Goal: Task Accomplishment & Management: Use online tool/utility

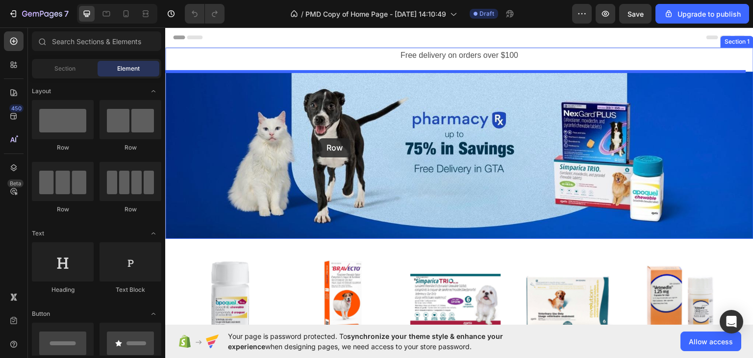
drag, startPoint x: 300, startPoint y: 159, endPoint x: 319, endPoint y: 138, distance: 28.1
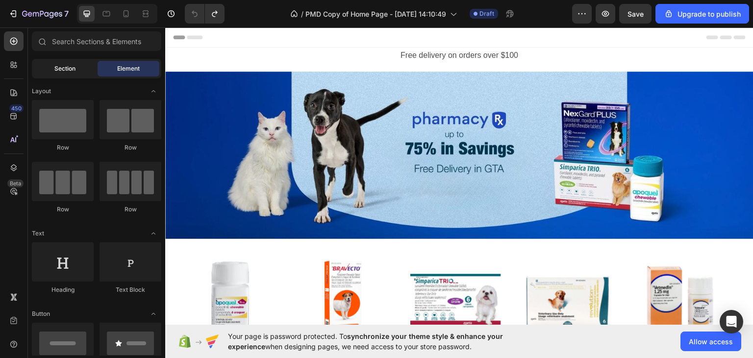
click at [70, 74] on div "Section" at bounding box center [65, 69] width 62 height 16
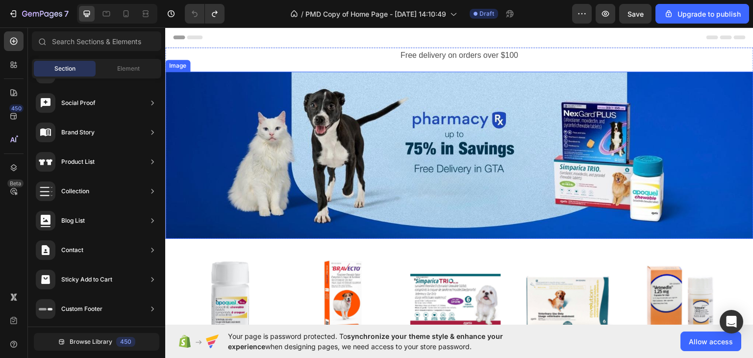
click at [336, 99] on img at bounding box center [459, 154] width 588 height 167
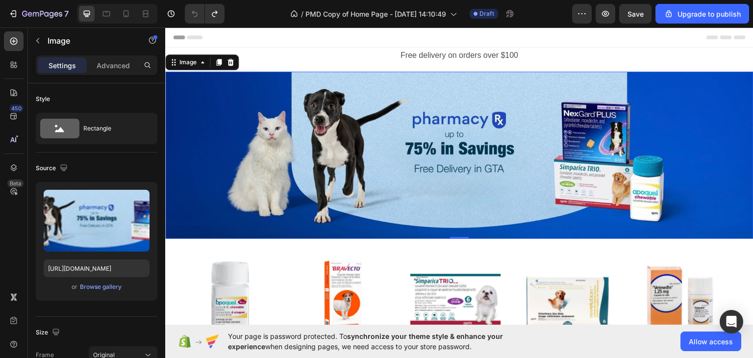
click at [439, 142] on img at bounding box center [459, 154] width 588 height 167
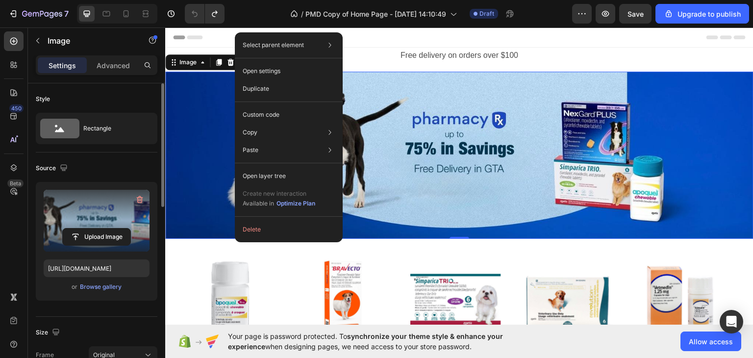
scroll to position [98, 0]
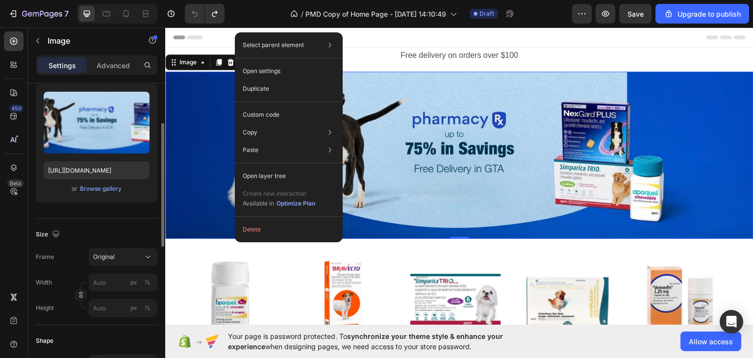
click at [116, 218] on div "Source Upload Image https://cdn.shopify.com/s/files/1/0672/6510/1869/files/gemp…" at bounding box center [97, 136] width 122 height 164
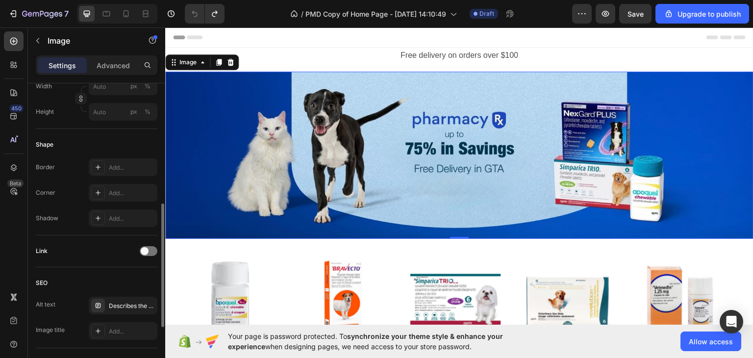
scroll to position [437, 0]
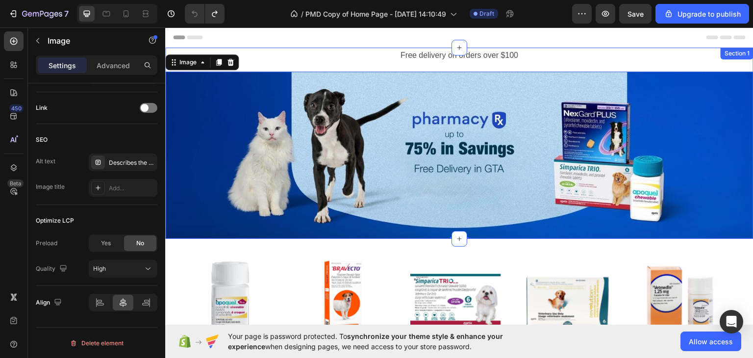
click at [353, 65] on div "Free delivery on orders over $100 Text Block Row Image 0" at bounding box center [459, 142] width 588 height 191
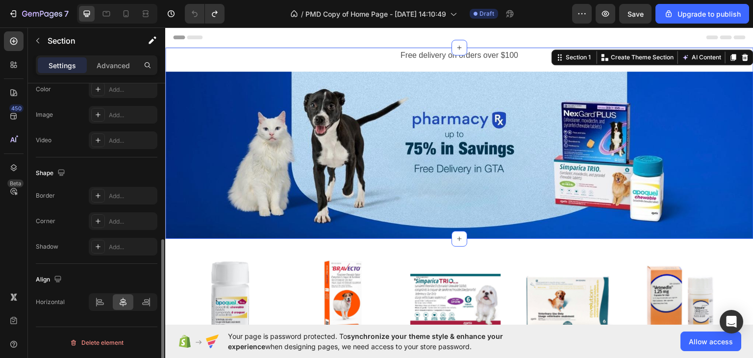
scroll to position [0, 0]
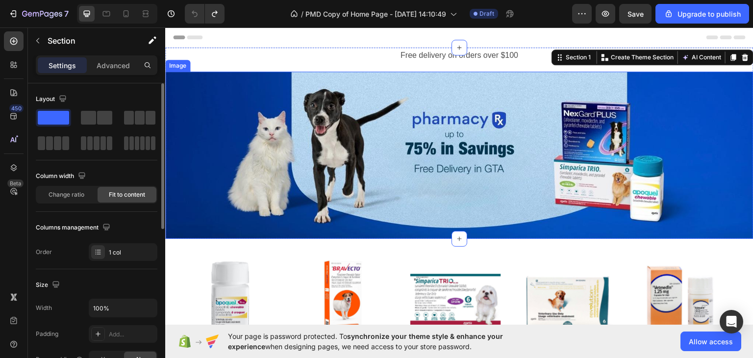
click at [338, 99] on img at bounding box center [459, 154] width 588 height 167
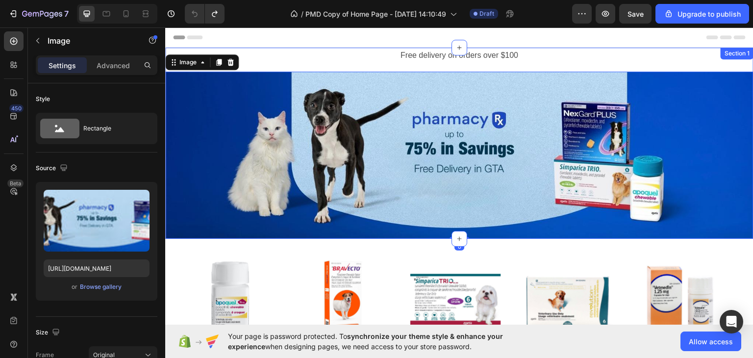
click at [324, 65] on div "Free delivery on orders over $100 Text Block Row Image 0" at bounding box center [459, 142] width 588 height 191
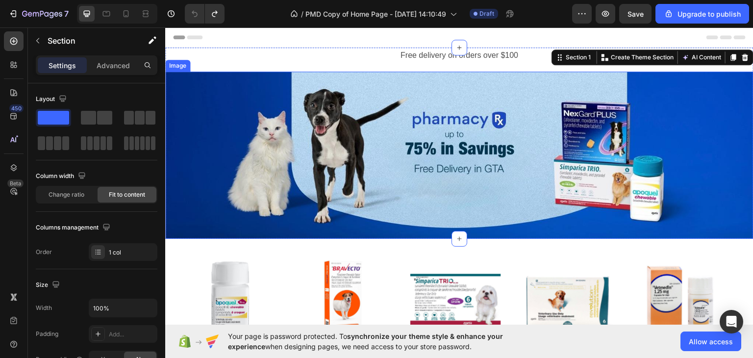
click at [471, 171] on img at bounding box center [459, 154] width 588 height 167
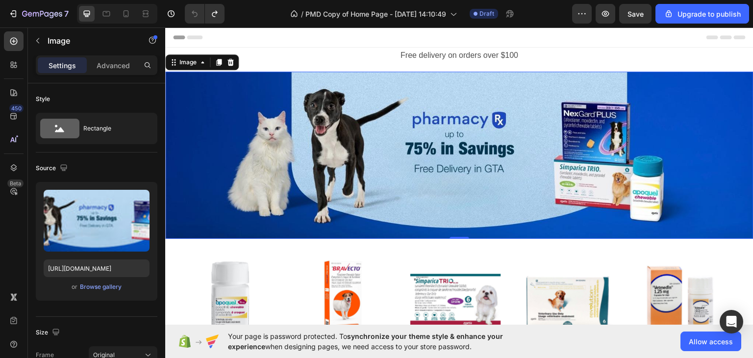
click at [26, 42] on div "450 Beta" at bounding box center [14, 192] width 28 height 330
click at [38, 42] on icon "button" at bounding box center [38, 41] width 8 height 8
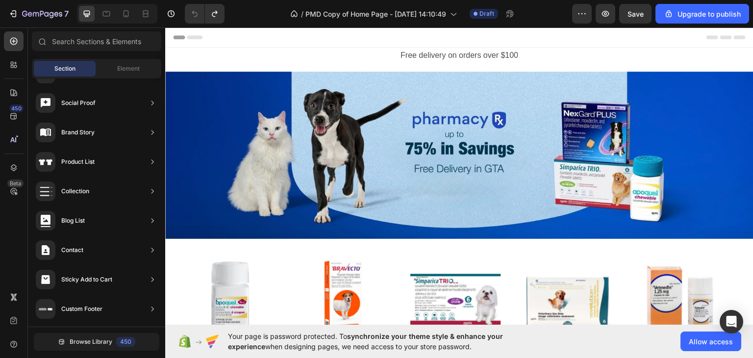
click at [71, 71] on span "Section" at bounding box center [64, 68] width 21 height 9
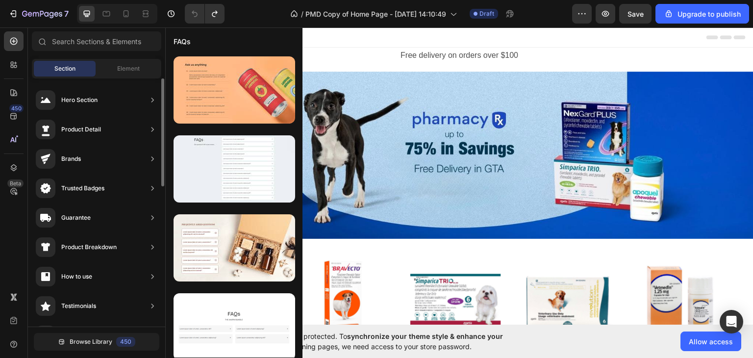
click at [106, 105] on div "Hero Section" at bounding box center [96, 99] width 129 height 27
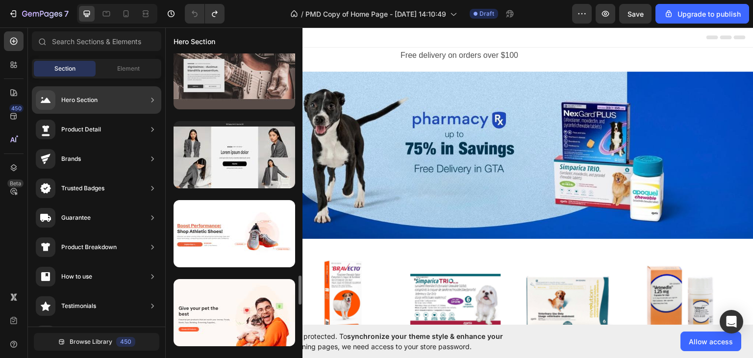
scroll to position [2400, 0]
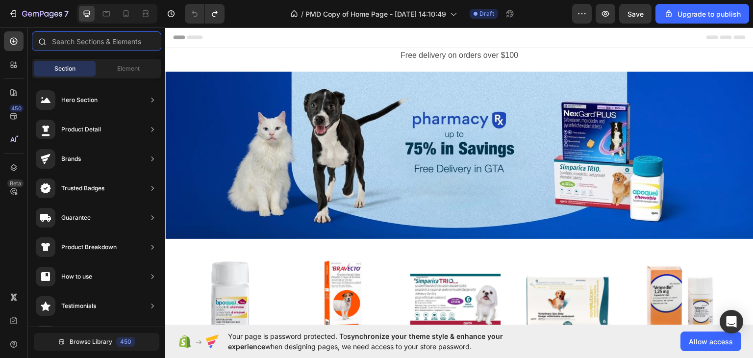
click at [94, 40] on input "text" at bounding box center [96, 41] width 129 height 20
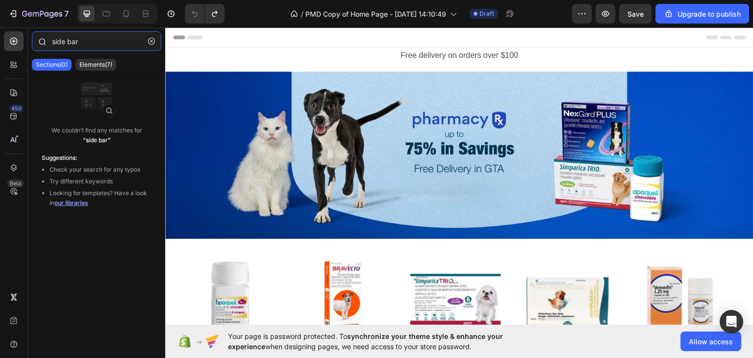
click at [94, 47] on input "side bar" at bounding box center [96, 41] width 129 height 20
click at [95, 48] on input "scroll" at bounding box center [96, 41] width 129 height 20
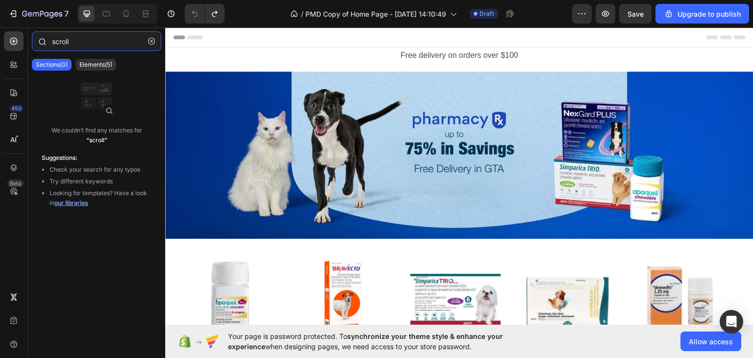
click at [95, 48] on input "scroll" at bounding box center [96, 41] width 129 height 20
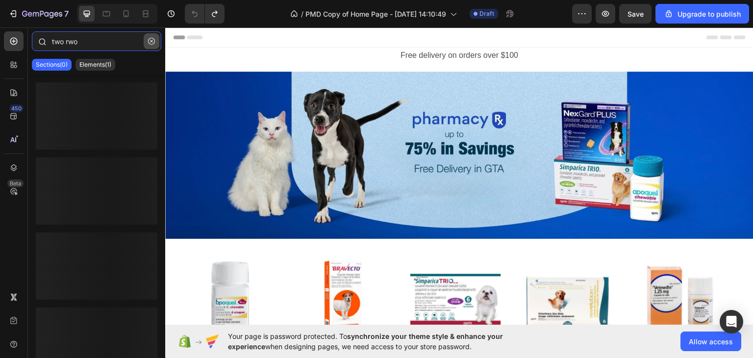
type input "two rwo"
click at [149, 43] on icon "button" at bounding box center [151, 41] width 7 height 7
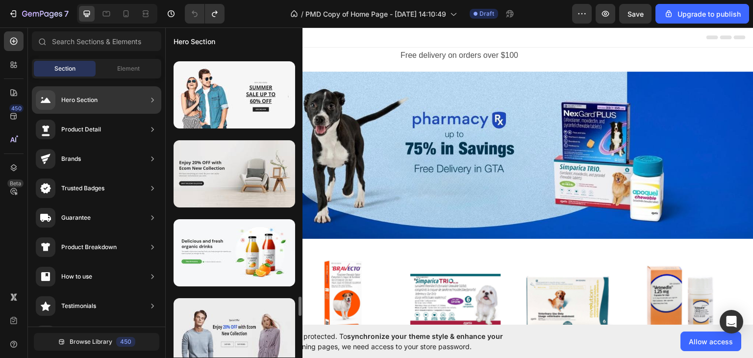
scroll to position [3979, 0]
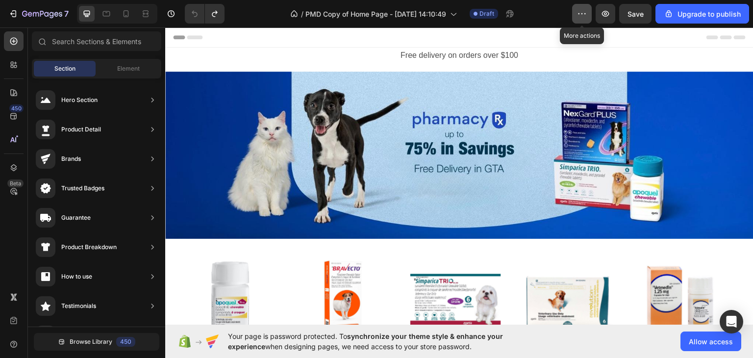
click at [579, 15] on icon "button" at bounding box center [582, 14] width 10 height 10
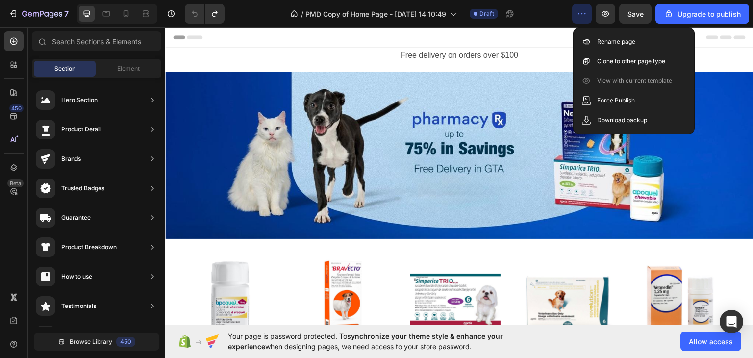
click at [579, 15] on icon "button" at bounding box center [582, 14] width 10 height 10
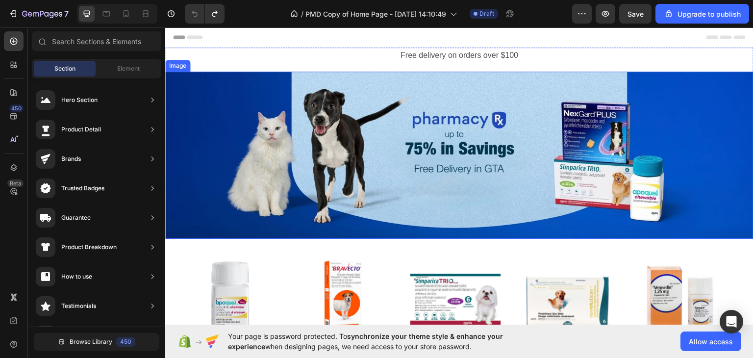
click at [678, 77] on img at bounding box center [459, 154] width 588 height 167
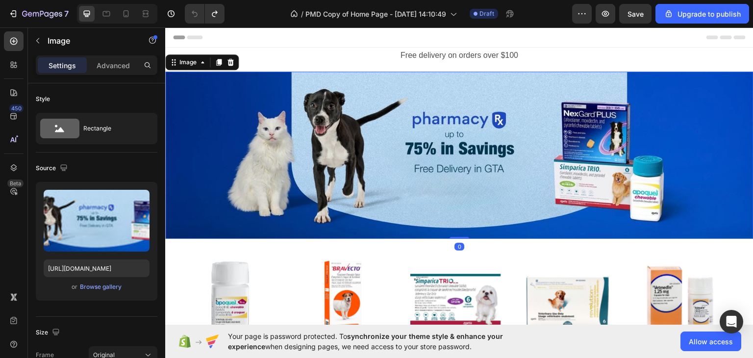
click at [697, 61] on p "Free delivery on orders over $100" at bounding box center [459, 55] width 586 height 14
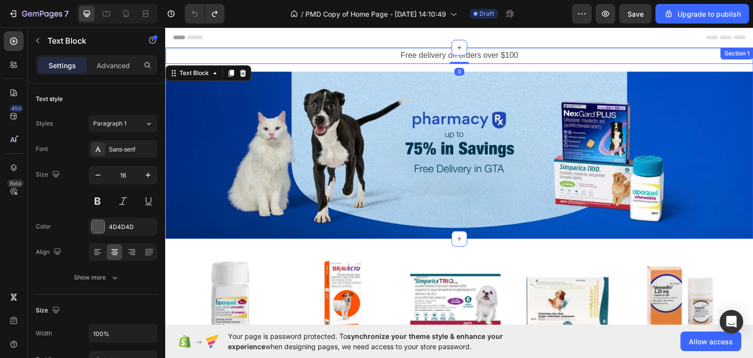
click at [669, 73] on img at bounding box center [459, 154] width 588 height 167
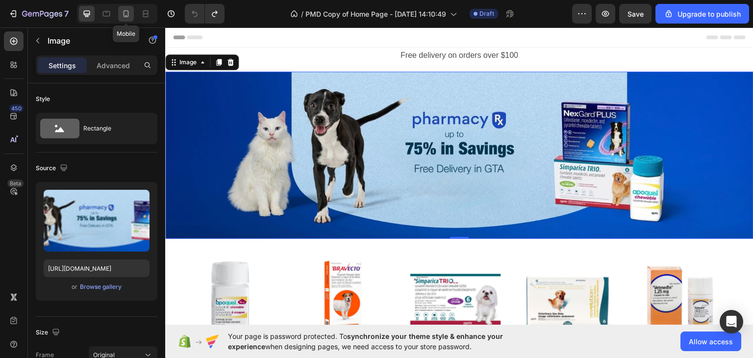
click at [129, 14] on icon at bounding box center [126, 14] width 10 height 10
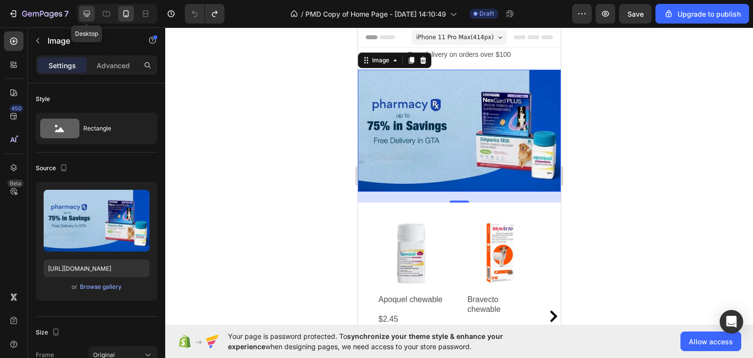
scroll to position [8, 0]
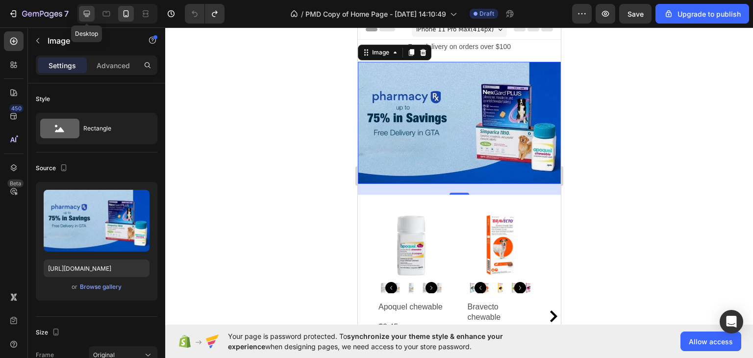
click at [87, 16] on icon at bounding box center [87, 14] width 10 height 10
type input "[URL][DOMAIN_NAME]"
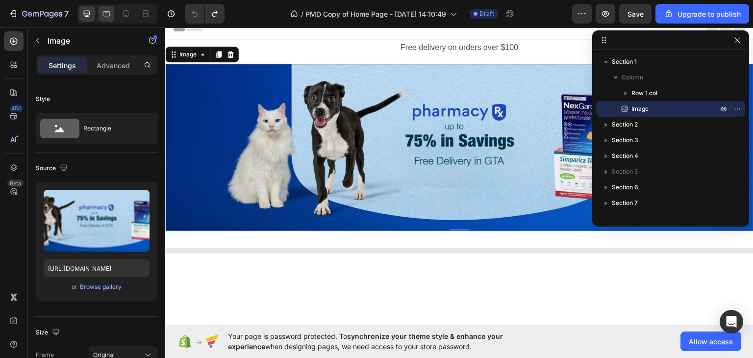
scroll to position [9, 0]
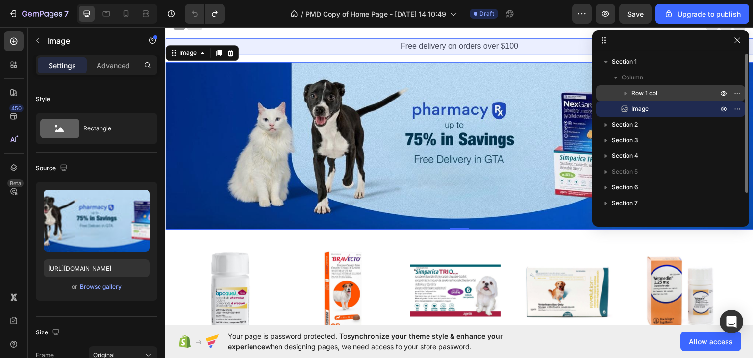
click at [655, 91] on span "Row 1 col" at bounding box center [644, 93] width 26 height 10
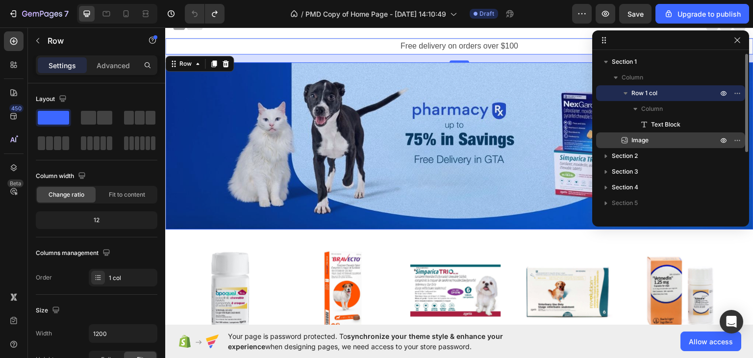
click at [654, 136] on p "Image" at bounding box center [663, 140] width 88 height 10
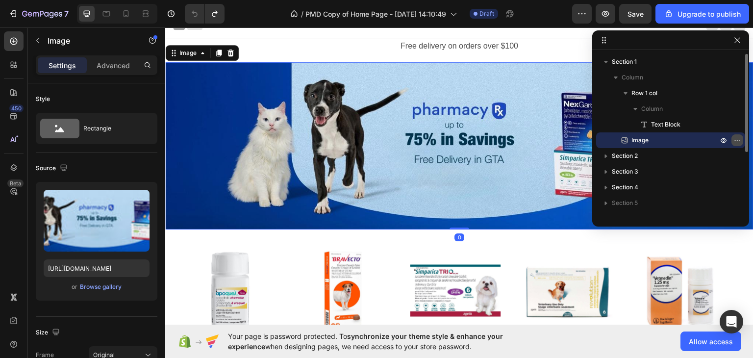
click at [737, 140] on icon "button" at bounding box center [737, 140] width 1 height 1
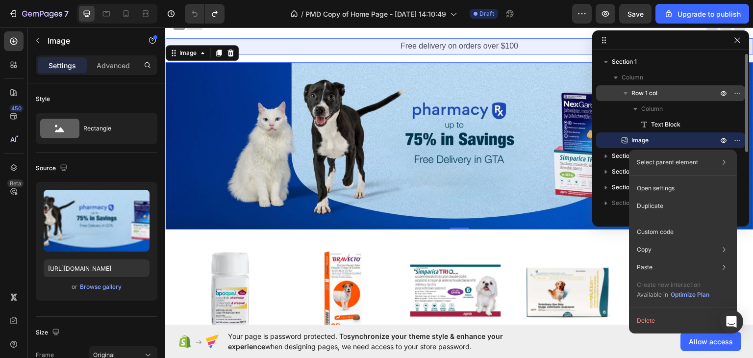
click at [655, 95] on span "Row 1 col" at bounding box center [644, 93] width 26 height 10
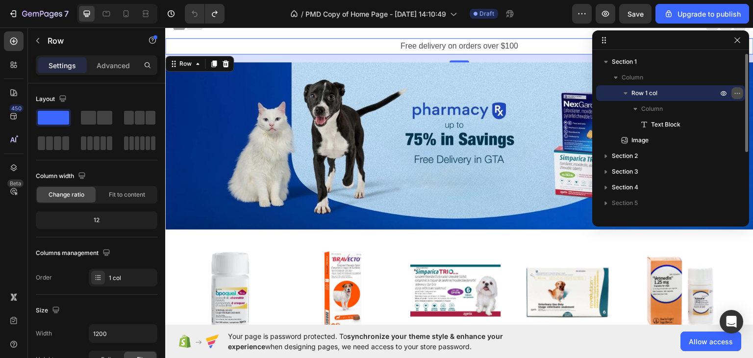
click at [733, 94] on icon "button" at bounding box center [737, 93] width 8 height 8
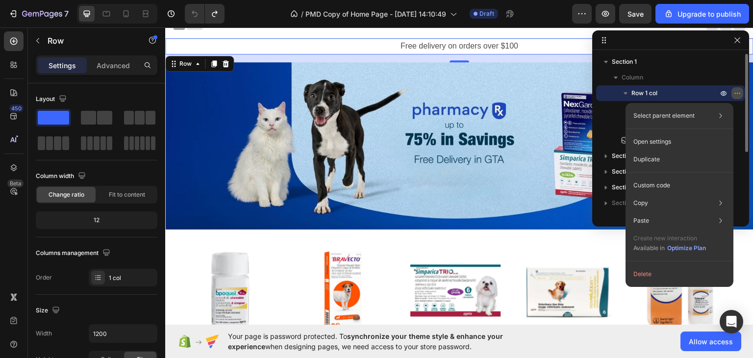
click at [733, 94] on icon "button" at bounding box center [737, 93] width 8 height 8
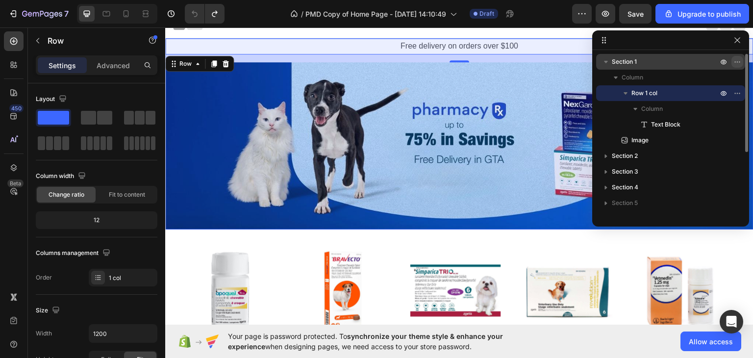
click at [739, 60] on icon "button" at bounding box center [737, 62] width 8 height 8
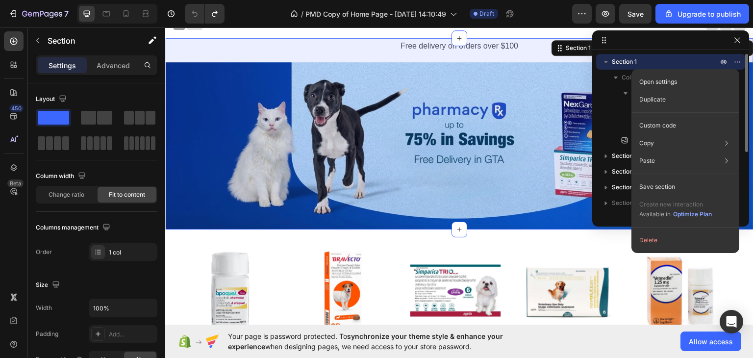
click at [633, 63] on span "Section 1" at bounding box center [624, 62] width 25 height 10
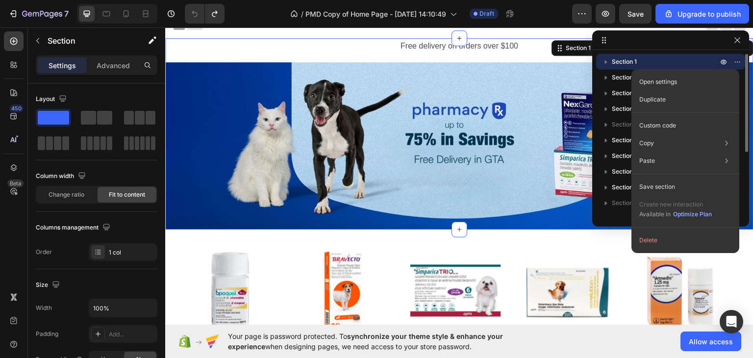
click at [633, 63] on span "Section 1" at bounding box center [624, 62] width 25 height 10
click at [740, 63] on icon "button" at bounding box center [737, 62] width 8 height 8
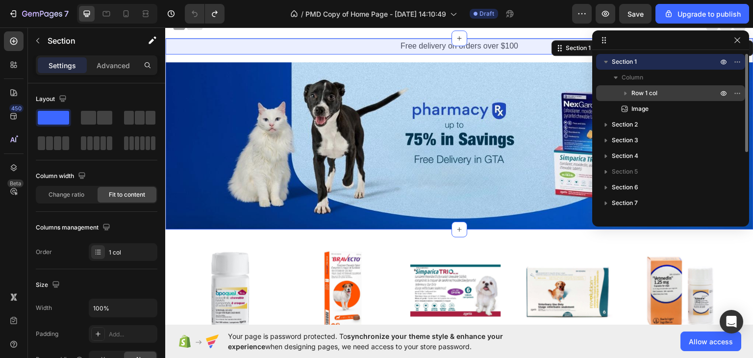
click at [625, 94] on icon "button" at bounding box center [625, 94] width 2 height 4
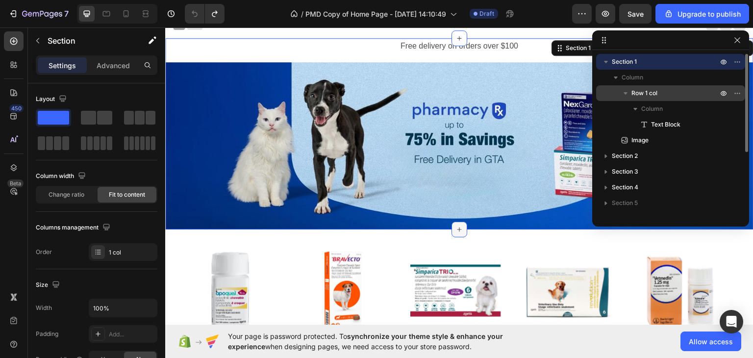
click at [455, 227] on icon at bounding box center [459, 229] width 8 height 8
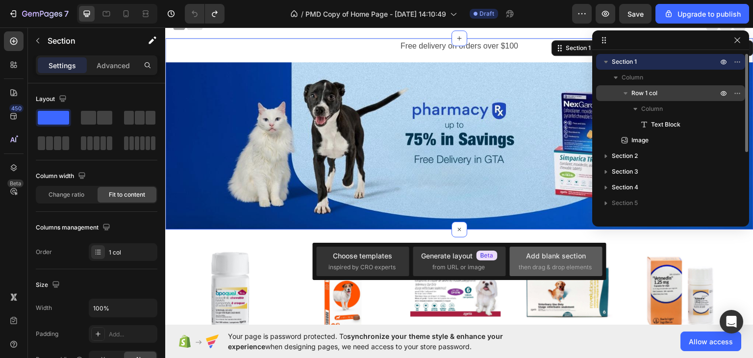
click at [535, 263] on span "then drag & drop elements" at bounding box center [555, 267] width 73 height 9
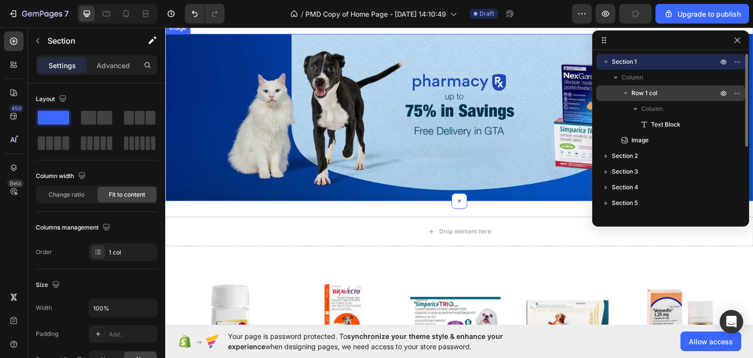
scroll to position [49, 0]
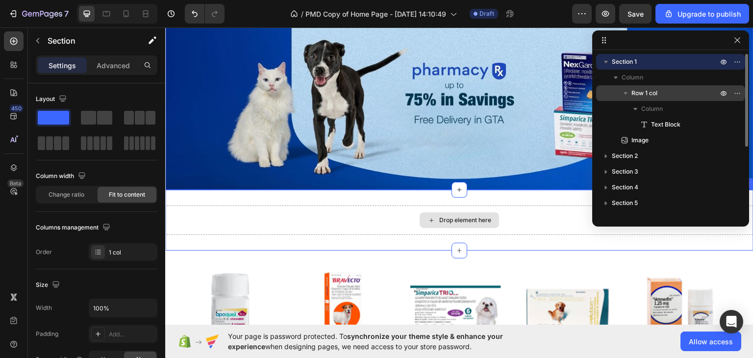
click at [532, 220] on div "Drop element here" at bounding box center [459, 219] width 588 height 29
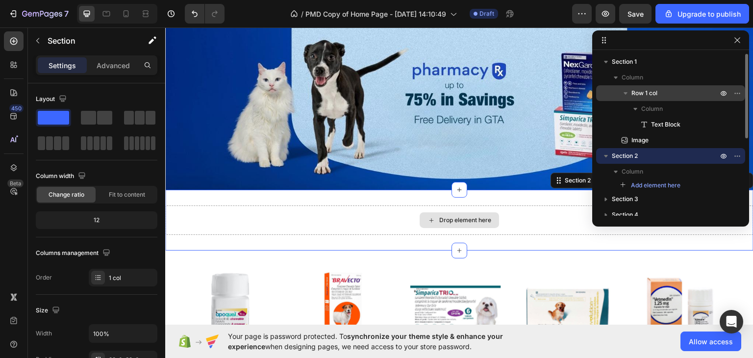
click at [532, 220] on div "Drop element here" at bounding box center [459, 219] width 588 height 29
click at [655, 189] on span "Add element here" at bounding box center [655, 185] width 49 height 9
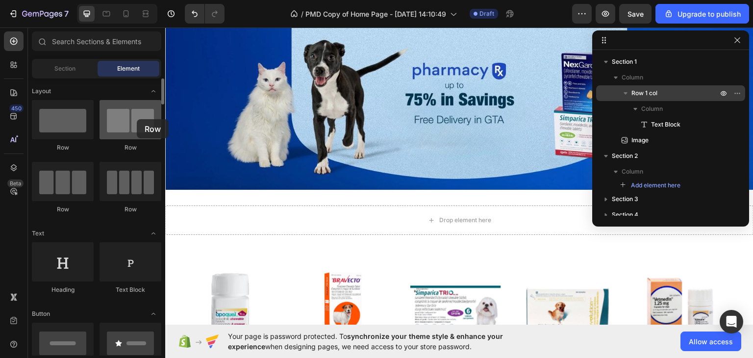
click at [137, 119] on div at bounding box center [130, 119] width 62 height 39
click at [113, 124] on div at bounding box center [130, 119] width 62 height 39
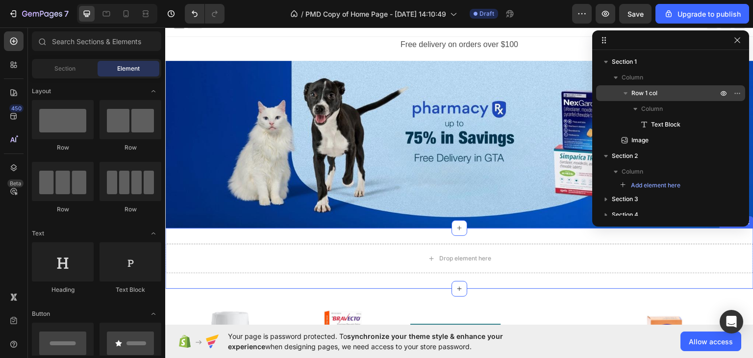
scroll to position [0, 0]
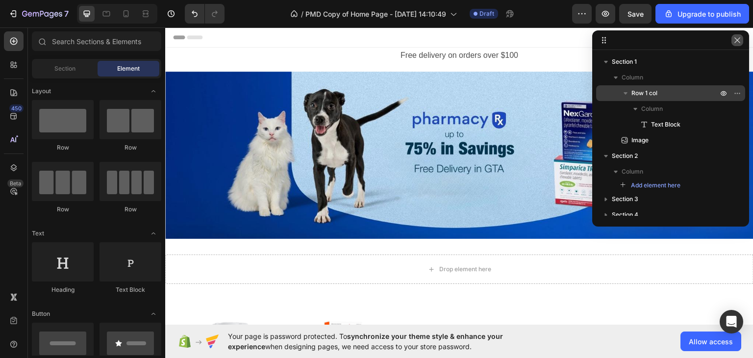
click at [739, 43] on icon "button" at bounding box center [736, 39] width 5 height 5
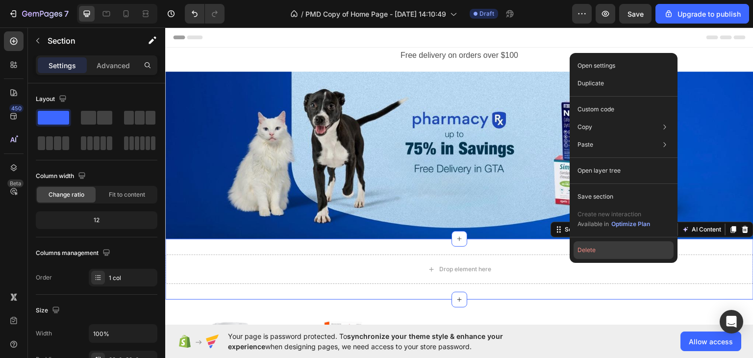
drag, startPoint x: 610, startPoint y: 250, endPoint x: 444, endPoint y: 223, distance: 167.8
click at [610, 250] on button "Delete" at bounding box center [623, 250] width 100 height 18
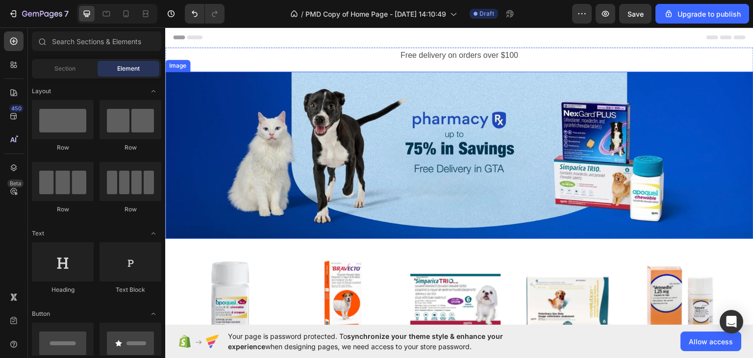
click at [258, 154] on img at bounding box center [459, 154] width 588 height 167
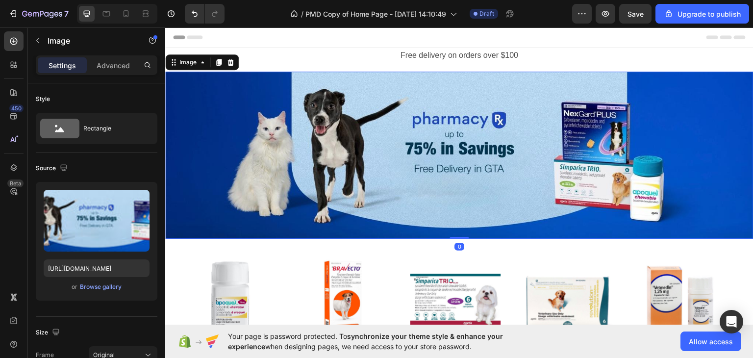
click at [217, 148] on img at bounding box center [459, 154] width 588 height 167
click at [119, 71] on div "Advanced" at bounding box center [113, 65] width 49 height 16
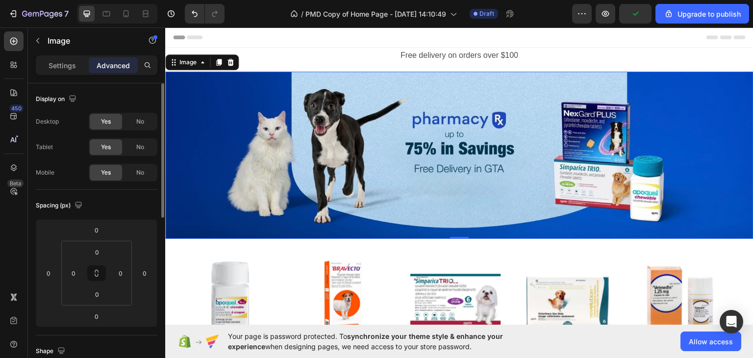
click at [74, 56] on div "Settings Advanced" at bounding box center [97, 65] width 122 height 20
click at [71, 64] on p "Settings" at bounding box center [62, 65] width 27 height 10
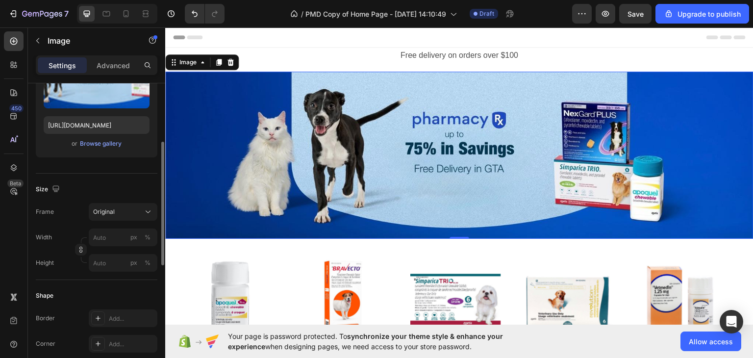
scroll to position [45, 0]
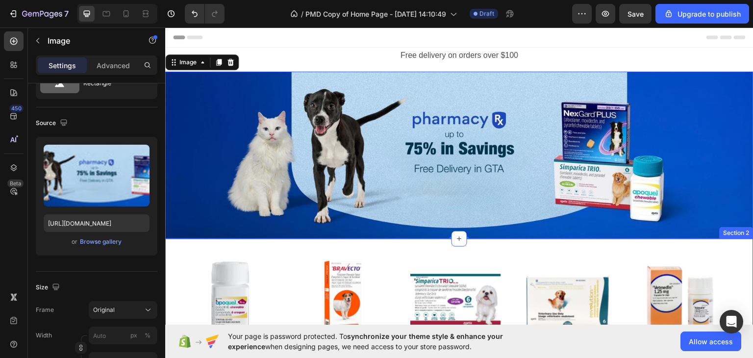
click at [521, 221] on img at bounding box center [459, 154] width 588 height 167
click at [449, 156] on img at bounding box center [459, 154] width 588 height 167
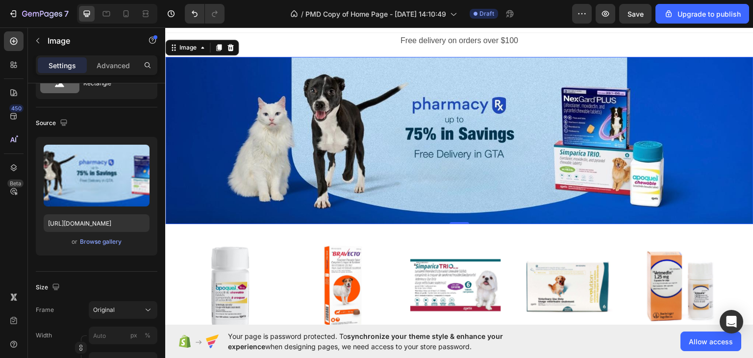
scroll to position [0, 0]
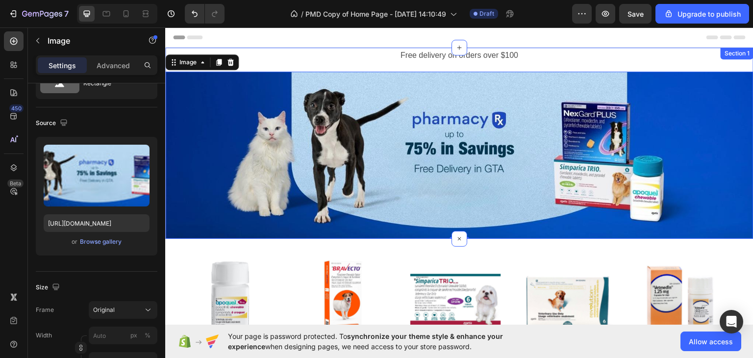
click at [665, 55] on p "Free delivery on orders over $100" at bounding box center [459, 55] width 586 height 14
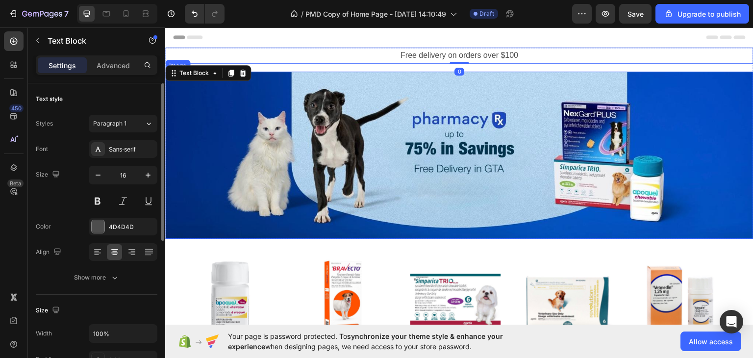
click at [596, 193] on img at bounding box center [459, 154] width 588 height 167
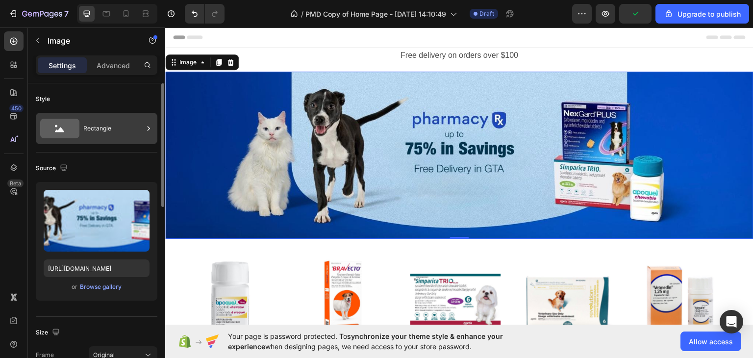
click at [117, 121] on div "Rectangle" at bounding box center [113, 128] width 60 height 23
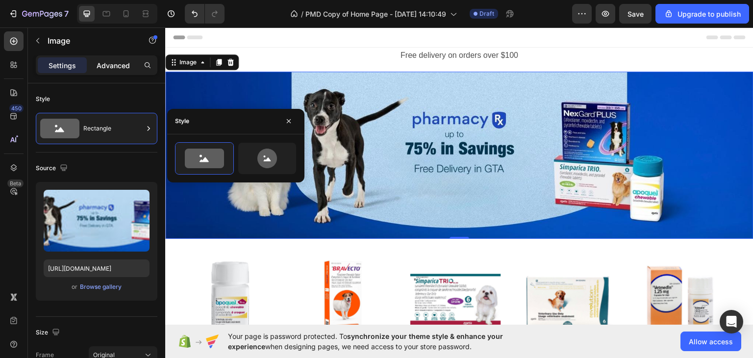
click at [131, 62] on div "Advanced" at bounding box center [113, 65] width 49 height 16
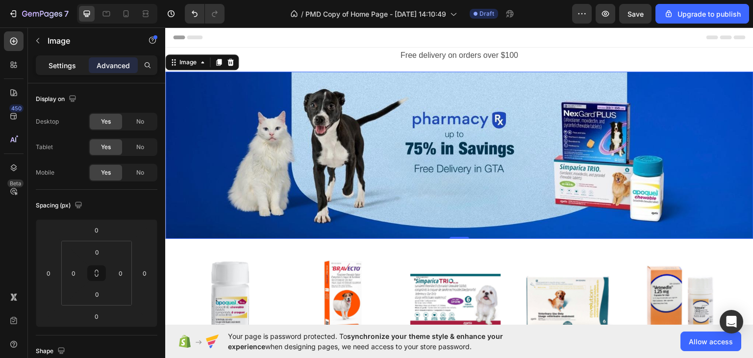
click at [59, 58] on div "Settings" at bounding box center [62, 65] width 49 height 16
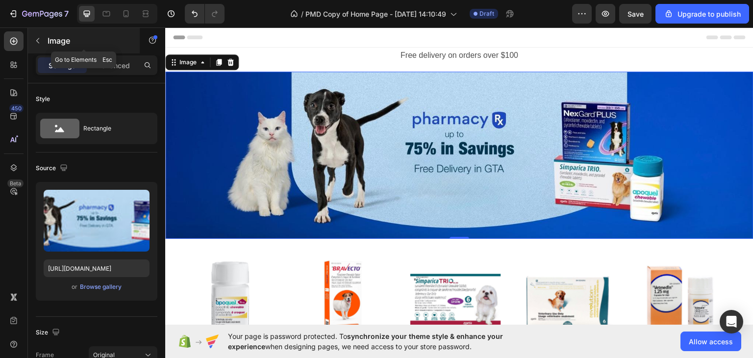
click at [58, 41] on p "Image" at bounding box center [89, 41] width 83 height 12
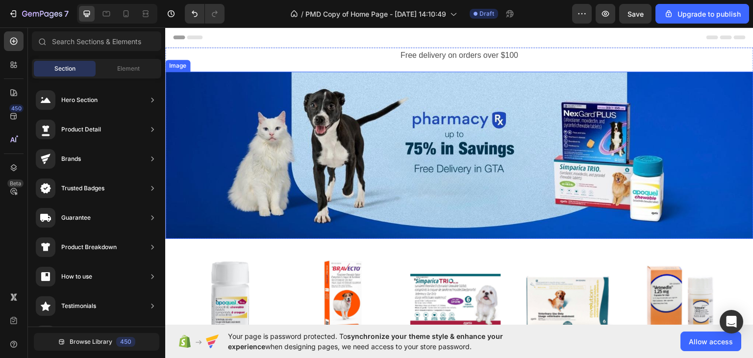
click at [551, 128] on img at bounding box center [459, 154] width 588 height 167
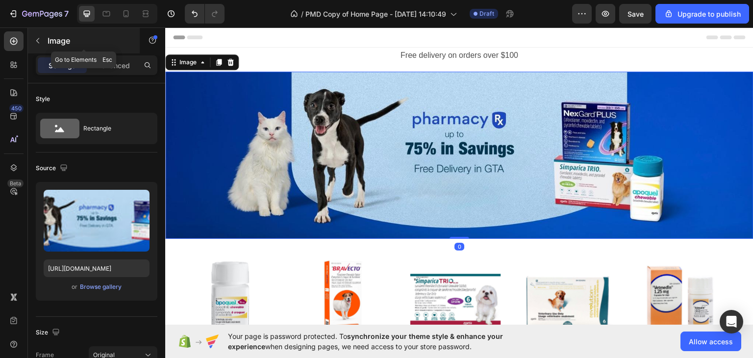
click at [56, 37] on p "Image" at bounding box center [89, 41] width 83 height 12
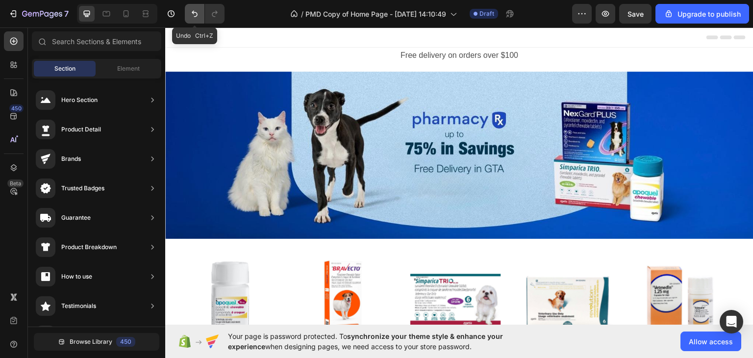
click at [194, 12] on icon "Undo/Redo" at bounding box center [195, 14] width 6 height 6
click at [194, 16] on icon "Undo/Redo" at bounding box center [195, 14] width 6 height 6
click at [196, 16] on icon "Undo/Redo" at bounding box center [195, 14] width 6 height 6
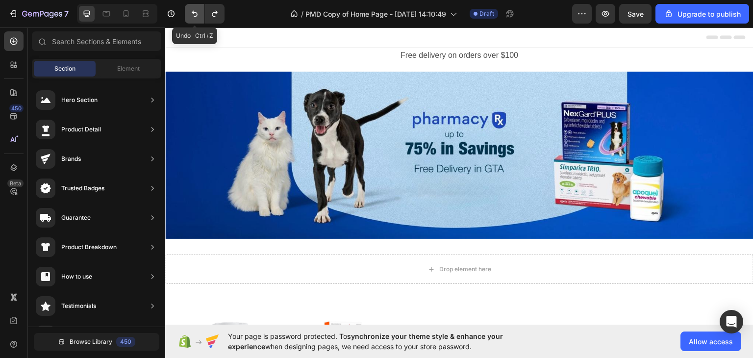
click at [196, 16] on icon "Undo/Redo" at bounding box center [195, 14] width 6 height 6
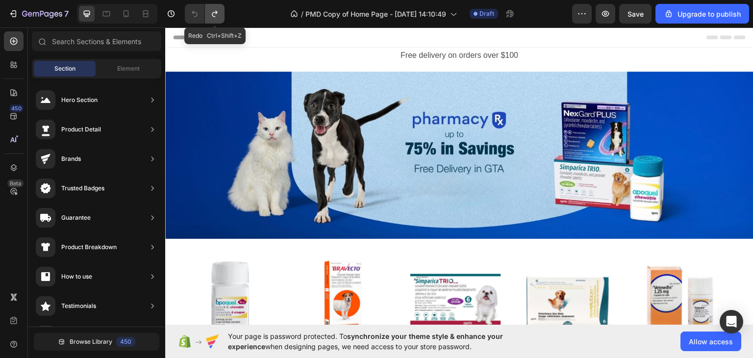
click at [215, 18] on icon "Undo/Redo" at bounding box center [215, 14] width 10 height 10
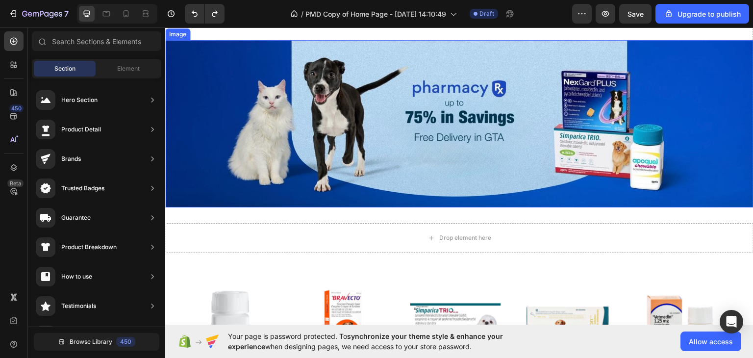
scroll to position [49, 0]
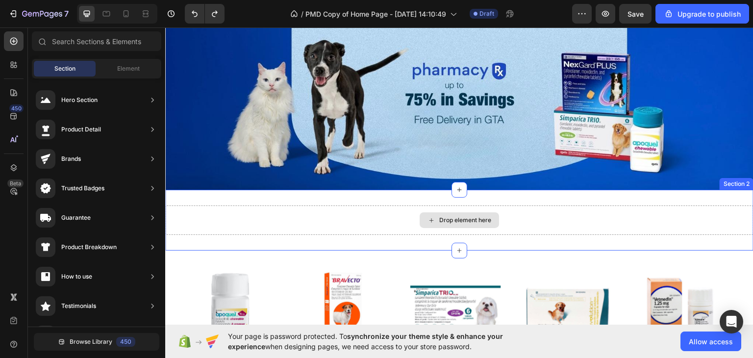
click at [517, 224] on div "Drop element here" at bounding box center [459, 219] width 588 height 29
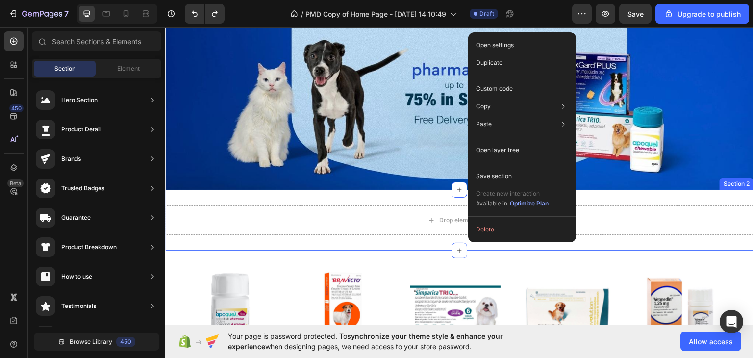
click at [420, 207] on div "Drop element here" at bounding box center [459, 219] width 588 height 29
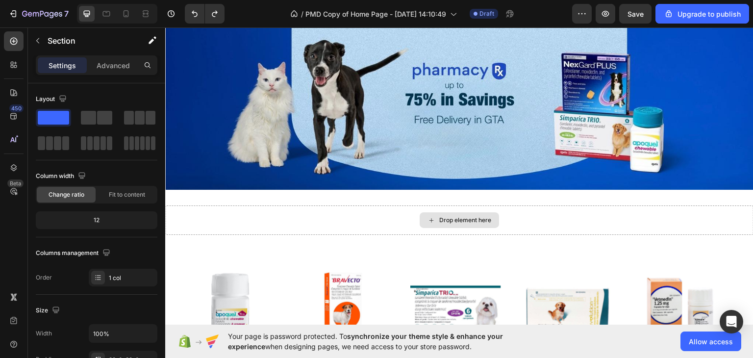
click at [456, 218] on div "Drop element here" at bounding box center [465, 220] width 52 height 8
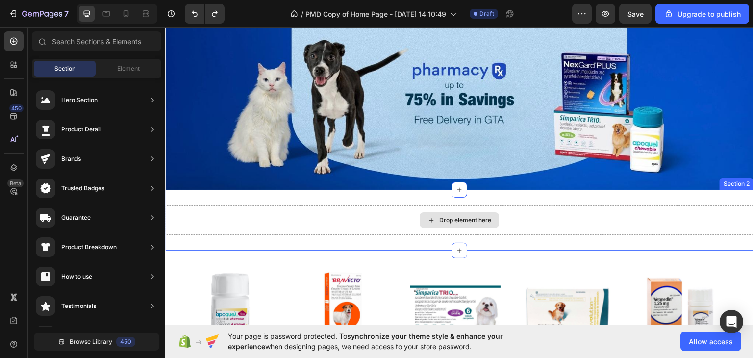
click at [457, 220] on div "Drop element here" at bounding box center [465, 220] width 52 height 8
click at [538, 219] on div "Drop element here" at bounding box center [459, 219] width 588 height 29
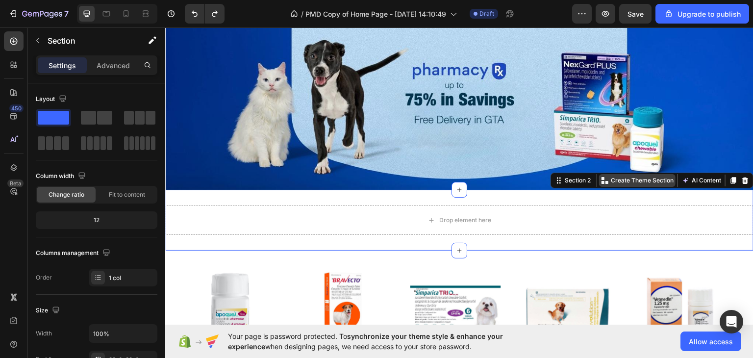
click at [624, 178] on p "Create Theme Section" at bounding box center [642, 179] width 63 height 9
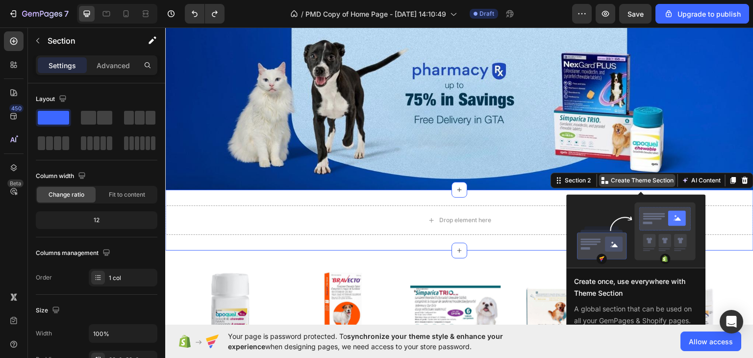
click at [623, 178] on p "Create Theme Section" at bounding box center [642, 179] width 63 height 9
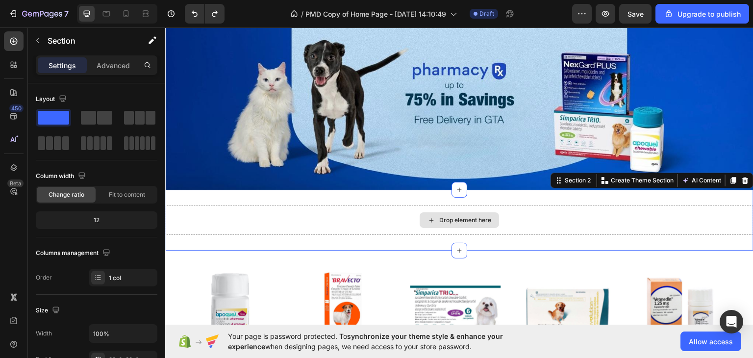
click at [477, 218] on div "Drop element here" at bounding box center [465, 220] width 52 height 8
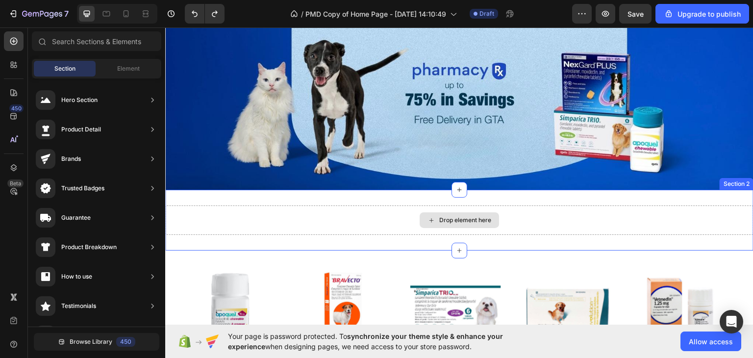
click at [447, 219] on div "Drop element here" at bounding box center [465, 220] width 52 height 8
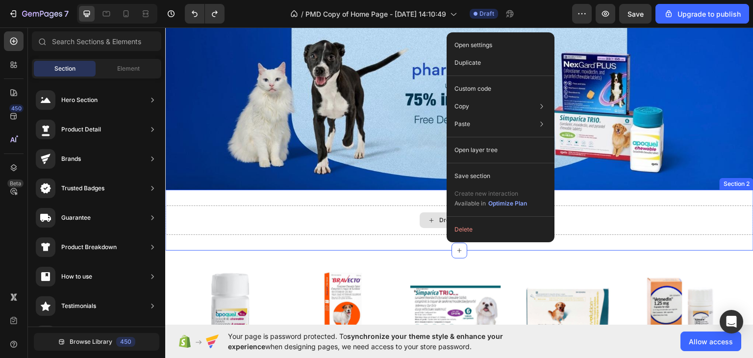
click at [409, 210] on div "Drop element here" at bounding box center [459, 219] width 588 height 29
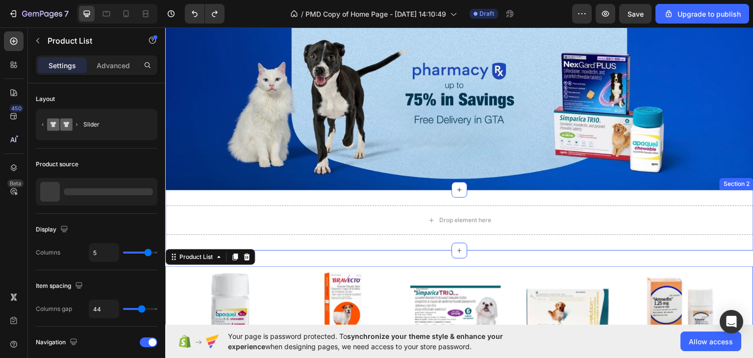
click at [458, 222] on div "Drop element here" at bounding box center [459, 220] width 79 height 16
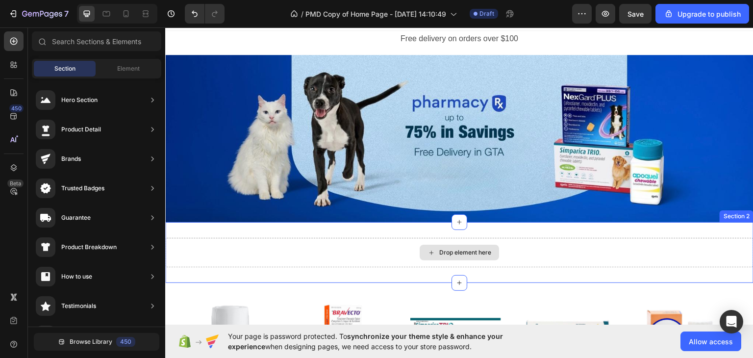
scroll to position [0, 0]
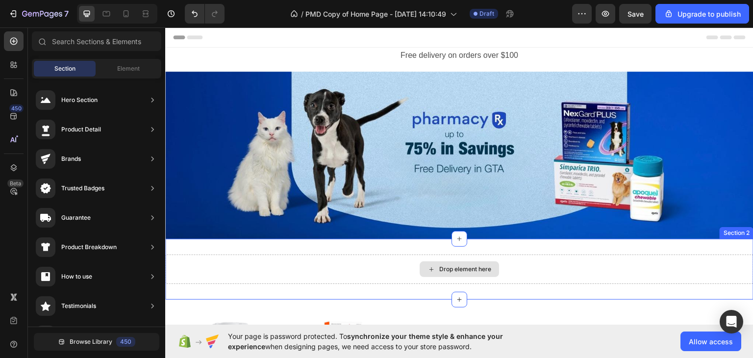
click at [481, 269] on div "Drop element here" at bounding box center [465, 269] width 52 height 8
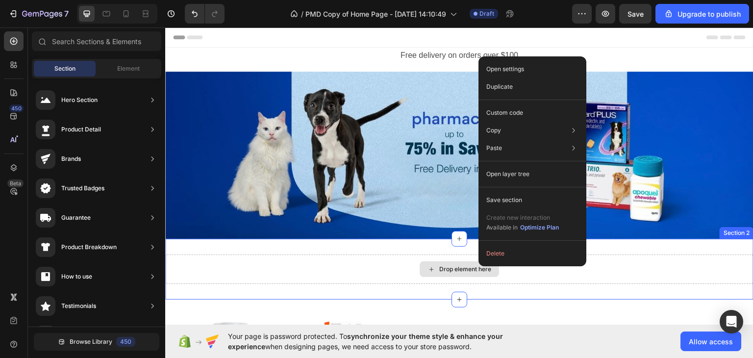
click at [429, 265] on icon at bounding box center [431, 269] width 8 height 8
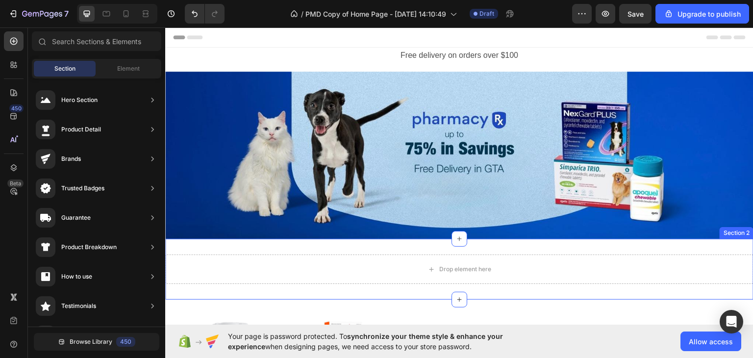
click at [559, 272] on div "Drop element here" at bounding box center [459, 268] width 588 height 29
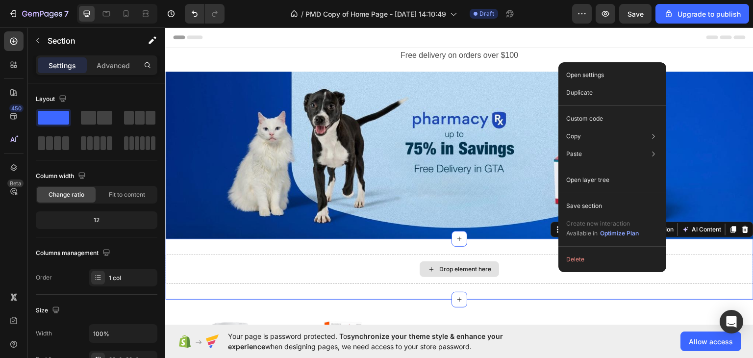
click at [559, 272] on div "Drop element here" at bounding box center [459, 268] width 588 height 29
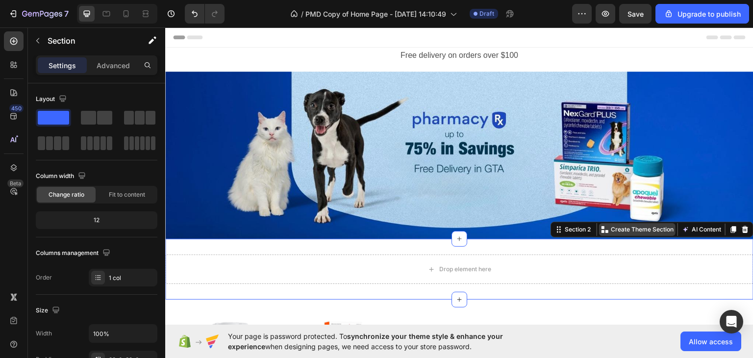
click at [650, 226] on p "Create Theme Section" at bounding box center [642, 228] width 63 height 9
click at [577, 228] on div "Section 2" at bounding box center [578, 228] width 30 height 9
click at [557, 228] on icon at bounding box center [557, 228] width 1 height 1
click at [559, 231] on icon at bounding box center [559, 231] width 1 height 1
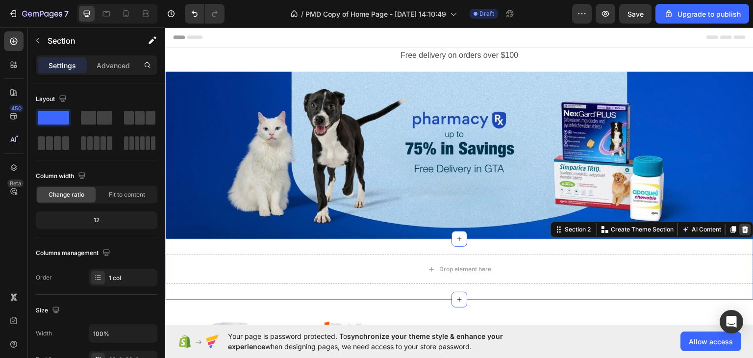
click at [742, 228] on icon at bounding box center [745, 228] width 6 height 7
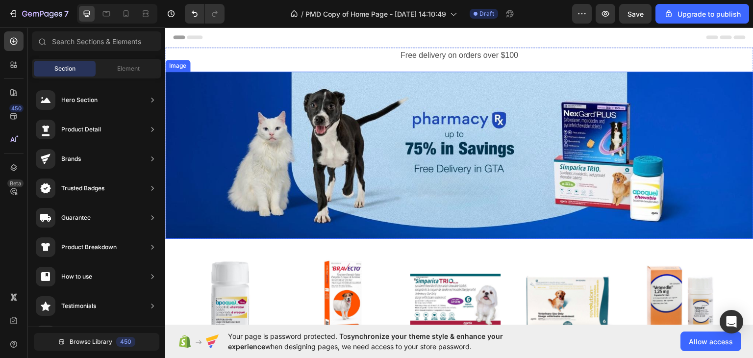
click at [481, 181] on img at bounding box center [459, 154] width 588 height 167
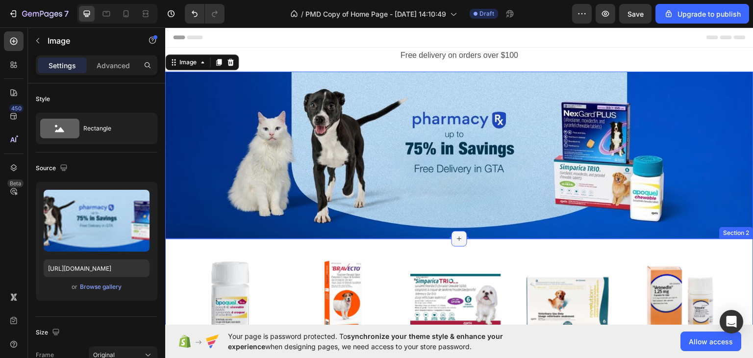
click at [457, 236] on icon at bounding box center [459, 238] width 4 height 4
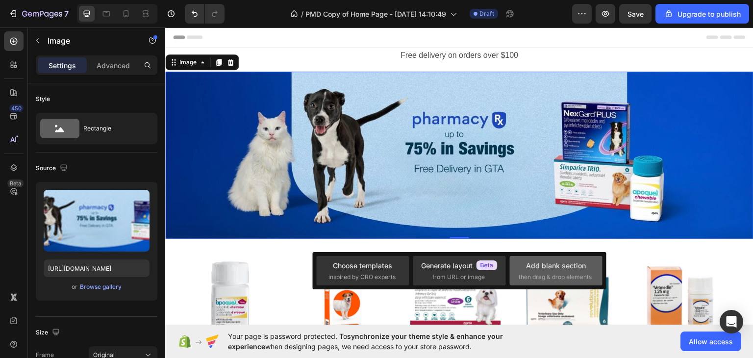
click at [548, 273] on span "then drag & drop elements" at bounding box center [555, 276] width 73 height 9
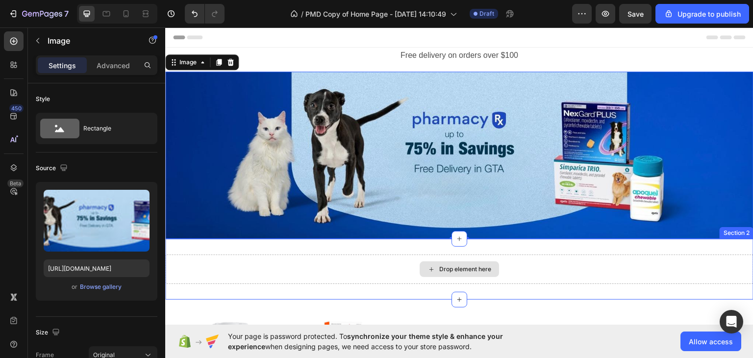
click at [470, 265] on div "Drop element here" at bounding box center [465, 269] width 52 height 8
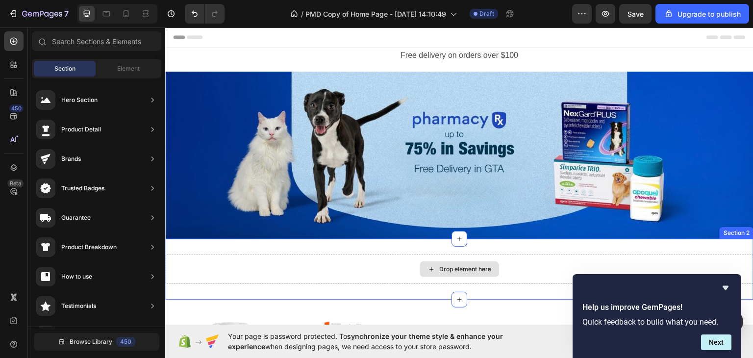
click at [544, 270] on div "Drop element here" at bounding box center [459, 268] width 588 height 29
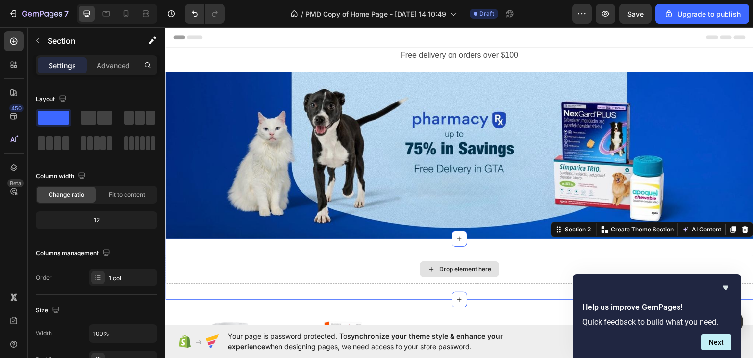
click at [544, 270] on div "Drop element here" at bounding box center [459, 268] width 588 height 29
click at [284, 263] on div "Drop element here" at bounding box center [459, 268] width 588 height 29
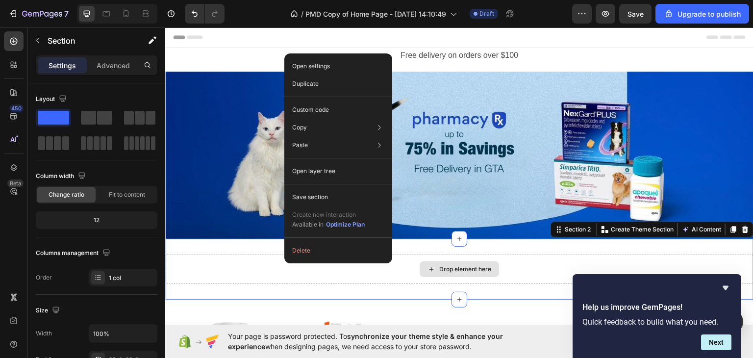
click at [274, 255] on div "Drop element here" at bounding box center [459, 268] width 588 height 29
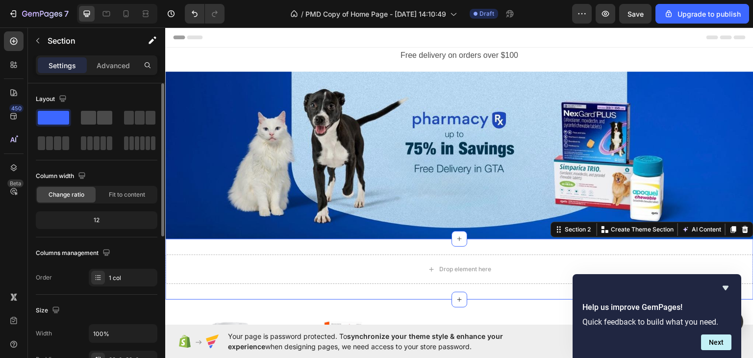
click at [101, 117] on span at bounding box center [104, 118] width 15 height 14
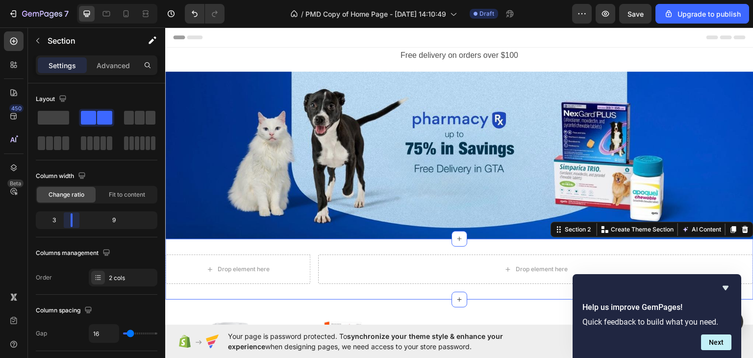
drag, startPoint x: 99, startPoint y: 225, endPoint x: 172, endPoint y: 178, distance: 86.2
click at [66, 0] on body "7 / PMD Copy of Home Page - Mar 24, 14:10:49 Draft Preview Save Upgrade to publ…" at bounding box center [376, 0] width 753 height 0
click at [334, 198] on img at bounding box center [459, 154] width 588 height 167
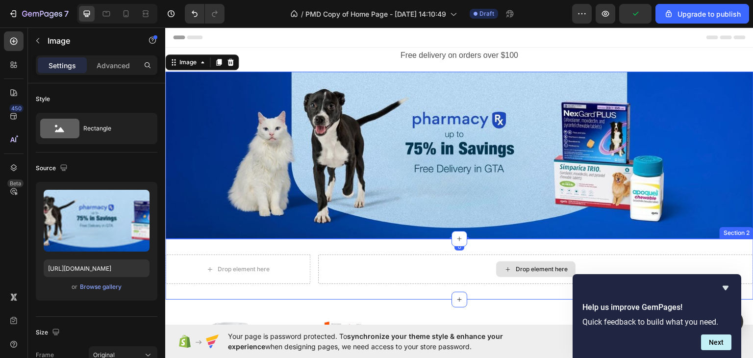
click at [355, 272] on div "Drop element here" at bounding box center [535, 268] width 435 height 29
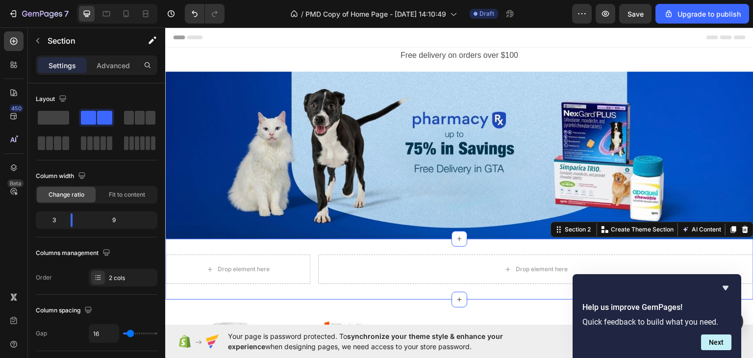
click at [295, 288] on div "Drop element here Drop element here Section 2 You can create reusable sections …" at bounding box center [459, 268] width 588 height 61
drag, startPoint x: 72, startPoint y: 221, endPoint x: 59, endPoint y: 218, distance: 13.5
click at [59, 0] on body "7 / PMD Copy of Home Page - Mar 24, 14:10:49 Draft Preview Save Upgrade to publ…" at bounding box center [376, 0] width 753 height 0
drag, startPoint x: 59, startPoint y: 218, endPoint x: 69, endPoint y: 218, distance: 9.8
click at [69, 0] on body "7 / PMD Copy of Home Page - Mar 24, 14:10:49 Draft Preview Save Upgrade to publ…" at bounding box center [376, 0] width 753 height 0
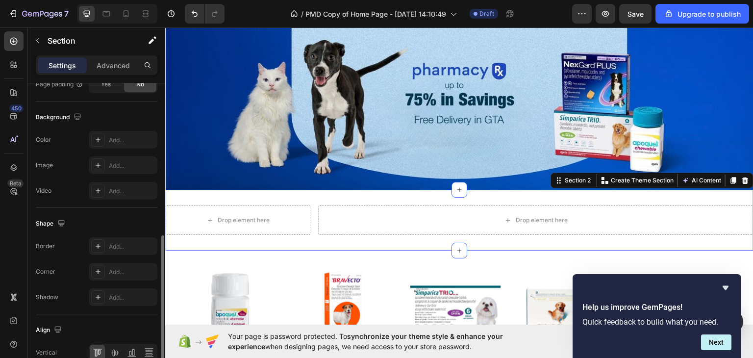
scroll to position [406, 0]
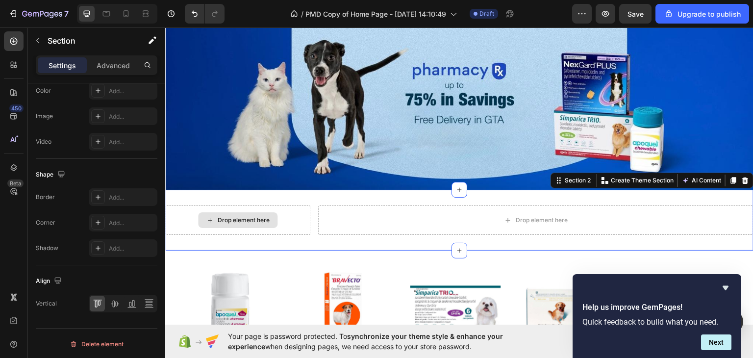
click at [302, 220] on div "Drop element here" at bounding box center [237, 219] width 145 height 29
click at [231, 216] on div "Drop element here" at bounding box center [244, 220] width 52 height 8
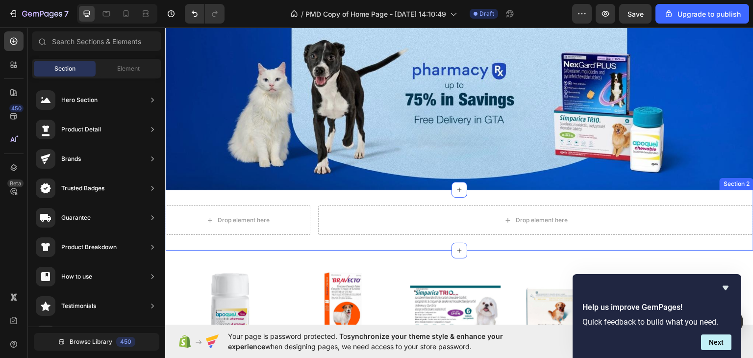
click at [306, 236] on div "Drop element here Drop element here Section 2" at bounding box center [459, 219] width 588 height 61
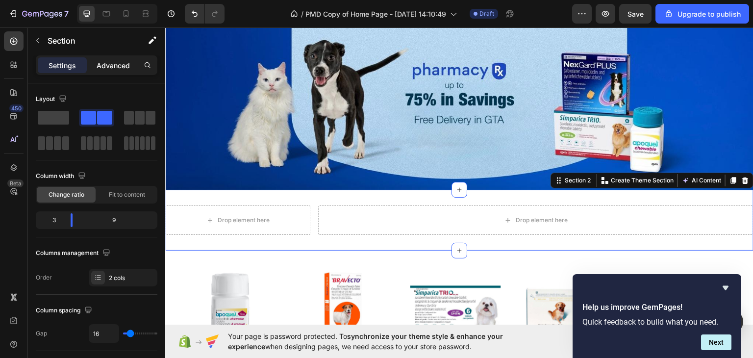
click at [120, 60] on p "Advanced" at bounding box center [113, 65] width 33 height 10
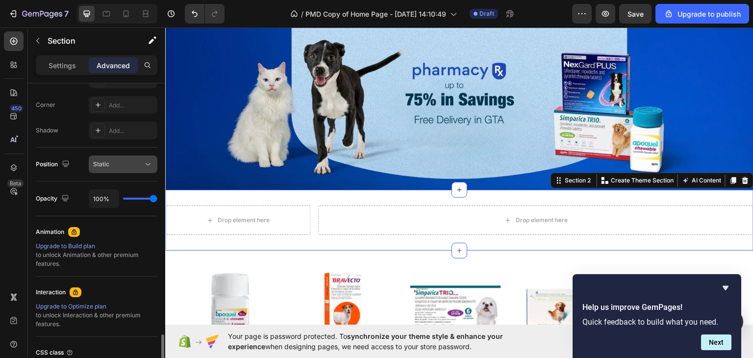
scroll to position [377, 0]
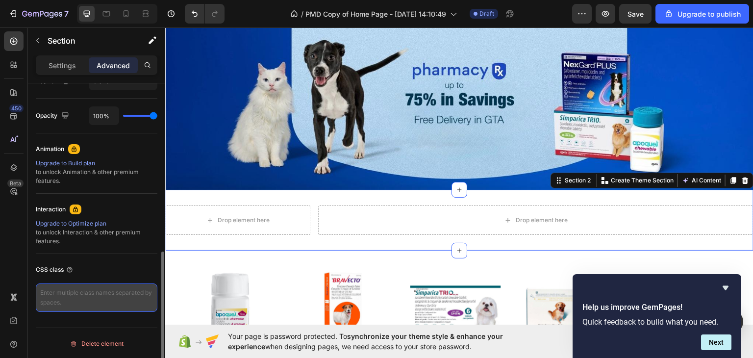
click at [86, 297] on textarea at bounding box center [97, 297] width 122 height 28
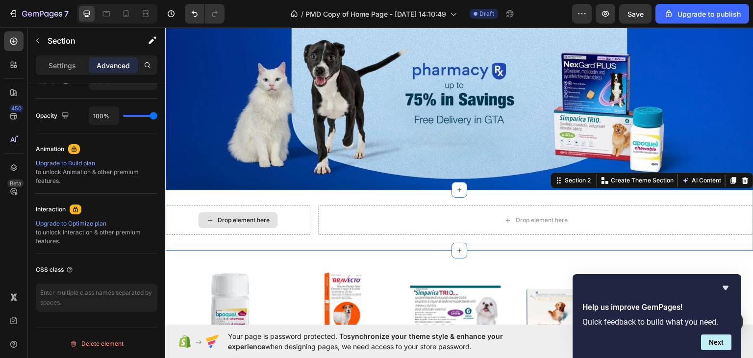
click at [276, 212] on div "Drop element here" at bounding box center [237, 220] width 79 height 16
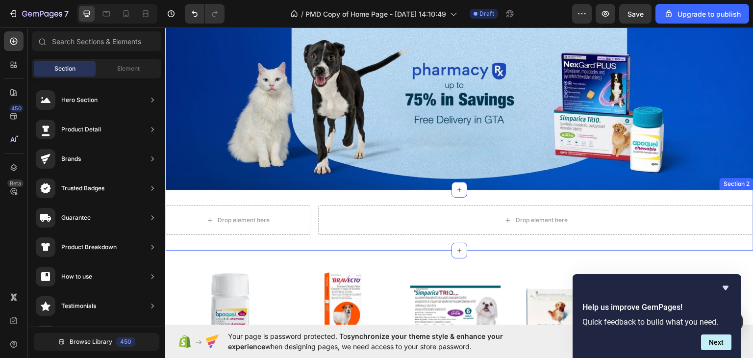
click at [290, 235] on div "Drop element here Drop element here Section 2" at bounding box center [459, 219] width 588 height 61
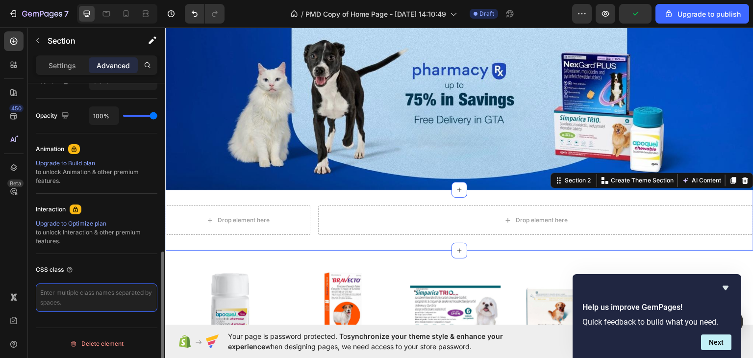
click at [99, 283] on textarea at bounding box center [97, 297] width 122 height 28
click at [336, 243] on div "Drop element here Drop element here Section 2 You can create reusable sections …" at bounding box center [459, 219] width 588 height 61
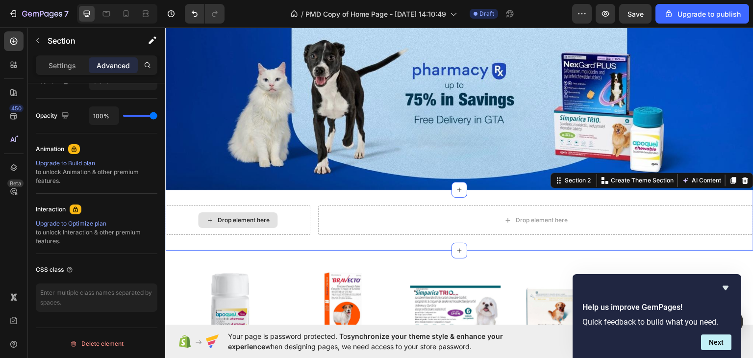
click at [276, 216] on div "Drop element here" at bounding box center [237, 219] width 145 height 29
click at [252, 216] on div "Drop element here" at bounding box center [244, 220] width 52 height 8
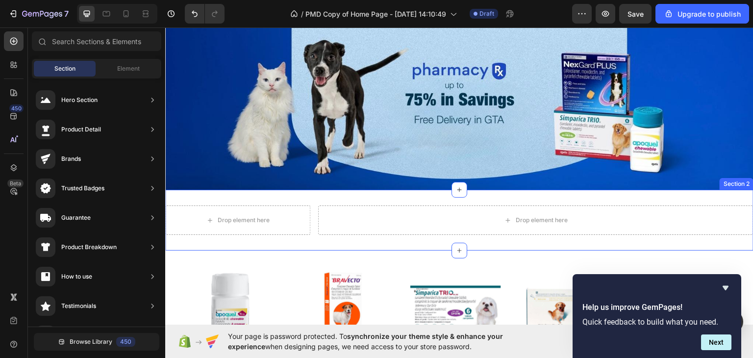
click at [295, 240] on div "Drop element here Drop element here Section 2" at bounding box center [459, 219] width 588 height 61
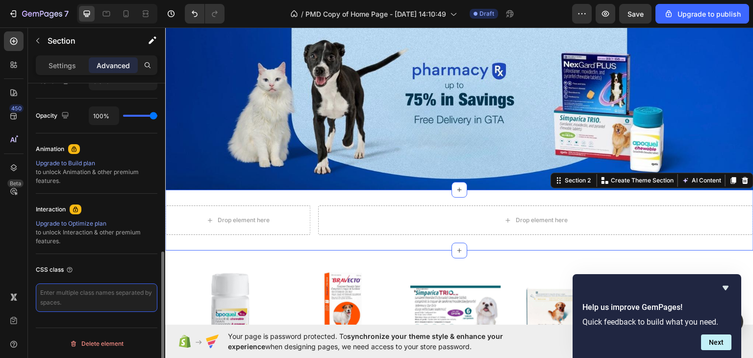
click at [86, 291] on textarea at bounding box center [97, 297] width 122 height 28
paste textarea "sidebar-column"
type textarea "sidebar-column"
click at [442, 222] on div "Drop element here" at bounding box center [535, 219] width 435 height 29
click at [94, 309] on textarea "sidebar-column" at bounding box center [97, 297] width 122 height 28
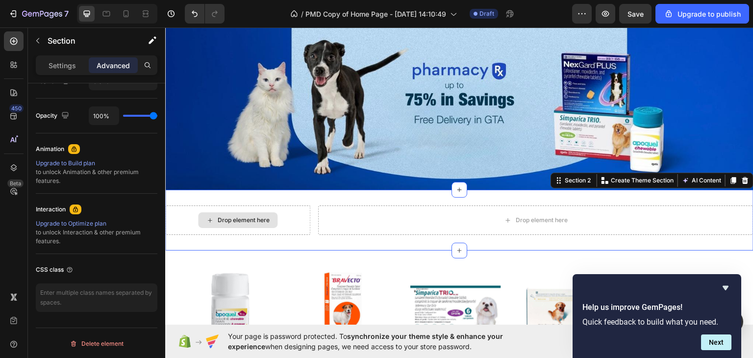
click at [222, 231] on div "Drop element here" at bounding box center [237, 219] width 145 height 29
click at [225, 242] on div "Drop element here Drop element here Section 2 You can create reusable sections …" at bounding box center [459, 219] width 588 height 61
click at [516, 216] on div "Drop element here" at bounding box center [542, 220] width 52 height 8
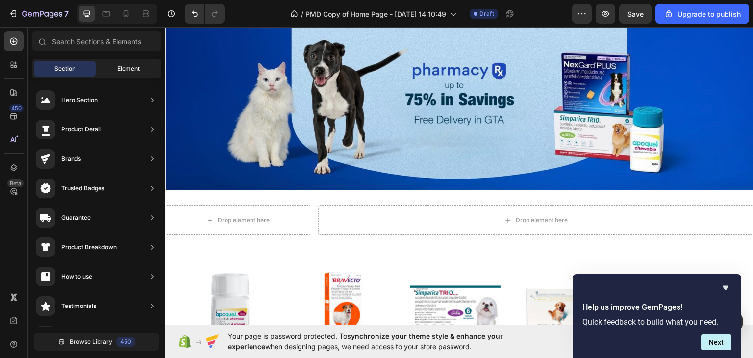
click at [133, 67] on span "Element" at bounding box center [128, 68] width 23 height 9
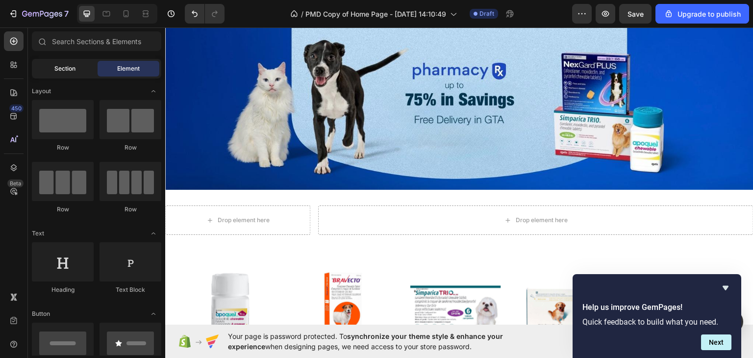
click at [84, 65] on div "Section" at bounding box center [65, 69] width 62 height 16
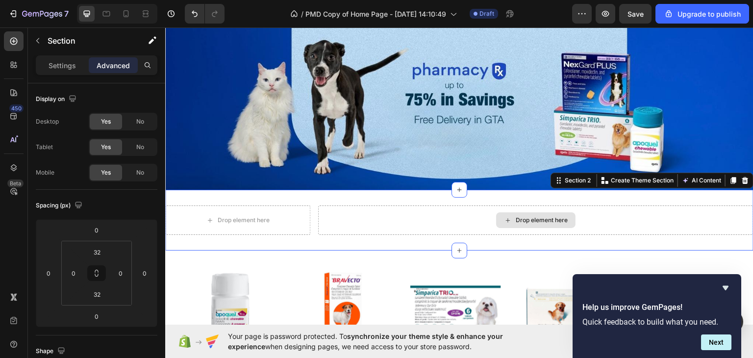
click at [519, 222] on div "Drop element here" at bounding box center [535, 220] width 79 height 16
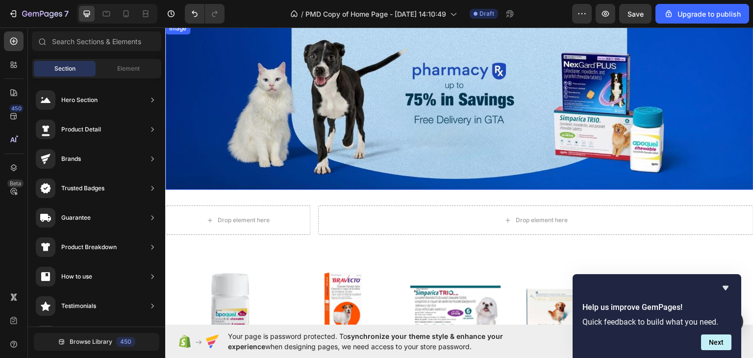
click at [473, 140] on img at bounding box center [459, 105] width 588 height 167
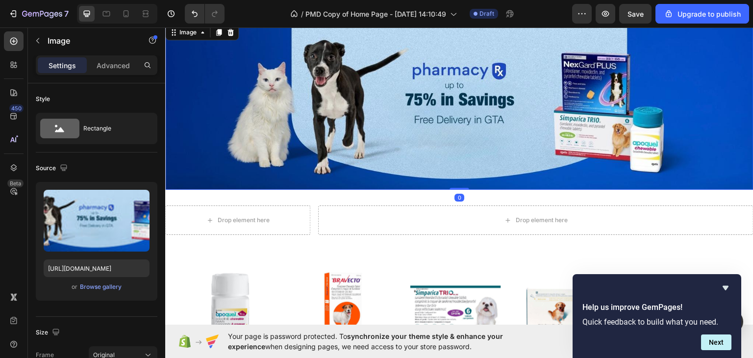
click at [506, 126] on img at bounding box center [459, 105] width 588 height 167
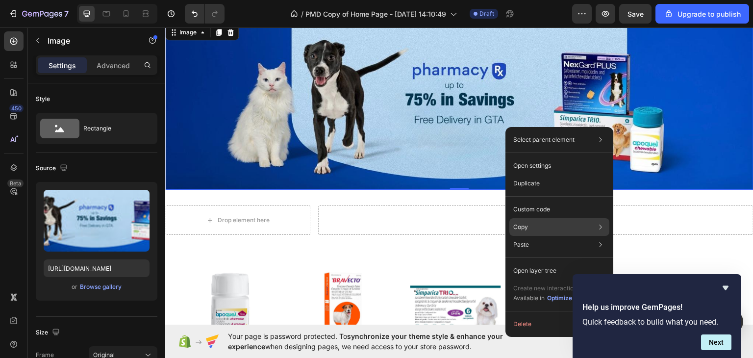
click at [531, 224] on div "Copy Copy element Ctrl + C Copy style Copy class .gElqhikrTX" at bounding box center [559, 227] width 100 height 18
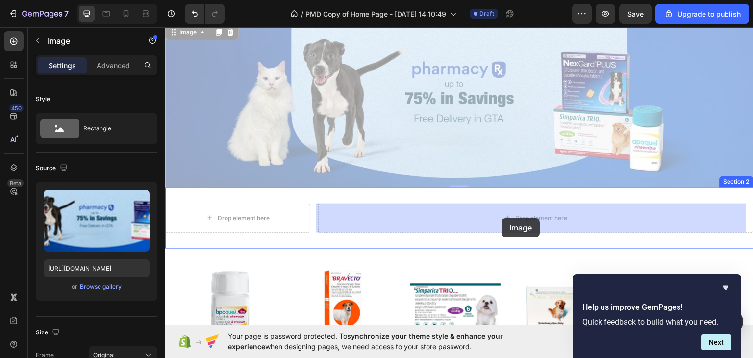
drag, startPoint x: 404, startPoint y: 132, endPoint x: 502, endPoint y: 218, distance: 130.2
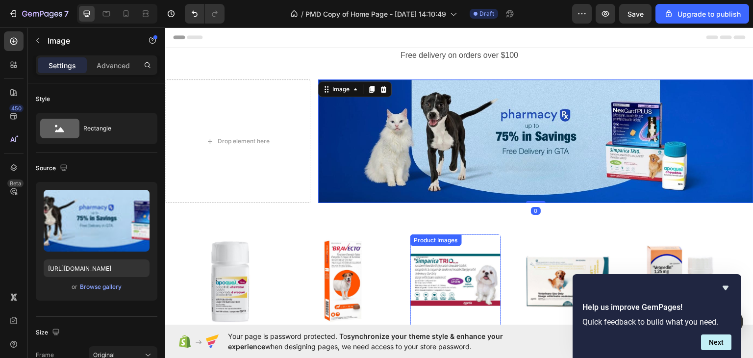
scroll to position [0, 0]
click at [723, 347] on button "Next" at bounding box center [716, 342] width 30 height 16
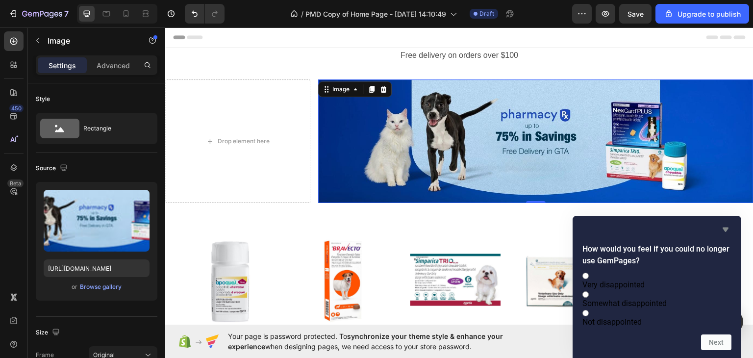
click at [723, 227] on icon "Hide survey" at bounding box center [725, 229] width 6 height 4
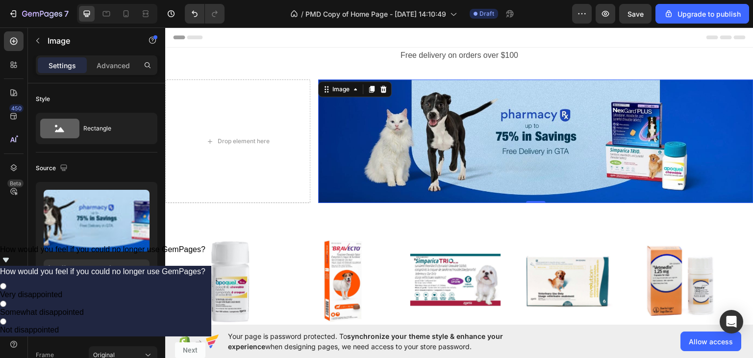
click at [12, 266] on icon "Show survey - How would you feel if you could no longer use GemPages?" at bounding box center [6, 260] width 12 height 12
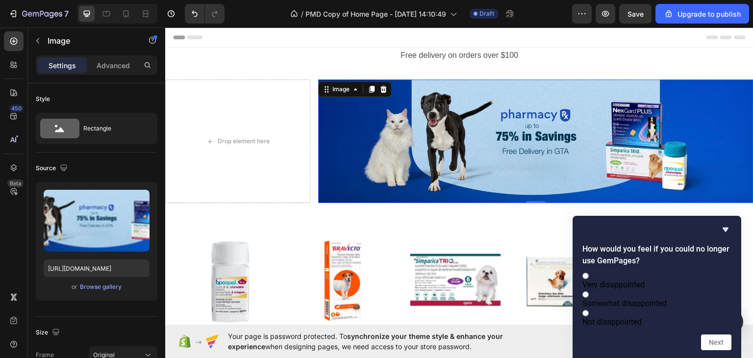
click at [655, 298] on span "Somewhat disappointed" at bounding box center [624, 302] width 84 height 9
click at [589, 293] on input "Somewhat disappointed" at bounding box center [585, 294] width 6 height 6
radio input "true"
click at [714, 346] on button "Next" at bounding box center [716, 342] width 30 height 16
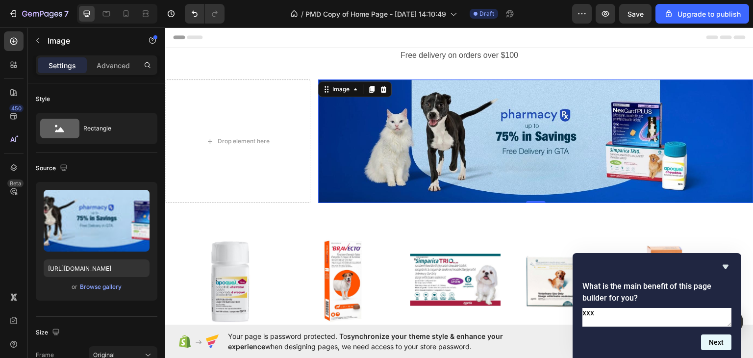
type textarea "xxx"
click at [719, 344] on button "Next" at bounding box center [716, 342] width 30 height 16
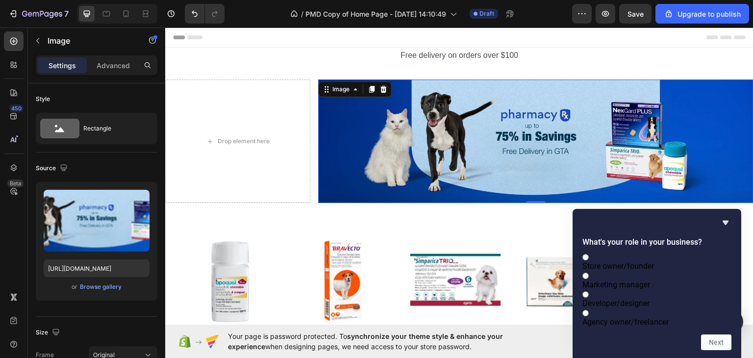
click at [645, 261] on span "Store owner/founder" at bounding box center [618, 265] width 72 height 9
click at [589, 254] on input "Store owner/founder" at bounding box center [585, 257] width 6 height 6
radio input "true"
click at [719, 344] on button "Next" at bounding box center [716, 342] width 30 height 16
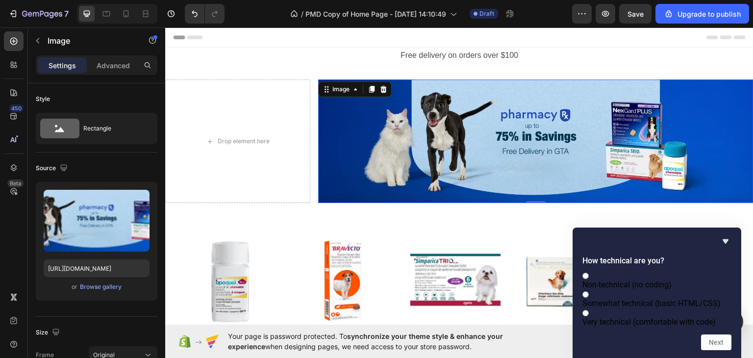
drag, startPoint x: 670, startPoint y: 246, endPoint x: 679, endPoint y: 259, distance: 16.3
click at [671, 280] on span "Non-technical (no coding)" at bounding box center [626, 284] width 89 height 9
click at [589, 272] on input "Non-technical (no coding)" at bounding box center [585, 275] width 6 height 6
radio input "true"
click at [724, 347] on button "Next" at bounding box center [716, 342] width 30 height 16
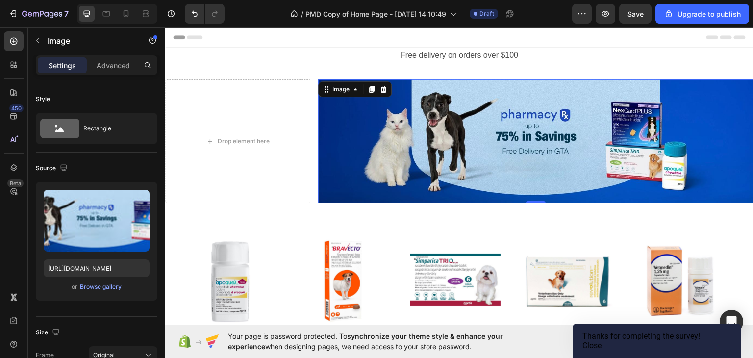
click at [601, 341] on button "Close" at bounding box center [591, 345] width 19 height 9
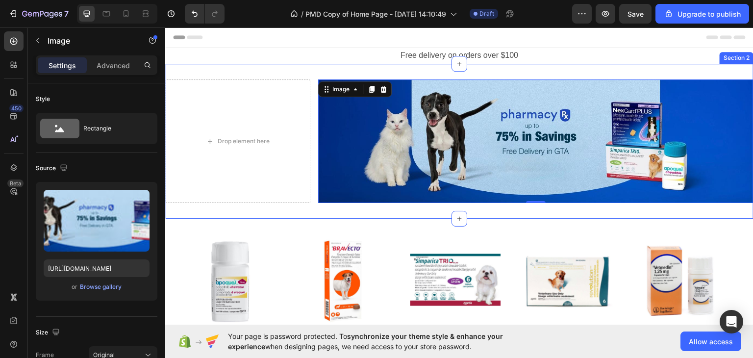
click at [304, 72] on div "Drop element here Image 0 Section 2" at bounding box center [459, 140] width 588 height 155
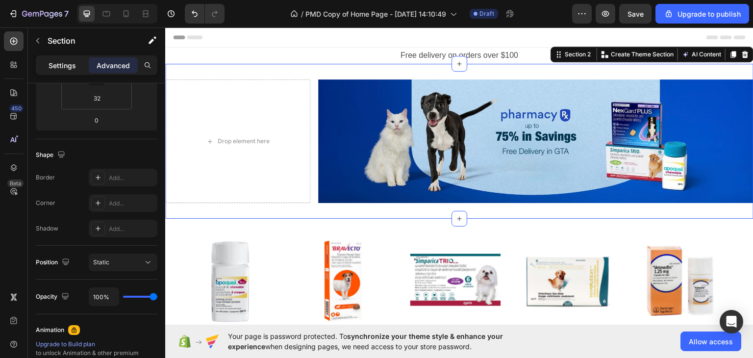
click at [80, 65] on div "Settings" at bounding box center [62, 65] width 49 height 16
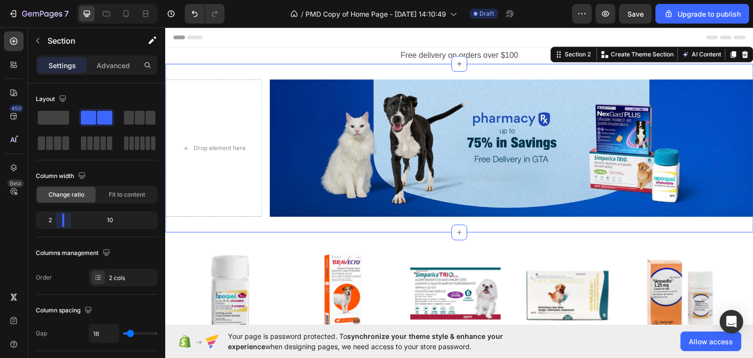
drag, startPoint x: 73, startPoint y: 220, endPoint x: 124, endPoint y: 122, distance: 111.4
click at [60, 0] on body "7 / PMD Copy of Home Page - Mar 24, 14:10:49 Draft Preview Save Upgrade to publ…" at bounding box center [376, 0] width 753 height 0
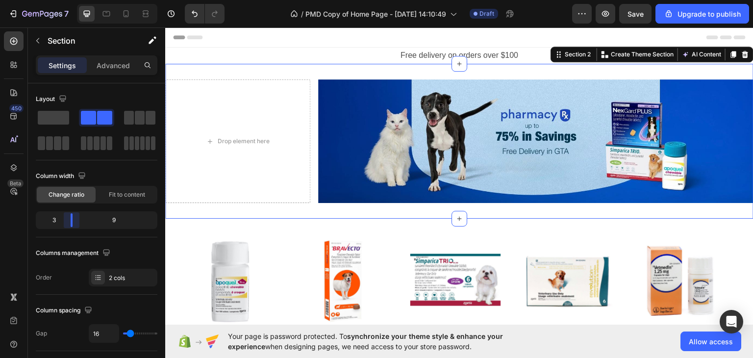
click at [68, 0] on body "7 / PMD Copy of Home Page - Mar 24, 14:10:49 Draft Preview Save Upgrade to publ…" at bounding box center [376, 0] width 753 height 0
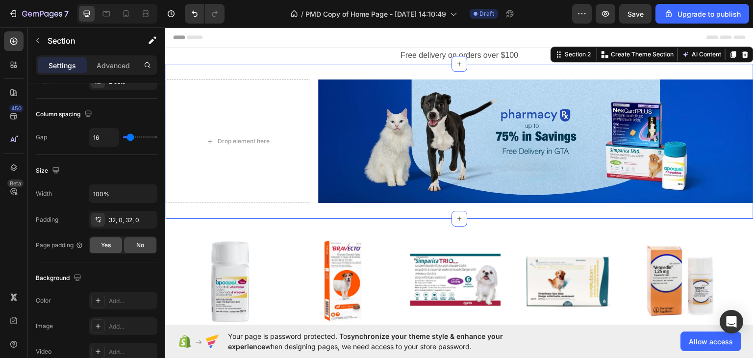
scroll to position [406, 0]
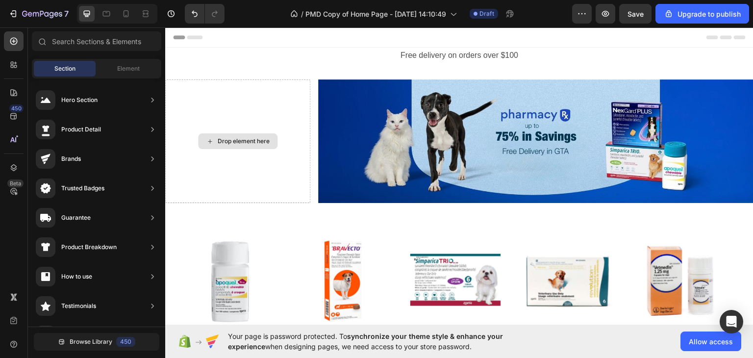
click at [256, 142] on div "Drop element here" at bounding box center [244, 141] width 52 height 8
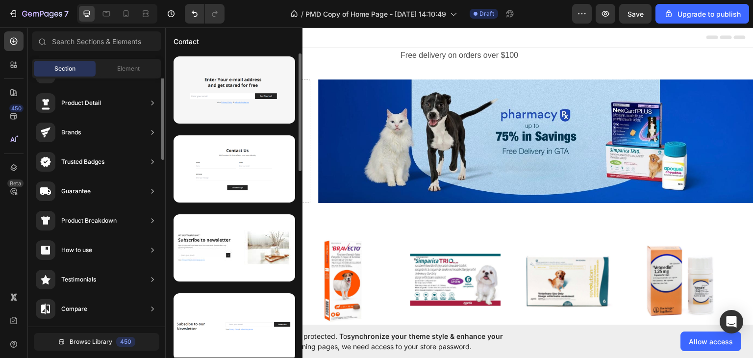
scroll to position [0, 0]
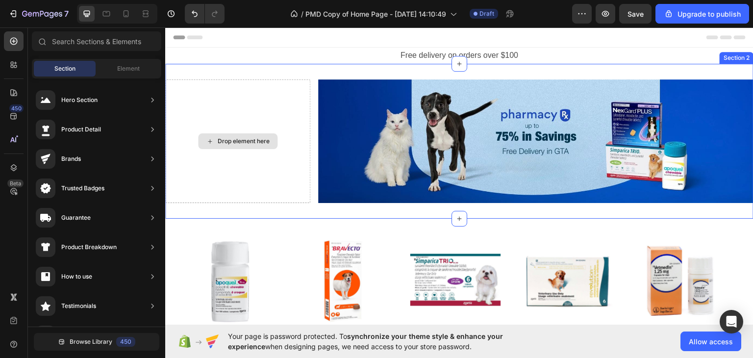
click at [232, 138] on div "Drop element here" at bounding box center [244, 141] width 52 height 8
click at [231, 185] on div "Drop element here" at bounding box center [237, 141] width 145 height 124
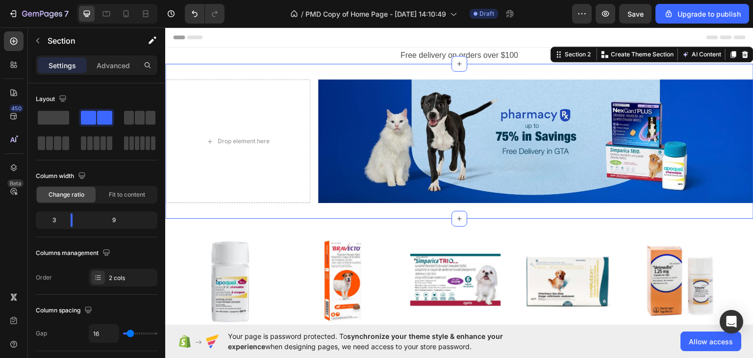
click at [118, 74] on div "Settings Advanced" at bounding box center [97, 65] width 122 height 20
click at [118, 71] on div "Advanced" at bounding box center [113, 65] width 49 height 16
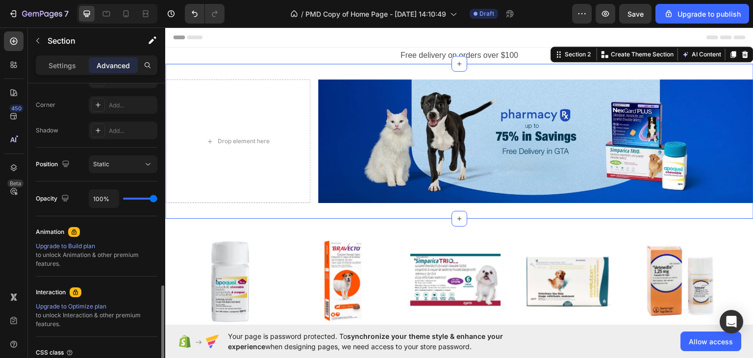
scroll to position [377, 0]
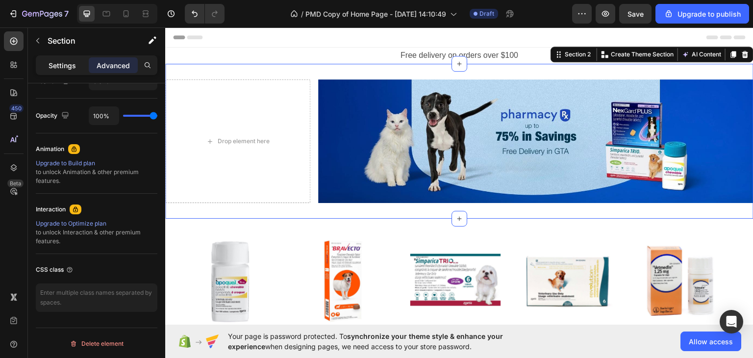
click at [71, 63] on p "Settings" at bounding box center [62, 65] width 27 height 10
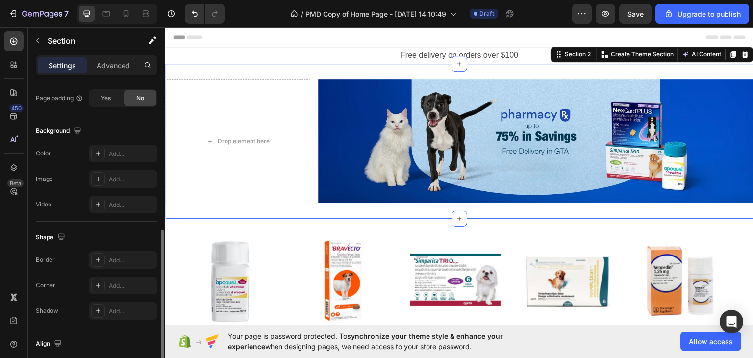
scroll to position [406, 0]
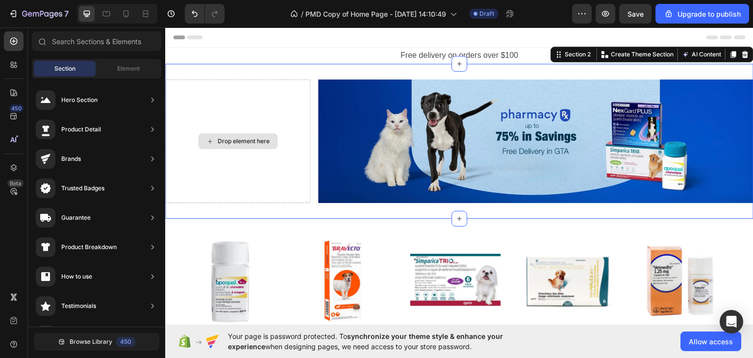
click at [206, 142] on icon at bounding box center [210, 141] width 8 height 8
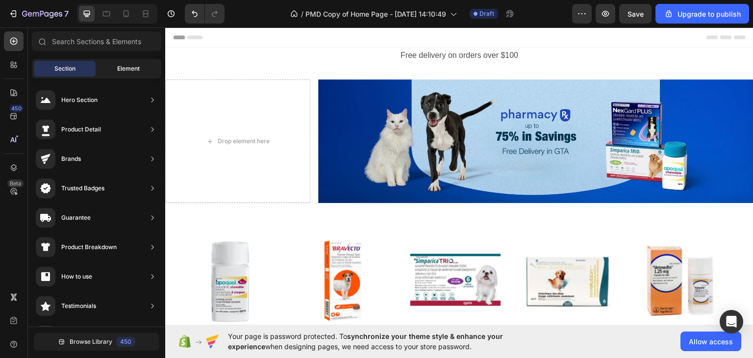
click at [131, 62] on div "Element" at bounding box center [129, 69] width 62 height 16
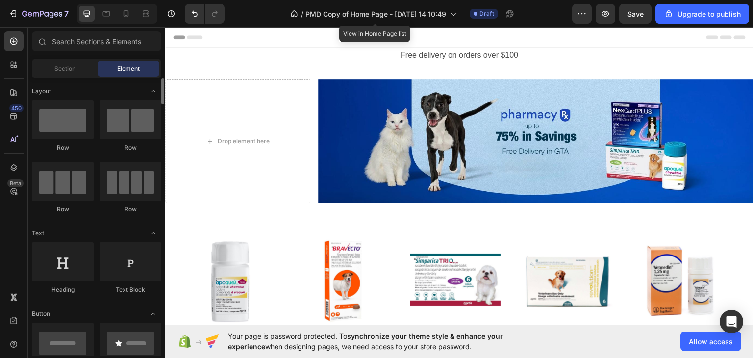
scroll to position [49, 0]
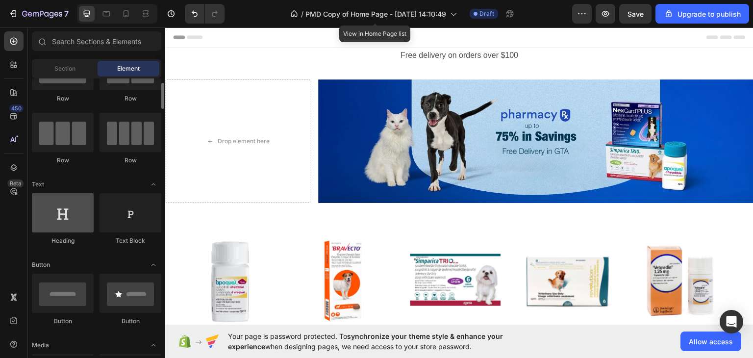
click at [74, 217] on div at bounding box center [63, 212] width 62 height 39
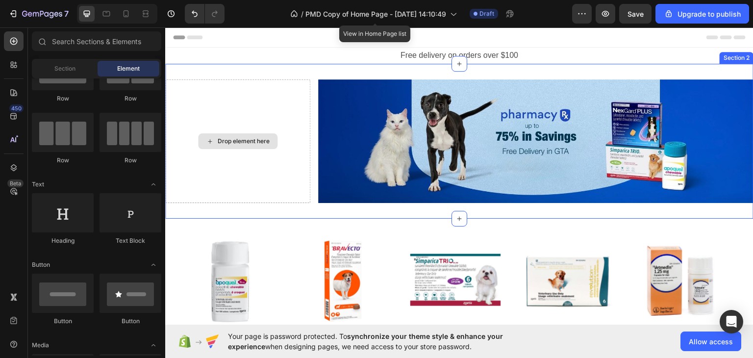
click at [255, 143] on div "Drop element here" at bounding box center [244, 141] width 52 height 8
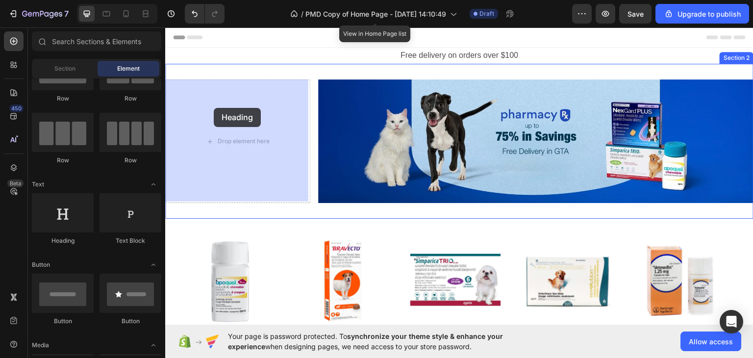
drag, startPoint x: 232, startPoint y: 251, endPoint x: 210, endPoint y: 122, distance: 130.7
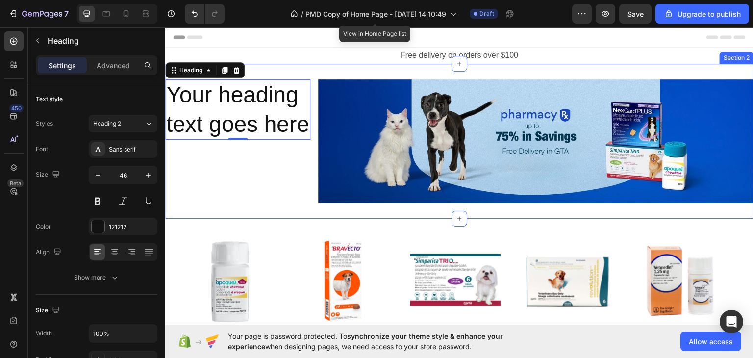
click at [218, 185] on div "Your heading text goes here Heading 0" at bounding box center [237, 141] width 145 height 124
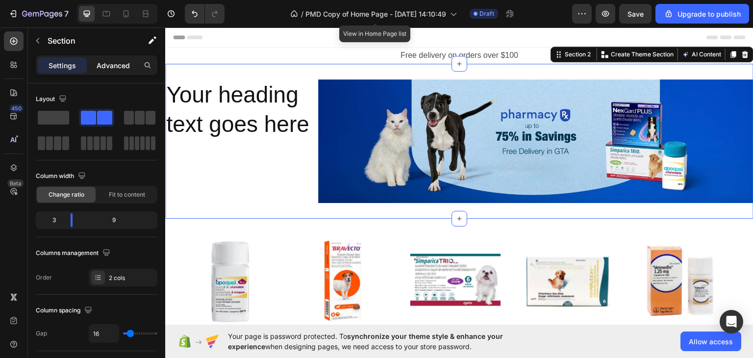
click at [99, 64] on p "Advanced" at bounding box center [113, 65] width 33 height 10
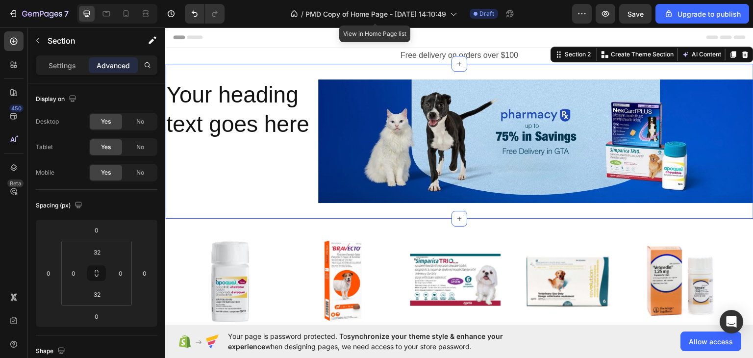
click at [210, 183] on div "Your heading text goes here Heading" at bounding box center [237, 141] width 145 height 124
click at [210, 107] on h2 "Your heading text goes here" at bounding box center [237, 109] width 145 height 61
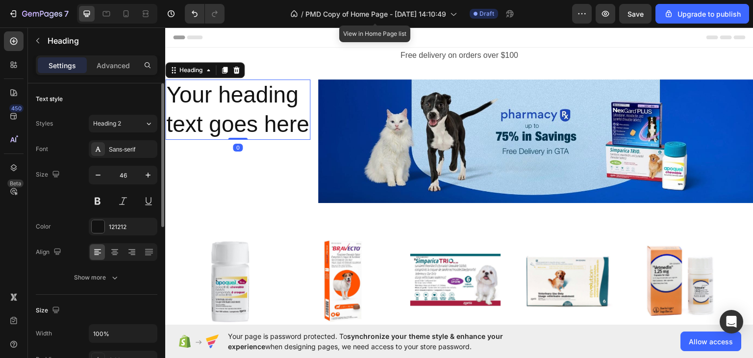
scroll to position [333, 0]
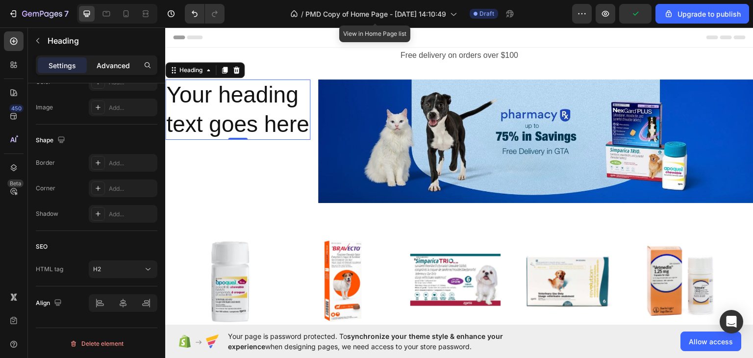
click at [126, 64] on p "Advanced" at bounding box center [113, 65] width 33 height 10
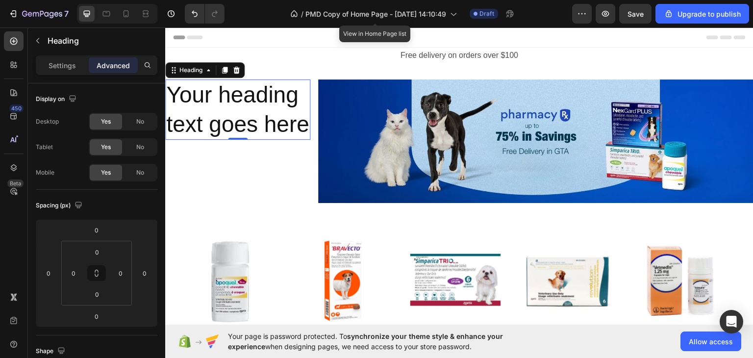
scroll to position [377, 0]
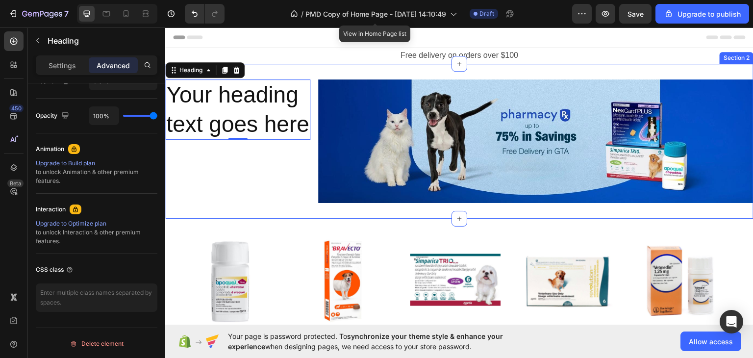
click at [218, 190] on div "Your heading text goes here Heading 0" at bounding box center [237, 141] width 145 height 124
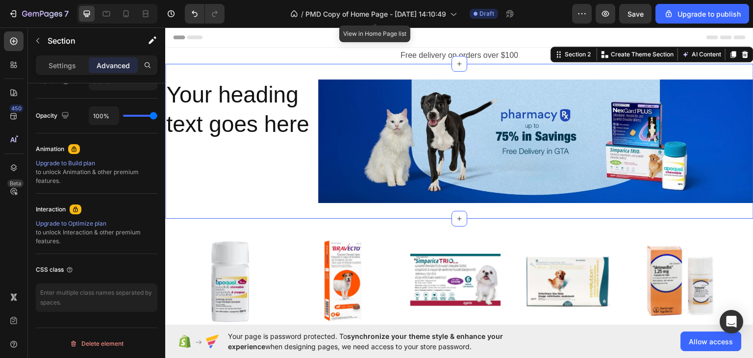
scroll to position [0, 0]
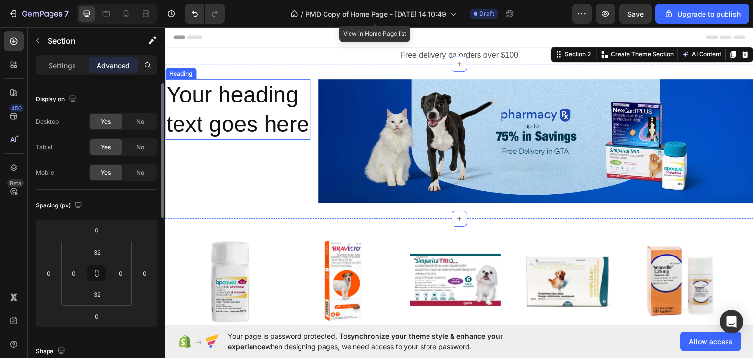
click at [232, 140] on h2 "Your heading text goes here" at bounding box center [237, 109] width 145 height 61
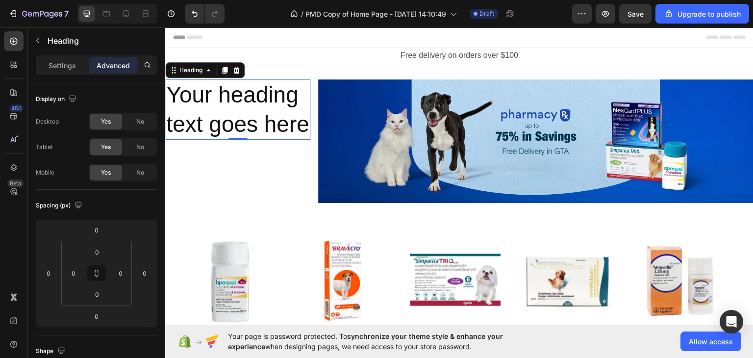
click at [210, 122] on h2 "Your heading text goes here" at bounding box center [237, 109] width 145 height 61
click at [210, 122] on p "Your heading text goes here" at bounding box center [237, 109] width 143 height 59
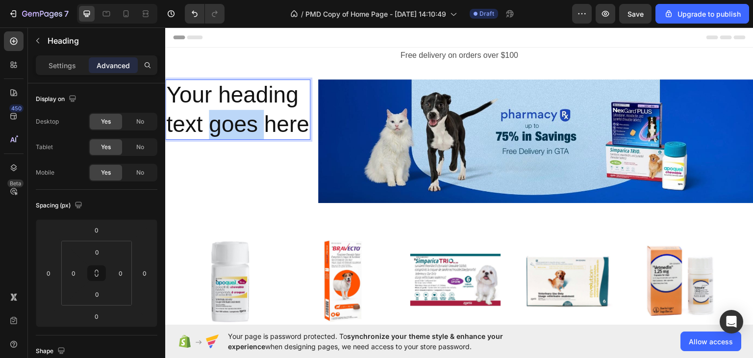
click at [210, 122] on p "Your heading text goes here" at bounding box center [237, 109] width 143 height 59
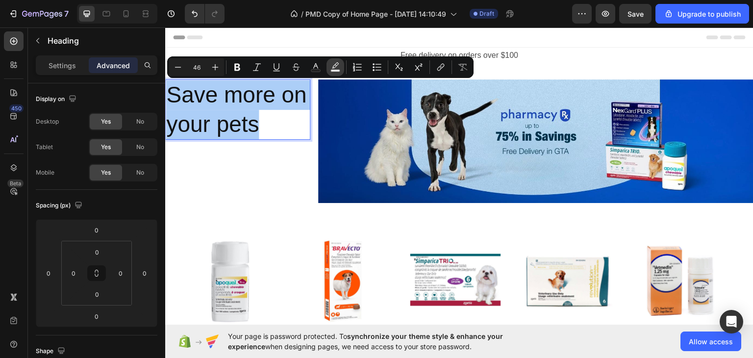
click at [338, 71] on rect "Editor contextual toolbar" at bounding box center [335, 71] width 9 height 2
type input "000000"
type input "77"
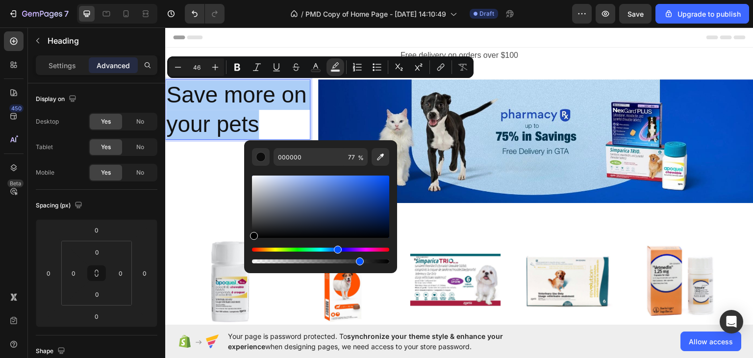
click at [336, 247] on div "Hue" at bounding box center [320, 249] width 137 height 4
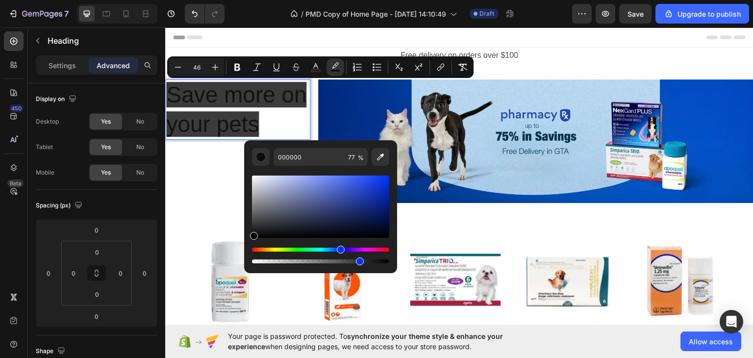
drag, startPoint x: 334, startPoint y: 249, endPoint x: 339, endPoint y: 249, distance: 5.4
click at [339, 249] on div "Hue" at bounding box center [320, 249] width 137 height 4
click at [221, 188] on div "Save more on your pets Heading 0" at bounding box center [237, 141] width 145 height 124
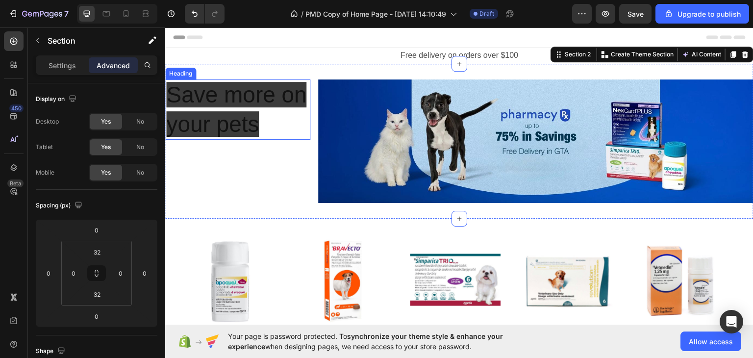
click at [240, 105] on span "Save more on your pets" at bounding box center [236, 108] width 140 height 55
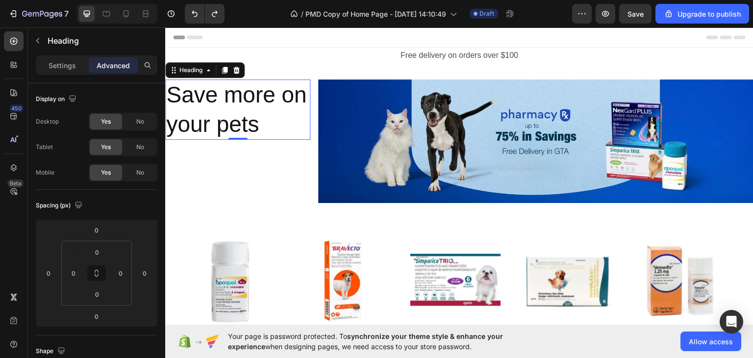
click at [248, 118] on h2 "Save more on your pets" at bounding box center [237, 109] width 145 height 61
click at [248, 118] on p "Save more on your pets" at bounding box center [237, 109] width 143 height 59
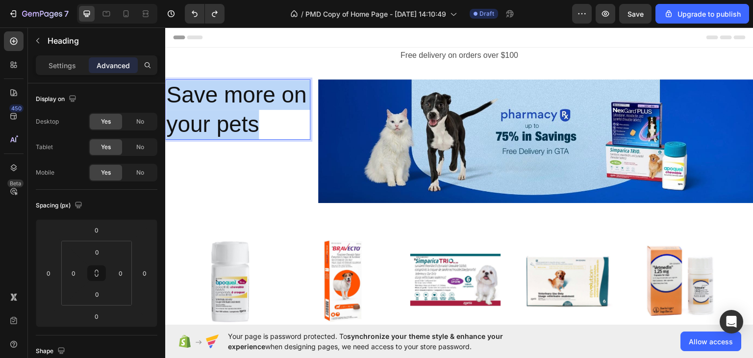
click at [248, 118] on p "Save more on your pets" at bounding box center [237, 109] width 143 height 59
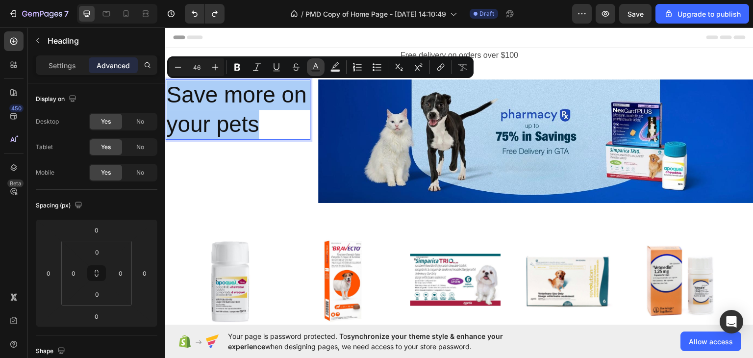
click at [323, 67] on button "Text Color" at bounding box center [316, 67] width 18 height 18
type input "121212"
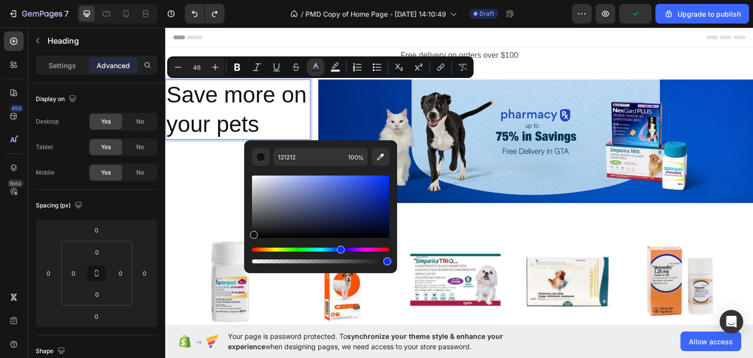
click at [339, 247] on div "Hue" at bounding box center [320, 249] width 137 height 4
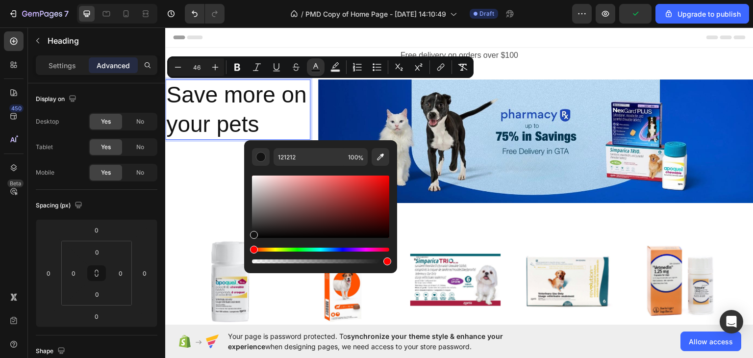
click at [339, 252] on div "Editor contextual toolbar" at bounding box center [320, 255] width 137 height 16
click at [339, 249] on div "Hue" at bounding box center [320, 249] width 137 height 4
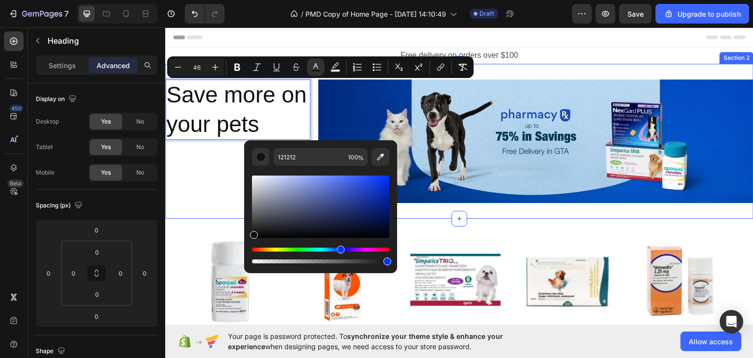
click at [227, 185] on div "Save more on your pets Heading 0" at bounding box center [237, 141] width 145 height 124
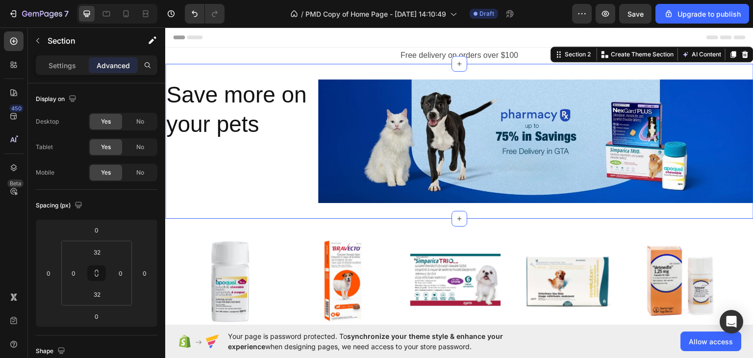
click at [238, 94] on span "Save more on your pets" at bounding box center [236, 108] width 140 height 55
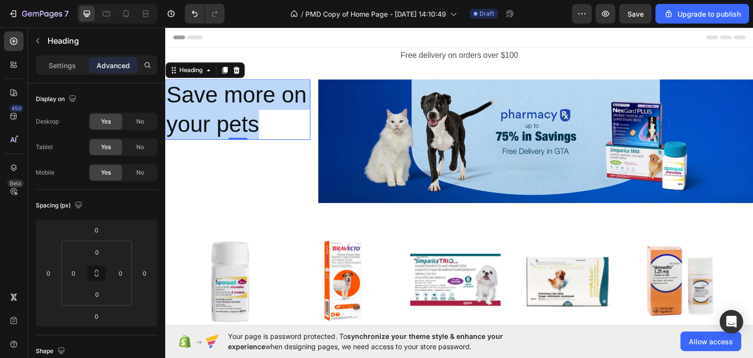
click at [238, 94] on span "Save more on your pets" at bounding box center [236, 108] width 140 height 55
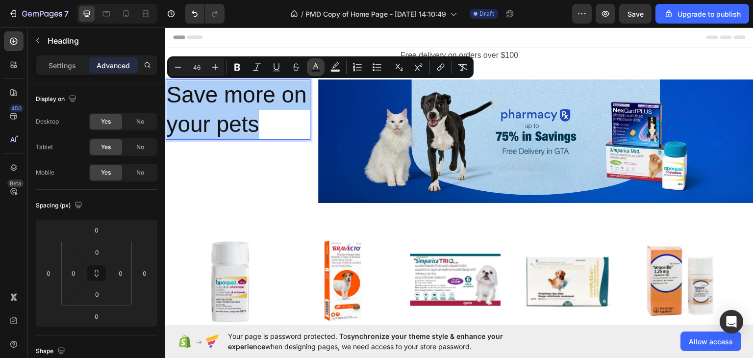
click at [318, 71] on rect "Editor contextual toolbar" at bounding box center [315, 71] width 9 height 2
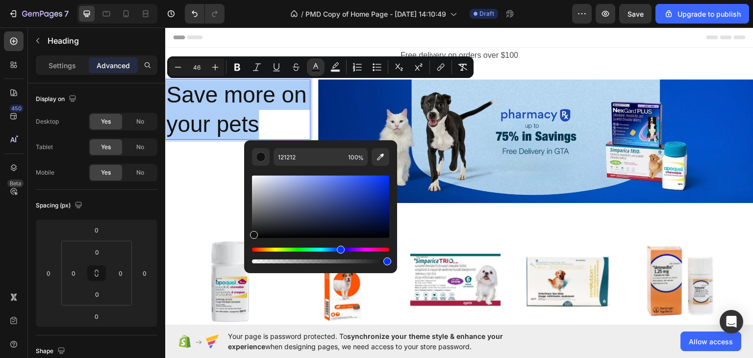
click at [387, 262] on div "Editor contextual toolbar" at bounding box center [387, 261] width 8 height 8
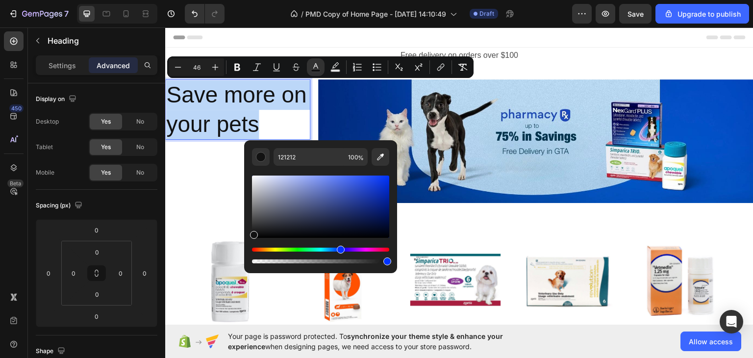
type input "98"
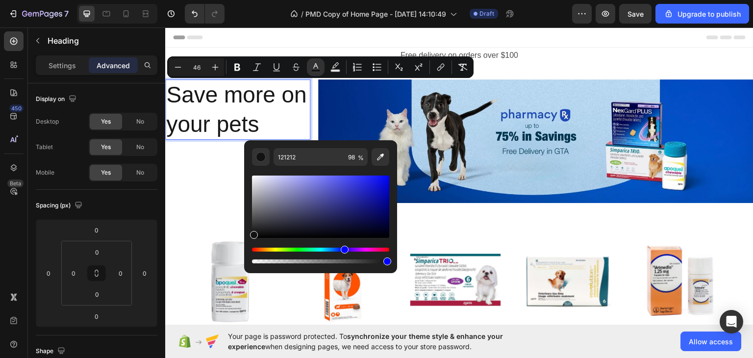
click at [344, 250] on div "Hue" at bounding box center [320, 249] width 137 height 4
click at [378, 185] on div "Editor contextual toolbar" at bounding box center [320, 206] width 137 height 62
type input "1111D8"
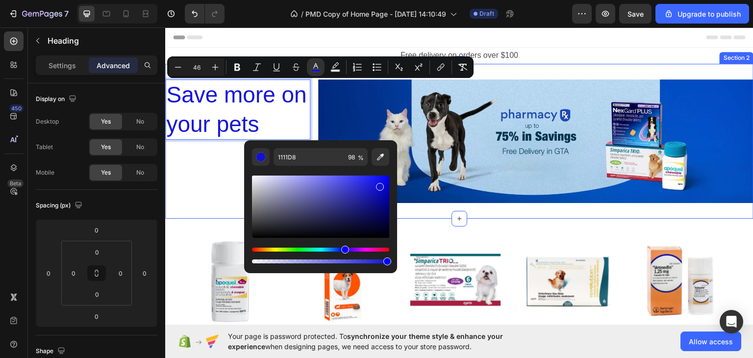
click at [217, 186] on div "Save more on your pets Heading 0" at bounding box center [237, 141] width 145 height 124
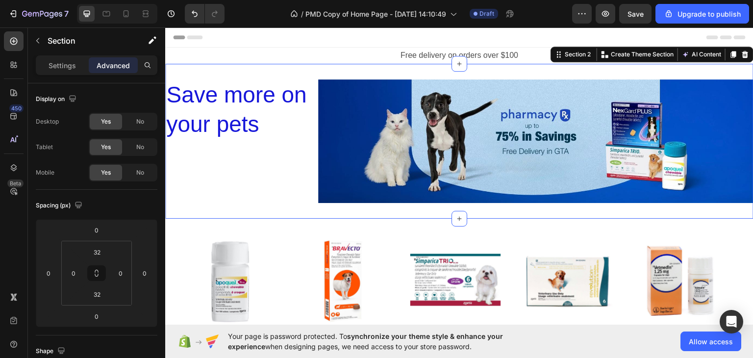
click at [234, 121] on span "Save more on your pets" at bounding box center [236, 108] width 140 height 55
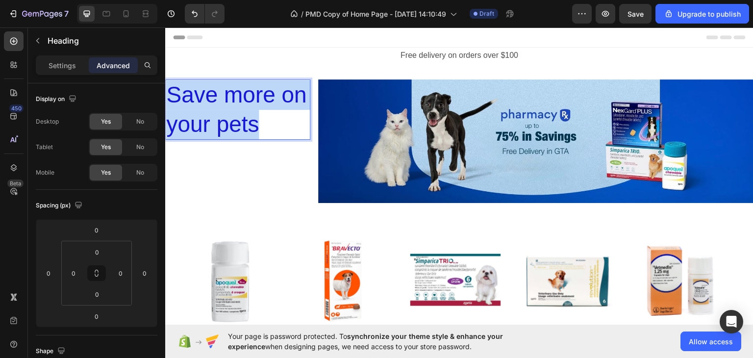
click at [234, 121] on span "Save more on your pets" at bounding box center [236, 108] width 140 height 55
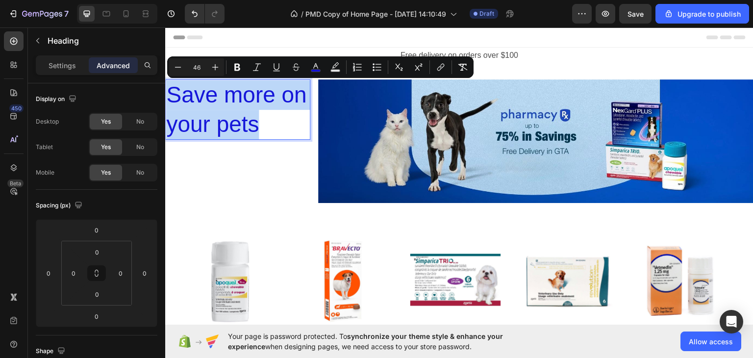
click at [248, 95] on span "Save more on your pets" at bounding box center [236, 108] width 140 height 55
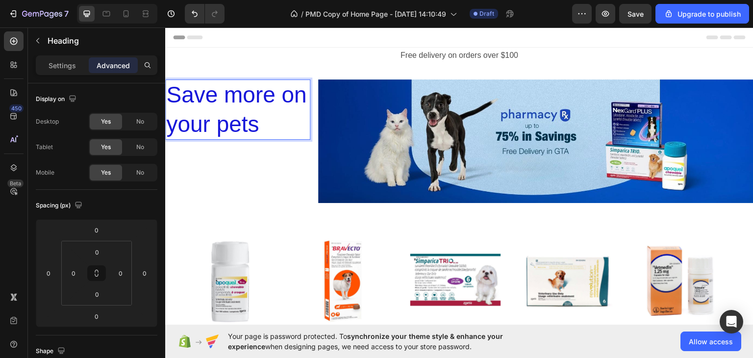
click at [259, 121] on p "Save more on your pets" at bounding box center [237, 109] width 143 height 59
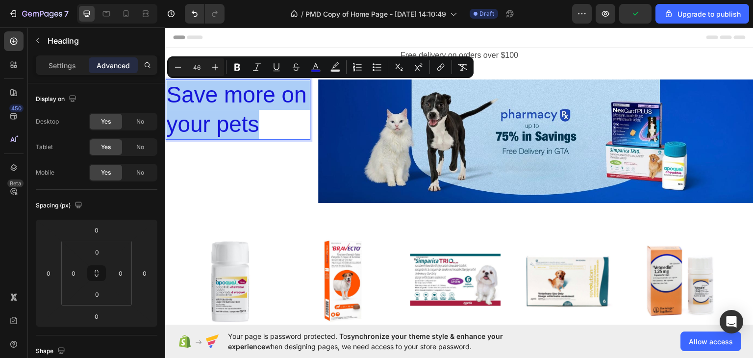
click at [201, 68] on input "46" at bounding box center [197, 67] width 20 height 12
type input "23"
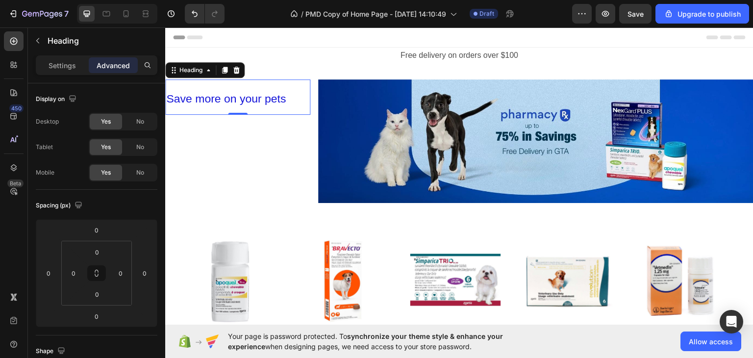
click at [228, 89] on p "Save more on your pets" at bounding box center [237, 96] width 143 height 33
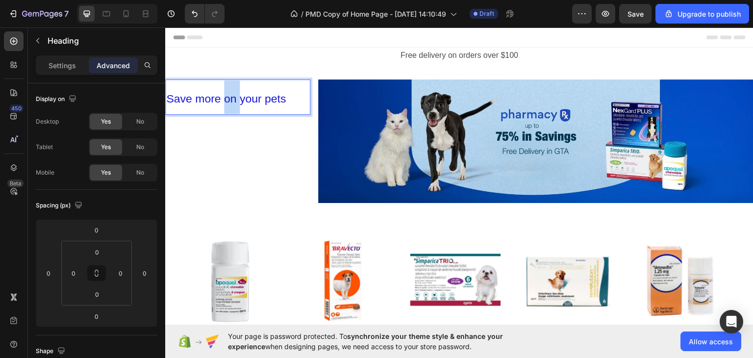
click at [228, 89] on p "Save more on your pets" at bounding box center [237, 96] width 143 height 33
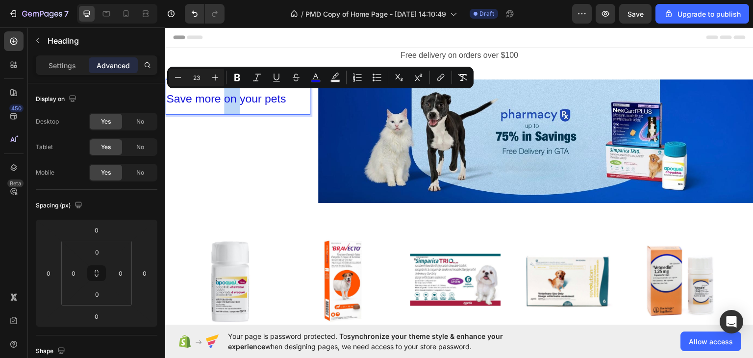
click at [235, 97] on span "Save more on your pets" at bounding box center [226, 98] width 120 height 13
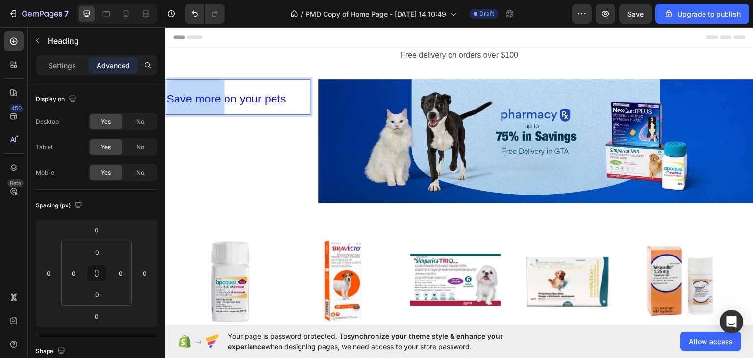
drag, startPoint x: 222, startPoint y: 96, endPoint x: 167, endPoint y: 94, distance: 54.9
click at [167, 94] on span "Save more on your pets" at bounding box center [226, 98] width 120 height 13
click at [238, 98] on span "Save more on your pets" at bounding box center [226, 98] width 120 height 13
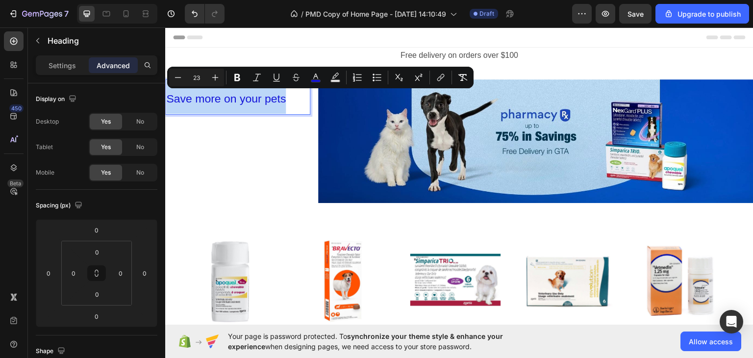
click at [243, 102] on span "Save more on your pets" at bounding box center [226, 98] width 120 height 13
drag, startPoint x: 294, startPoint y: 99, endPoint x: 225, endPoint y: 100, distance: 68.6
click at [225, 100] on p "Save more on your pets" at bounding box center [237, 96] width 143 height 33
click at [315, 77] on icon "Editor contextual toolbar" at bounding box center [316, 78] width 10 height 10
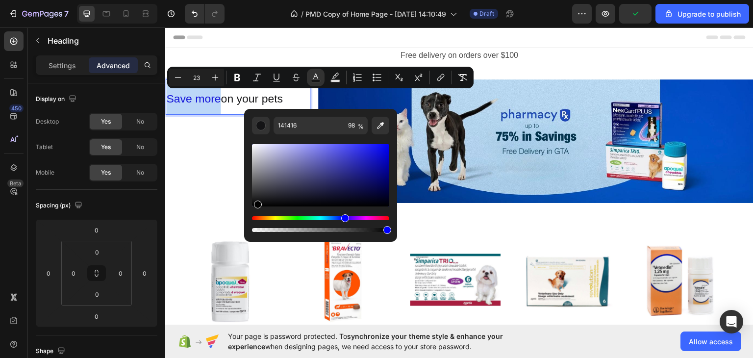
drag, startPoint x: 267, startPoint y: 200, endPoint x: 256, endPoint y: 206, distance: 12.5
click at [256, 206] on div "Editor contextual toolbar" at bounding box center [320, 175] width 137 height 62
type input "000000"
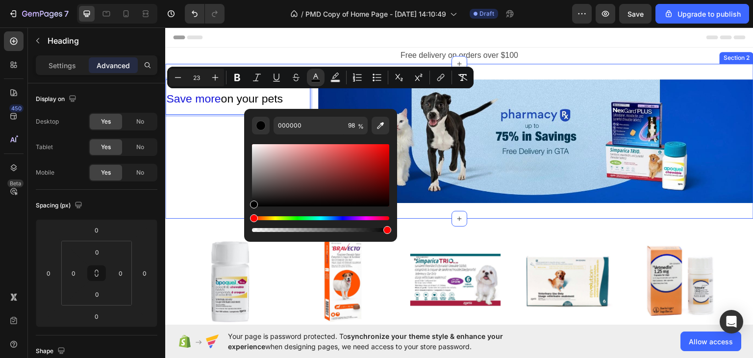
click at [213, 128] on div "Save more on your pets Heading 0" at bounding box center [237, 141] width 145 height 124
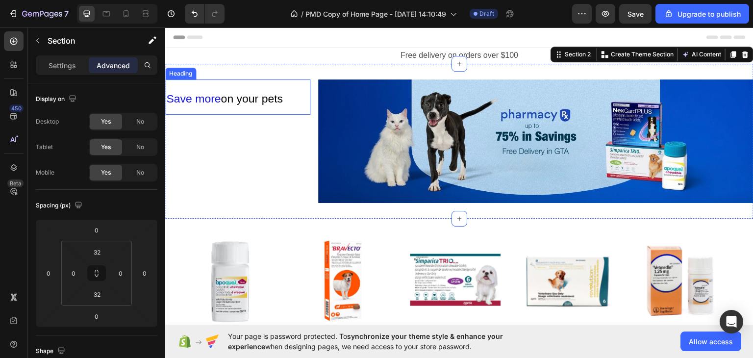
click at [216, 93] on span "Save more" at bounding box center [193, 98] width 54 height 13
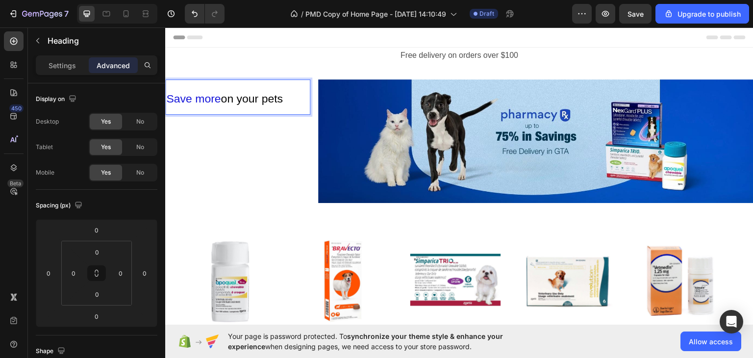
click at [211, 98] on span "Save more" at bounding box center [193, 98] width 54 height 13
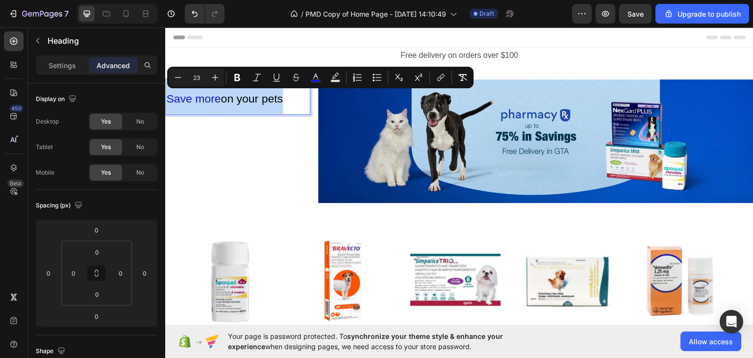
click at [211, 98] on span "Save more" at bounding box center [193, 98] width 54 height 13
click at [224, 100] on span "on your pets" at bounding box center [252, 98] width 62 height 13
drag, startPoint x: 222, startPoint y: 100, endPoint x: 165, endPoint y: 98, distance: 57.9
click at [165, 98] on h2 "Save more on your pets" at bounding box center [237, 96] width 145 height 35
click at [239, 80] on icon "Editor contextual toolbar" at bounding box center [237, 77] width 6 height 7
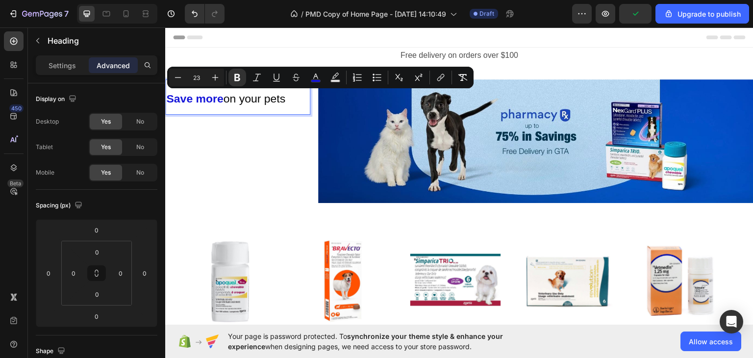
click at [237, 101] on span "on your pets" at bounding box center [254, 98] width 62 height 13
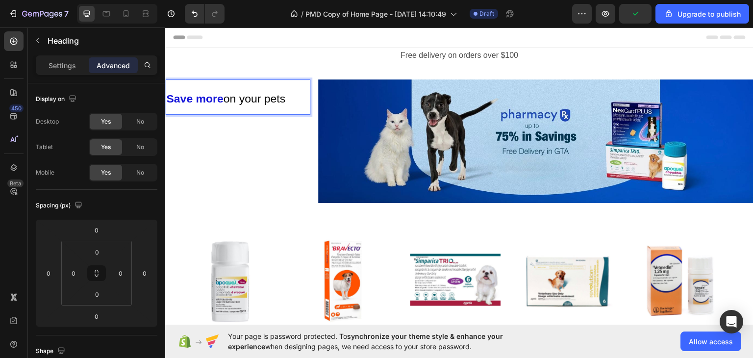
click at [246, 100] on span "on your pets" at bounding box center [254, 98] width 62 height 13
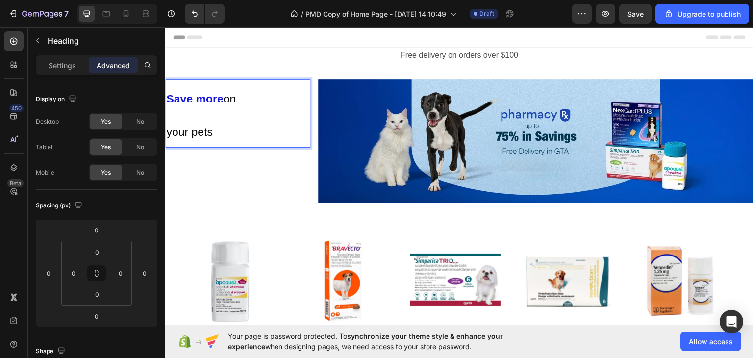
click at [247, 110] on p "Save more on your pets" at bounding box center [237, 113] width 143 height 67
click at [209, 113] on p "Save more on your pets" at bounding box center [237, 113] width 143 height 67
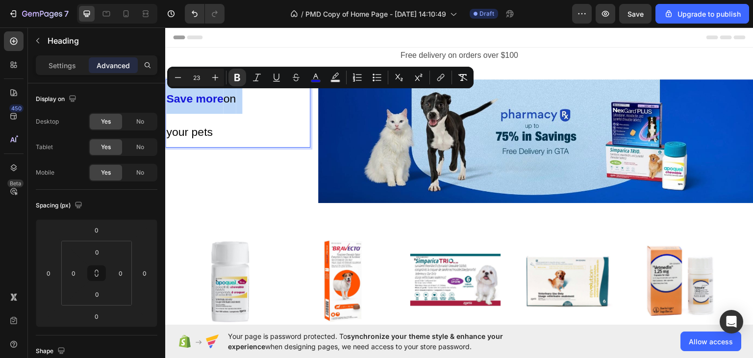
click at [216, 120] on p "Save more on your pets" at bounding box center [237, 113] width 143 height 67
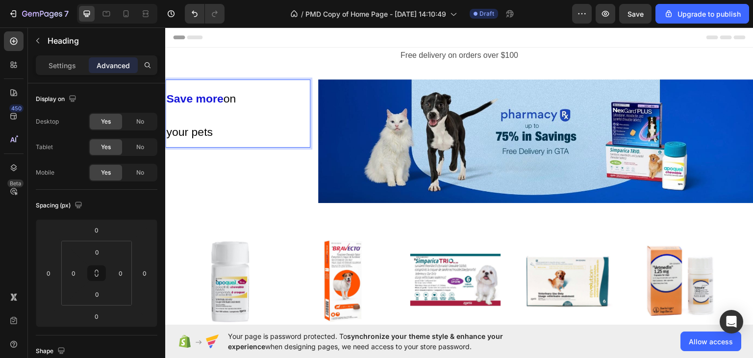
click at [170, 117] on p "Save more on your pets" at bounding box center [237, 113] width 143 height 67
drag, startPoint x: 185, startPoint y: 117, endPoint x: 206, endPoint y: 91, distance: 32.8
click at [206, 91] on p "Save more on your pets" at bounding box center [237, 113] width 143 height 67
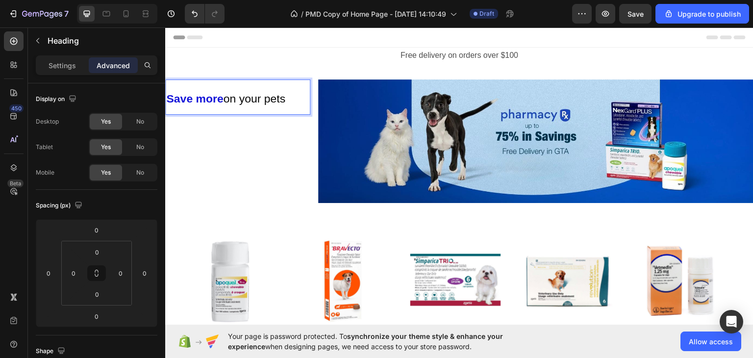
click at [295, 104] on p "Save more on your pets" at bounding box center [237, 96] width 143 height 33
click at [274, 132] on div "Save more on your pets Heading 0" at bounding box center [237, 141] width 145 height 124
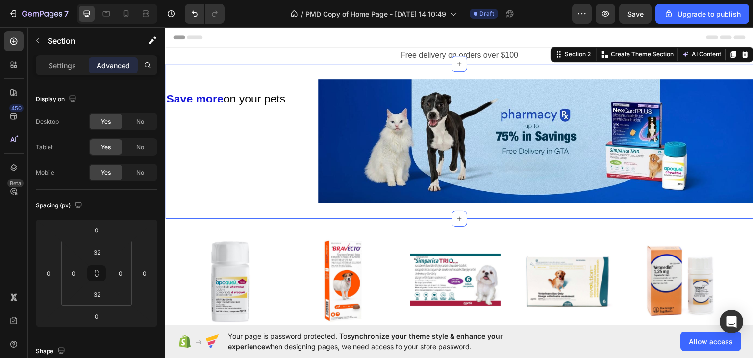
click at [253, 125] on div "⁠⁠⁠⁠⁠⁠⁠ Save more on your pets Heading" at bounding box center [237, 141] width 145 height 124
click at [247, 140] on div "⁠⁠⁠⁠⁠⁠⁠ Save more on your pets Heading" at bounding box center [237, 141] width 145 height 124
click at [563, 60] on div "Section 2 You can create reusable sections Create Theme Section AI Content Writ…" at bounding box center [651, 54] width 203 height 16
click at [226, 137] on div "⁠⁠⁠⁠⁠⁠⁠ Save more on your pets Heading" at bounding box center [237, 141] width 145 height 124
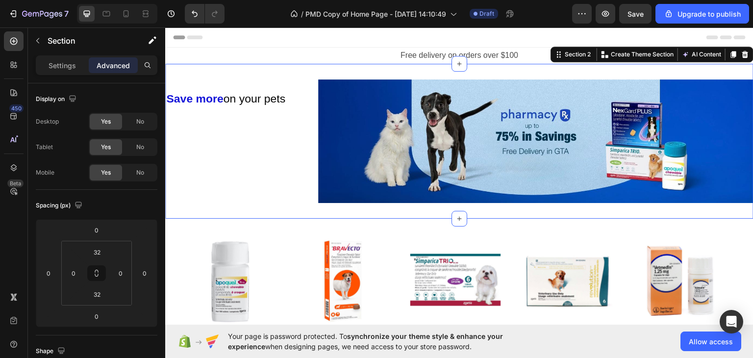
click at [220, 146] on div "⁠⁠⁠⁠⁠⁠⁠ Save more on your pets Heading" at bounding box center [237, 141] width 145 height 124
click at [222, 139] on div "⁠⁠⁠⁠⁠⁠⁠ Save more on your pets Heading" at bounding box center [237, 141] width 145 height 124
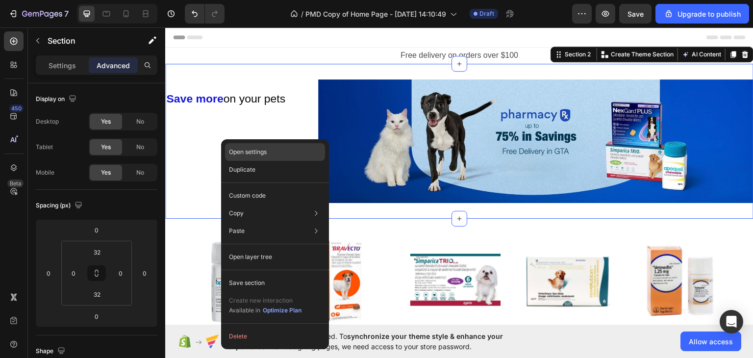
click at [263, 147] on div "Open settings" at bounding box center [275, 152] width 100 height 18
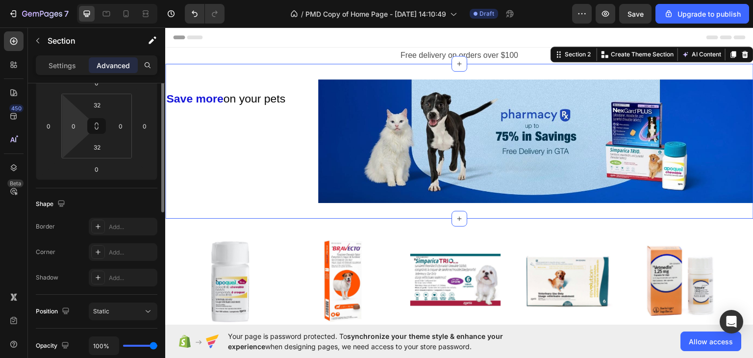
scroll to position [196, 0]
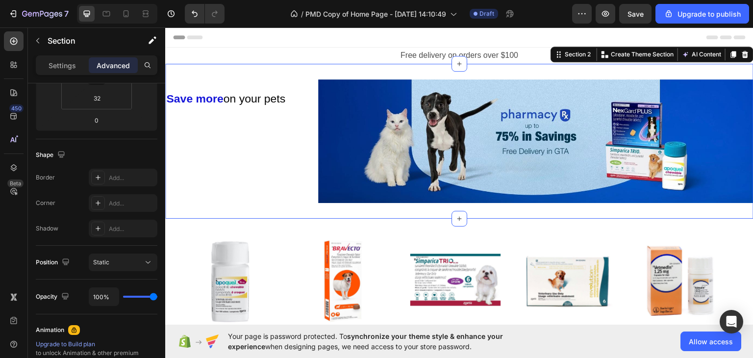
click at [229, 179] on div "⁠⁠⁠⁠⁠⁠⁠ Save more on your pets Heading" at bounding box center [237, 141] width 145 height 124
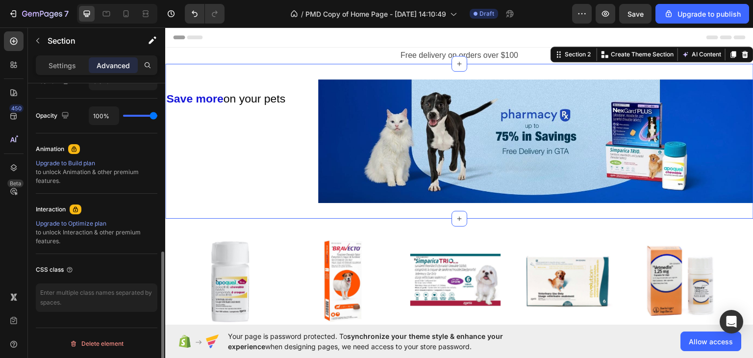
scroll to position [0, 0]
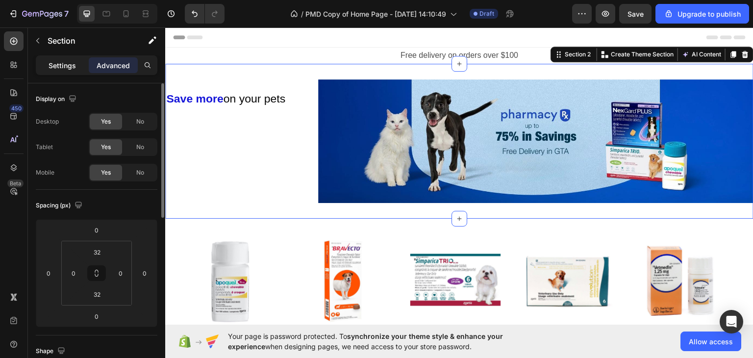
click at [71, 63] on p "Settings" at bounding box center [62, 65] width 27 height 10
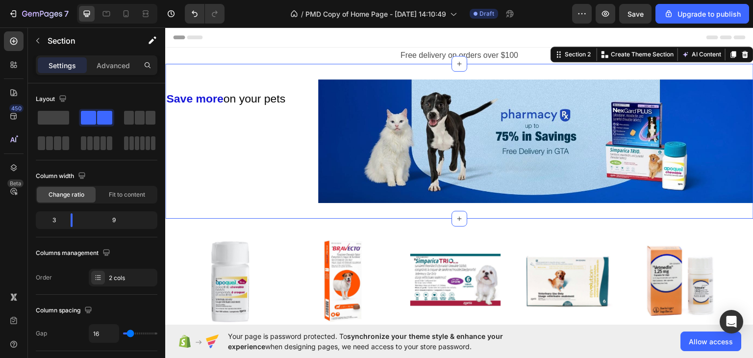
click at [258, 158] on div "⁠⁠⁠⁠⁠⁠⁠ Save more on your pets Heading" at bounding box center [237, 141] width 145 height 124
click at [258, 113] on h2 "⁠⁠⁠⁠⁠⁠⁠ Save more on your pets" at bounding box center [237, 96] width 145 height 35
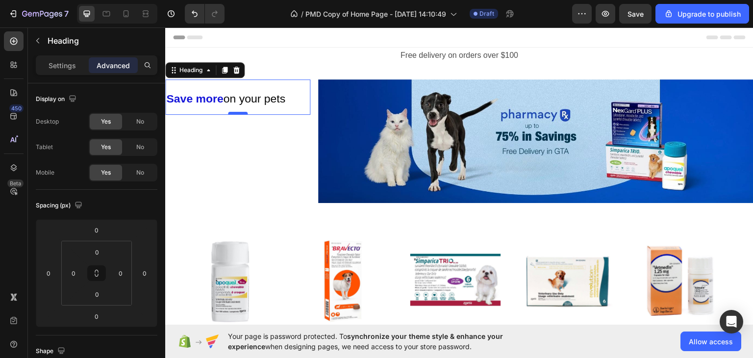
click at [236, 113] on div at bounding box center [238, 112] width 20 height 3
drag, startPoint x: 235, startPoint y: 112, endPoint x: 235, endPoint y: 106, distance: 6.4
click at [235, 106] on div "⁠⁠⁠⁠⁠⁠⁠ Save more on your pets Heading 0" at bounding box center [237, 96] width 145 height 35
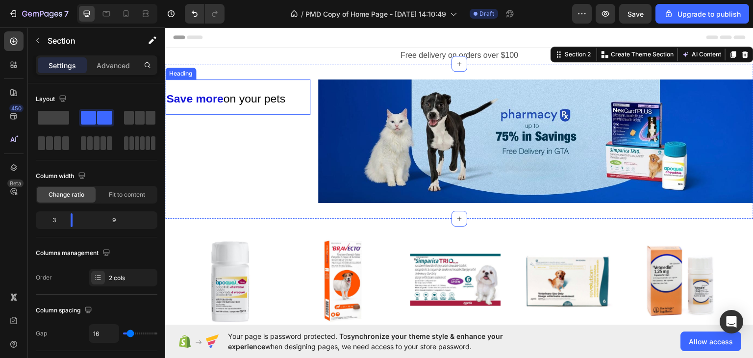
click at [230, 103] on span "on your pets" at bounding box center [254, 98] width 62 height 13
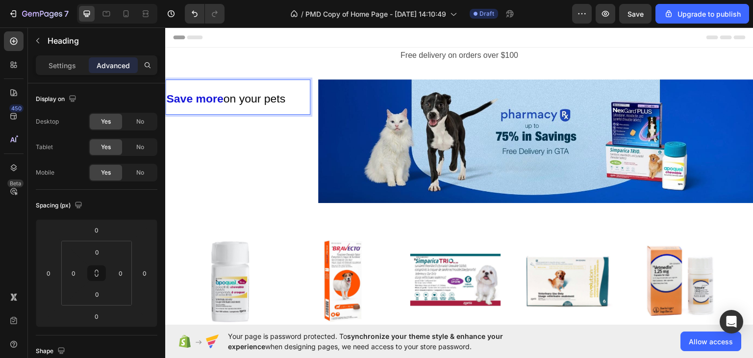
drag, startPoint x: 249, startPoint y: 102, endPoint x: 229, endPoint y: 116, distance: 23.9
click at [227, 124] on div "Save more on your pets Heading 0" at bounding box center [237, 141] width 145 height 124
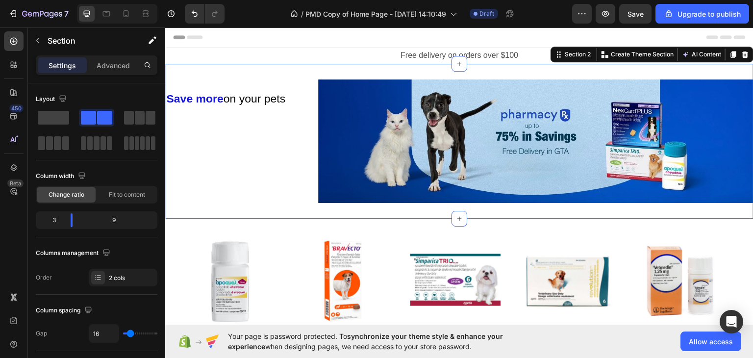
click at [233, 108] on p "⁠⁠⁠⁠⁠⁠⁠ Save more on your pets" at bounding box center [237, 96] width 143 height 33
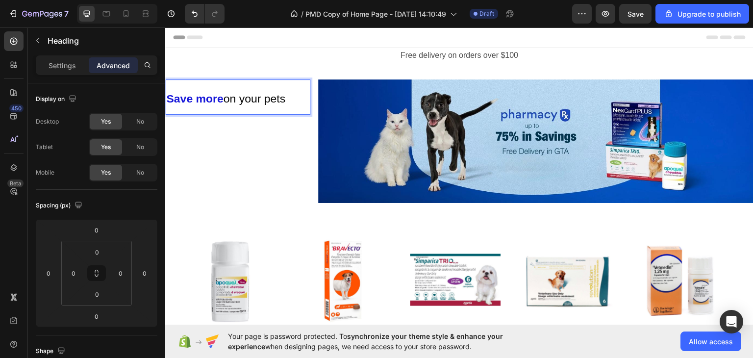
click at [236, 103] on span "on your pets" at bounding box center [254, 98] width 62 height 13
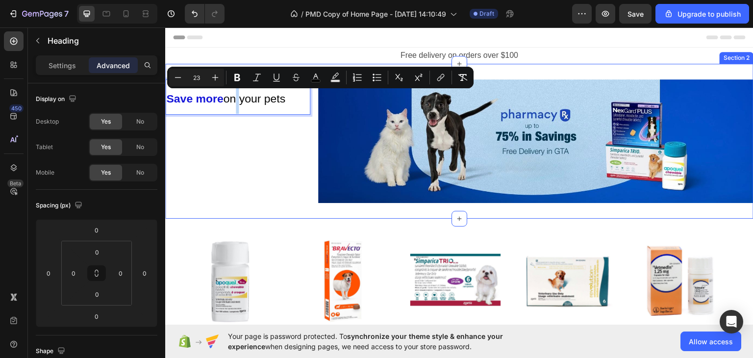
click at [227, 125] on div "Save more on your pets Heading 0" at bounding box center [237, 141] width 145 height 124
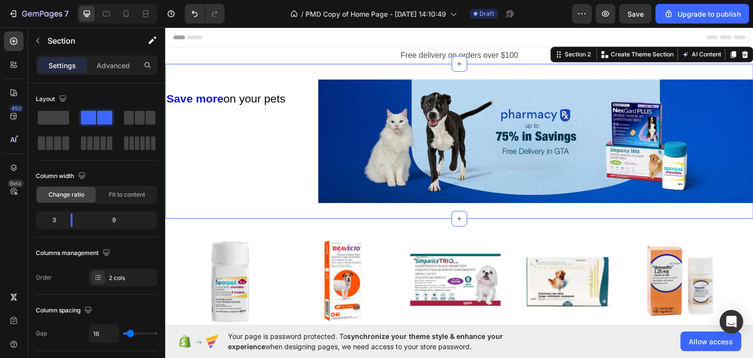
click at [232, 118] on div "⁠⁠⁠⁠⁠⁠⁠ Save more on your pets Heading" at bounding box center [237, 141] width 145 height 124
click at [235, 99] on span "on your pets" at bounding box center [254, 98] width 62 height 13
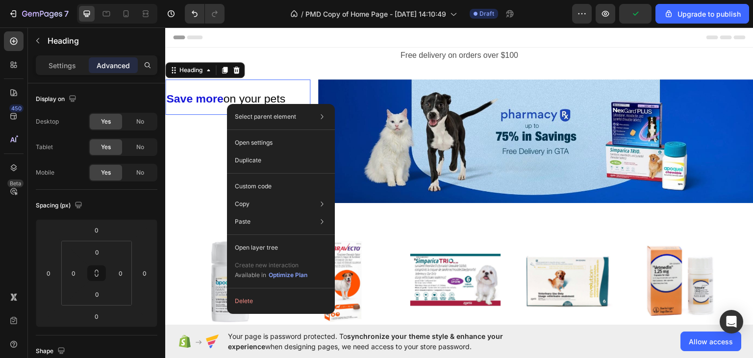
click at [238, 113] on p "Select parent element" at bounding box center [265, 116] width 61 height 9
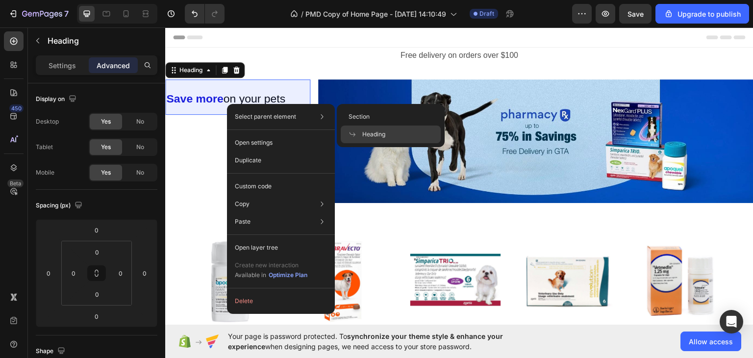
click at [371, 134] on span "Heading" at bounding box center [373, 134] width 23 height 9
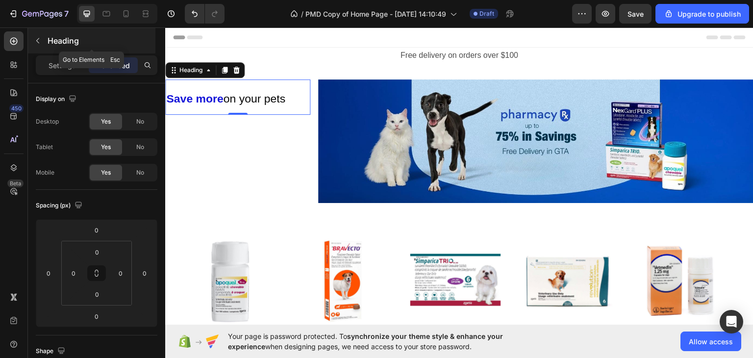
click at [48, 44] on p "Heading" at bounding box center [101, 41] width 106 height 12
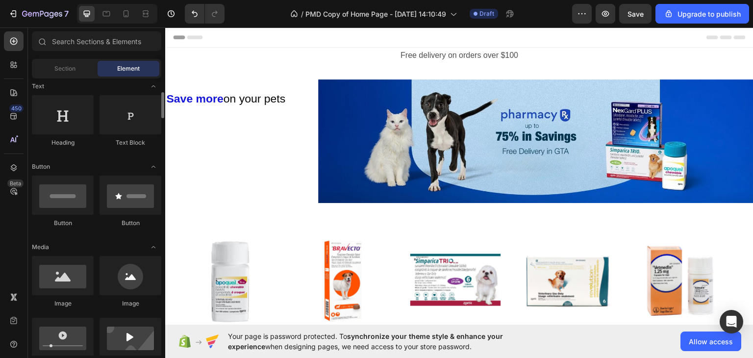
scroll to position [245, 0]
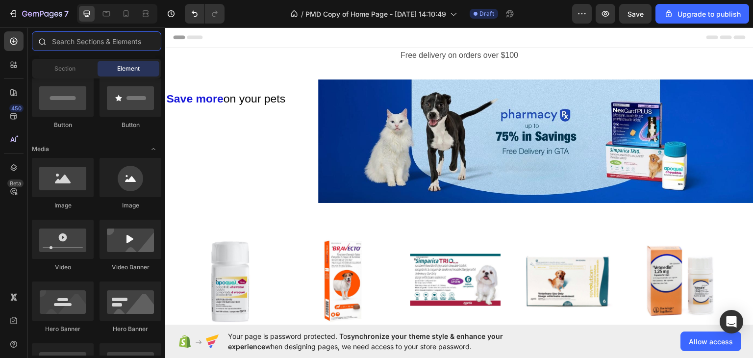
click at [103, 46] on input "text" at bounding box center [96, 41] width 129 height 20
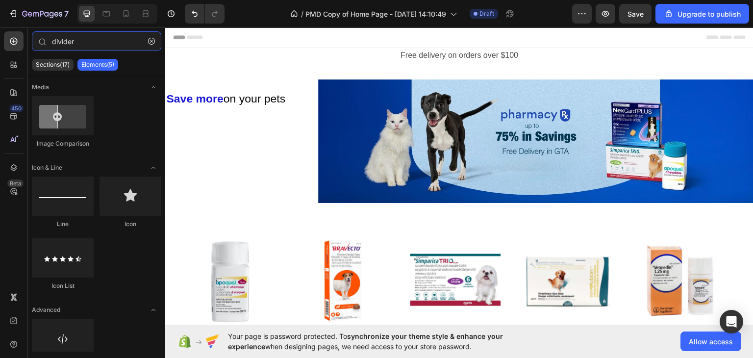
type input "divider"
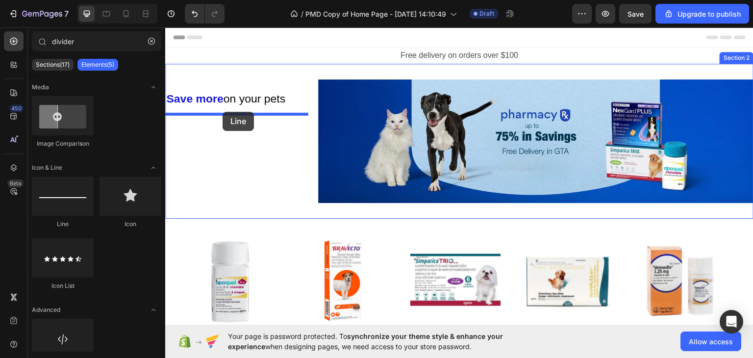
drag, startPoint x: 235, startPoint y: 233, endPoint x: 222, endPoint y: 112, distance: 122.3
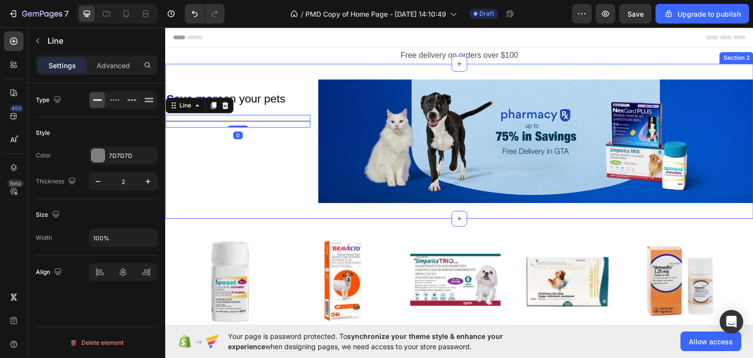
click at [229, 167] on div "⁠⁠⁠⁠⁠⁠⁠ Save more on your pets Heading Title Line 0" at bounding box center [237, 141] width 145 height 124
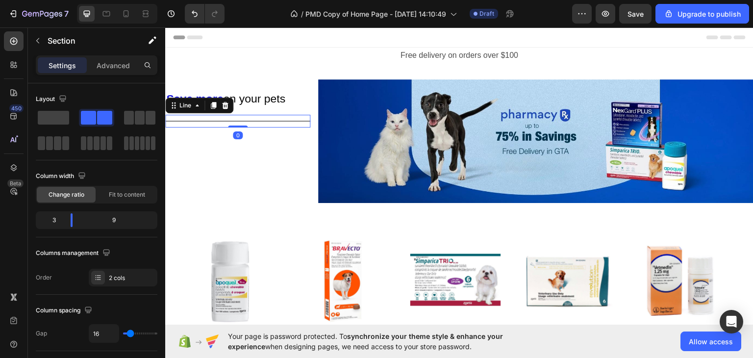
click at [240, 122] on div "Title Line 0" at bounding box center [237, 120] width 145 height 13
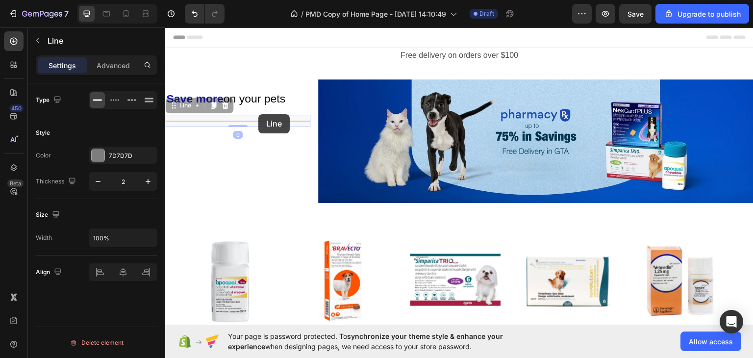
click at [199, 102] on icon at bounding box center [197, 105] width 8 height 8
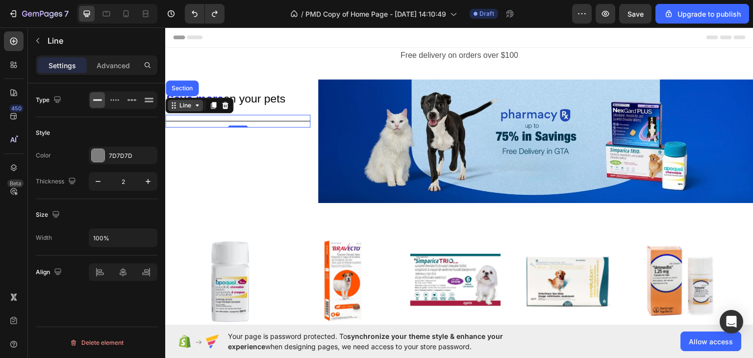
click at [198, 107] on icon at bounding box center [197, 105] width 8 height 8
click at [217, 151] on div "⁠⁠⁠⁠⁠⁠⁠ Save more on your pets Heading Title Line 0" at bounding box center [237, 141] width 145 height 124
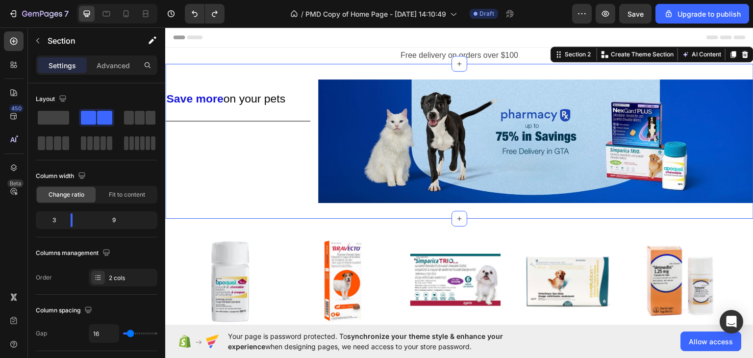
click at [220, 124] on div "Title Line" at bounding box center [237, 120] width 145 height 13
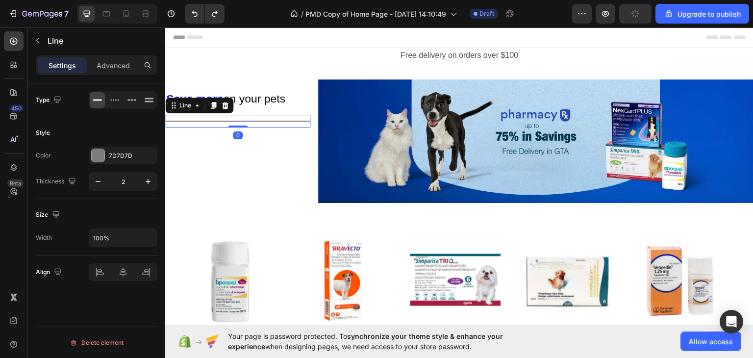
click at [220, 123] on div "Title Line 0" at bounding box center [237, 120] width 145 height 13
click at [100, 186] on button "button" at bounding box center [98, 182] width 18 height 18
type input "1"
click at [110, 64] on p "Advanced" at bounding box center [113, 65] width 33 height 10
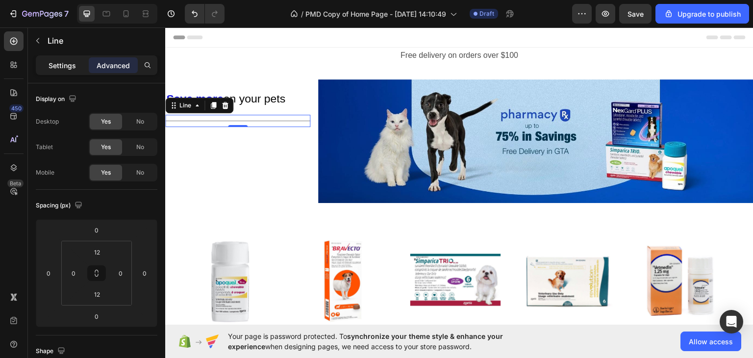
click at [72, 64] on p "Settings" at bounding box center [62, 65] width 27 height 10
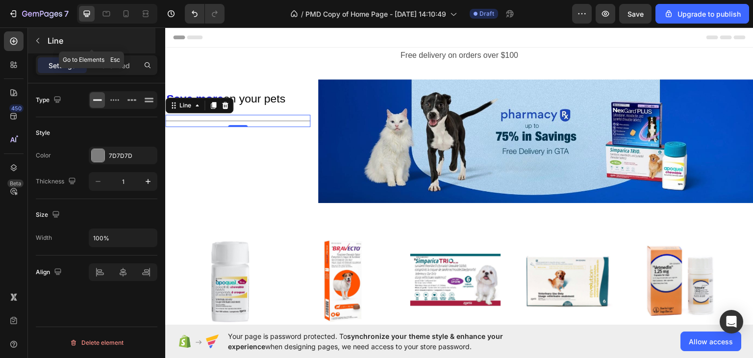
click at [51, 38] on p "Line" at bounding box center [101, 41] width 106 height 12
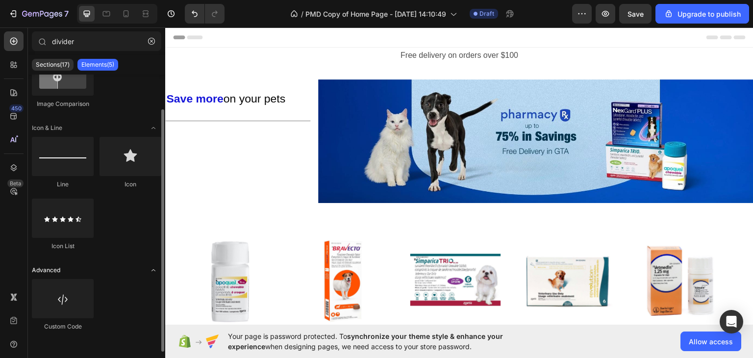
scroll to position [0, 0]
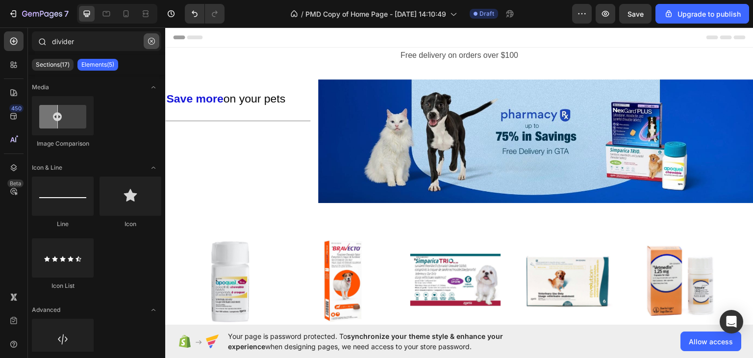
click at [155, 42] on button "button" at bounding box center [152, 41] width 16 height 16
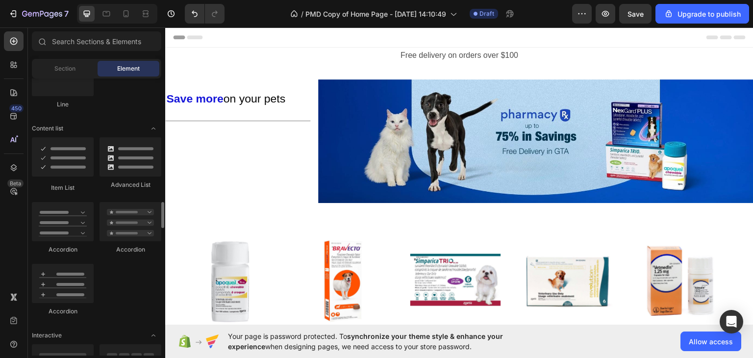
scroll to position [784, 0]
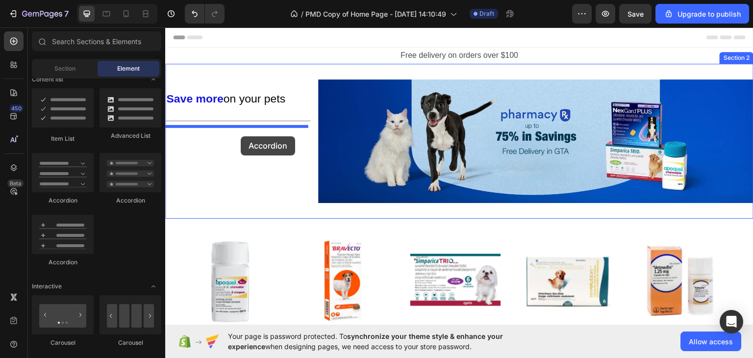
drag, startPoint x: 240, startPoint y: 269, endPoint x: 237, endPoint y: 140, distance: 129.4
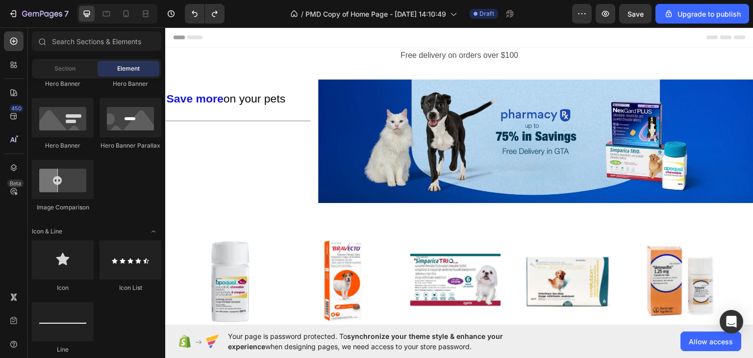
scroll to position [343, 0]
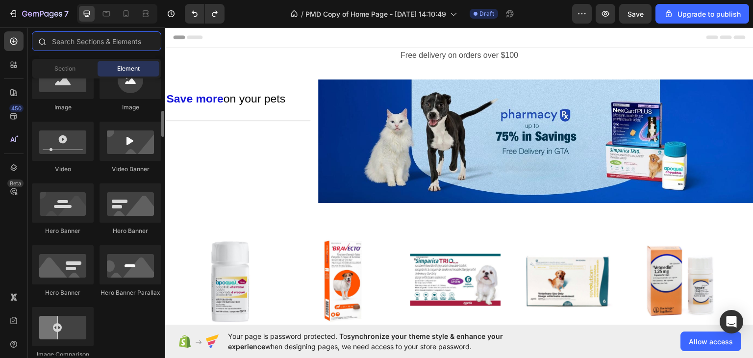
click at [88, 43] on input "text" at bounding box center [96, 41] width 129 height 20
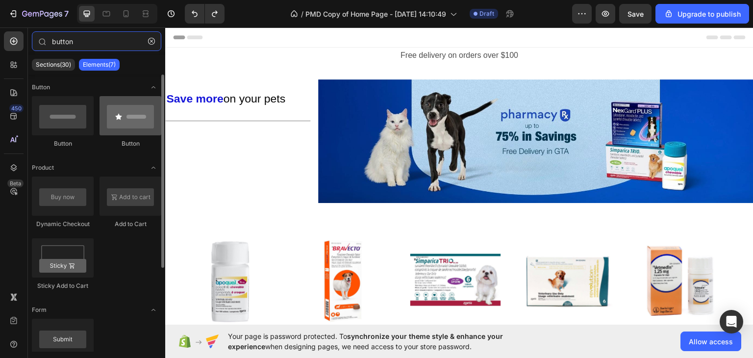
type input "button"
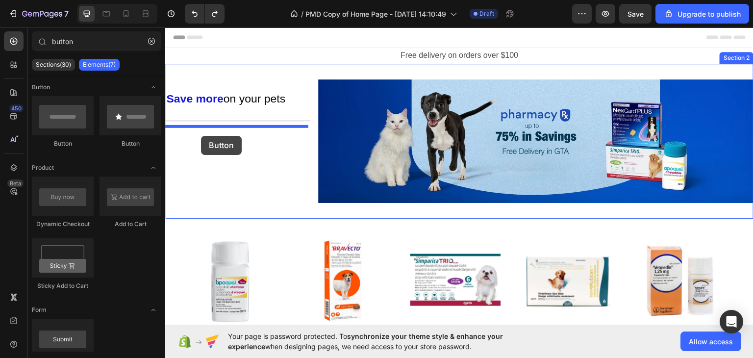
drag, startPoint x: 295, startPoint y: 147, endPoint x: 201, endPoint y: 131, distance: 94.9
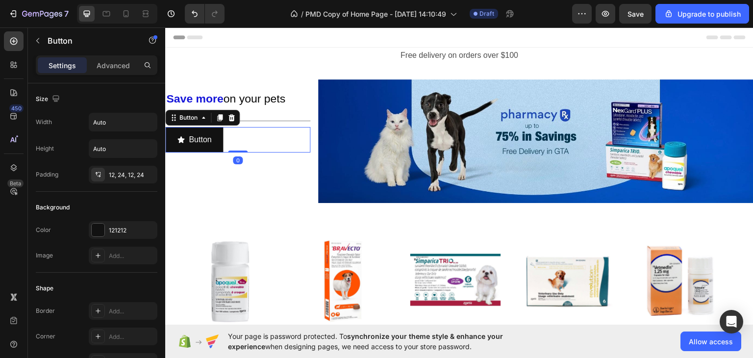
drag, startPoint x: 242, startPoint y: 150, endPoint x: 242, endPoint y: 140, distance: 10.8
click at [242, 140] on div "Button Button 0" at bounding box center [237, 139] width 145 height 26
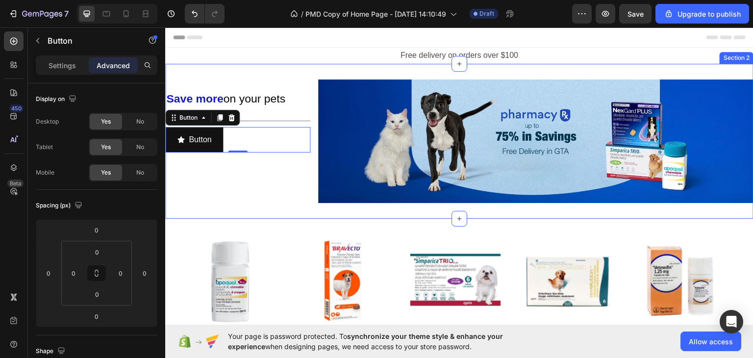
click at [204, 167] on div "⁠⁠⁠⁠⁠⁠⁠ Save more on your pets Heading Title Line Button Button 0" at bounding box center [237, 141] width 145 height 124
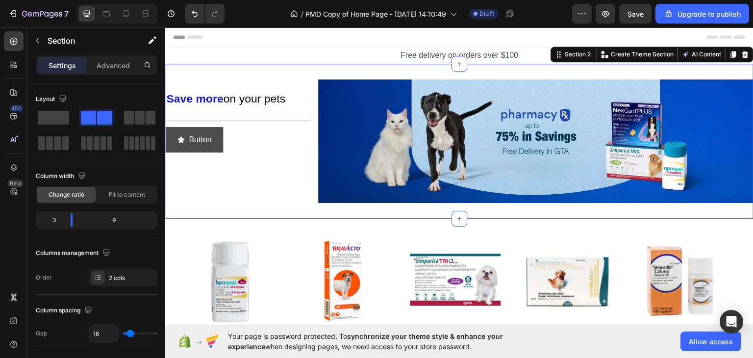
click at [221, 135] on button "Button" at bounding box center [194, 139] width 58 height 26
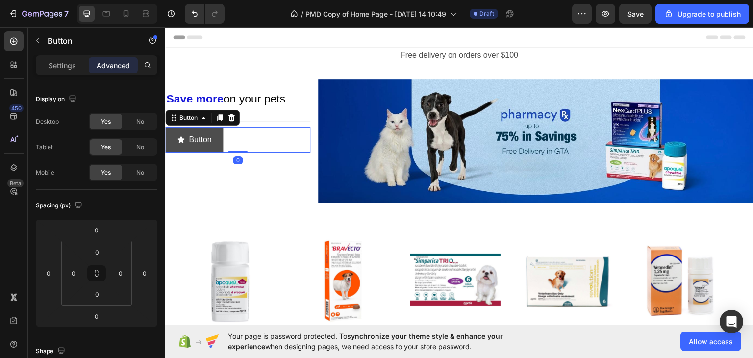
click at [218, 142] on button "Button" at bounding box center [194, 139] width 58 height 26
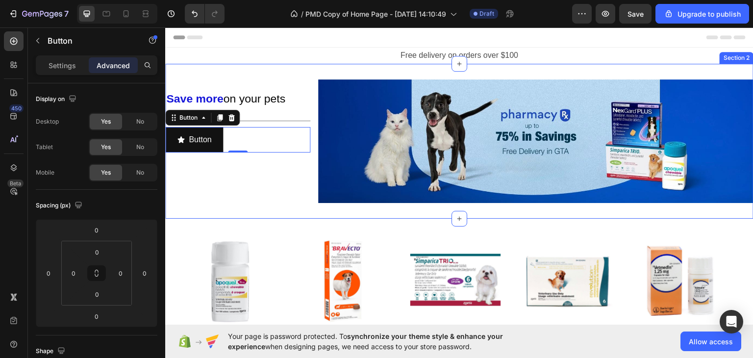
click at [272, 144] on div "Button Button 0" at bounding box center [237, 139] width 145 height 26
click at [73, 70] on div "Settings" at bounding box center [62, 65] width 49 height 16
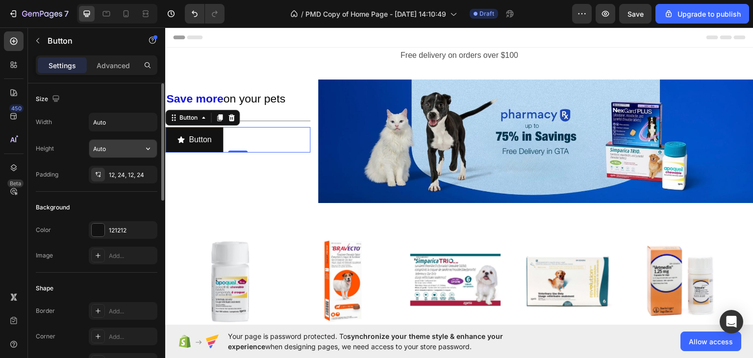
click at [127, 150] on input "Auto" at bounding box center [123, 149] width 68 height 18
click at [152, 148] on icon "button" at bounding box center [148, 149] width 10 height 10
click at [117, 122] on input "Auto" at bounding box center [123, 122] width 68 height 18
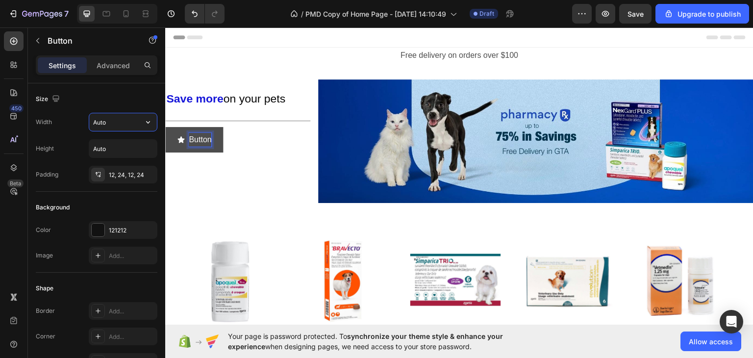
click at [197, 138] on p "Button" at bounding box center [200, 139] width 23 height 14
click at [165, 126] on button "Flea" at bounding box center [190, 139] width 50 height 26
click at [165, 126] on button "Flea an" at bounding box center [195, 139] width 61 height 26
click at [165, 126] on button "Flea and Tick" at bounding box center [206, 139] width 82 height 26
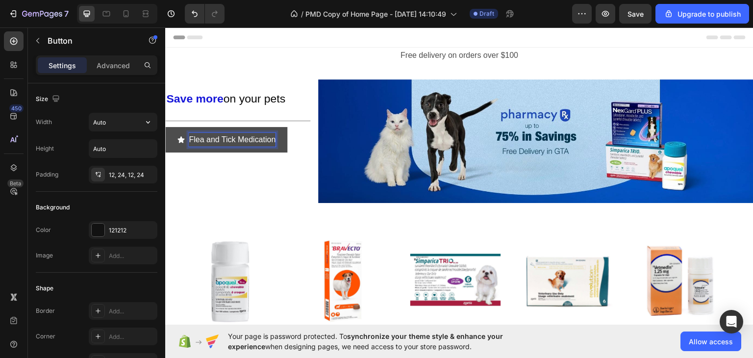
click at [218, 138] on p "Flea and Tick Medication" at bounding box center [232, 139] width 87 height 14
click at [165, 126] on button "Antibiotics" at bounding box center [200, 139] width 71 height 26
click at [165, 126] on button "Antibiotics &" at bounding box center [204, 139] width 78 height 26
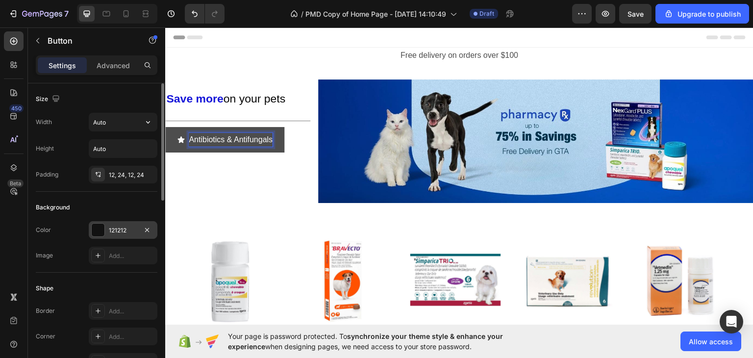
click at [102, 227] on div at bounding box center [98, 229] width 13 height 13
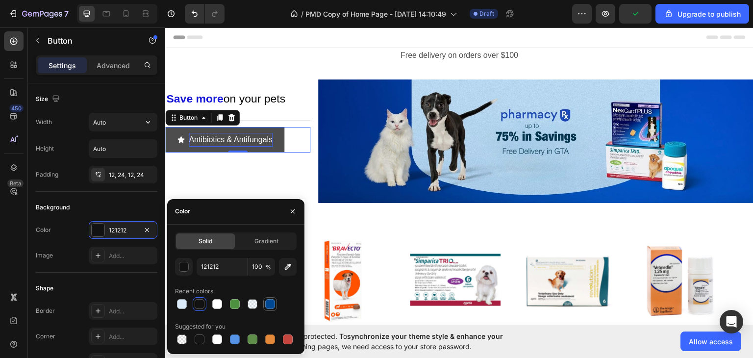
click at [276, 304] on div at bounding box center [270, 304] width 14 height 14
type input "004891"
click at [300, 142] on div "Antibiotics & Antifungals Button 0" at bounding box center [237, 139] width 145 height 26
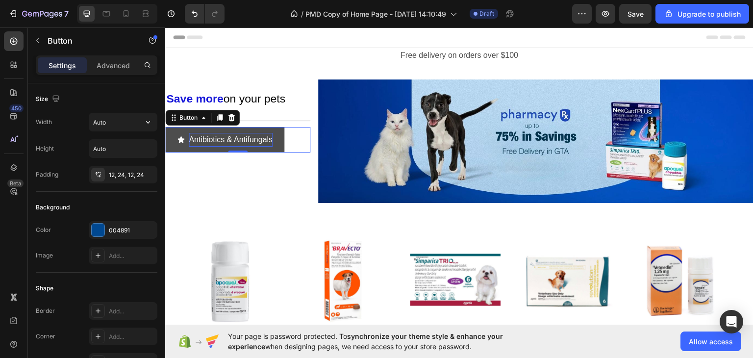
click at [298, 167] on div "⁠⁠⁠⁠⁠⁠⁠ Save more on your pets Heading Title Line Antibiotics & Antifungals But…" at bounding box center [237, 141] width 145 height 124
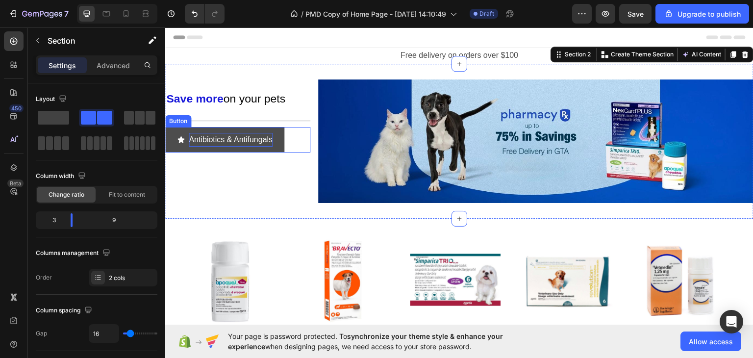
click at [260, 148] on button "Antibiotics & Antifungals" at bounding box center [224, 139] width 119 height 26
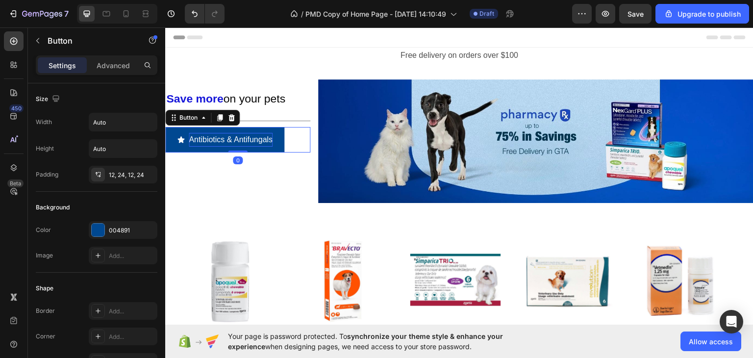
click at [296, 138] on div "Antibiotics & Antifungals Button 0" at bounding box center [237, 139] width 145 height 26
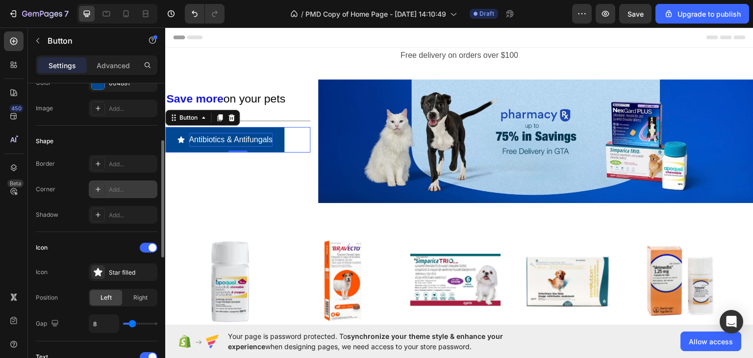
click at [109, 188] on div "Add..." at bounding box center [132, 189] width 46 height 9
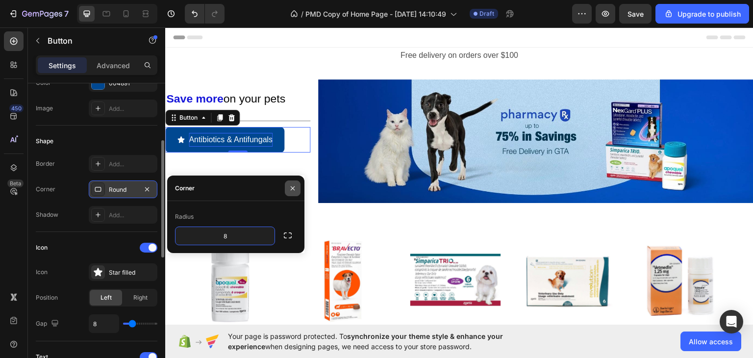
click at [294, 186] on icon "button" at bounding box center [293, 188] width 4 height 4
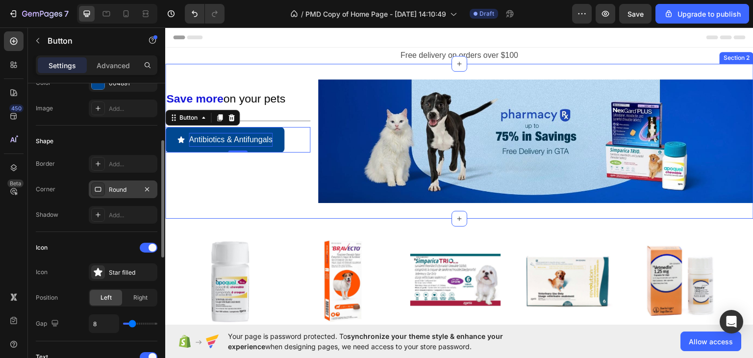
click at [225, 193] on div "⁠⁠⁠⁠⁠⁠⁠ Save more on your pets Heading Title Line Antibiotics & Antifungals But…" at bounding box center [237, 141] width 145 height 124
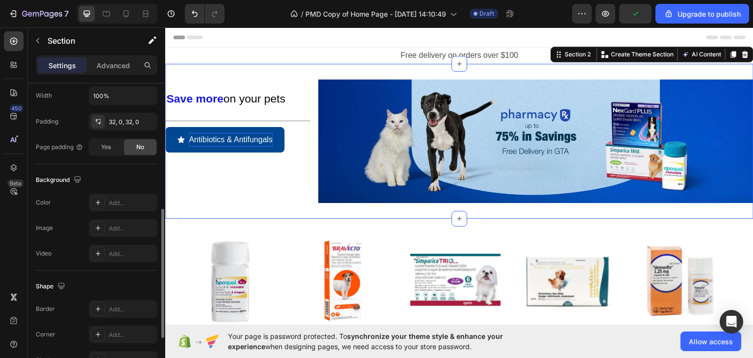
scroll to position [406, 0]
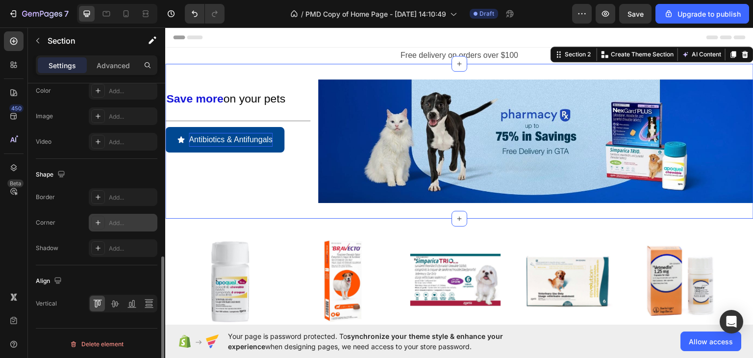
click at [118, 220] on div "Add..." at bounding box center [132, 223] width 46 height 9
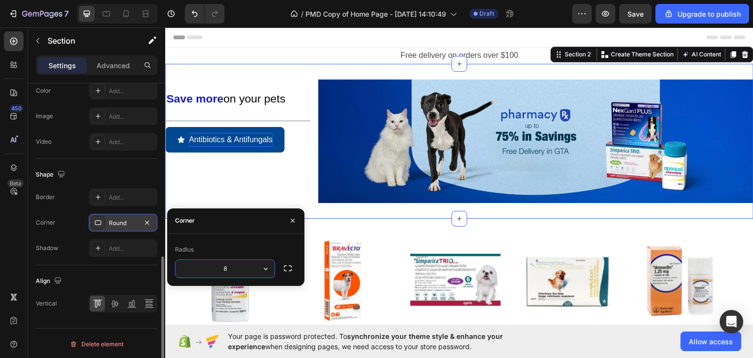
click at [225, 173] on div "⁠⁠⁠⁠⁠⁠⁠ Save more on your pets Heading Title Line Antibiotics & Antifungals But…" at bounding box center [237, 141] width 145 height 124
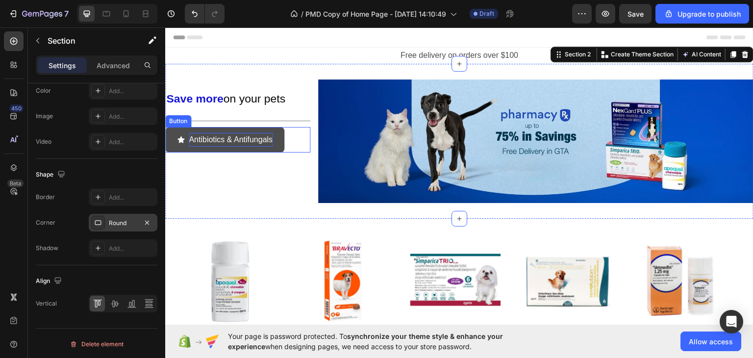
click at [182, 148] on button "Antibiotics & Antifungals" at bounding box center [224, 139] width 119 height 26
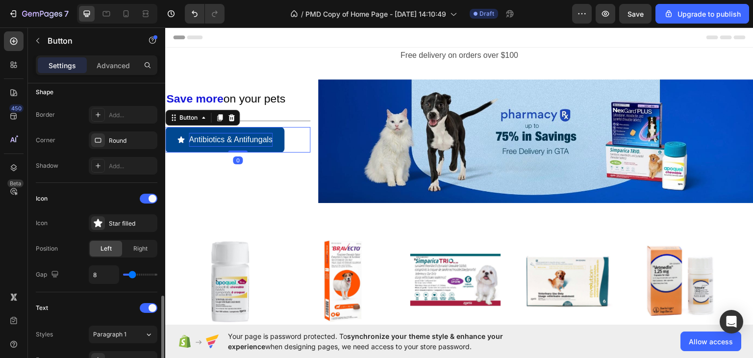
scroll to position [343, 0]
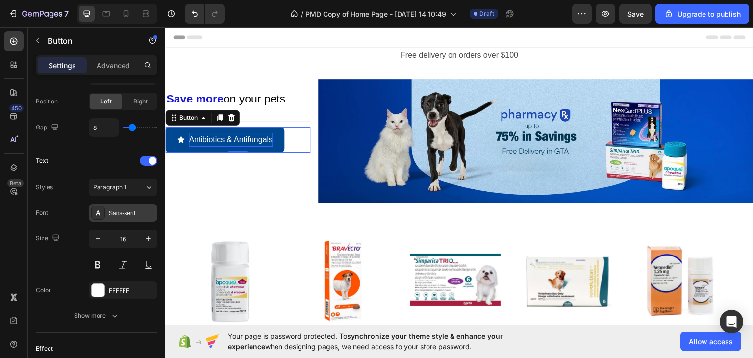
click at [123, 206] on div "Sans-serif" at bounding box center [123, 213] width 69 height 18
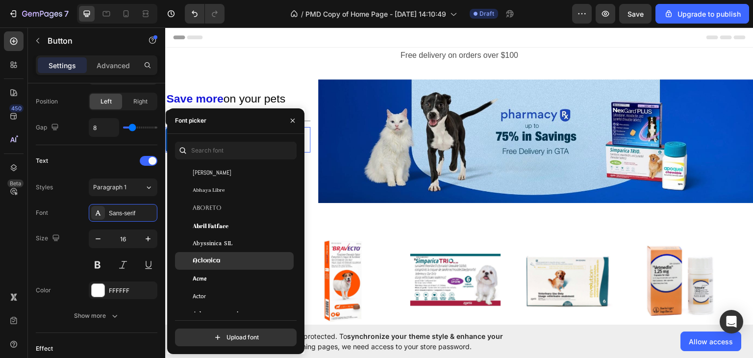
scroll to position [294, 0]
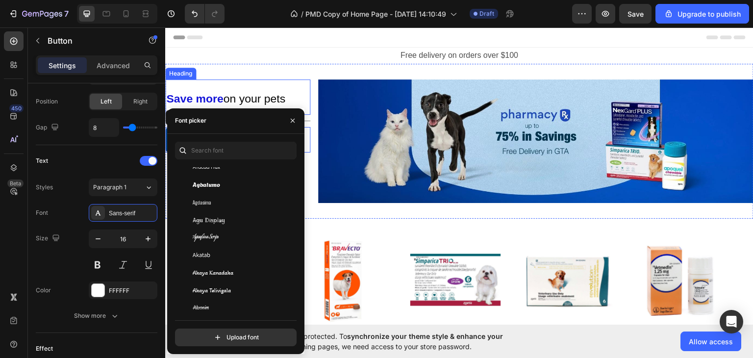
click at [255, 96] on span "on your pets" at bounding box center [254, 98] width 62 height 13
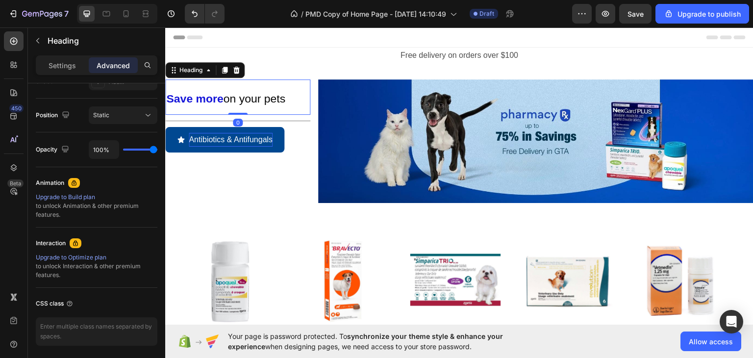
click at [255, 96] on span "on your pets" at bounding box center [254, 98] width 62 height 13
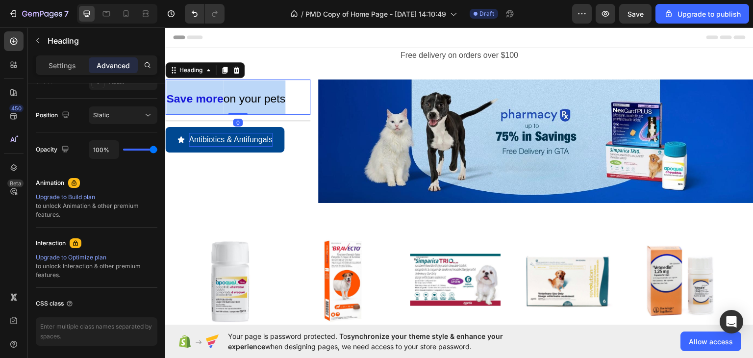
scroll to position [0, 0]
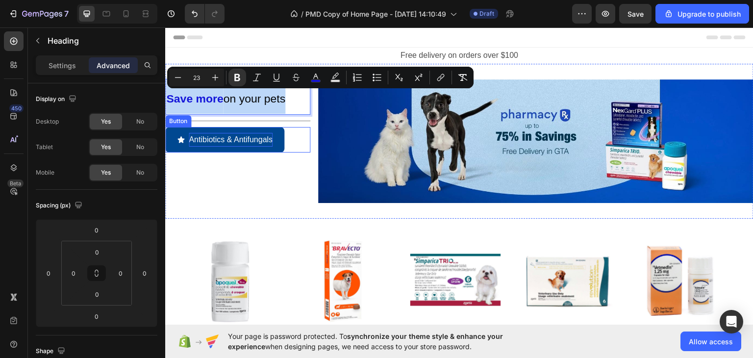
click at [222, 136] on p "Antibiotics & Antifungals" at bounding box center [231, 139] width 84 height 14
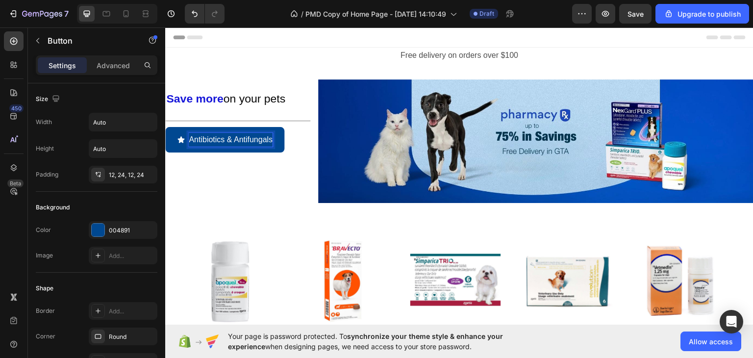
click at [222, 135] on p "Antibiotics & Antifungals" at bounding box center [231, 139] width 84 height 14
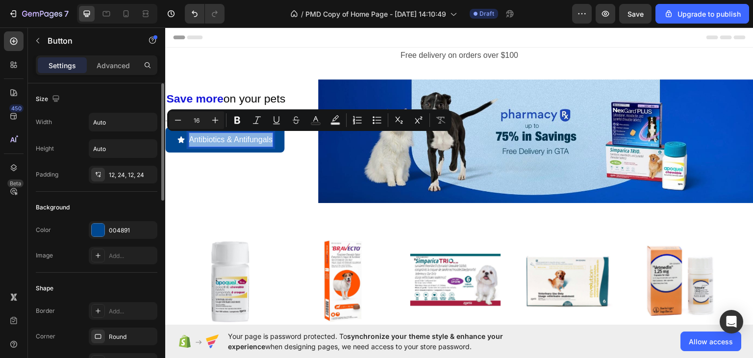
scroll to position [98, 0]
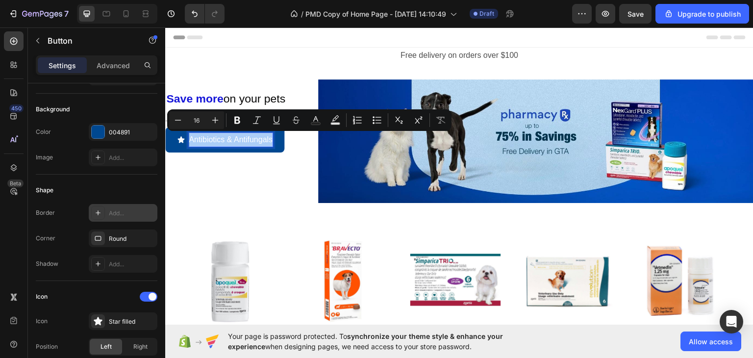
click at [125, 213] on div "Add..." at bounding box center [132, 213] width 46 height 9
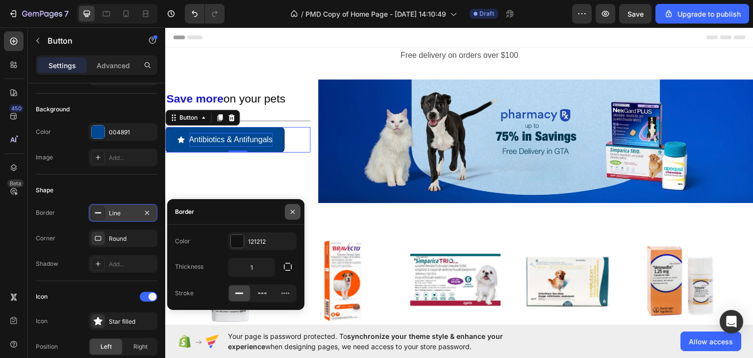
click at [290, 210] on icon "button" at bounding box center [293, 212] width 8 height 8
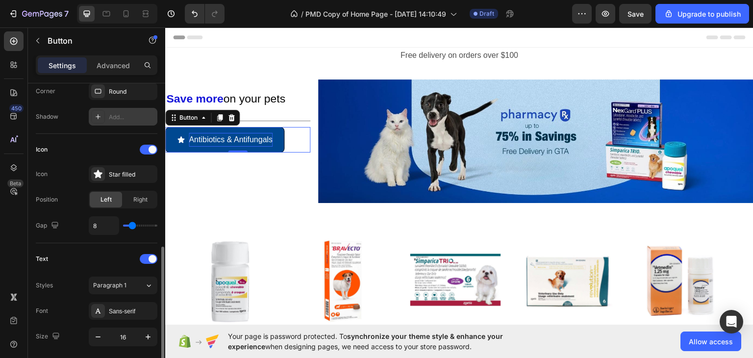
scroll to position [294, 0]
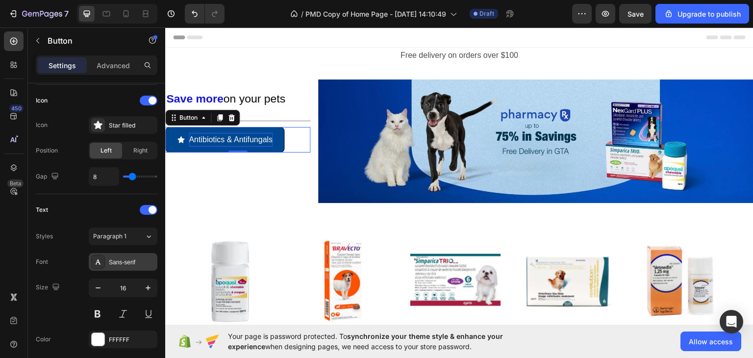
click at [124, 260] on div "Sans-serif" at bounding box center [132, 262] width 46 height 9
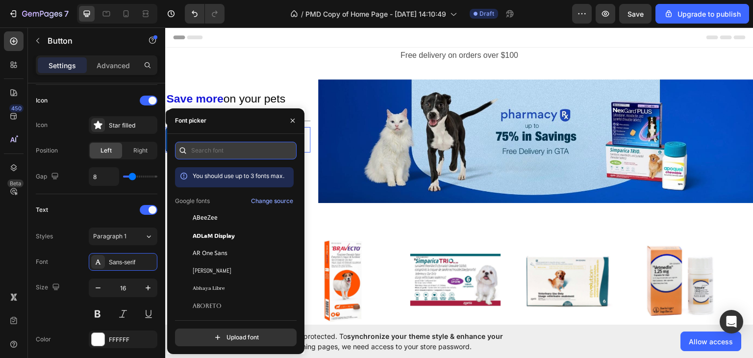
click at [225, 149] on input "text" at bounding box center [236, 151] width 122 height 18
type input "lato"
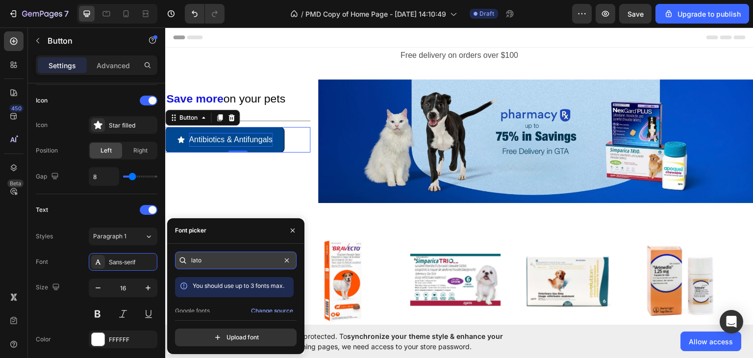
click at [213, 259] on input "lato" at bounding box center [236, 260] width 122 height 18
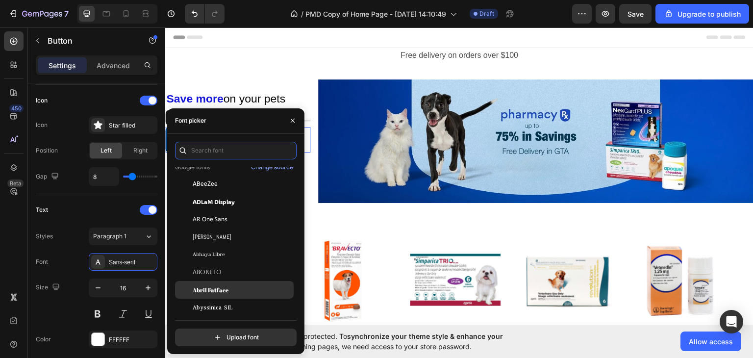
scroll to position [0, 0]
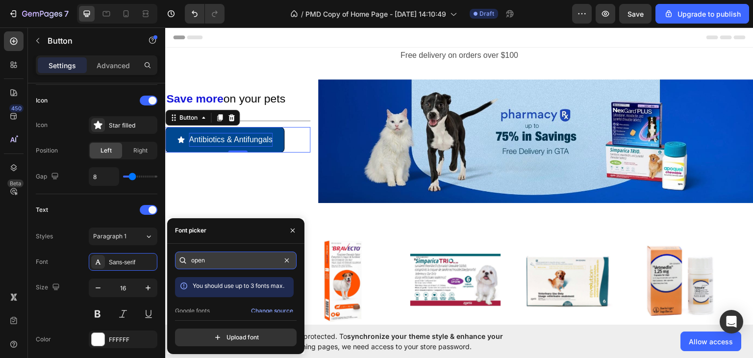
type input "opens"
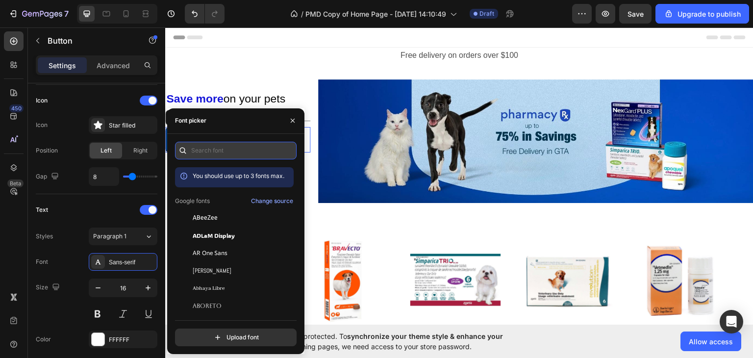
type input "a"
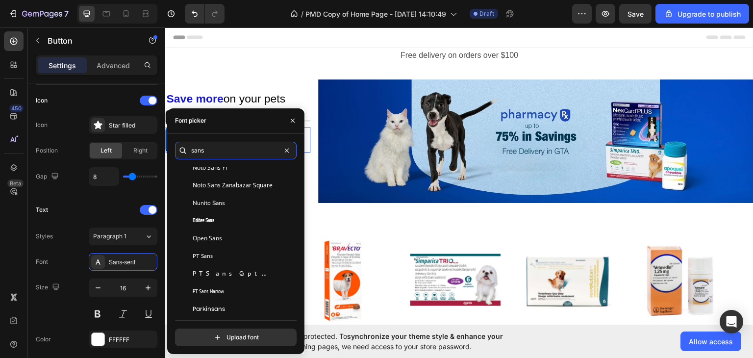
scroll to position [3823, 0]
type input "sans"
click at [227, 243] on div "Open Sans" at bounding box center [234, 237] width 119 height 18
click at [296, 120] on icon "button" at bounding box center [293, 121] width 8 height 8
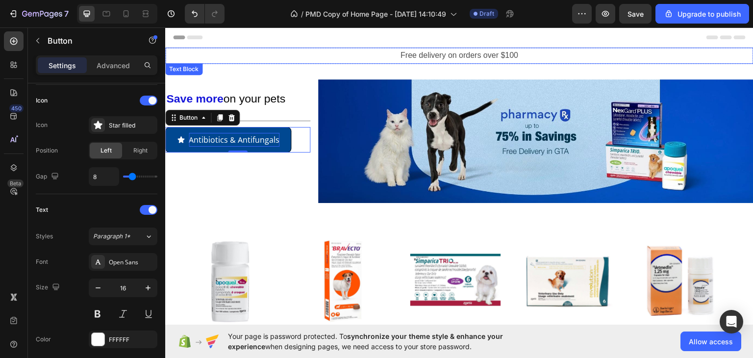
click at [437, 53] on p "Free delivery on orders over $100" at bounding box center [459, 55] width 586 height 14
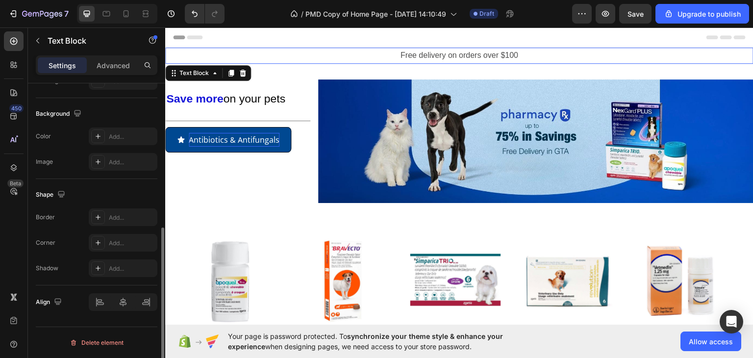
click at [437, 53] on p "Free delivery on orders over $100" at bounding box center [459, 55] width 586 height 14
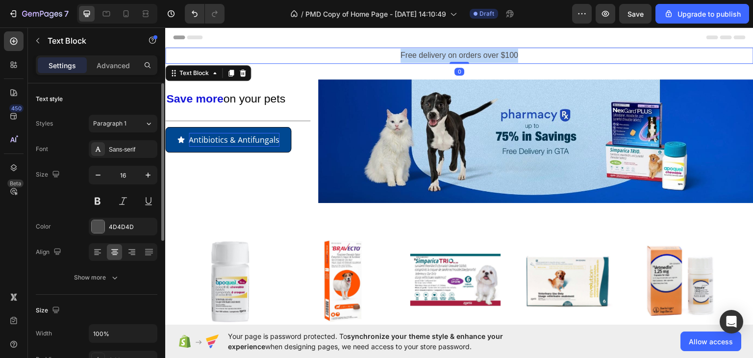
click at [437, 53] on p "Free delivery on orders over $100" at bounding box center [459, 55] width 586 height 14
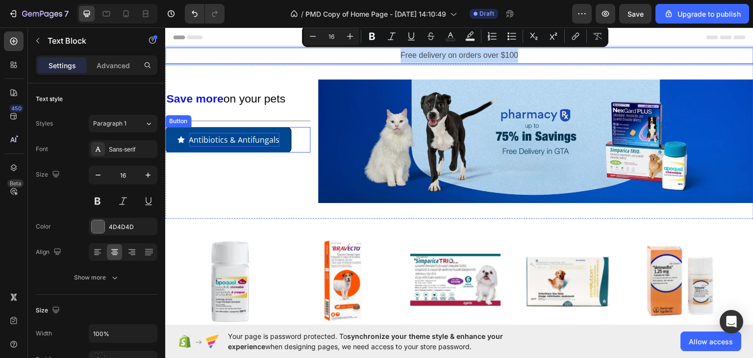
click at [247, 139] on p "Antibiotics & Antifungals" at bounding box center [234, 139] width 91 height 14
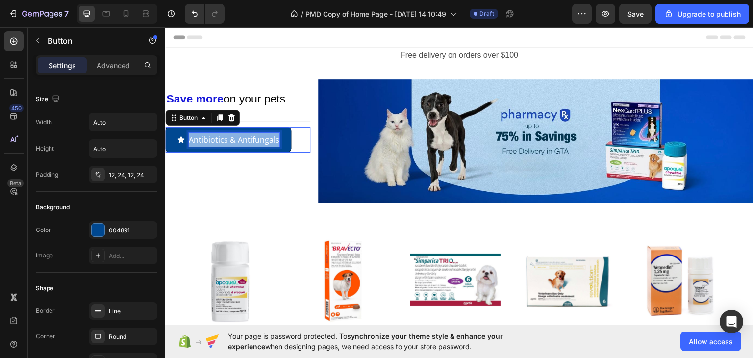
click at [247, 139] on p "Antibiotics & Antifungals" at bounding box center [234, 139] width 91 height 14
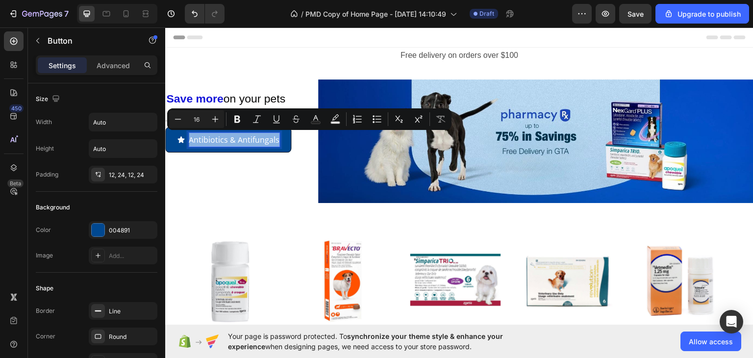
click at [230, 136] on p "Antibiotics & Antifungals" at bounding box center [234, 139] width 91 height 14
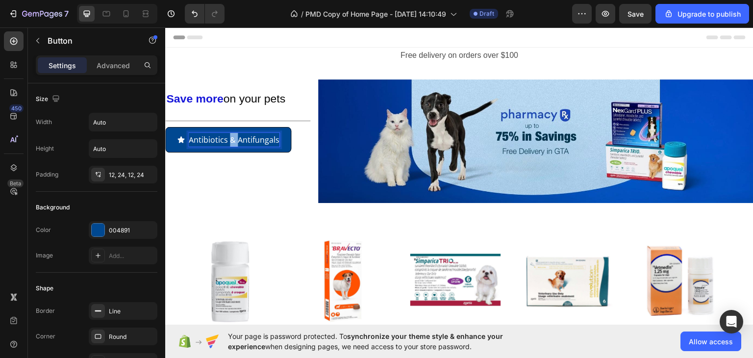
click at [230, 136] on p "Antibiotics & Antifungals" at bounding box center [234, 139] width 91 height 14
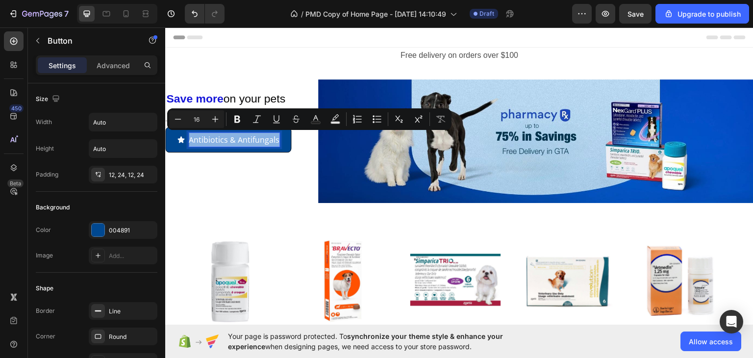
click at [237, 148] on button "Antibiotics & Antifungals" at bounding box center [228, 139] width 126 height 26
click at [238, 137] on p "Antibiotics & Antifungals" at bounding box center [234, 139] width 91 height 14
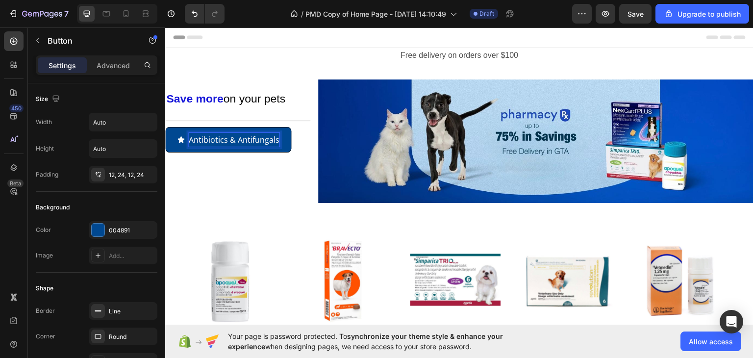
click at [235, 133] on p "Antibiotics & Antifungals" at bounding box center [234, 139] width 91 height 14
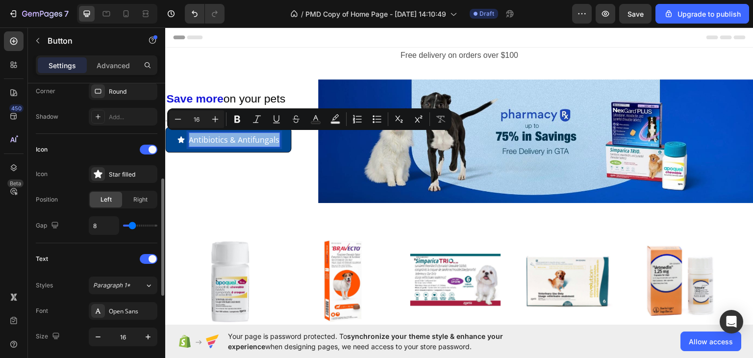
scroll to position [294, 0]
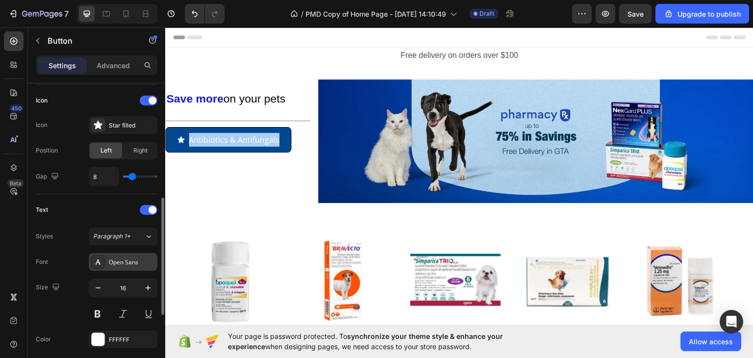
click at [128, 262] on div "Open Sans" at bounding box center [132, 262] width 46 height 9
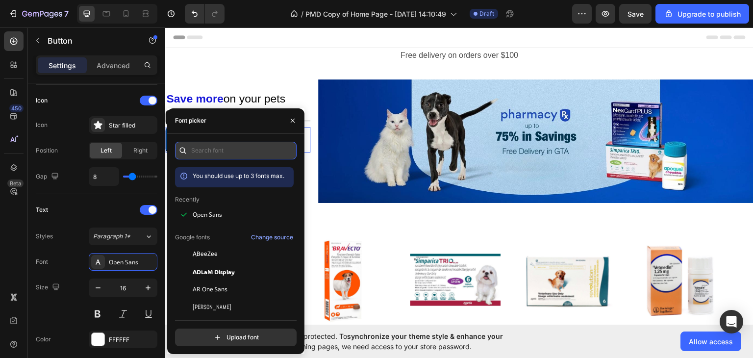
click at [218, 146] on input "text" at bounding box center [236, 151] width 122 height 18
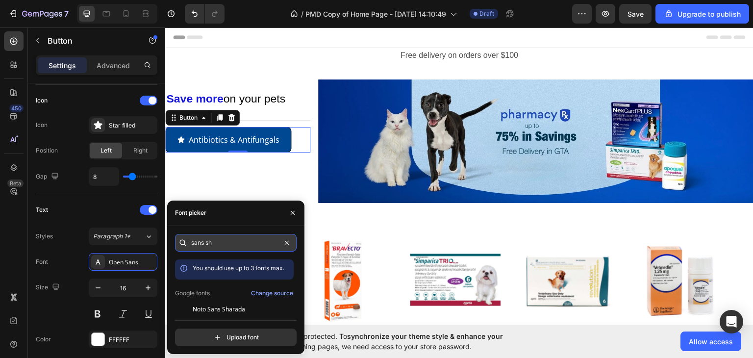
click at [267, 238] on input "sans sh" at bounding box center [236, 243] width 122 height 18
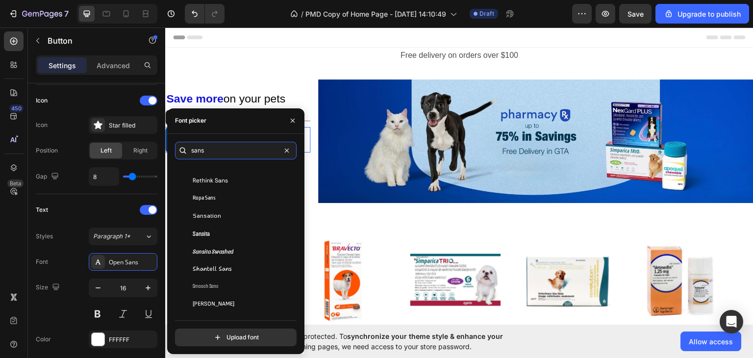
scroll to position [4166, 0]
type input "sans"
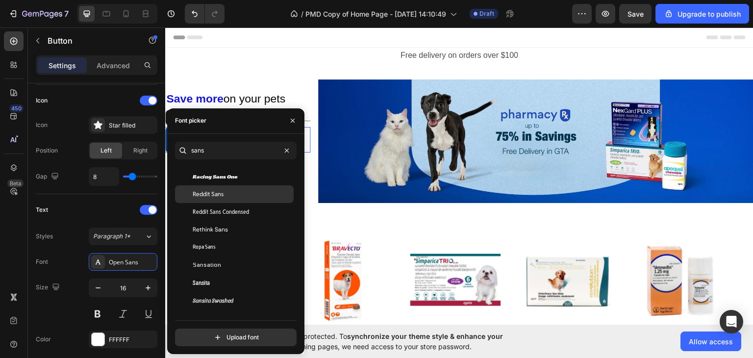
click at [241, 198] on div "Reddit Sans" at bounding box center [234, 194] width 119 height 18
click at [296, 121] on icon "button" at bounding box center [293, 121] width 8 height 8
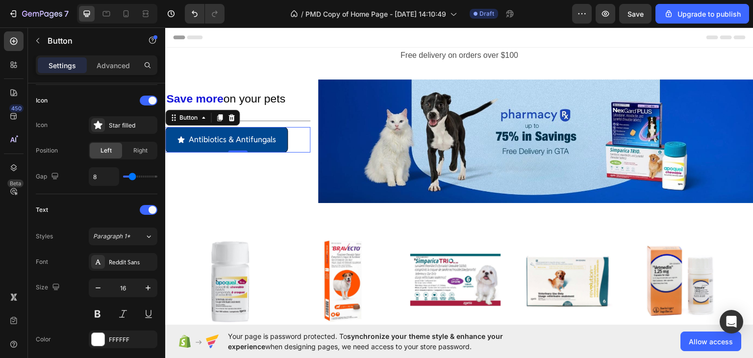
click at [251, 188] on div "⁠⁠⁠⁠⁠⁠⁠ Save more on your pets Heading Title Line Antibiotics & Antifungals But…" at bounding box center [237, 141] width 145 height 124
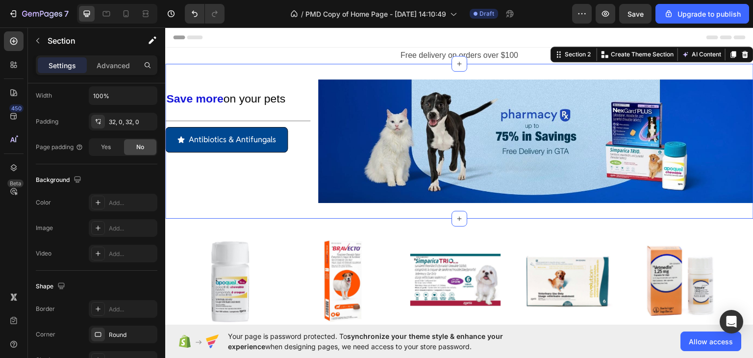
scroll to position [0, 0]
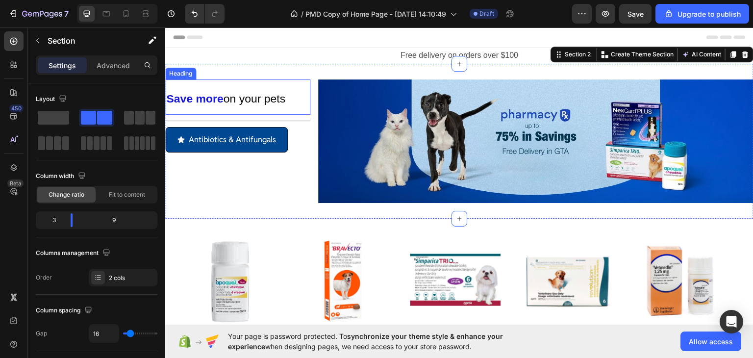
click at [244, 99] on span "on your pets" at bounding box center [254, 98] width 62 height 13
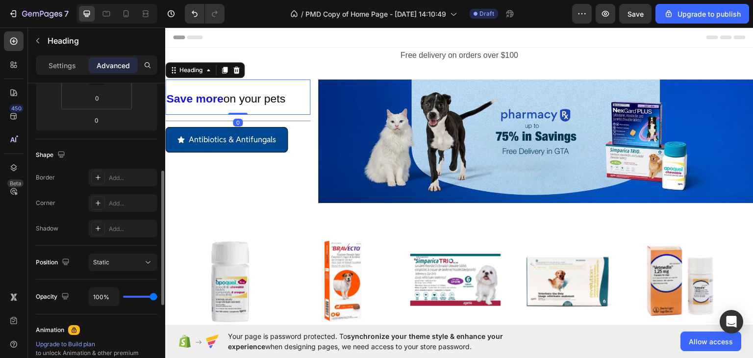
scroll to position [377, 0]
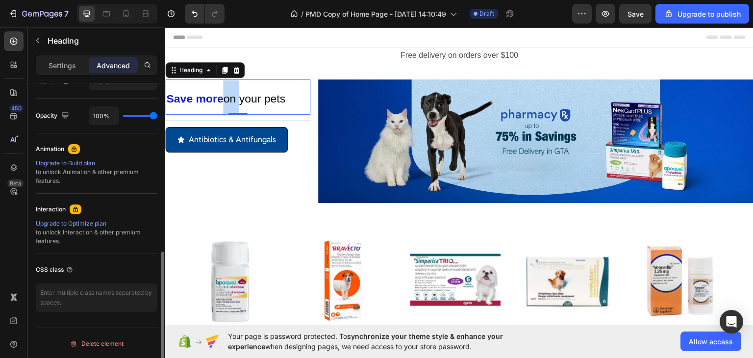
click at [228, 100] on span "on your pets" at bounding box center [254, 98] width 62 height 13
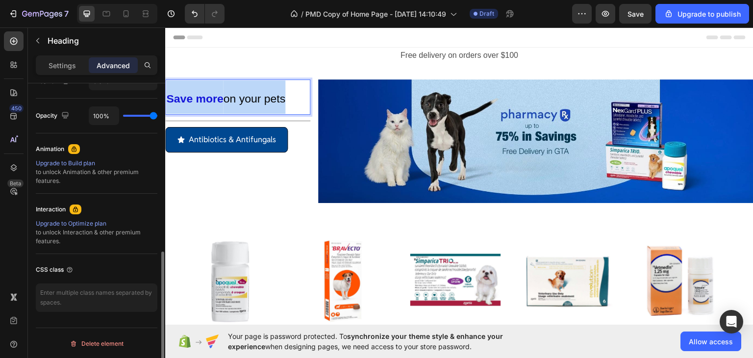
click at [228, 100] on span "on your pets" at bounding box center [254, 98] width 62 height 13
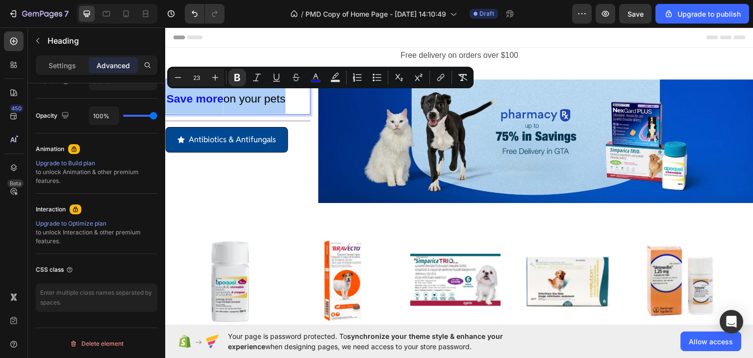
click at [70, 74] on div "Settings Advanced" at bounding box center [97, 65] width 122 height 20
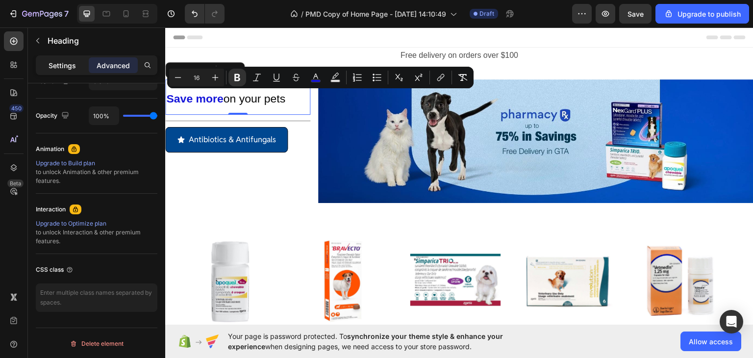
click at [70, 71] on div "Settings" at bounding box center [62, 65] width 49 height 16
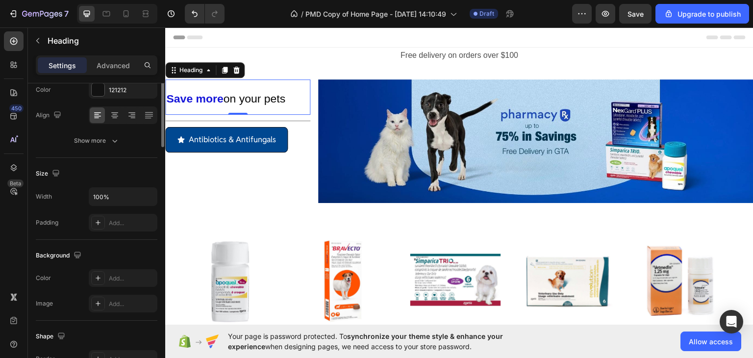
scroll to position [39, 0]
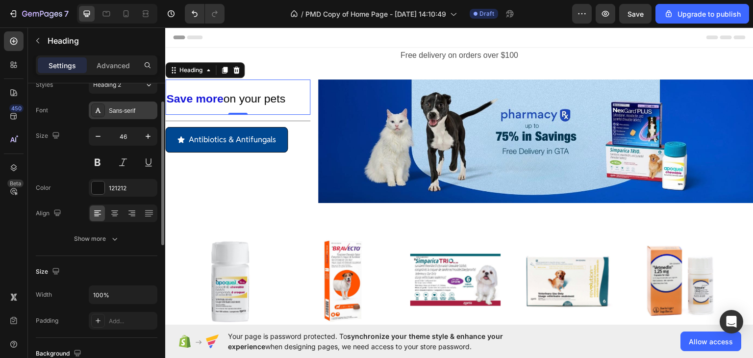
click at [126, 116] on div "Sans-serif" at bounding box center [123, 110] width 69 height 18
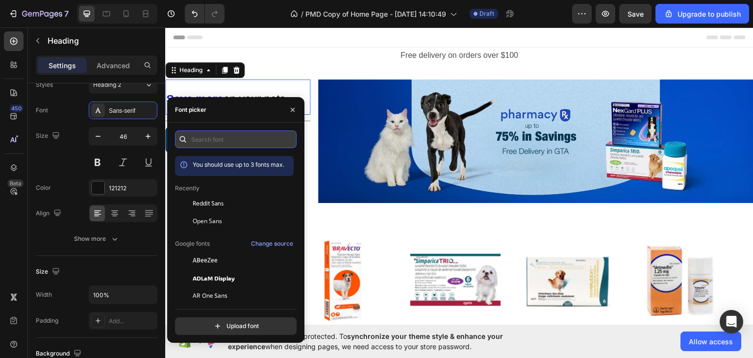
click at [224, 146] on input "text" at bounding box center [236, 139] width 122 height 18
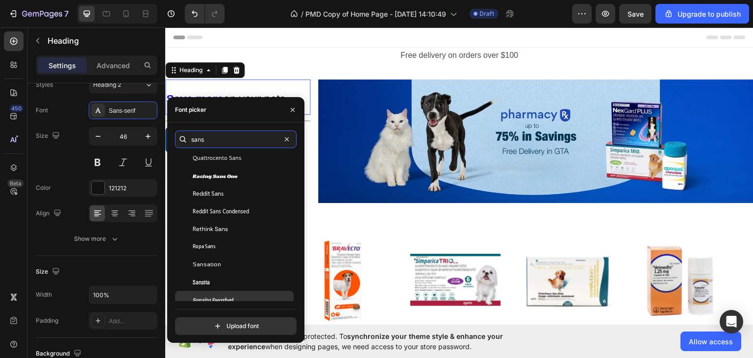
scroll to position [4131, 0]
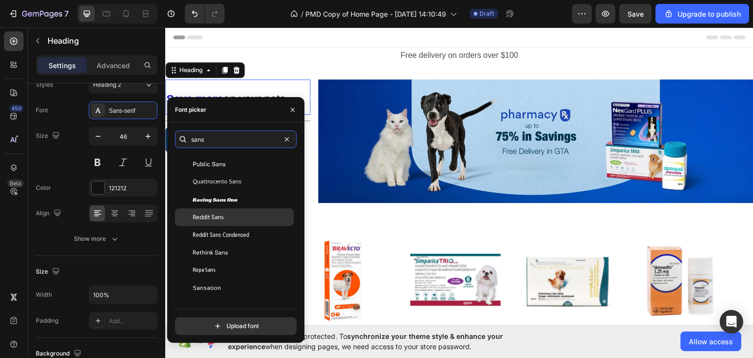
type input "sans"
click at [240, 216] on div "Reddit Sans" at bounding box center [242, 217] width 99 height 9
click at [294, 106] on icon "button" at bounding box center [293, 110] width 8 height 8
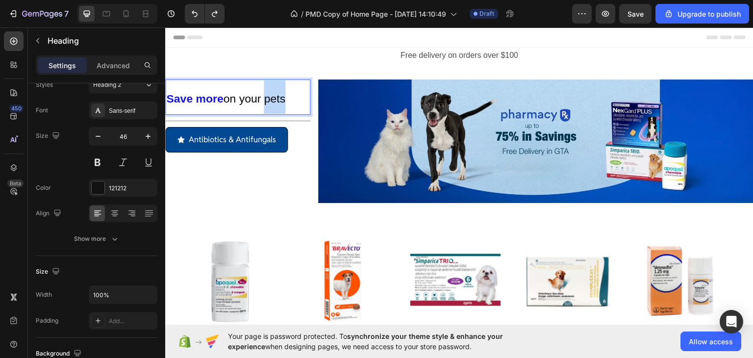
click at [281, 98] on span "on your pets" at bounding box center [254, 98] width 62 height 13
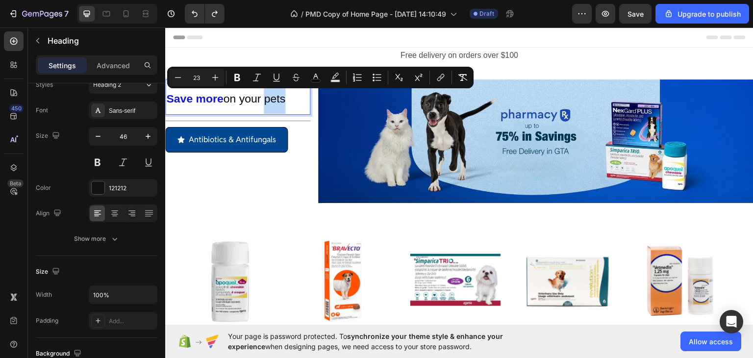
click at [289, 99] on p "Save more on your pets" at bounding box center [237, 96] width 143 height 33
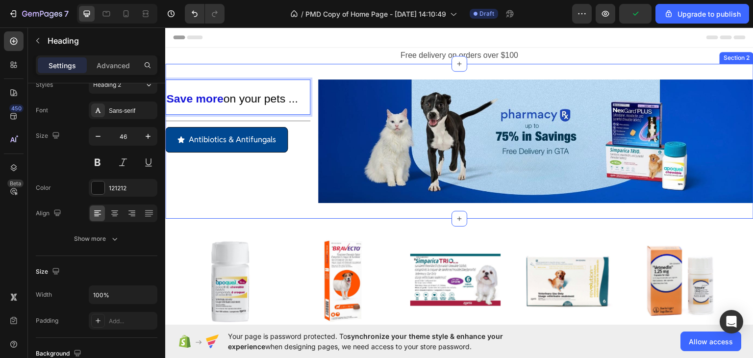
click at [248, 166] on div "Save more on your pets ... Heading 0 Title Line Antibiotics & Antifungals Button" at bounding box center [237, 141] width 145 height 124
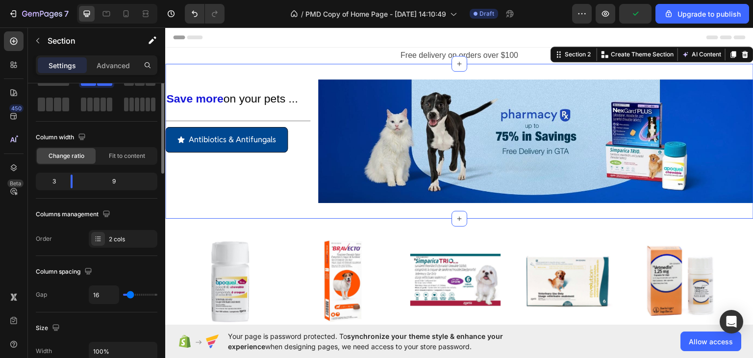
scroll to position [0, 0]
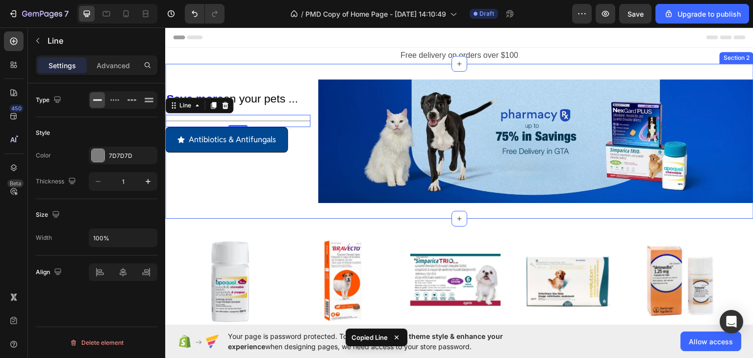
click at [255, 159] on div "⁠⁠⁠⁠⁠⁠⁠ Save more on your pets ... Heading Title Line 0 Antibiotics & Antifunga…" at bounding box center [237, 141] width 145 height 124
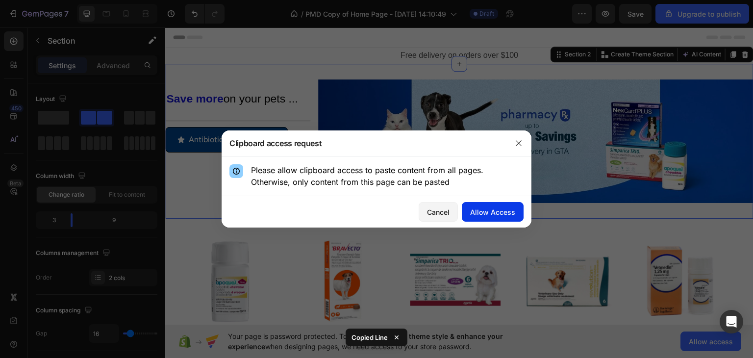
click at [504, 208] on div "Allow Access" at bounding box center [492, 212] width 45 height 10
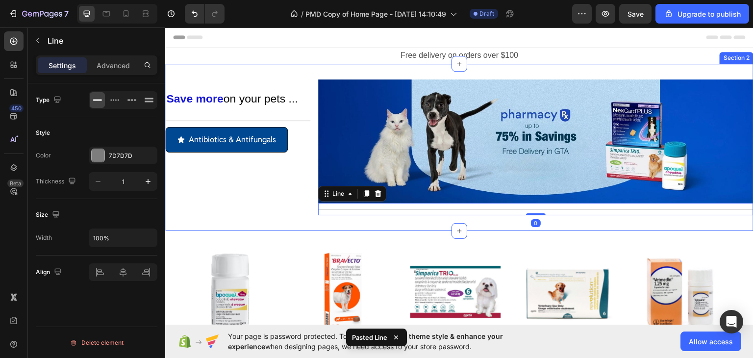
click at [430, 220] on div "⁠⁠⁠⁠⁠⁠⁠ Save more on your pets ... Heading Title Line Antibiotics & Antifungals…" at bounding box center [459, 147] width 588 height 168
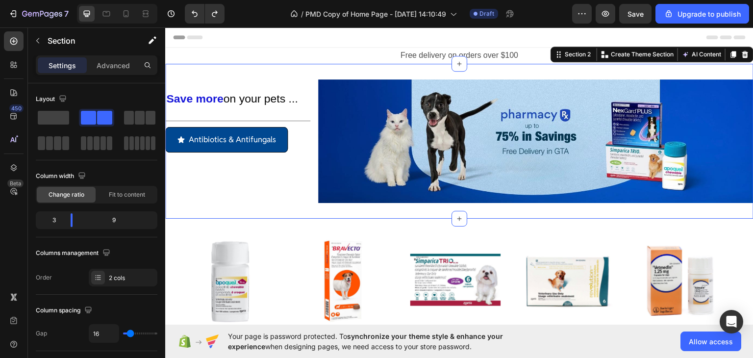
click at [233, 177] on div "⁠⁠⁠⁠⁠⁠⁠ Save more on your pets ... Heading Title Line Antibiotics & Antifungals…" at bounding box center [237, 141] width 145 height 124
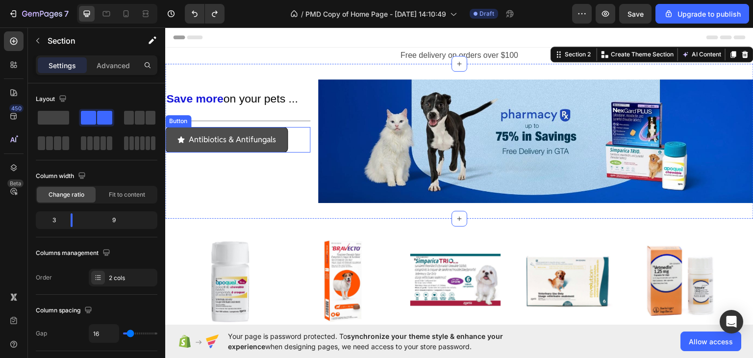
click at [225, 148] on button "Antibiotics & Antifungals" at bounding box center [226, 139] width 123 height 26
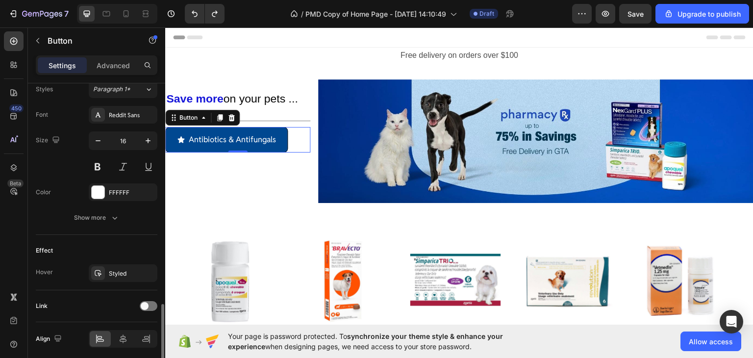
scroll to position [476, 0]
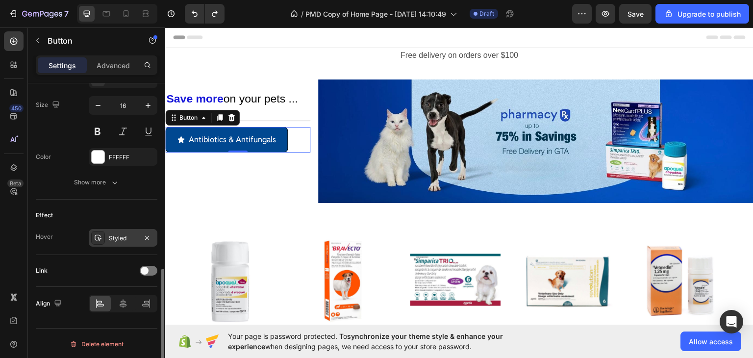
click at [121, 242] on div "Styled" at bounding box center [123, 238] width 69 height 18
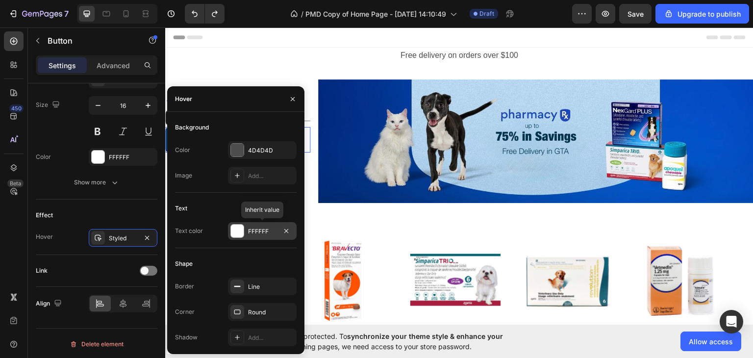
click at [241, 235] on div at bounding box center [237, 230] width 13 height 13
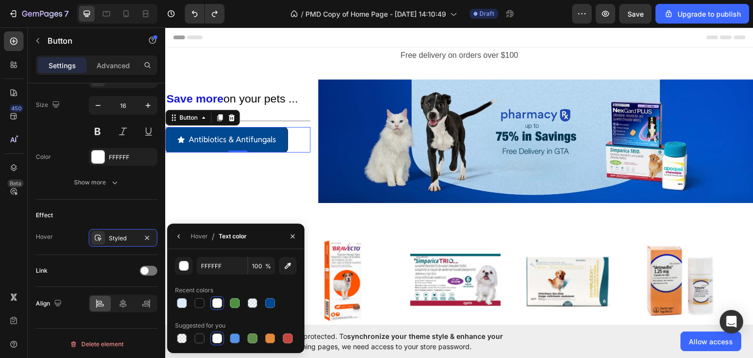
click at [235, 339] on div at bounding box center [235, 338] width 10 height 10
type input "5594E7"
drag, startPoint x: 296, startPoint y: 237, endPoint x: 77, endPoint y: 123, distance: 245.9
click at [296, 237] on icon "button" at bounding box center [293, 236] width 8 height 8
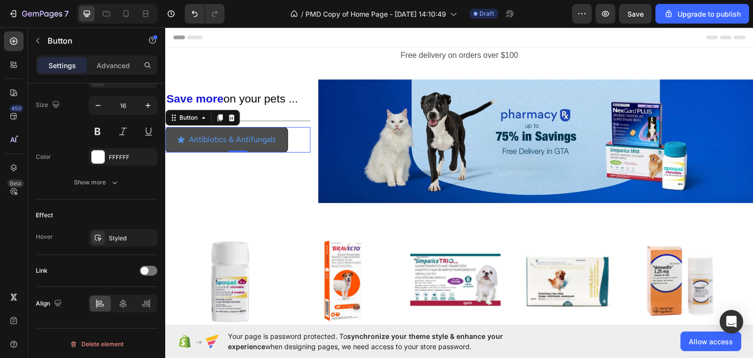
click at [262, 149] on button "Antibiotics & Antifungals" at bounding box center [226, 139] width 123 height 26
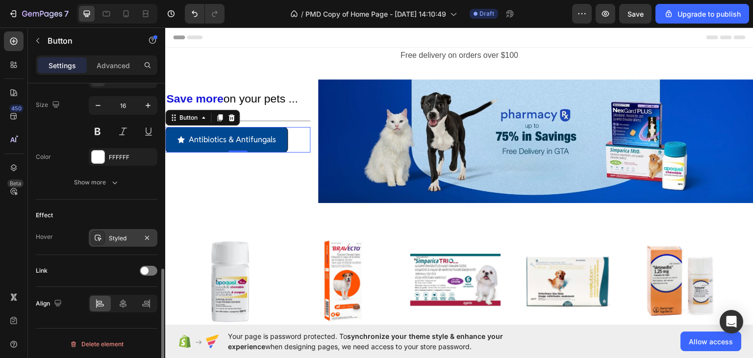
click at [106, 236] on div "Styled" at bounding box center [123, 238] width 69 height 18
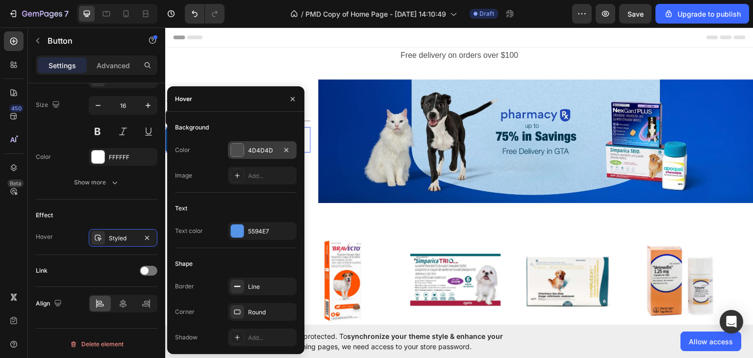
click at [251, 153] on div "4D4D4D" at bounding box center [262, 150] width 28 height 9
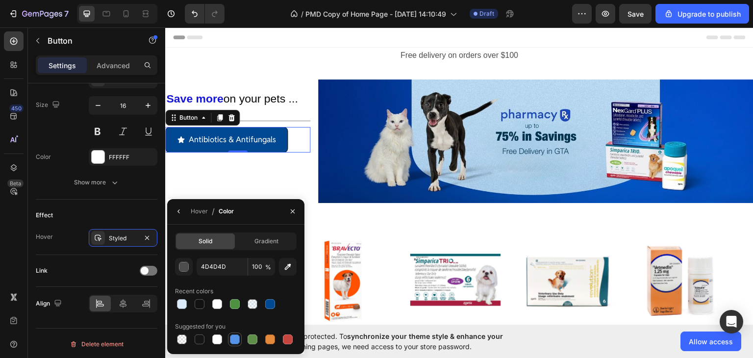
click at [239, 340] on div at bounding box center [235, 339] width 10 height 10
type input "5594E7"
click at [257, 186] on div "⁠⁠⁠⁠⁠⁠⁠ Save more on your pets ... Heading Title Line Antibiotics & Antifungals…" at bounding box center [237, 141] width 145 height 124
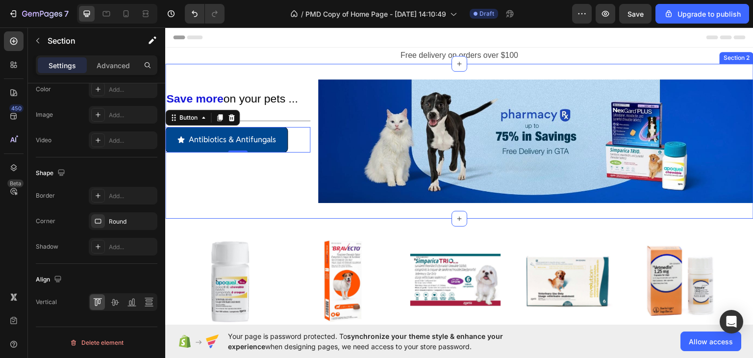
scroll to position [0, 0]
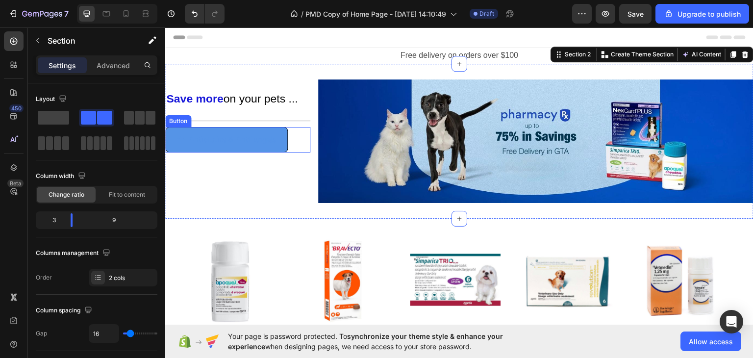
click at [180, 147] on button "Antibiotics & Antifungals" at bounding box center [226, 139] width 123 height 26
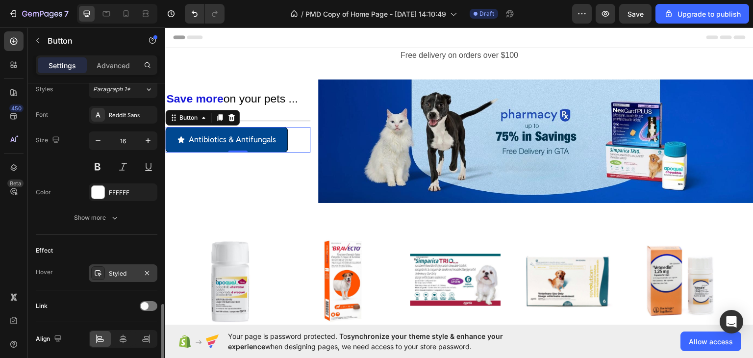
scroll to position [476, 0]
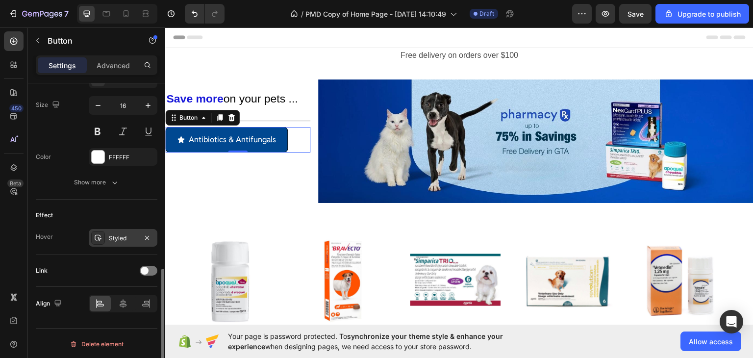
click at [116, 242] on div "Styled" at bounding box center [123, 238] width 69 height 18
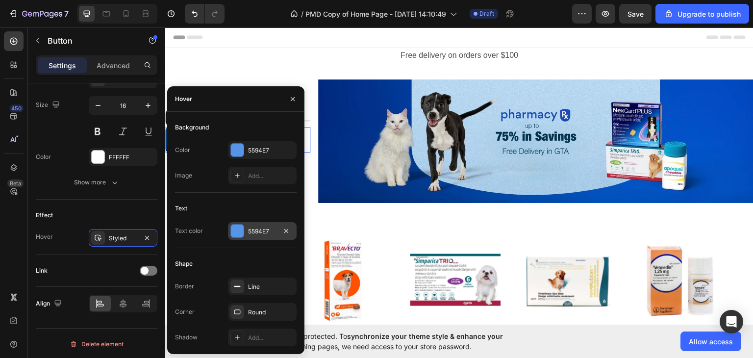
click at [272, 233] on div "5594E7" at bounding box center [262, 231] width 28 height 9
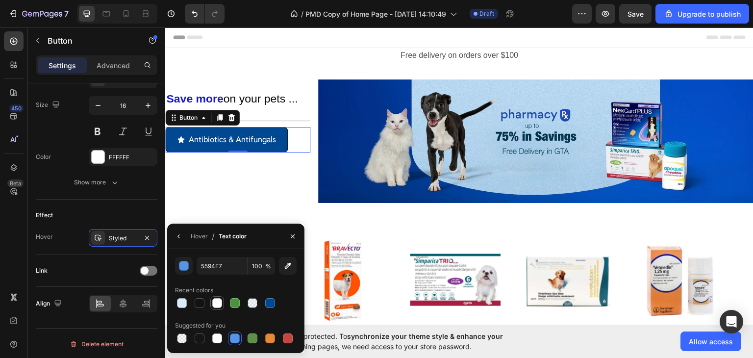
click at [219, 301] on div at bounding box center [217, 303] width 10 height 10
type input "FFFFFF"
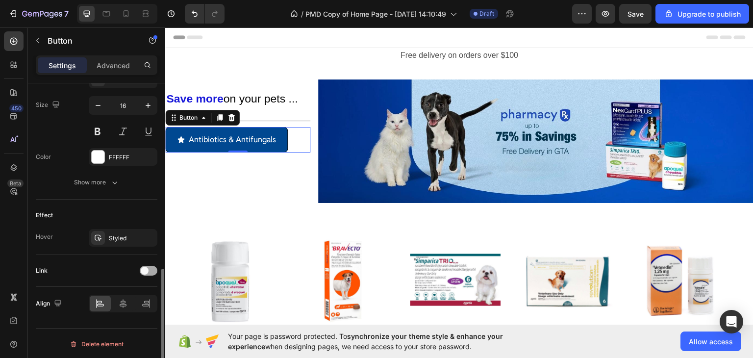
click at [145, 270] on span at bounding box center [145, 271] width 8 height 8
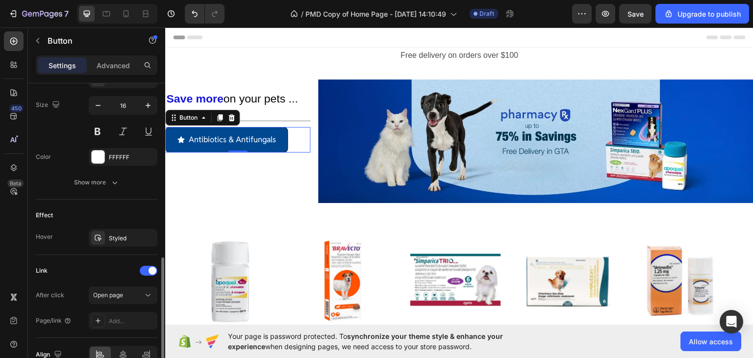
scroll to position [525, 0]
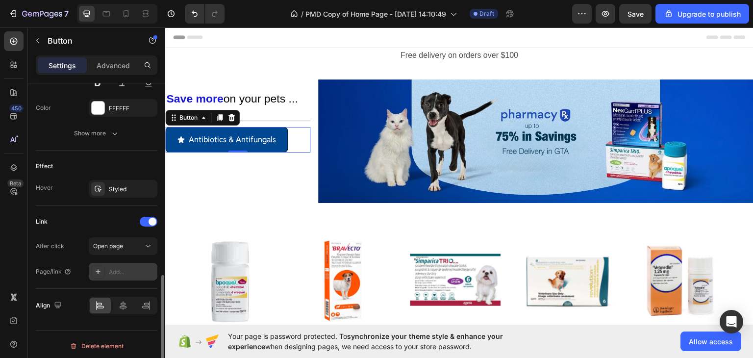
click at [96, 268] on icon at bounding box center [98, 272] width 8 height 8
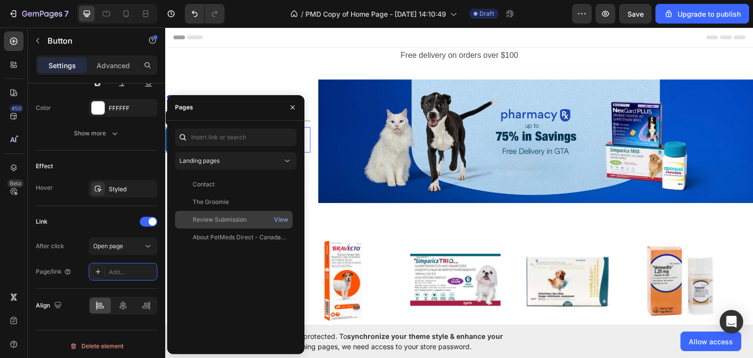
scroll to position [147, 0]
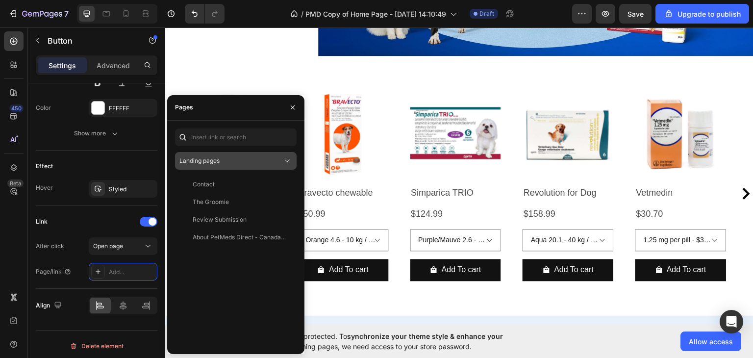
click at [273, 163] on div "Landing pages" at bounding box center [230, 160] width 103 height 9
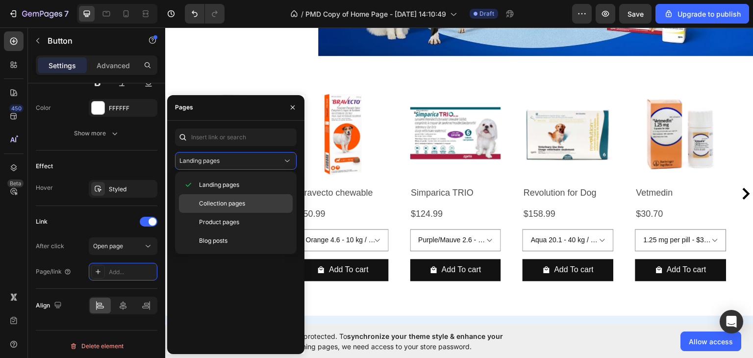
click at [238, 202] on span "Collection pages" at bounding box center [222, 203] width 46 height 9
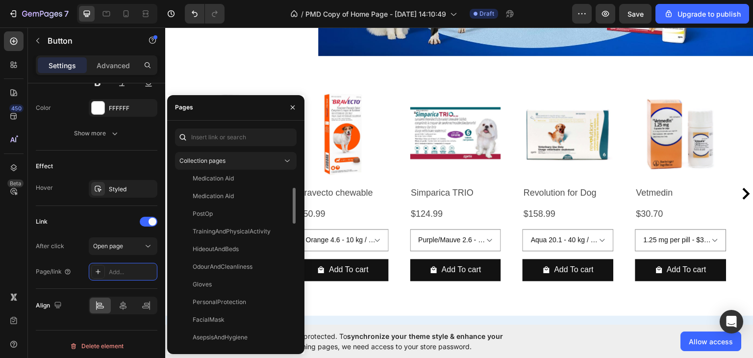
scroll to position [0, 0]
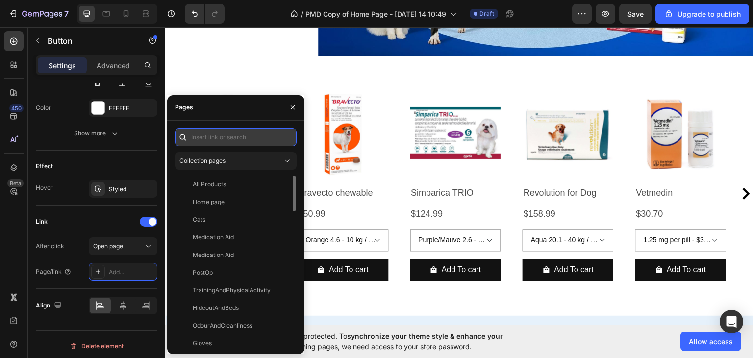
click at [238, 135] on input "text" at bounding box center [236, 137] width 122 height 18
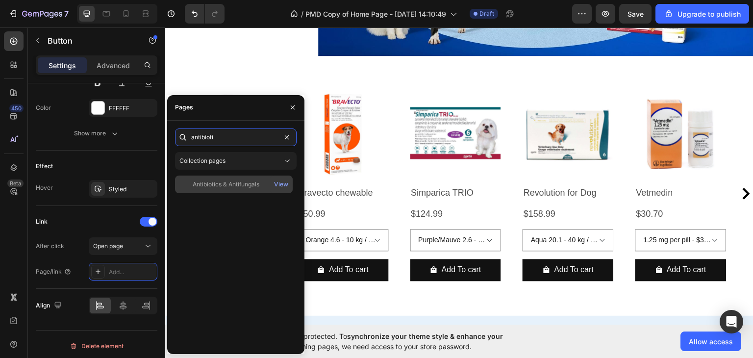
type input "antibioti"
click at [243, 177] on div "Antibiotics & Antifungals View" at bounding box center [234, 184] width 118 height 18
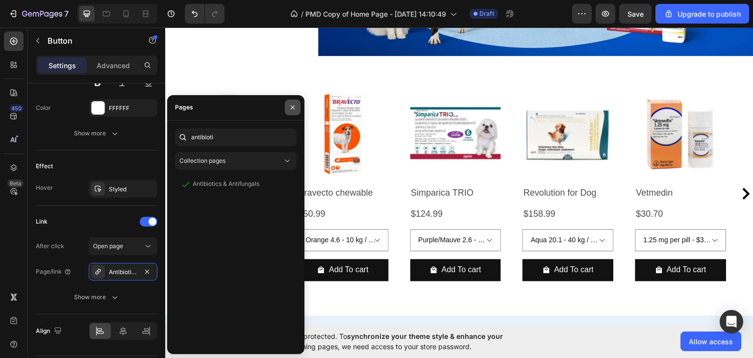
click at [297, 110] on button "button" at bounding box center [293, 107] width 16 height 16
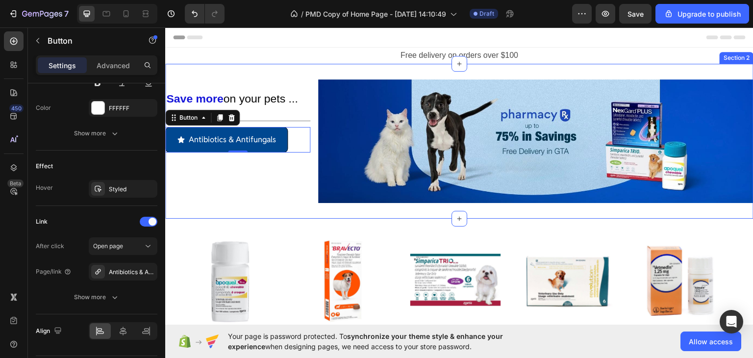
click at [280, 192] on div "⁠⁠⁠⁠⁠⁠⁠ Save more on your pets ... Heading Title Line Antibiotics & Antifungals…" at bounding box center [237, 141] width 145 height 124
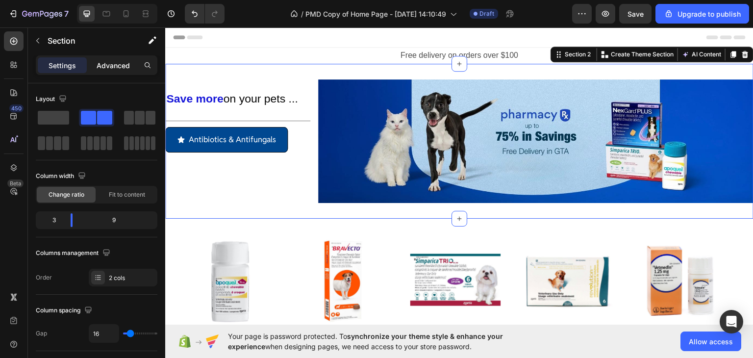
click at [132, 71] on div "Advanced" at bounding box center [113, 65] width 49 height 16
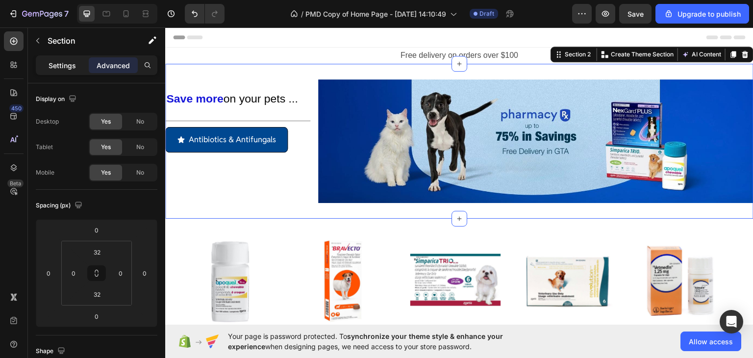
click at [63, 62] on p "Settings" at bounding box center [62, 65] width 27 height 10
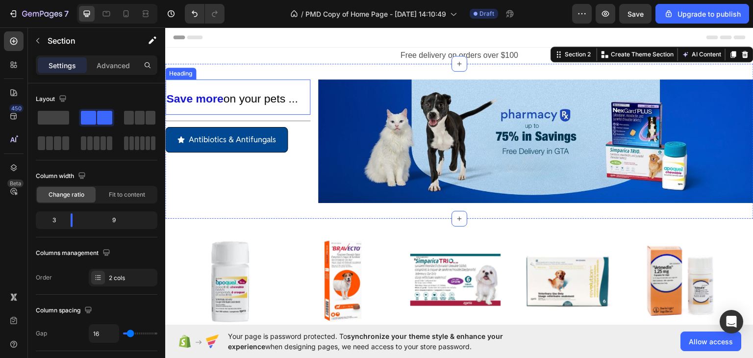
click at [227, 88] on p "⁠⁠⁠⁠⁠⁠⁠ Save more on your pets ..." at bounding box center [237, 96] width 143 height 33
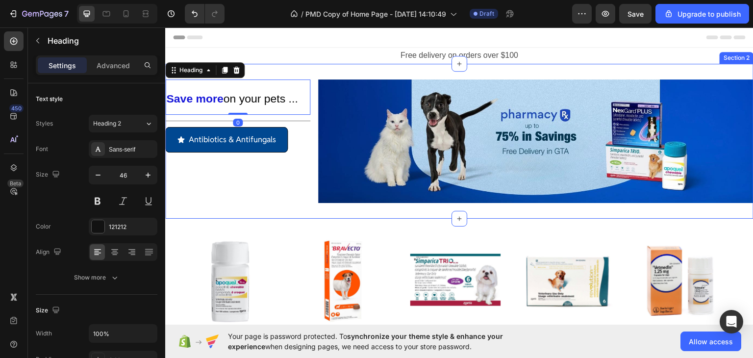
click at [288, 66] on div "⁠⁠⁠⁠⁠⁠⁠ Save more on your pets ... Heading 0 Title Line Antibiotics & Antifunga…" at bounding box center [459, 140] width 588 height 155
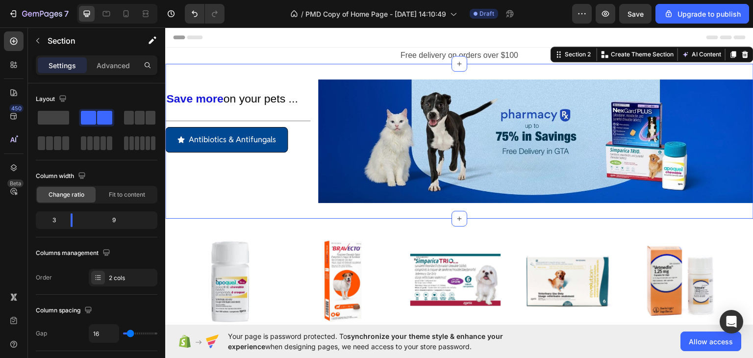
click at [257, 86] on p "⁠⁠⁠⁠⁠⁠⁠ Save more on your pets ..." at bounding box center [237, 96] width 143 height 33
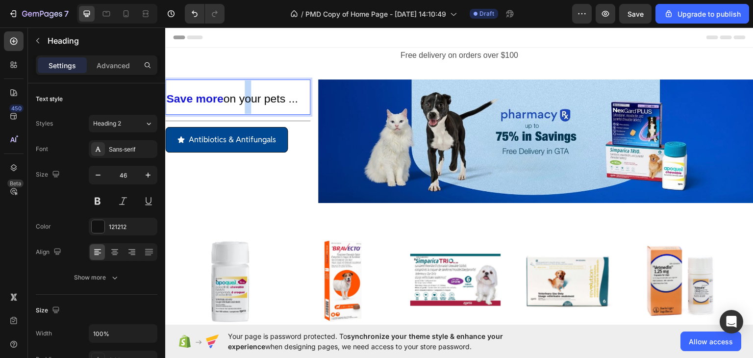
drag, startPoint x: 252, startPoint y: 97, endPoint x: 250, endPoint y: 86, distance: 10.4
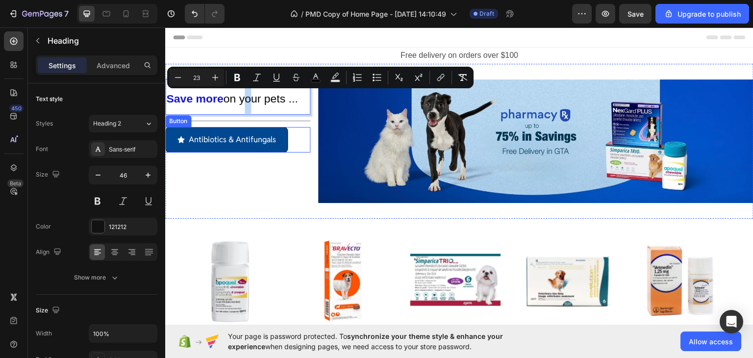
click at [298, 137] on div "Antibiotics & Antifungals Button" at bounding box center [237, 139] width 145 height 26
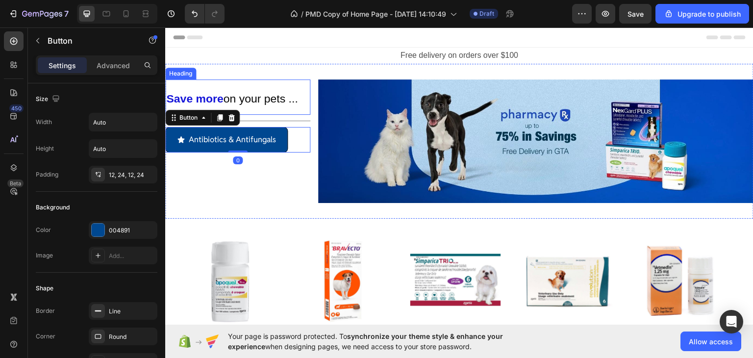
click at [265, 94] on span "on your pets ..." at bounding box center [260, 98] width 74 height 13
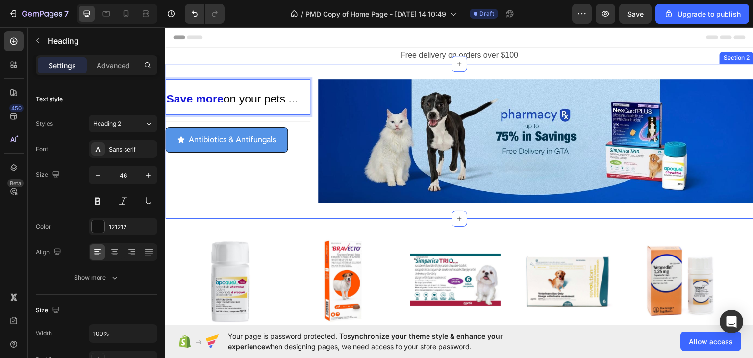
click at [246, 149] on link "Antibiotics & Antifungals" at bounding box center [226, 139] width 123 height 26
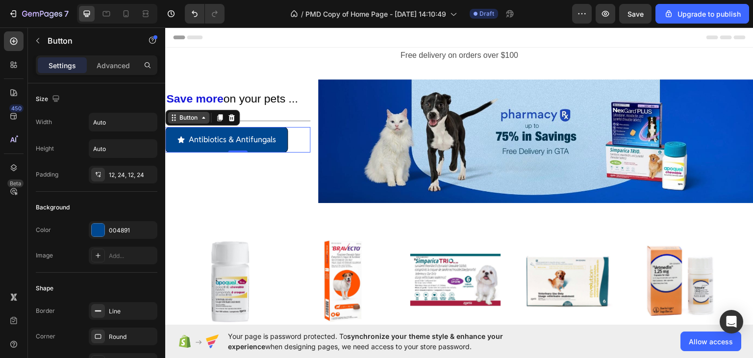
click at [204, 120] on icon at bounding box center [203, 117] width 8 height 8
click at [222, 116] on icon at bounding box center [219, 117] width 5 height 7
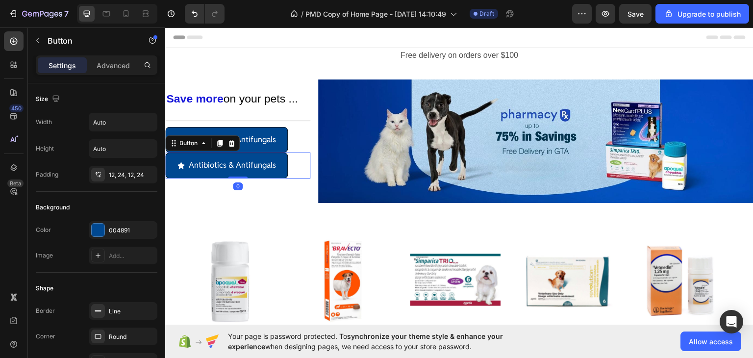
click at [297, 176] on div "Antibiotics & Antifungals Button 0" at bounding box center [237, 165] width 145 height 26
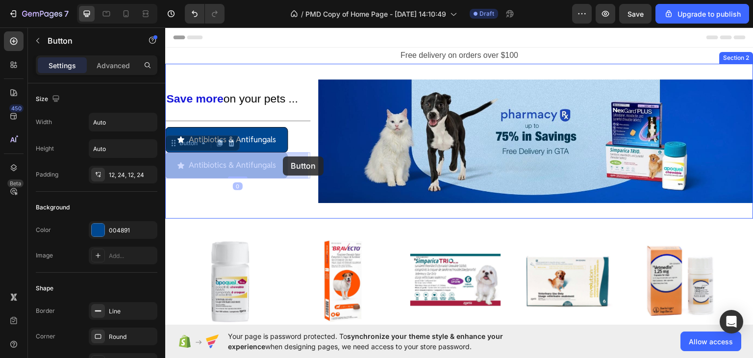
drag, startPoint x: 278, startPoint y: 165, endPoint x: 281, endPoint y: 159, distance: 6.6
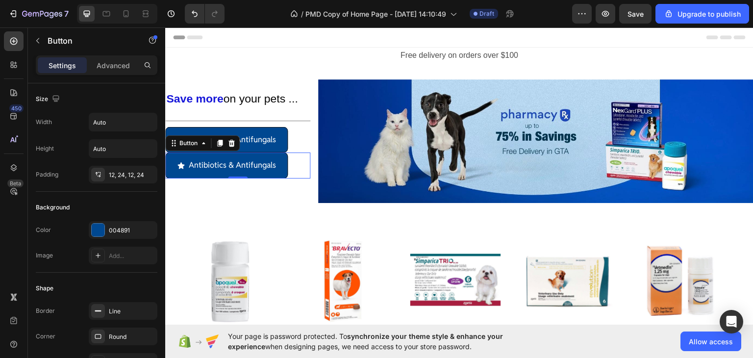
click at [293, 169] on div "Antibiotics & Antifungals Button 0" at bounding box center [237, 165] width 145 height 26
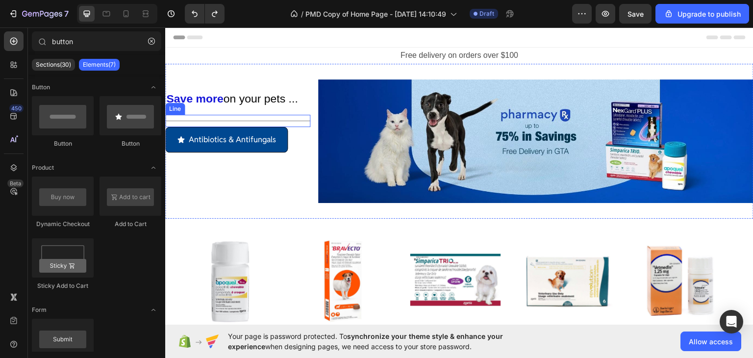
click at [280, 120] on div "Title Line" at bounding box center [237, 120] width 145 height 12
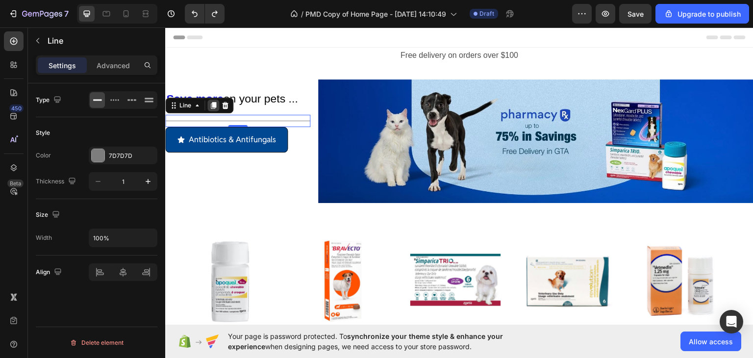
click at [211, 106] on icon at bounding box center [213, 104] width 5 height 7
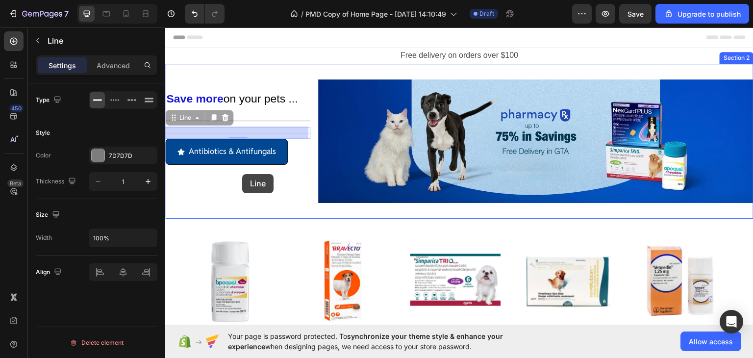
drag, startPoint x: 245, startPoint y: 131, endPoint x: 242, endPoint y: 173, distance: 42.7
drag, startPoint x: 293, startPoint y: 131, endPoint x: 293, endPoint y: 177, distance: 46.1
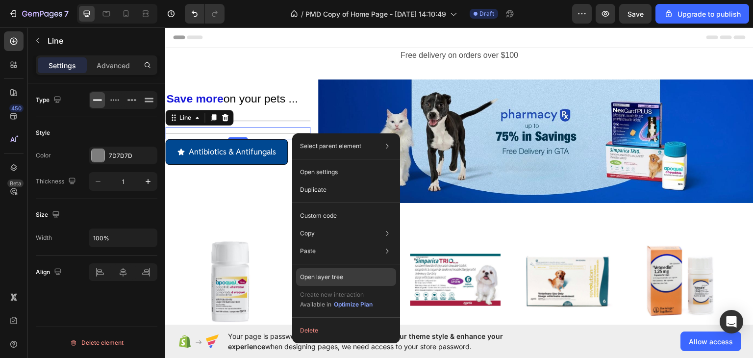
click at [335, 275] on p "Open layer tree" at bounding box center [321, 276] width 43 height 9
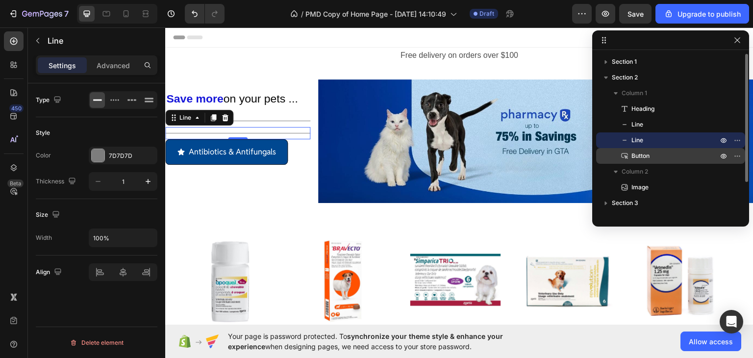
drag, startPoint x: 661, startPoint y: 143, endPoint x: 677, endPoint y: 161, distance: 24.3
click at [659, 169] on div "Column 1 Heading Line Line Button Column 2 Image" at bounding box center [670, 140] width 149 height 110
click at [736, 140] on icon "button" at bounding box center [737, 140] width 8 height 8
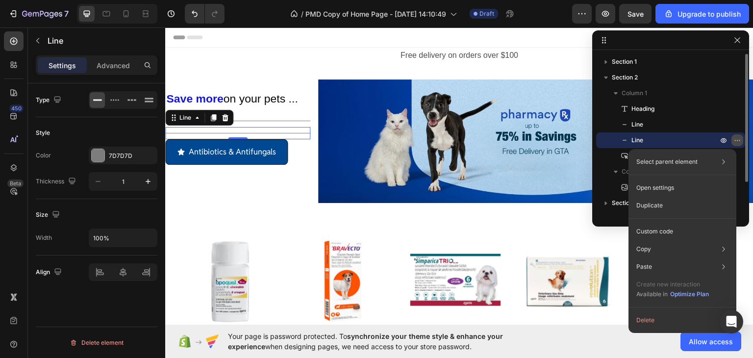
click at [736, 140] on icon "button" at bounding box center [737, 140] width 8 height 8
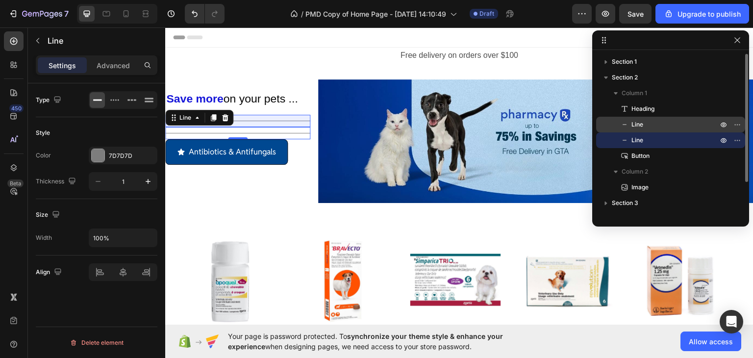
drag, startPoint x: 653, startPoint y: 143, endPoint x: 651, endPoint y: 119, distance: 23.6
click at [655, 110] on div "Heading Line Line Button" at bounding box center [670, 132] width 149 height 63
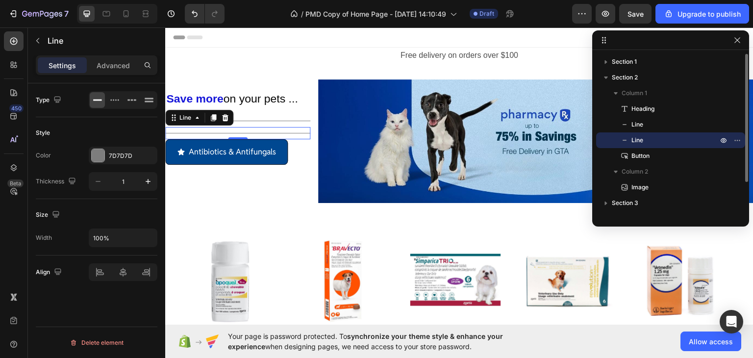
drag, startPoint x: 637, startPoint y: 157, endPoint x: 722, endPoint y: 148, distance: 85.8
click at [643, 136] on div "Heading Line Line Button" at bounding box center [670, 132] width 149 height 63
click at [739, 140] on icon "button" at bounding box center [737, 140] width 8 height 8
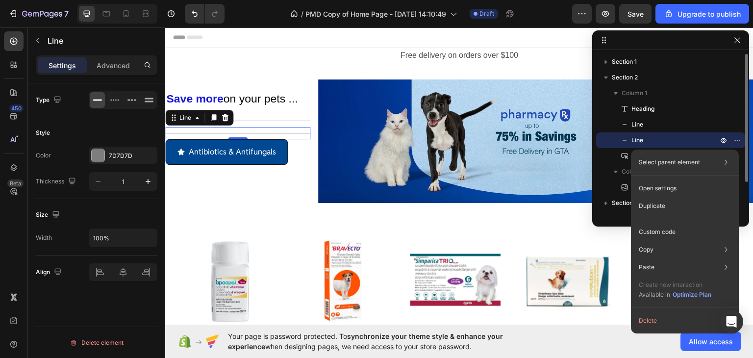
click at [647, 137] on p "Line" at bounding box center [663, 140] width 88 height 10
click at [645, 137] on p "Line" at bounding box center [663, 140] width 88 height 10
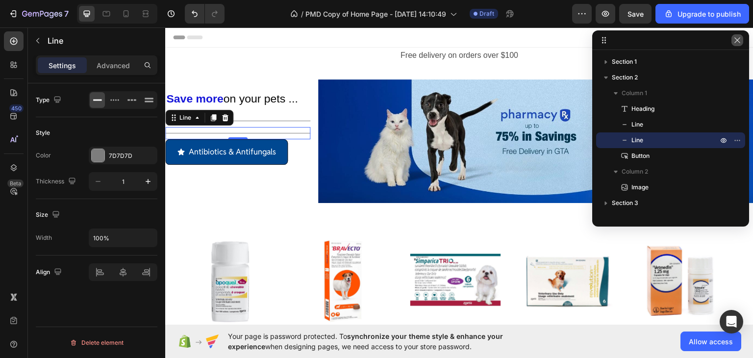
click at [739, 46] on button "button" at bounding box center [737, 40] width 12 height 12
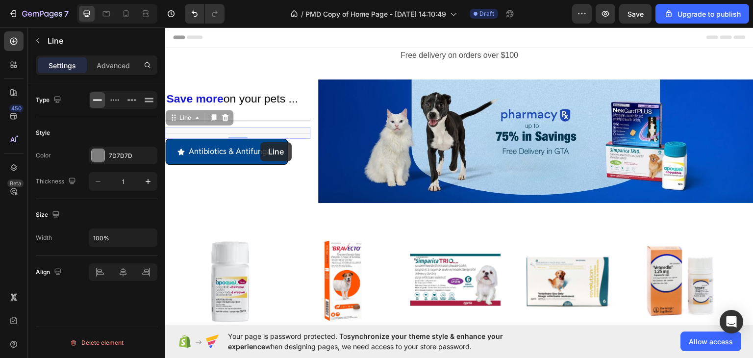
drag, startPoint x: 262, startPoint y: 127, endPoint x: 237, endPoint y: 135, distance: 25.7
drag, startPoint x: 236, startPoint y: 137, endPoint x: 239, endPoint y: 132, distance: 5.3
click at [239, 132] on div "Title Line 0" at bounding box center [237, 132] width 145 height 12
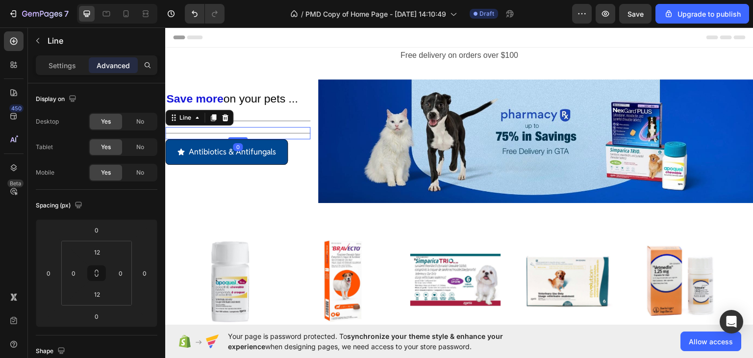
click at [299, 152] on div "Antibiotics & Antifungals Button" at bounding box center [237, 152] width 145 height 26
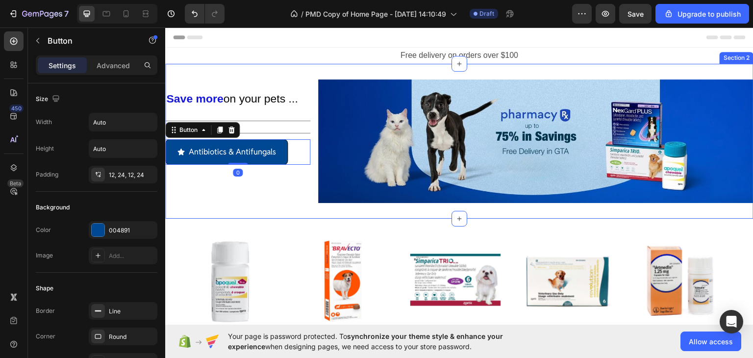
click at [302, 129] on div "Title Line" at bounding box center [237, 132] width 145 height 12
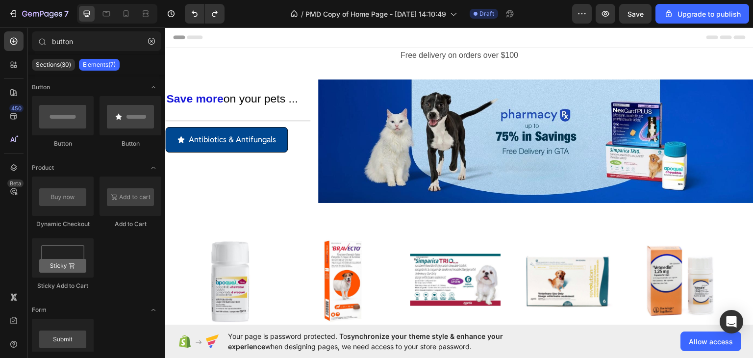
click at [230, 170] on div "⁠⁠⁠⁠⁠⁠⁠ Save more on your pets ... Heading Title Line Antibiotics & Antifungals…" at bounding box center [237, 141] width 145 height 124
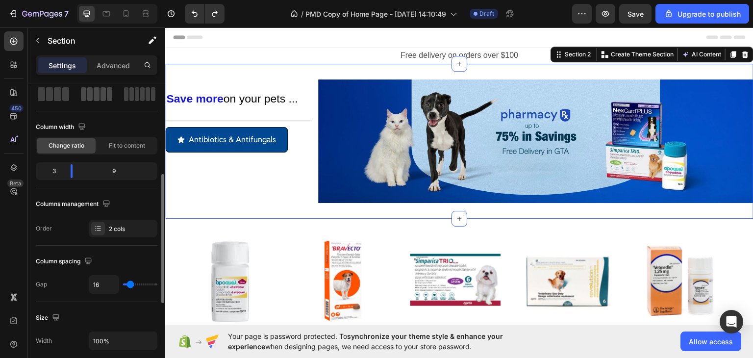
scroll to position [294, 0]
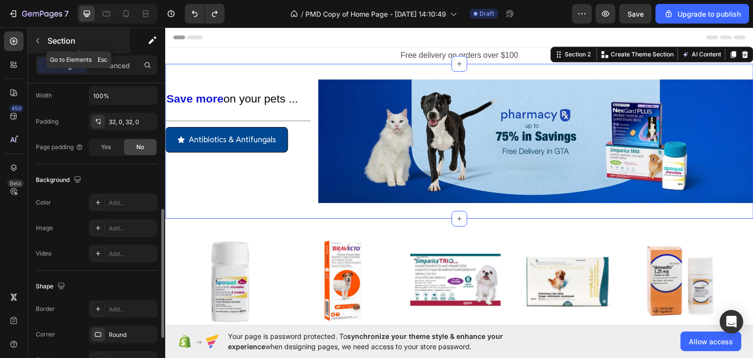
click at [55, 40] on p "Section" at bounding box center [88, 41] width 80 height 12
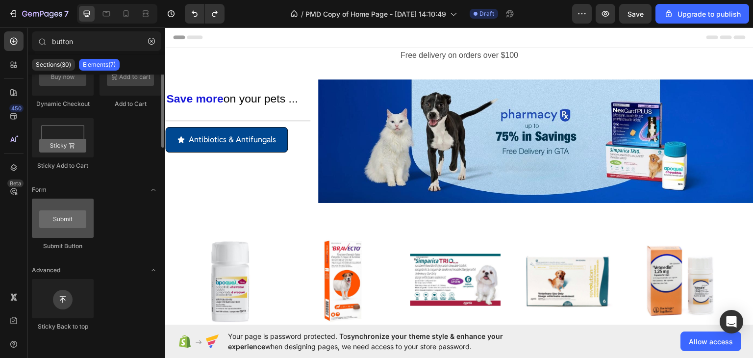
scroll to position [0, 0]
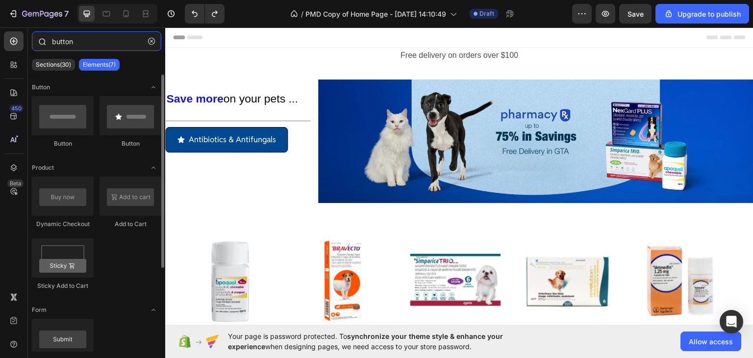
click at [96, 42] on input "button" at bounding box center [96, 41] width 129 height 20
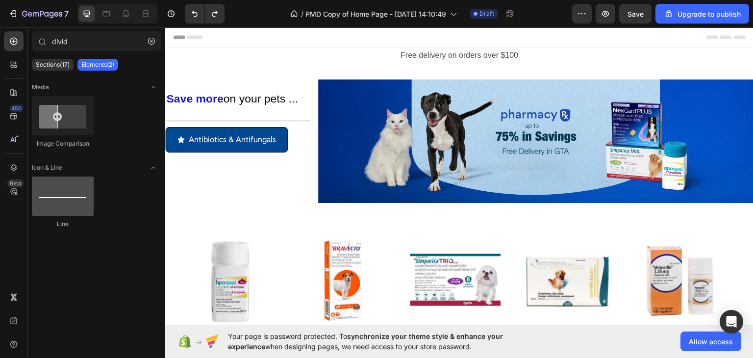
click at [61, 202] on div at bounding box center [63, 195] width 62 height 39
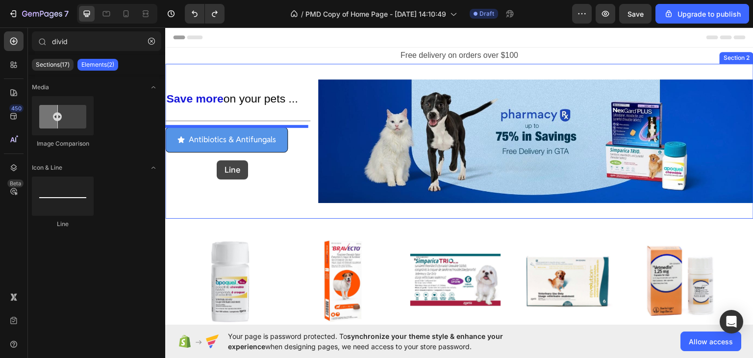
drag, startPoint x: 226, startPoint y: 215, endPoint x: 217, endPoint y: 161, distance: 55.3
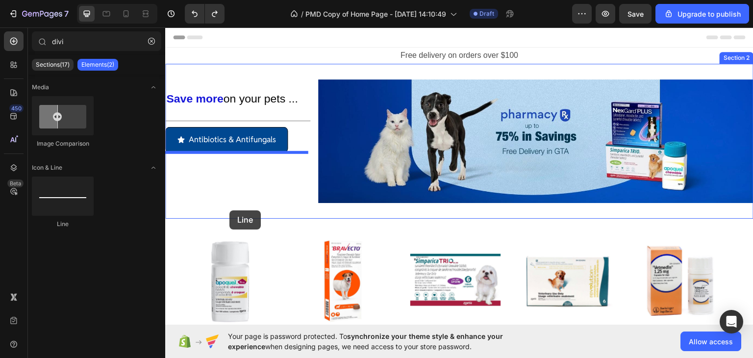
drag, startPoint x: 232, startPoint y: 233, endPoint x: 229, endPoint y: 210, distance: 23.2
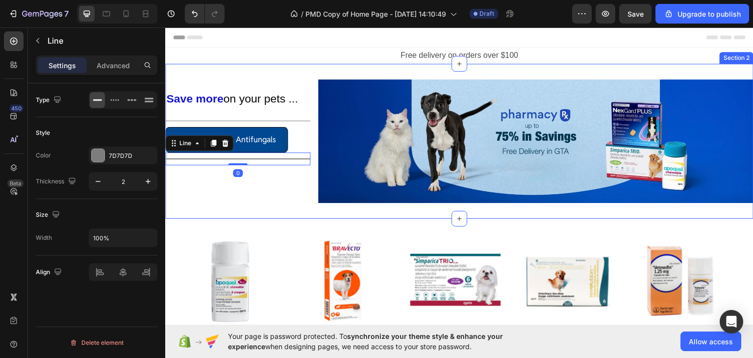
click at [242, 178] on div "⁠⁠⁠⁠⁠⁠⁠ Save more on your pets ... Heading Title Line Antibiotics & Antifungals…" at bounding box center [237, 141] width 145 height 124
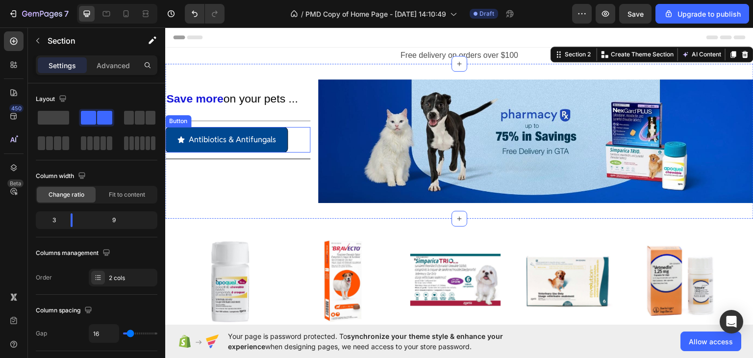
click at [297, 141] on div "Antibiotics & Antifungals Button" at bounding box center [237, 139] width 145 height 26
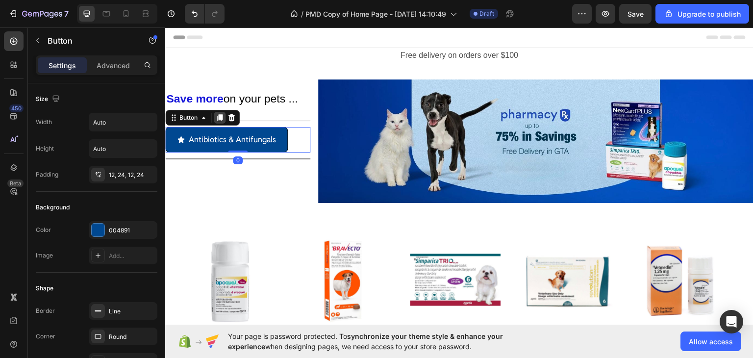
click at [220, 115] on icon at bounding box center [219, 117] width 5 height 7
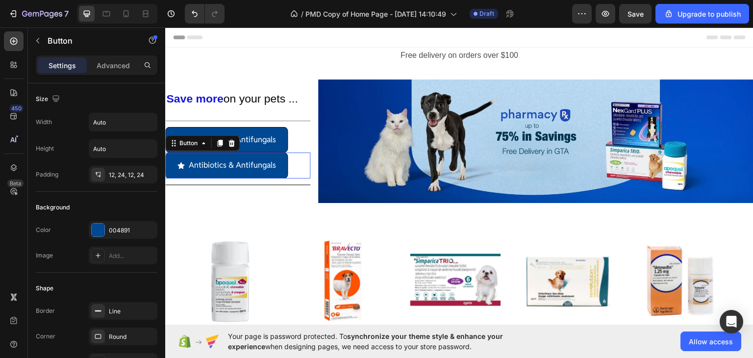
scroll to position [294, 0]
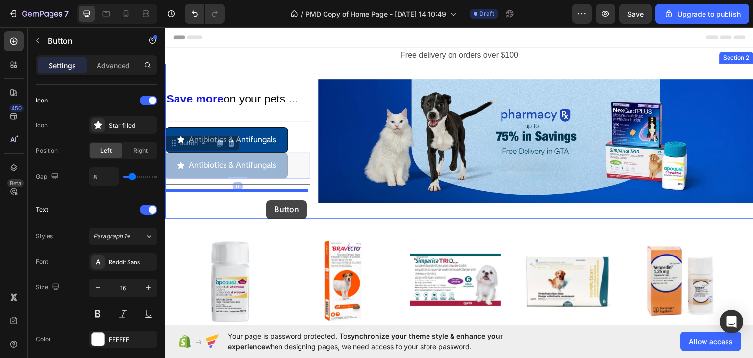
drag, startPoint x: 293, startPoint y: 170, endPoint x: 266, endPoint y: 199, distance: 39.6
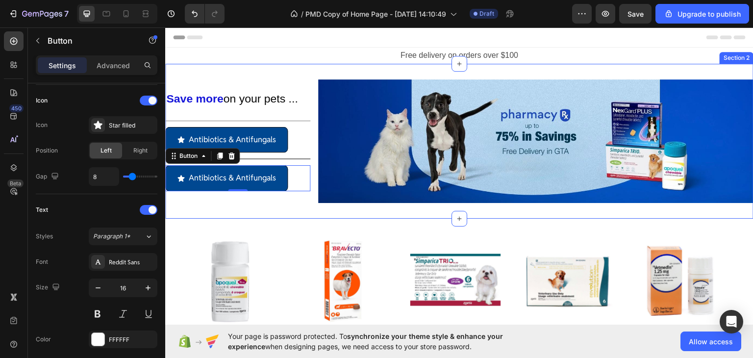
click at [297, 196] on div "⁠⁠⁠⁠⁠⁠⁠ Save more on your pets ... Heading Title Line Antibiotics & Antifungals…" at bounding box center [237, 141] width 145 height 124
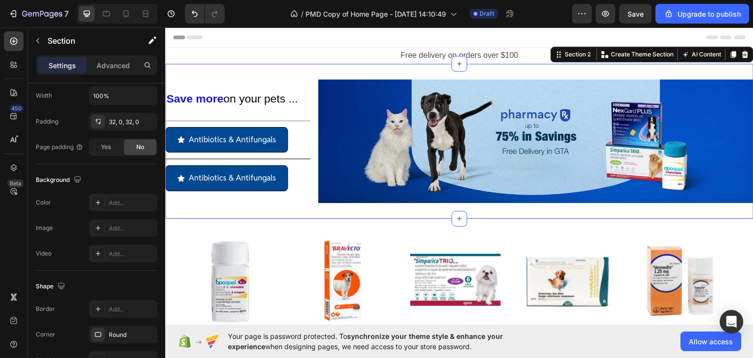
scroll to position [0, 0]
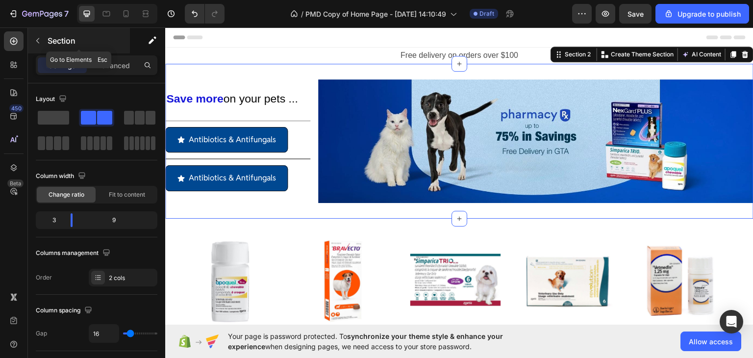
click at [44, 44] on button "button" at bounding box center [38, 41] width 16 height 16
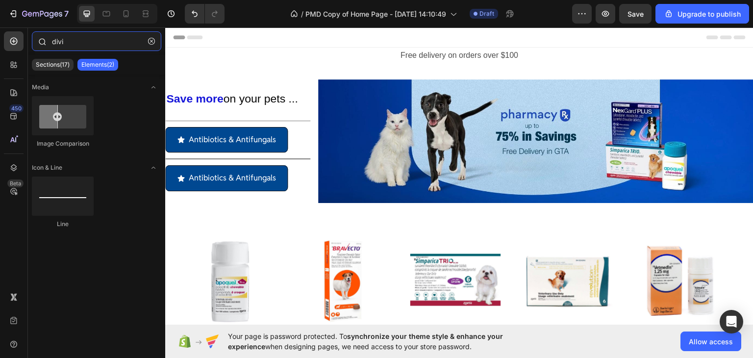
click at [80, 47] on input "divi" at bounding box center [96, 41] width 129 height 20
type input "divi"
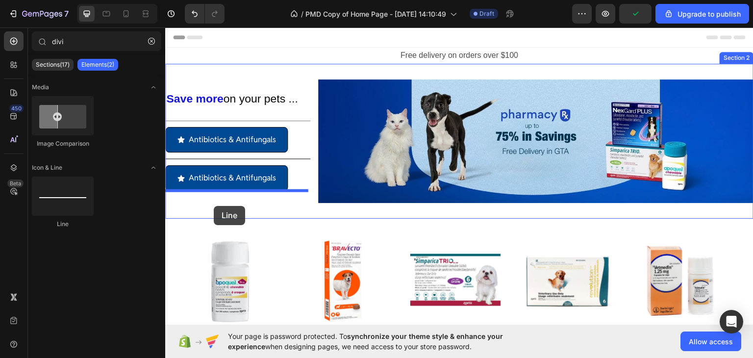
drag, startPoint x: 220, startPoint y: 226, endPoint x: 214, endPoint y: 205, distance: 21.4
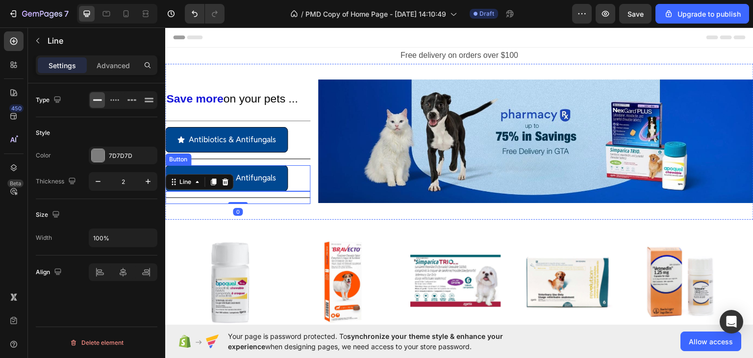
click at [300, 174] on div "Antibiotics & Antifungals Button" at bounding box center [237, 178] width 145 height 26
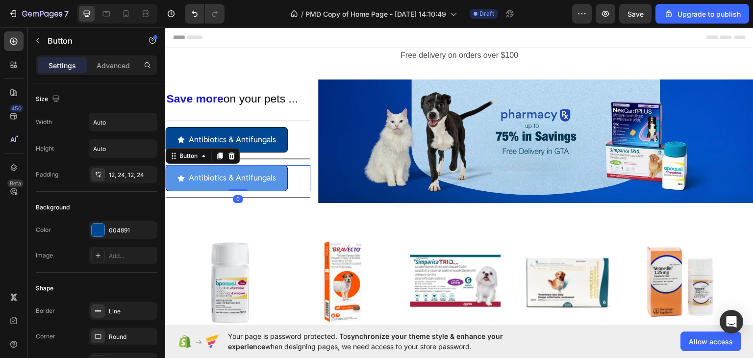
click at [219, 154] on icon at bounding box center [219, 155] width 5 height 7
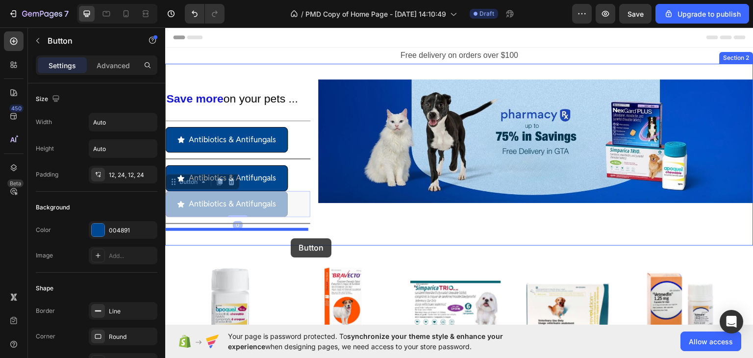
drag, startPoint x: 296, startPoint y: 200, endPoint x: 291, endPoint y: 238, distance: 37.6
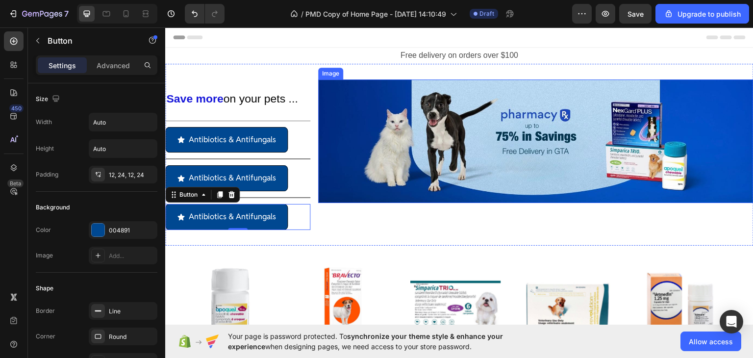
click at [445, 163] on img at bounding box center [535, 141] width 435 height 124
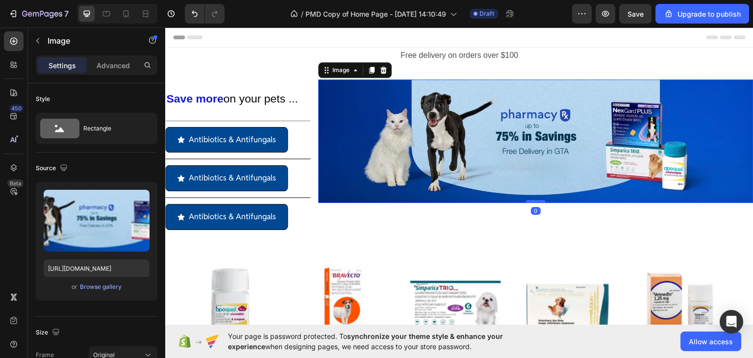
click at [537, 199] on div "Image 0" at bounding box center [535, 141] width 435 height 124
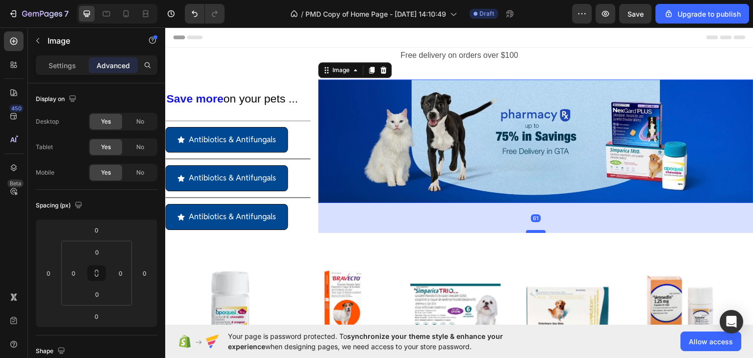
drag, startPoint x: 537, startPoint y: 199, endPoint x: 539, endPoint y: 229, distance: 30.0
click at [539, 229] on div at bounding box center [536, 230] width 20 height 3
type input "61"
click at [598, 208] on div "61" at bounding box center [535, 217] width 435 height 30
click at [579, 120] on img at bounding box center [535, 141] width 435 height 124
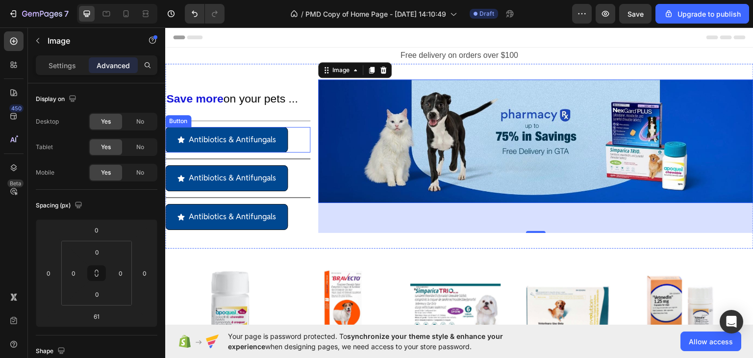
drag, startPoint x: 283, startPoint y: 147, endPoint x: 295, endPoint y: 146, distance: 11.9
click at [283, 147] on link "Antibiotics & Antifungals" at bounding box center [226, 139] width 123 height 26
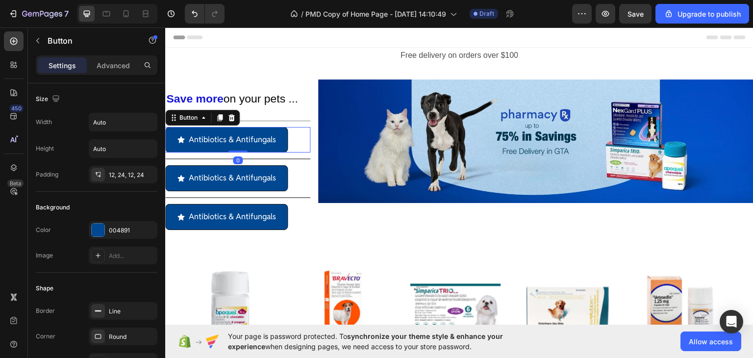
click at [297, 146] on div "Antibiotics & Antifungals Button 0" at bounding box center [237, 139] width 145 height 26
drag, startPoint x: 237, startPoint y: 151, endPoint x: 240, endPoint y: 144, distance: 7.9
click at [240, 144] on div "Antibiotics & Antifungals Button 0" at bounding box center [237, 139] width 145 height 26
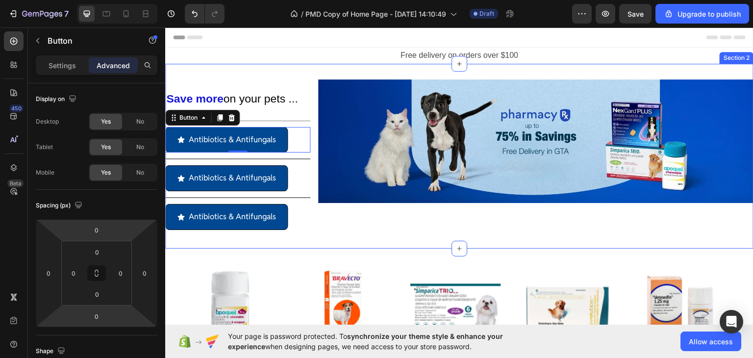
click at [461, 214] on div "Image" at bounding box center [535, 156] width 435 height 154
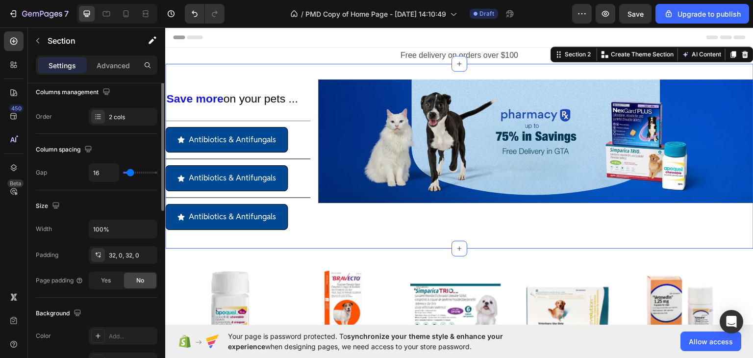
scroll to position [112, 0]
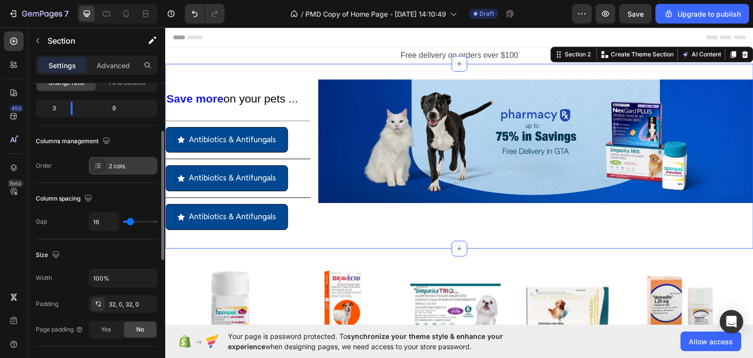
click at [103, 165] on div at bounding box center [98, 166] width 14 height 14
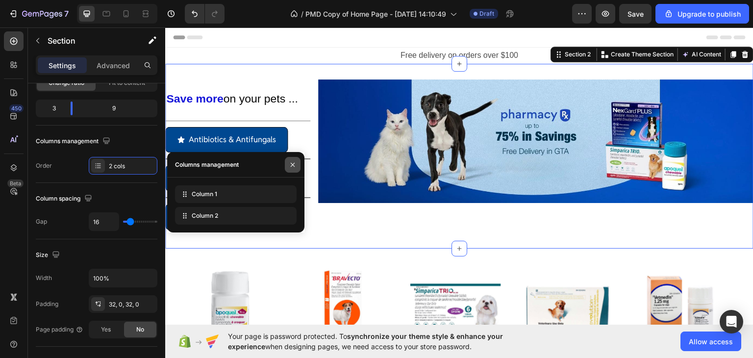
click at [294, 163] on icon "button" at bounding box center [293, 165] width 4 height 4
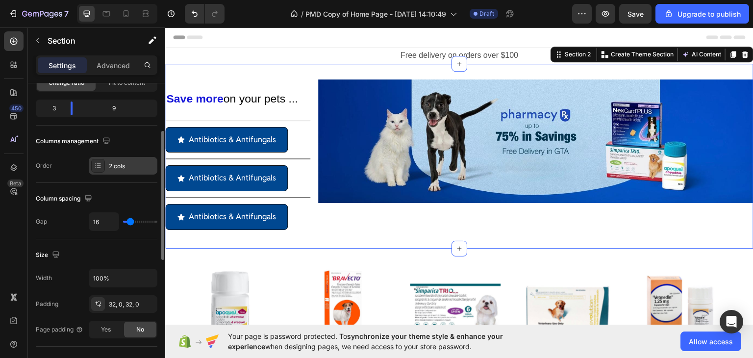
click at [104, 167] on div at bounding box center [98, 166] width 14 height 14
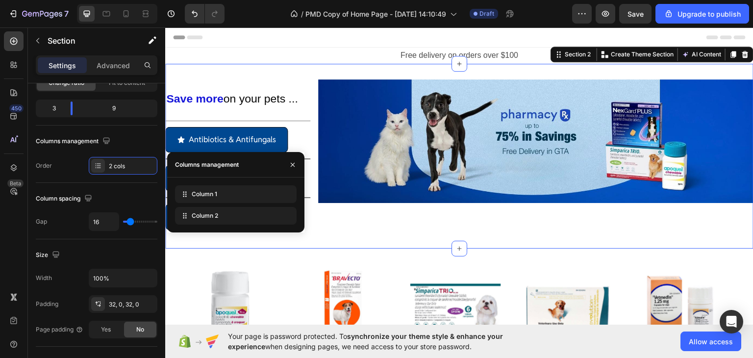
click at [300, 163] on div at bounding box center [293, 164] width 24 height 25
click at [296, 164] on icon "button" at bounding box center [293, 165] width 8 height 8
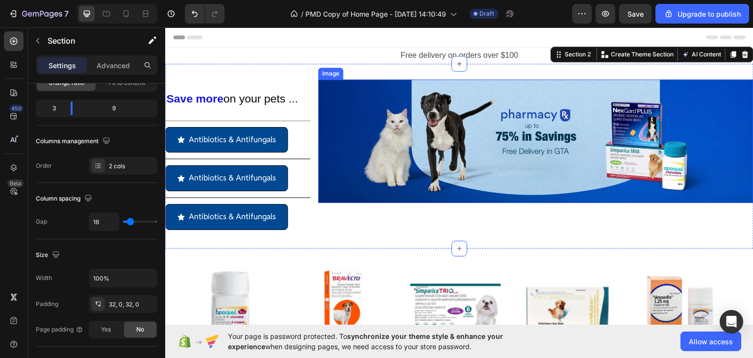
click at [395, 133] on img at bounding box center [535, 141] width 435 height 124
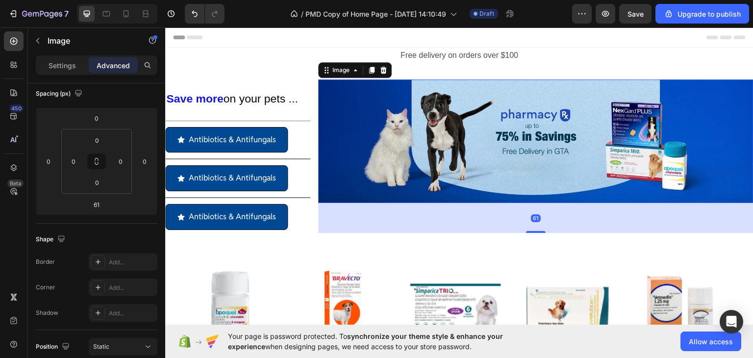
scroll to position [0, 0]
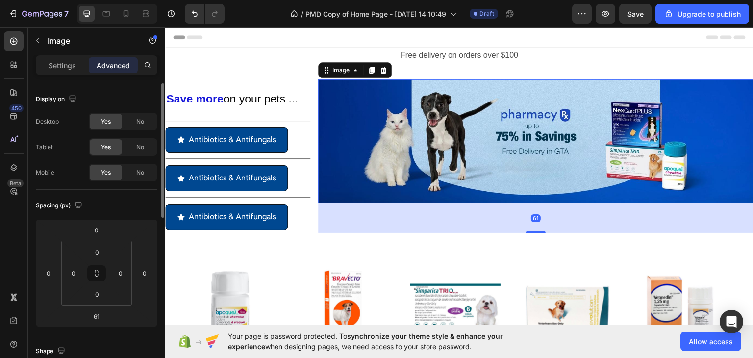
click at [420, 131] on img at bounding box center [535, 141] width 435 height 124
click at [73, 68] on p "Settings" at bounding box center [62, 65] width 27 height 10
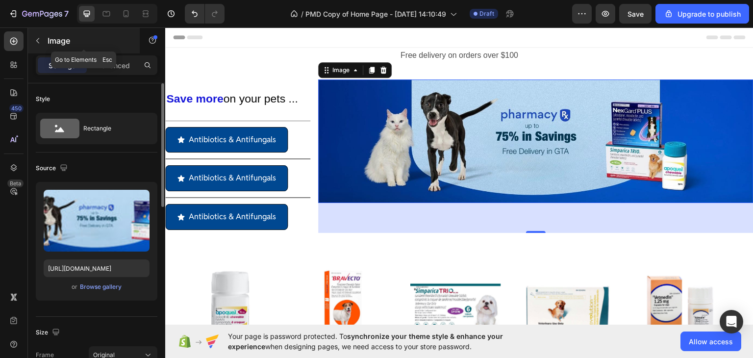
click at [43, 47] on button "button" at bounding box center [38, 41] width 16 height 16
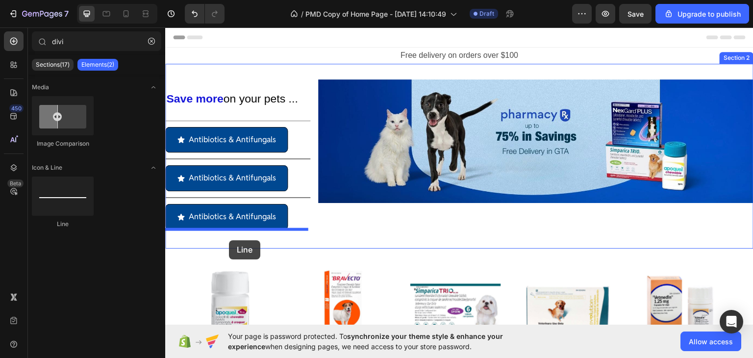
drag, startPoint x: 243, startPoint y: 228, endPoint x: 229, endPoint y: 240, distance: 18.1
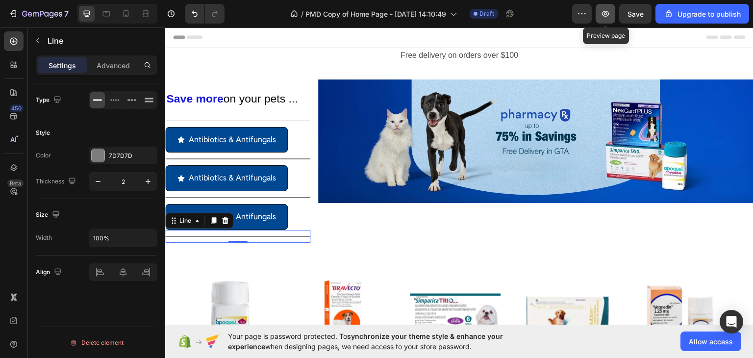
click at [603, 12] on icon "button" at bounding box center [605, 14] width 10 height 10
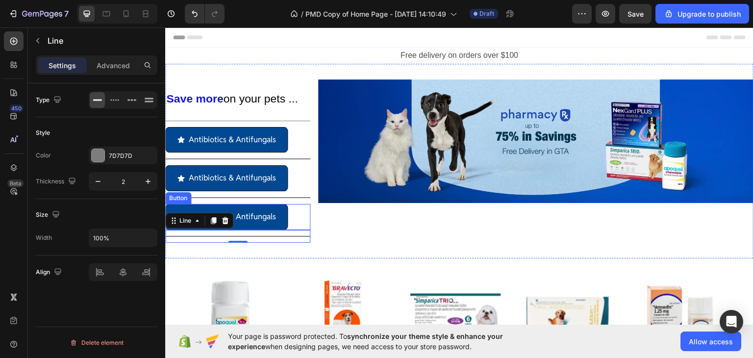
drag, startPoint x: 297, startPoint y: 209, endPoint x: 303, endPoint y: 205, distance: 7.5
click at [297, 209] on div "Antibiotics & Antifungals Button" at bounding box center [237, 216] width 145 height 26
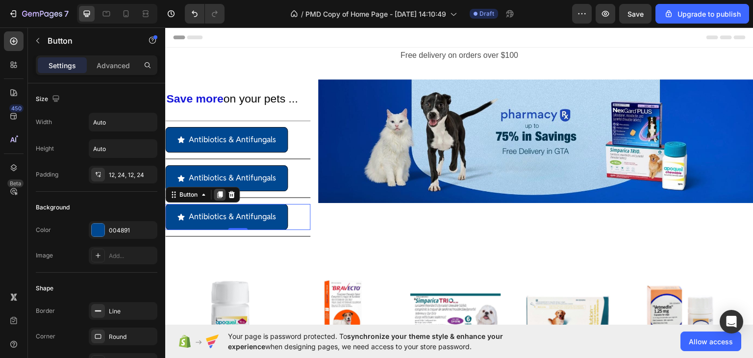
click at [223, 193] on icon at bounding box center [220, 194] width 8 height 8
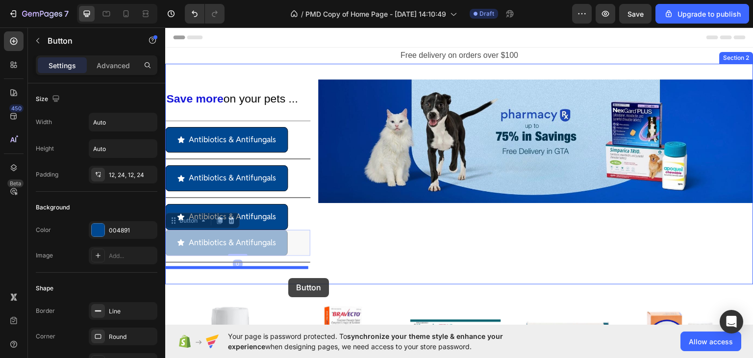
drag, startPoint x: 299, startPoint y: 240, endPoint x: 288, endPoint y: 274, distance: 36.1
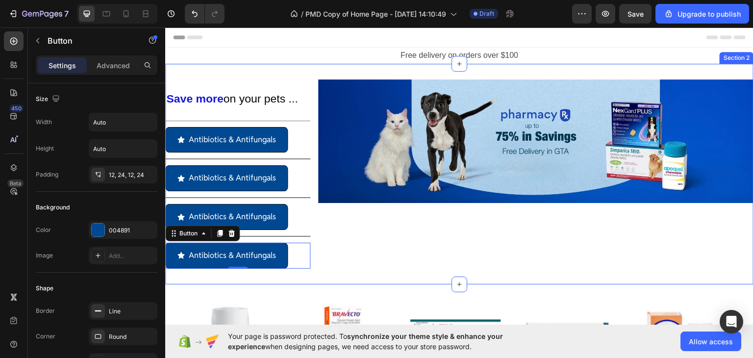
click at [371, 241] on div "Image" at bounding box center [535, 173] width 435 height 189
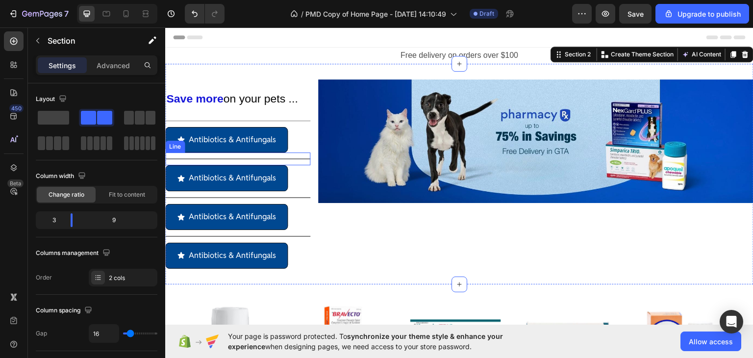
click at [297, 158] on div at bounding box center [237, 158] width 145 height 1
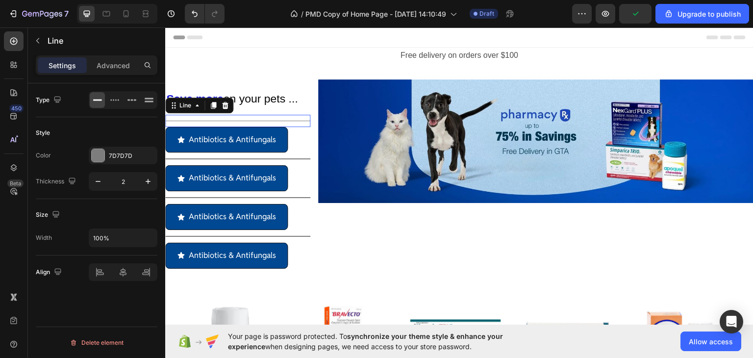
click at [301, 122] on div "Title Line 0" at bounding box center [237, 120] width 145 height 12
click at [217, 105] on icon at bounding box center [213, 105] width 8 height 8
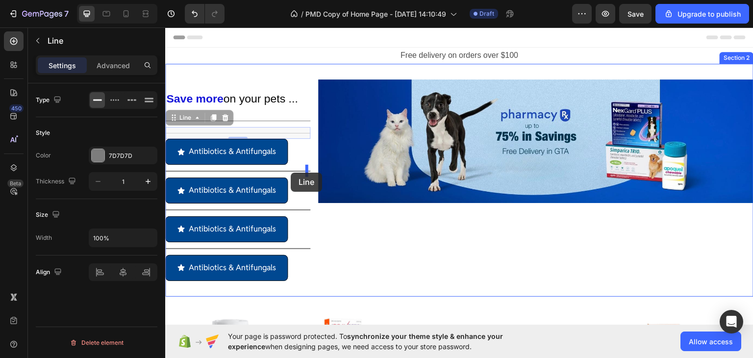
drag, startPoint x: 291, startPoint y: 134, endPoint x: 291, endPoint y: 169, distance: 35.3
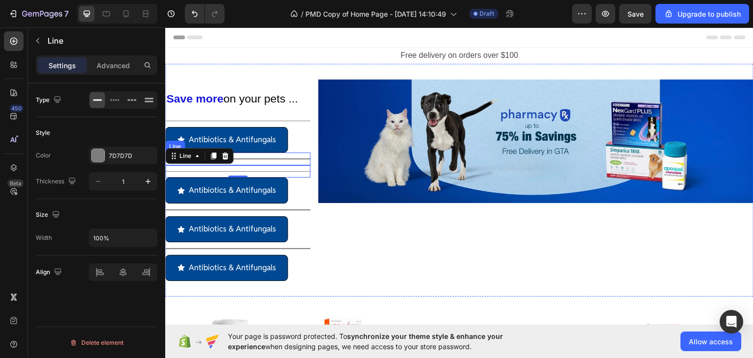
click at [300, 158] on div at bounding box center [237, 158] width 145 height 1
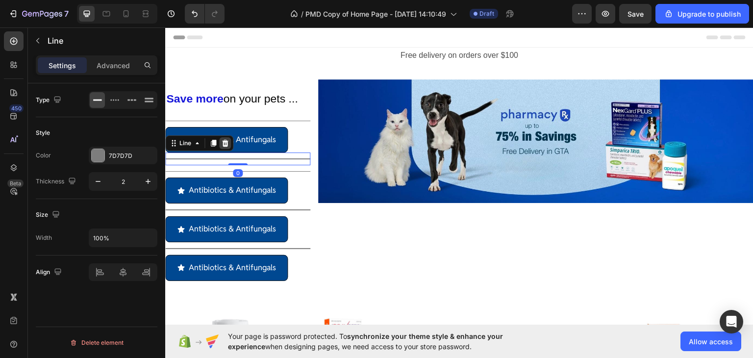
click at [223, 141] on icon at bounding box center [225, 142] width 6 height 7
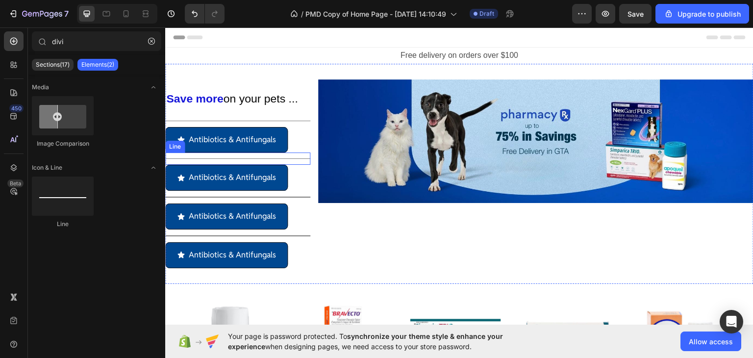
click at [303, 158] on div "Title Line" at bounding box center [237, 158] width 145 height 12
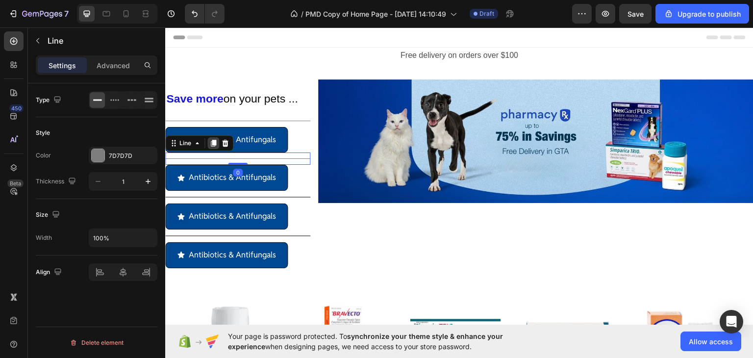
click at [216, 142] on icon at bounding box center [213, 143] width 5 height 7
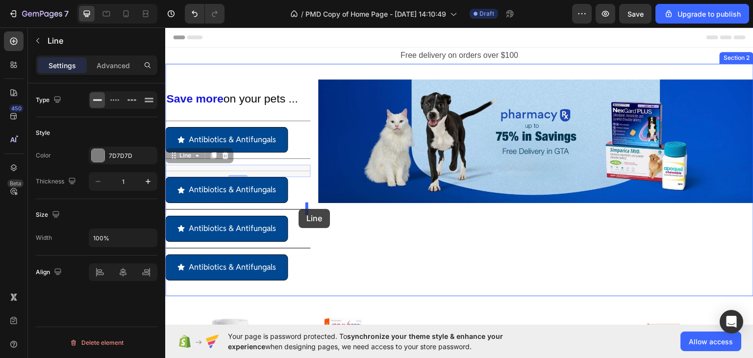
drag, startPoint x: 302, startPoint y: 171, endPoint x: 298, endPoint y: 208, distance: 37.5
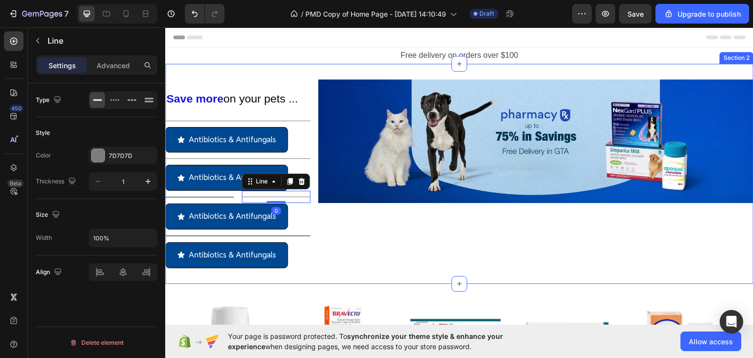
click at [324, 216] on div "Image" at bounding box center [535, 173] width 435 height 189
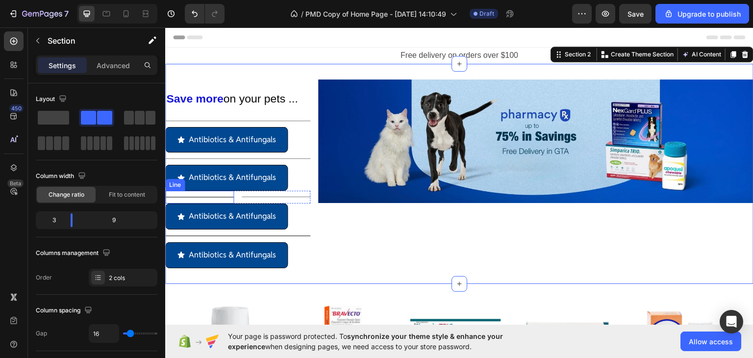
click at [227, 196] on div at bounding box center [199, 196] width 69 height 1
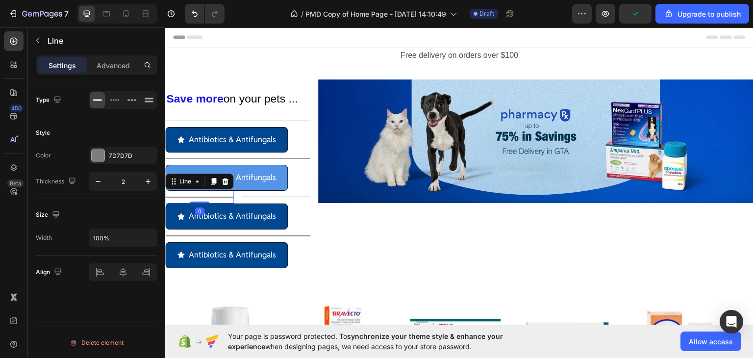
click at [223, 180] on icon at bounding box center [225, 181] width 8 height 8
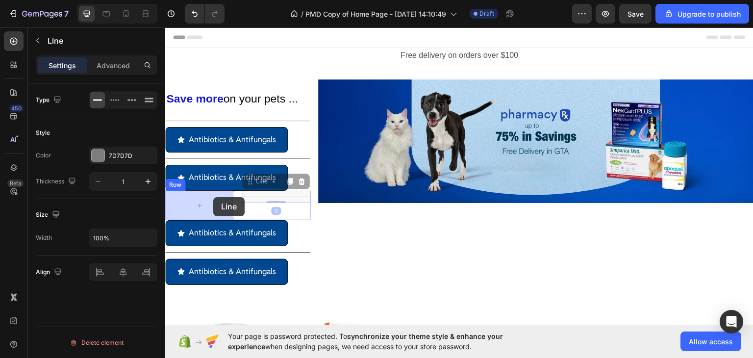
drag, startPoint x: 263, startPoint y: 199, endPoint x: 213, endPoint y: 197, distance: 50.0
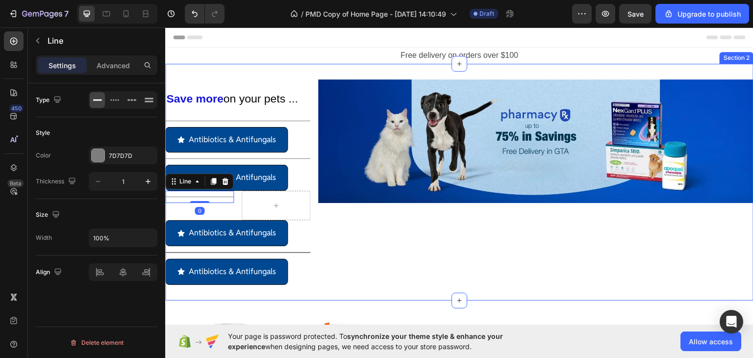
click at [338, 236] on div "Image" at bounding box center [535, 181] width 435 height 205
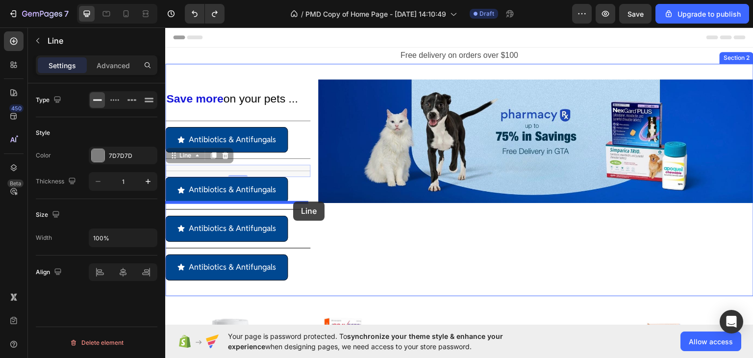
drag, startPoint x: 300, startPoint y: 172, endPoint x: 293, endPoint y: 201, distance: 30.3
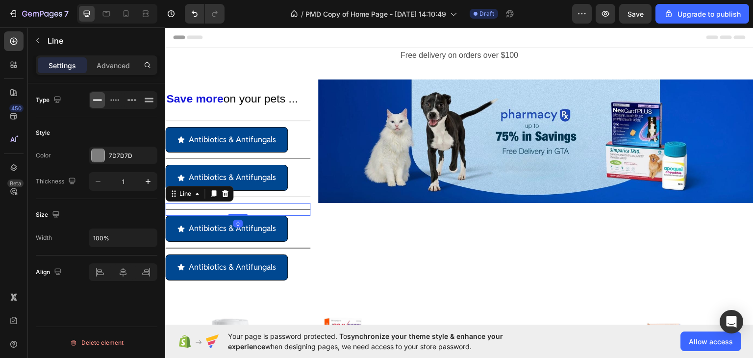
click at [295, 209] on div "Title Line 0" at bounding box center [237, 208] width 145 height 13
click at [224, 193] on icon at bounding box center [225, 193] width 6 height 7
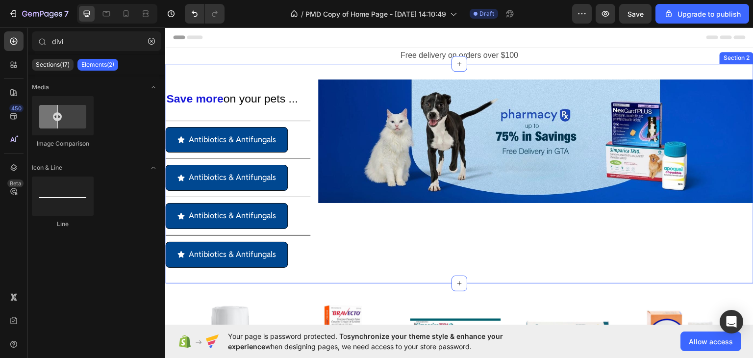
click at [302, 233] on div "Title Line" at bounding box center [237, 234] width 145 height 13
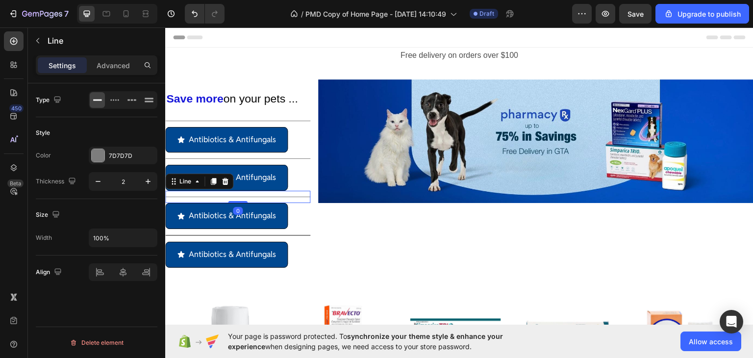
click at [300, 197] on div "Title Line 0" at bounding box center [237, 196] width 145 height 12
click at [214, 181] on icon at bounding box center [213, 180] width 5 height 7
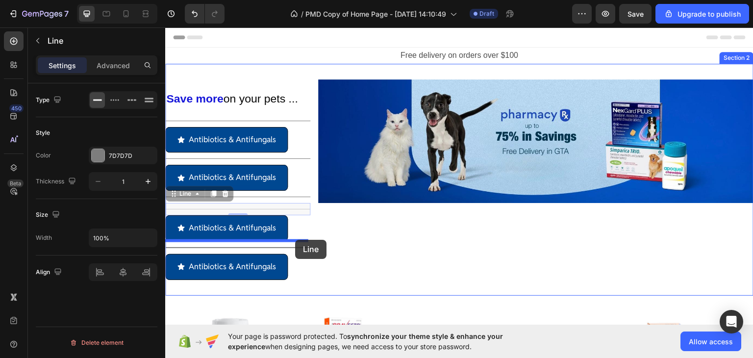
drag, startPoint x: 303, startPoint y: 209, endPoint x: 293, endPoint y: 245, distance: 37.1
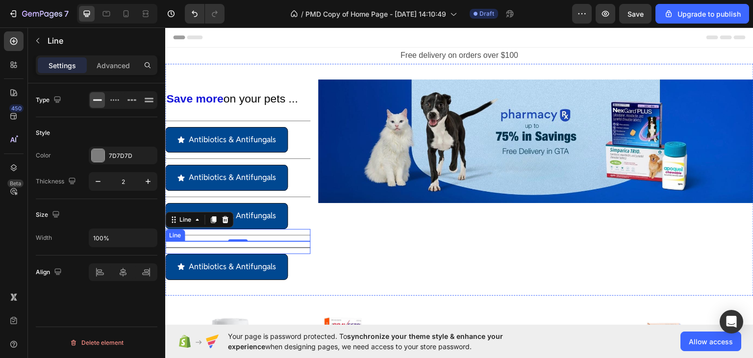
click at [297, 247] on div at bounding box center [237, 247] width 145 height 1
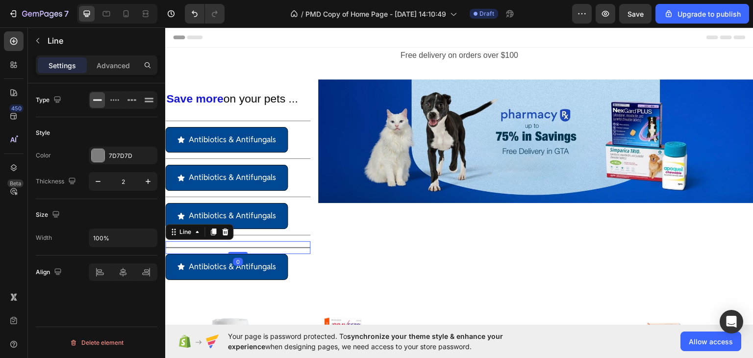
click at [228, 229] on icon at bounding box center [225, 231] width 8 height 8
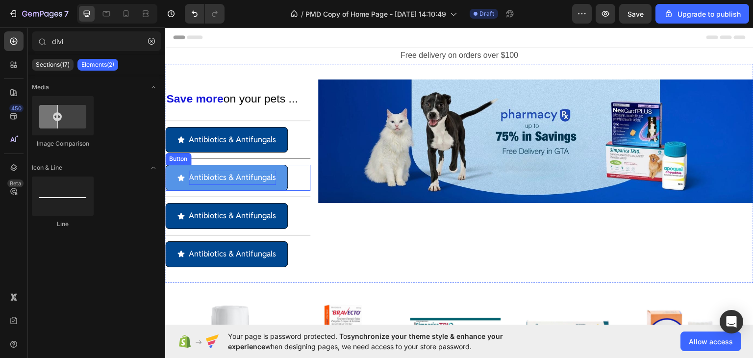
click at [233, 173] on p "Antibiotics & Antifungals" at bounding box center [232, 177] width 87 height 14
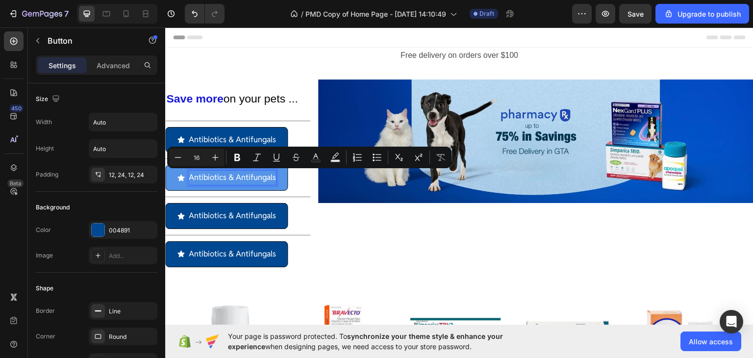
click at [242, 176] on p "Antibiotics & Antifungals" at bounding box center [232, 177] width 87 height 14
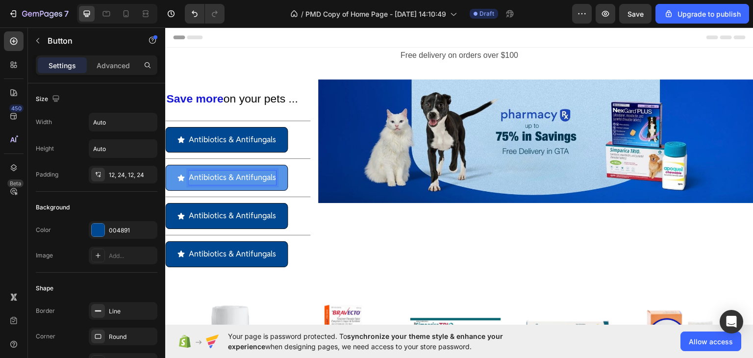
click at [242, 176] on p "Antibiotics & Antifungals" at bounding box center [232, 177] width 87 height 14
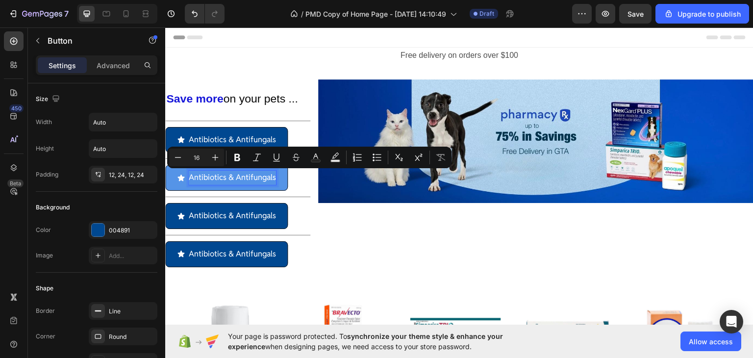
click at [226, 173] on p "Antibiotics & Antifungals" at bounding box center [232, 177] width 87 height 14
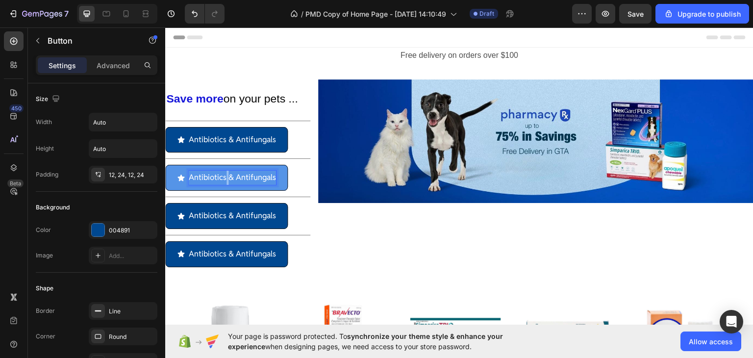
click at [226, 173] on p "Antibiotics & Antifungals" at bounding box center [232, 177] width 87 height 14
click at [283, 175] on p "Anxiety & Behavioural Support" at bounding box center [243, 177] width 108 height 14
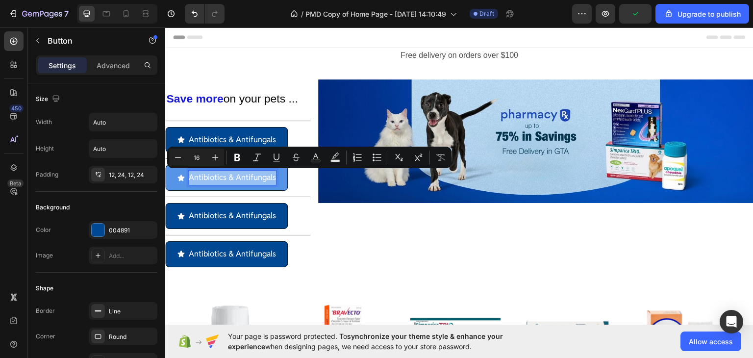
click at [253, 178] on p "Antibiotics & Antifungals" at bounding box center [232, 177] width 87 height 14
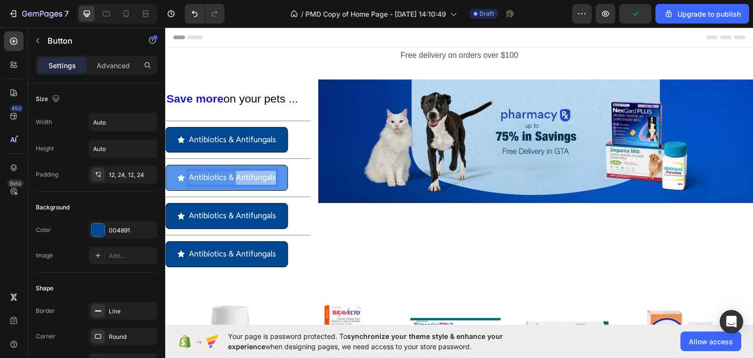
click at [253, 178] on p "Antibiotics & Antifungals" at bounding box center [232, 177] width 87 height 14
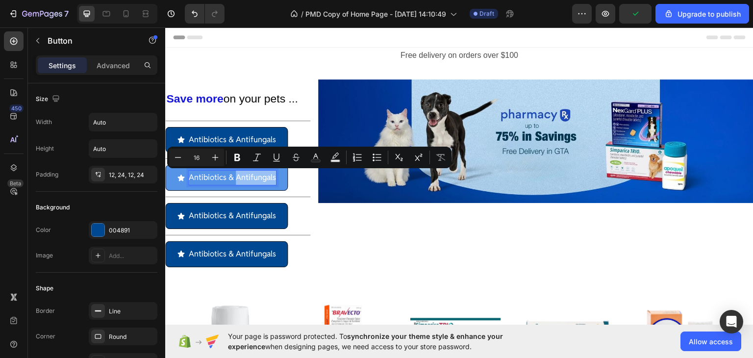
click at [253, 178] on p "Antibiotics & Antifungals" at bounding box center [232, 177] width 87 height 14
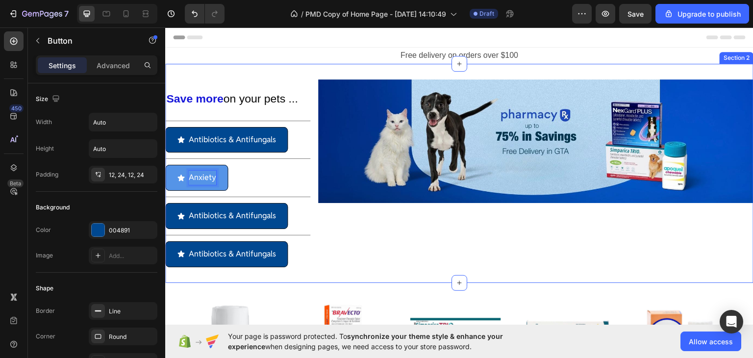
click at [334, 225] on div "Image" at bounding box center [535, 173] width 435 height 188
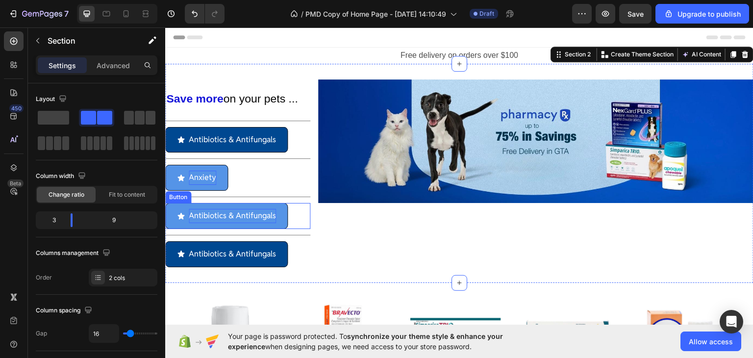
click at [222, 212] on p "Antibiotics & Antifungals" at bounding box center [232, 215] width 87 height 14
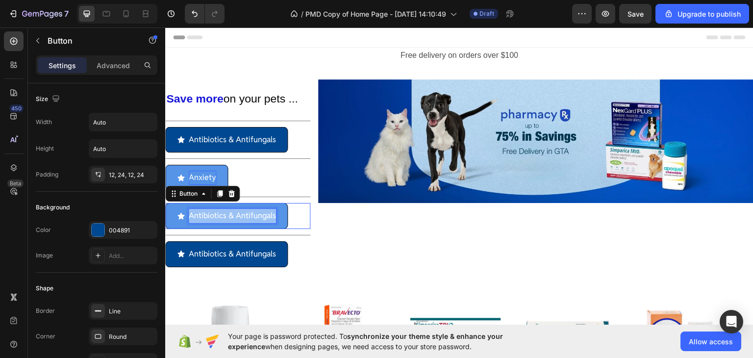
click at [222, 212] on p "Antibiotics & Antifungals" at bounding box center [232, 215] width 87 height 14
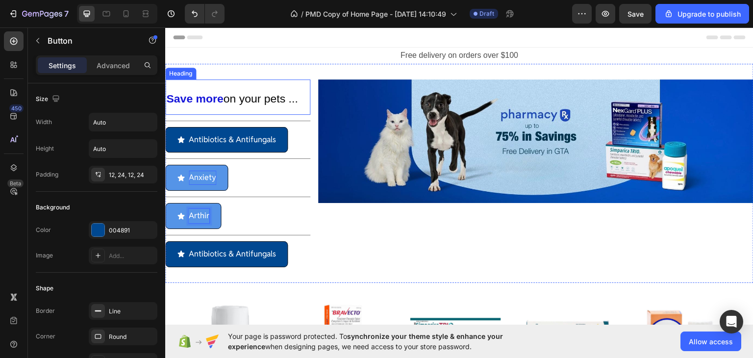
click at [214, 81] on p "⁠⁠⁠⁠⁠⁠⁠ Save more on your pets ..." at bounding box center [237, 96] width 143 height 33
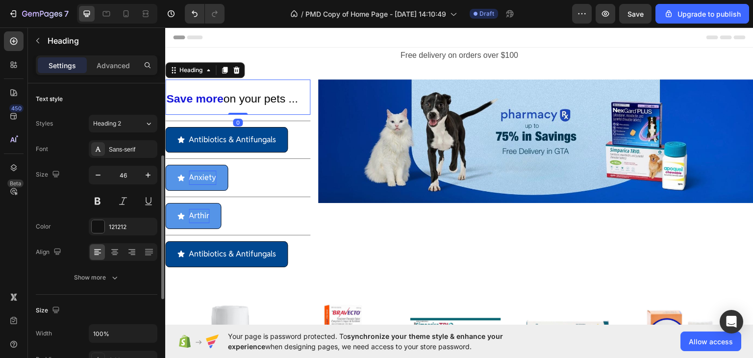
scroll to position [49, 0]
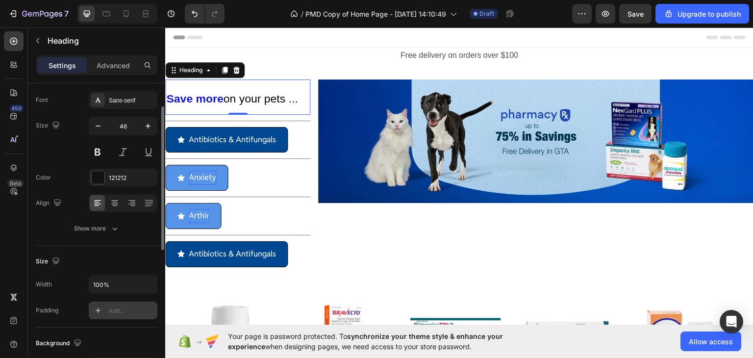
click at [116, 311] on div "Add..." at bounding box center [132, 310] width 46 height 9
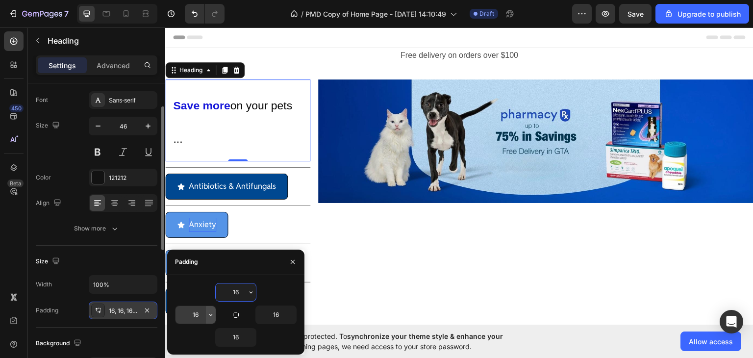
click at [207, 316] on icon "button" at bounding box center [211, 315] width 8 height 8
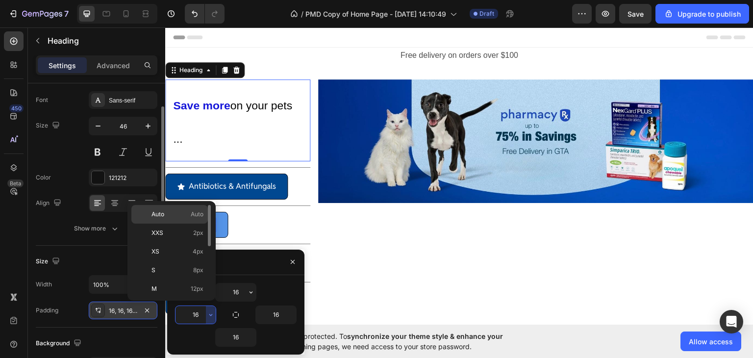
click at [190, 216] on p "Auto Auto" at bounding box center [177, 214] width 52 height 9
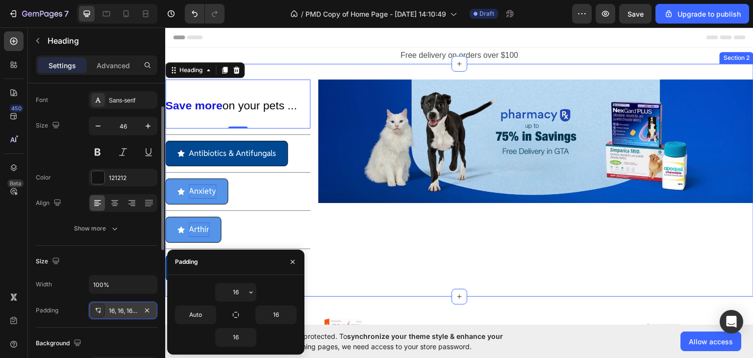
type input "16"
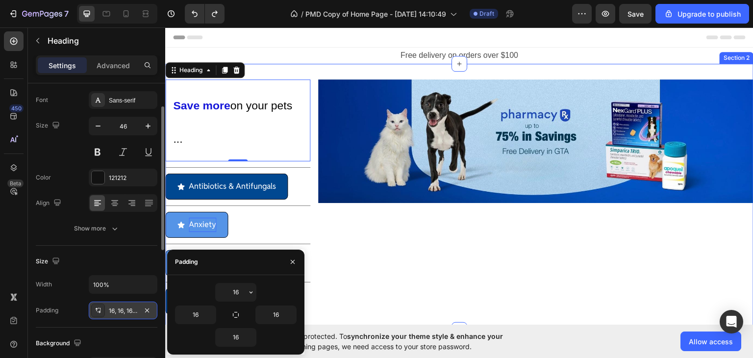
click at [389, 254] on div "Image" at bounding box center [535, 196] width 435 height 235
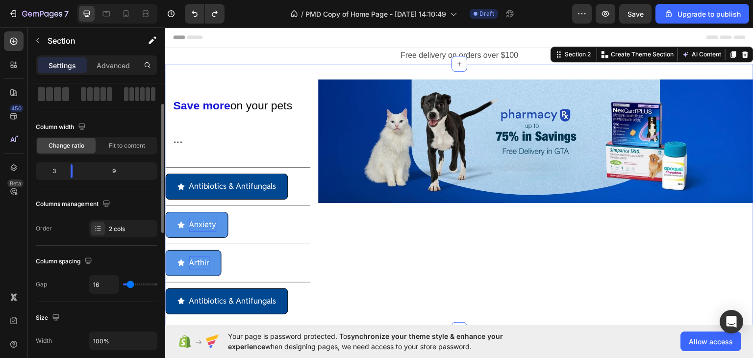
scroll to position [0, 0]
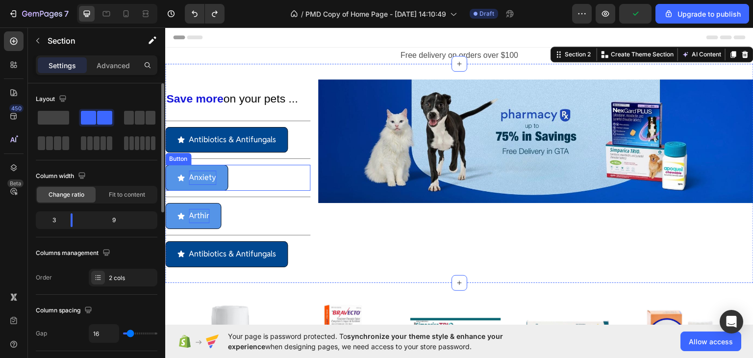
click at [216, 181] on p "Anxiety" at bounding box center [202, 177] width 27 height 14
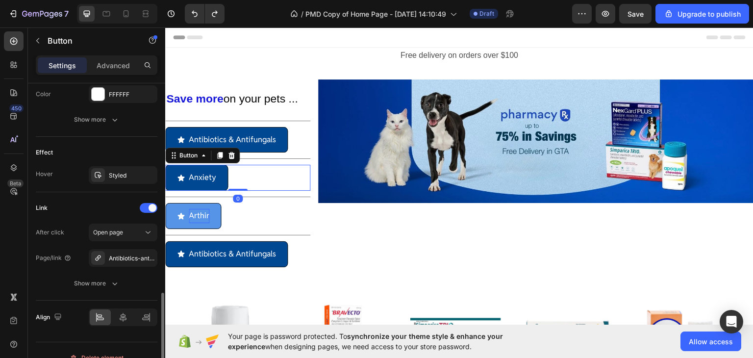
scroll to position [553, 0]
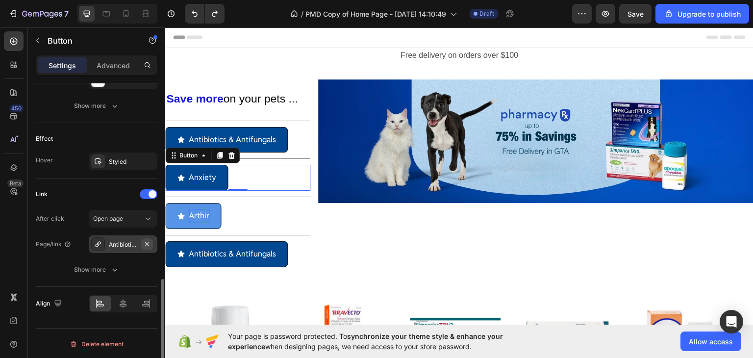
click at [145, 241] on icon "button" at bounding box center [147, 244] width 8 height 8
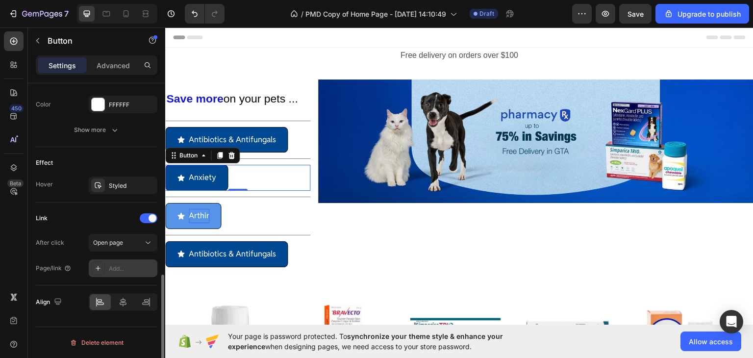
scroll to position [527, 0]
click at [119, 271] on div "Add..." at bounding box center [132, 270] width 46 height 9
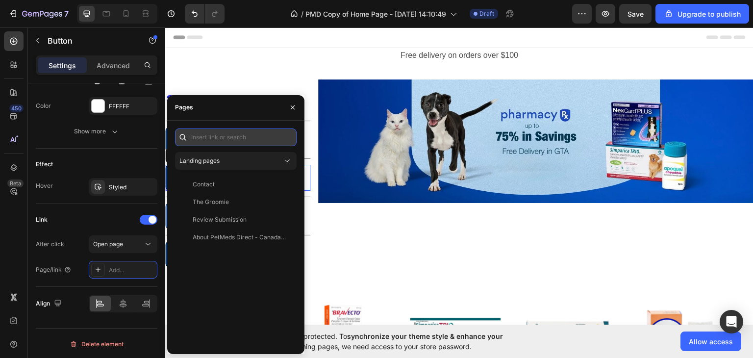
click at [239, 140] on input "text" at bounding box center [236, 137] width 122 height 18
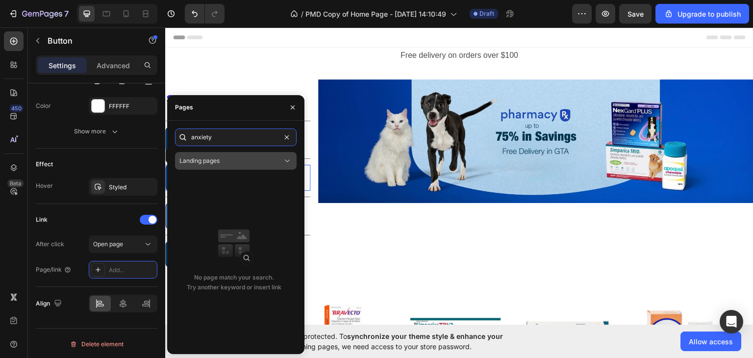
type input "anxiety"
click at [280, 160] on div "Landing pages" at bounding box center [230, 160] width 103 height 9
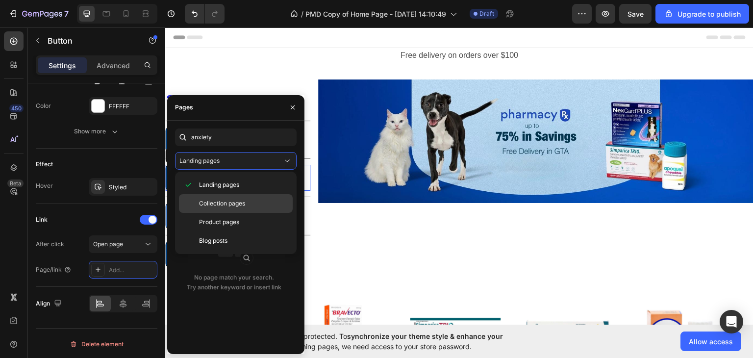
click at [236, 202] on span "Collection pages" at bounding box center [222, 203] width 46 height 9
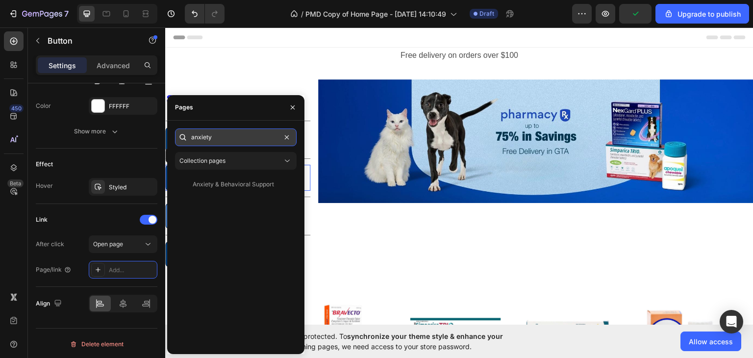
click at [223, 136] on input "anxiety" at bounding box center [236, 137] width 122 height 18
click at [224, 136] on input "anxiety" at bounding box center [236, 137] width 122 height 18
click at [246, 194] on div "Anxiety & Behavioral Support View" at bounding box center [236, 260] width 122 height 171
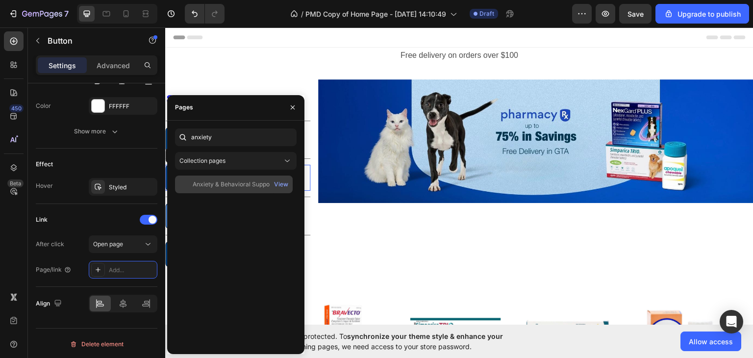
click at [245, 188] on div "Anxiety & Behavioral Support" at bounding box center [233, 184] width 81 height 9
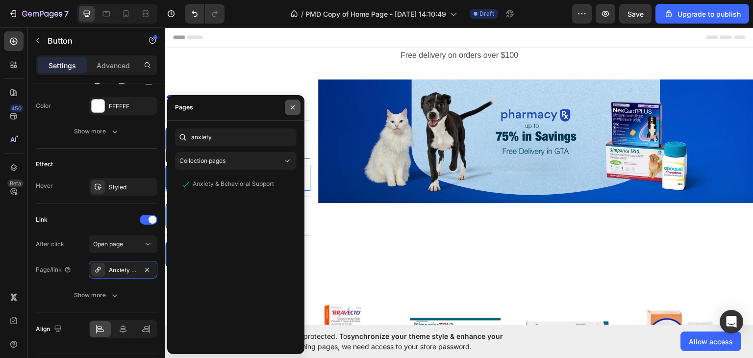
click at [289, 105] on icon "button" at bounding box center [293, 107] width 8 height 8
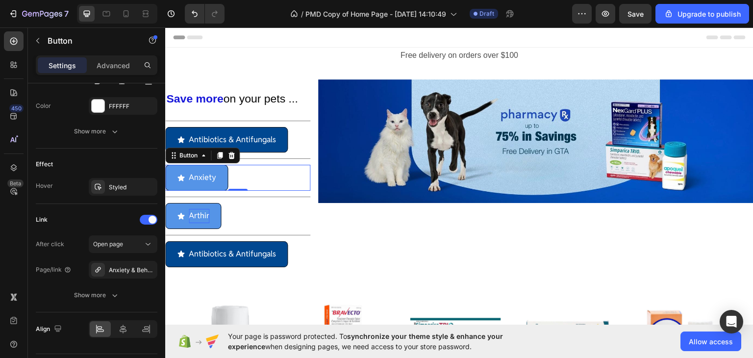
click at [219, 180] on link "Anxiety" at bounding box center [196, 177] width 63 height 26
click at [206, 176] on p "Anxiety" at bounding box center [202, 177] width 27 height 14
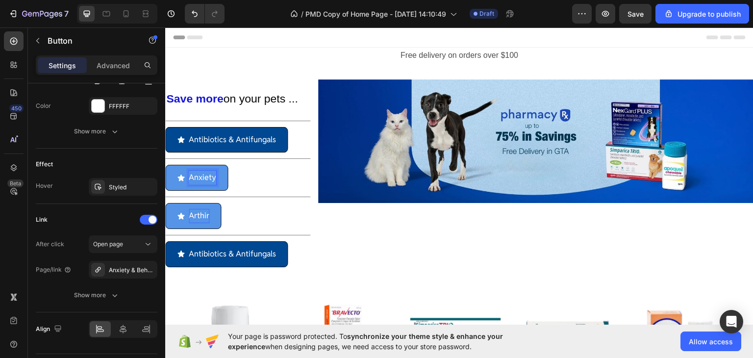
click at [210, 177] on p "Anxiety" at bounding box center [202, 177] width 27 height 14
click at [200, 212] on p "Arthir" at bounding box center [199, 215] width 21 height 14
click at [201, 213] on p "Arthir" at bounding box center [199, 215] width 21 height 14
click at [262, 222] on link "[MEDICAL_DATA]" at bounding box center [213, 215] width 97 height 26
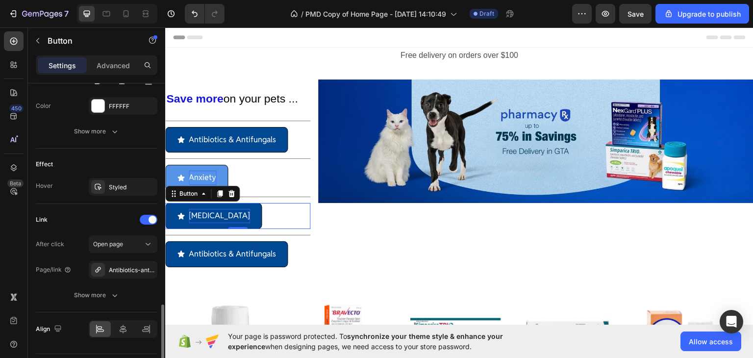
scroll to position [553, 0]
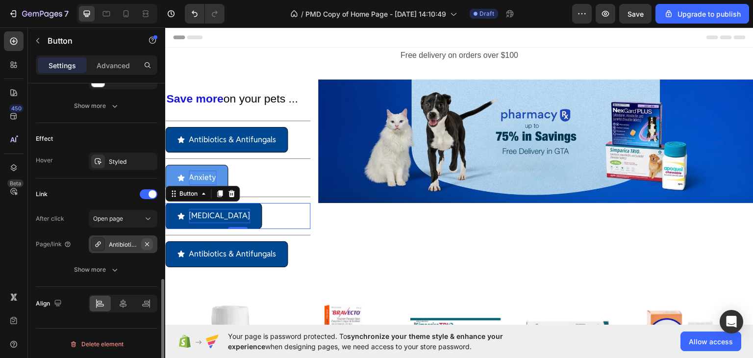
click at [145, 243] on icon "button" at bounding box center [147, 244] width 8 height 8
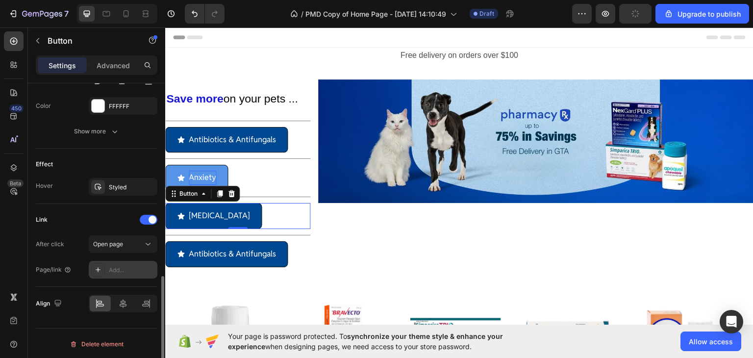
click at [122, 272] on div "Add..." at bounding box center [132, 270] width 46 height 9
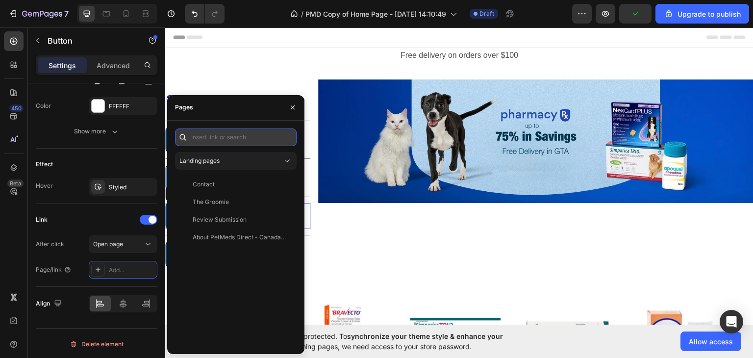
click at [219, 140] on input "text" at bounding box center [236, 137] width 122 height 18
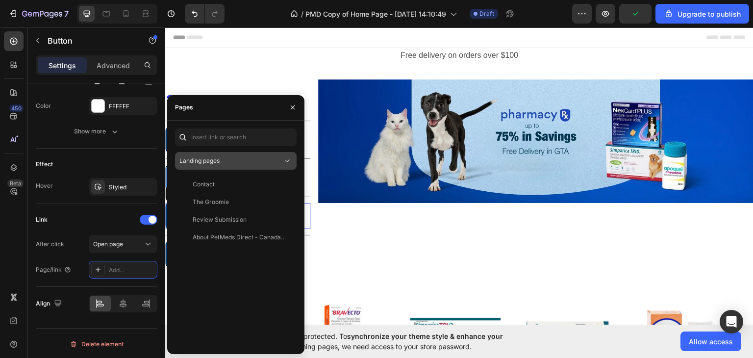
click at [241, 162] on div "Landing pages" at bounding box center [230, 160] width 103 height 9
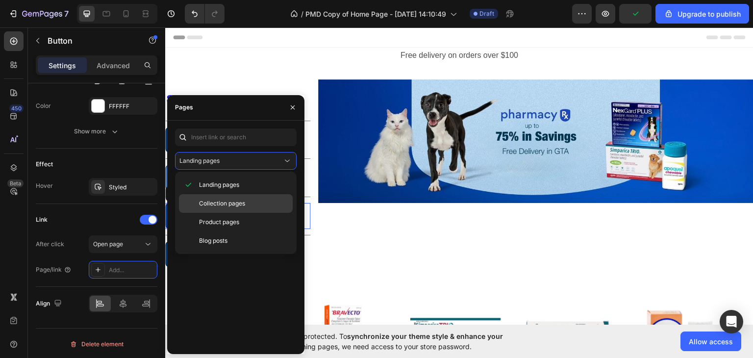
click at [228, 204] on span "Collection pages" at bounding box center [222, 203] width 46 height 9
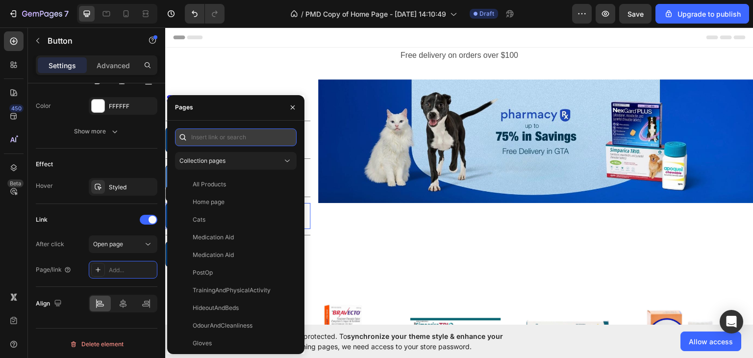
click at [237, 136] on input "text" at bounding box center [236, 137] width 122 height 18
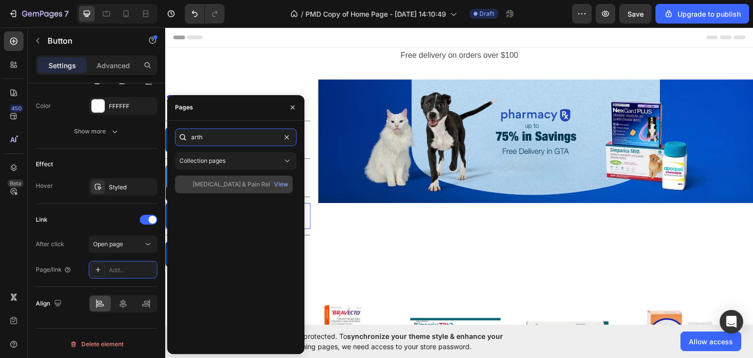
type input "arth"
click at [242, 178] on div "[MEDICAL_DATA] & Pain Relief View" at bounding box center [234, 184] width 118 height 18
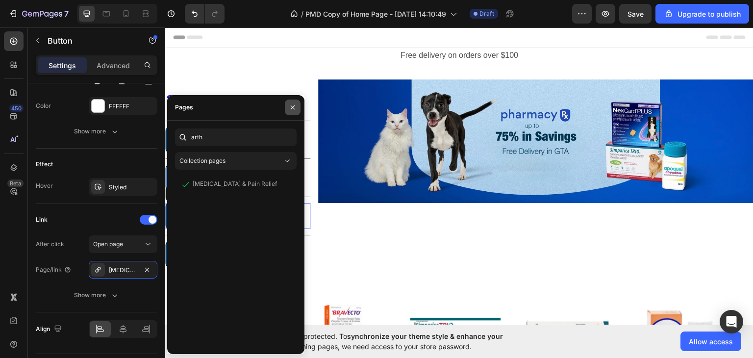
drag, startPoint x: 295, startPoint y: 104, endPoint x: 135, endPoint y: 126, distance: 161.8
click at [295, 104] on icon "button" at bounding box center [293, 107] width 8 height 8
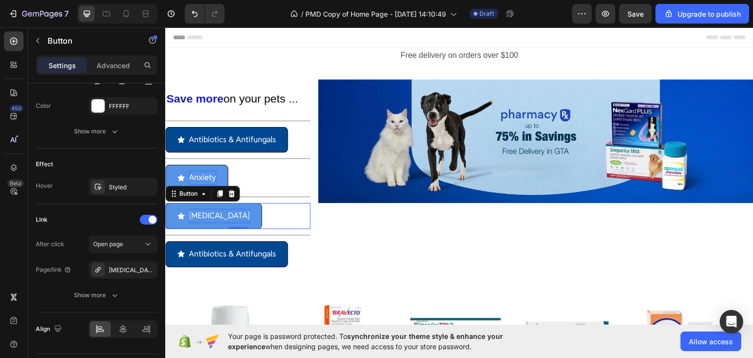
click at [214, 214] on p "[MEDICAL_DATA]" at bounding box center [219, 215] width 61 height 14
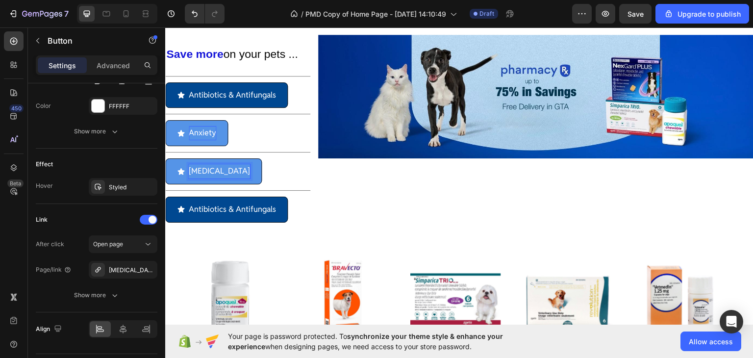
scroll to position [0, 0]
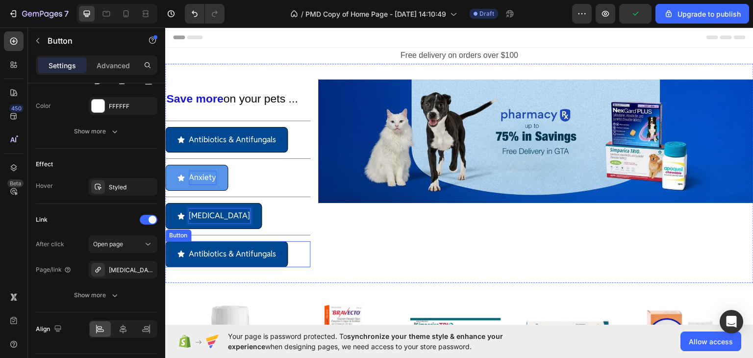
click at [302, 253] on div "Antibiotics & Antifungals Button" at bounding box center [237, 254] width 145 height 26
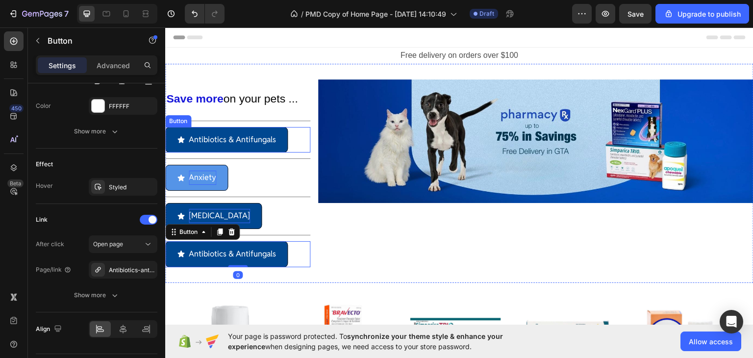
click at [295, 146] on div "Antibiotics & Antifungals Button" at bounding box center [237, 139] width 145 height 26
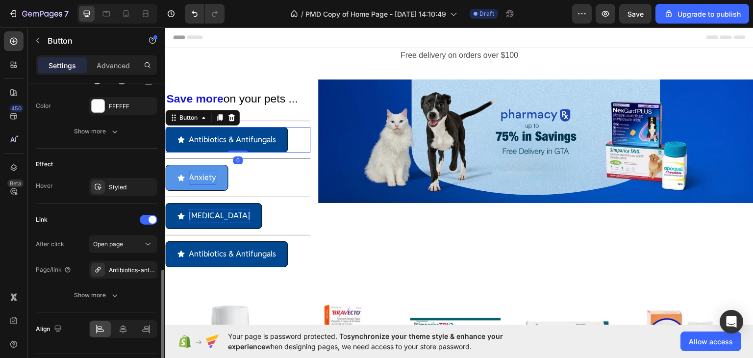
scroll to position [553, 0]
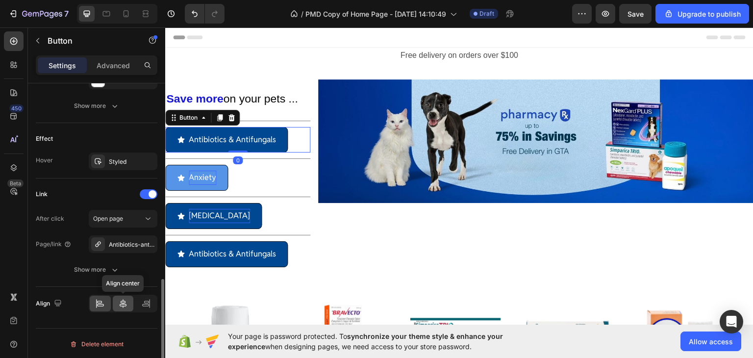
click at [122, 308] on div at bounding box center [123, 304] width 21 height 16
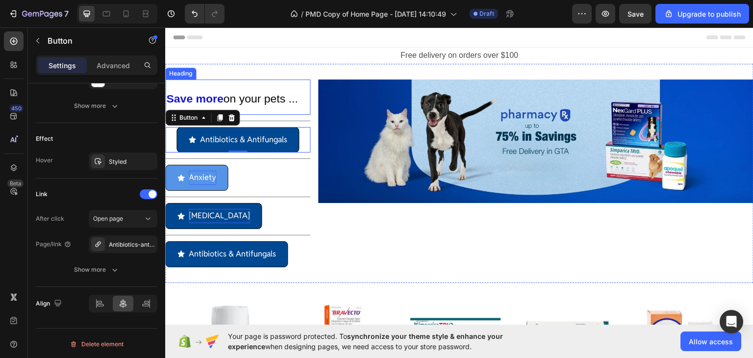
click at [295, 99] on span "on your pets ..." at bounding box center [260, 98] width 74 height 13
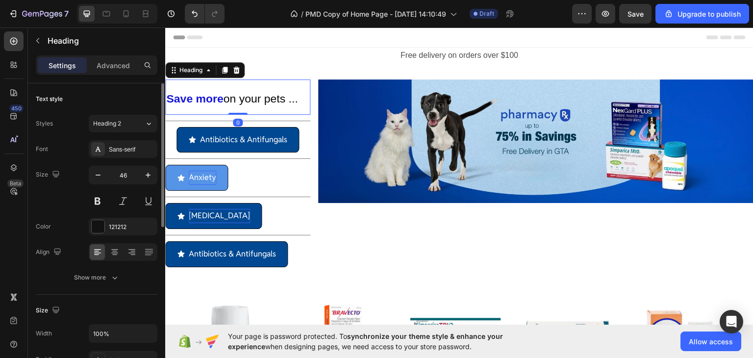
scroll to position [333, 0]
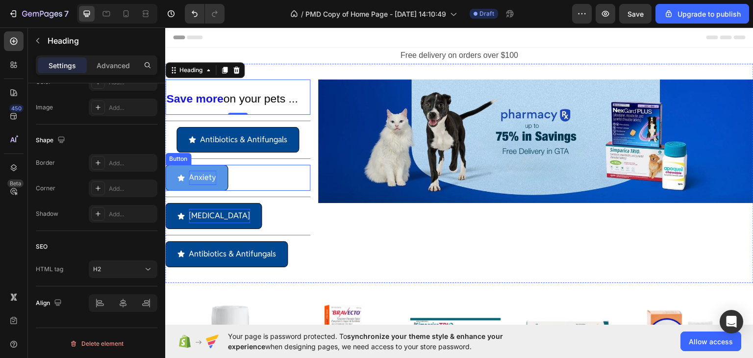
click at [297, 176] on div "Anxiety Button" at bounding box center [237, 177] width 145 height 26
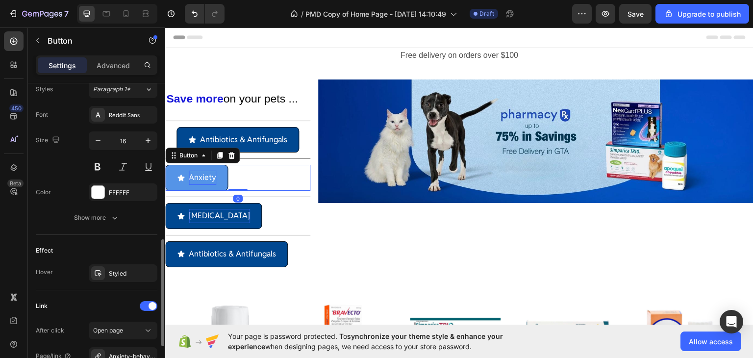
scroll to position [553, 0]
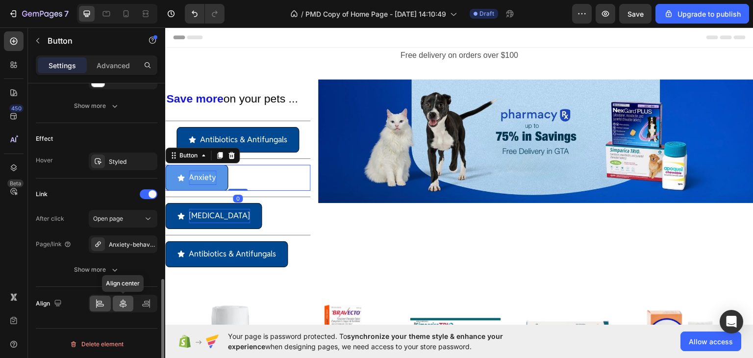
click at [118, 308] on div at bounding box center [123, 304] width 21 height 16
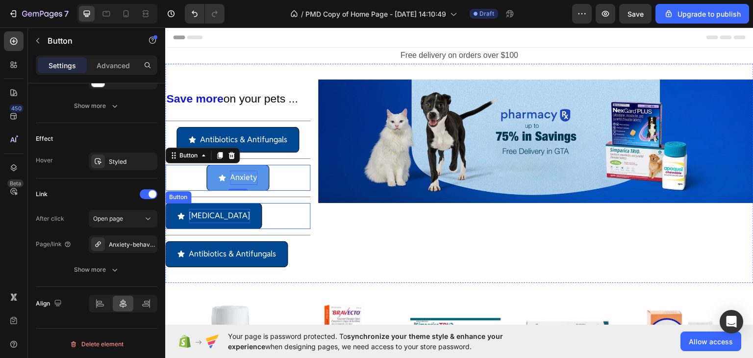
click at [294, 214] on div "[MEDICAL_DATA] Button" at bounding box center [237, 215] width 145 height 26
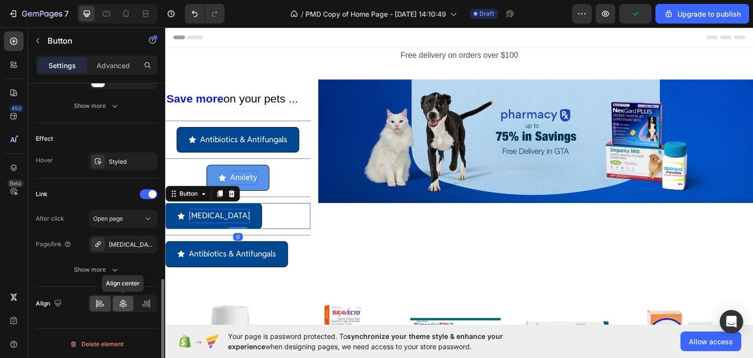
click at [122, 299] on icon at bounding box center [123, 303] width 10 height 10
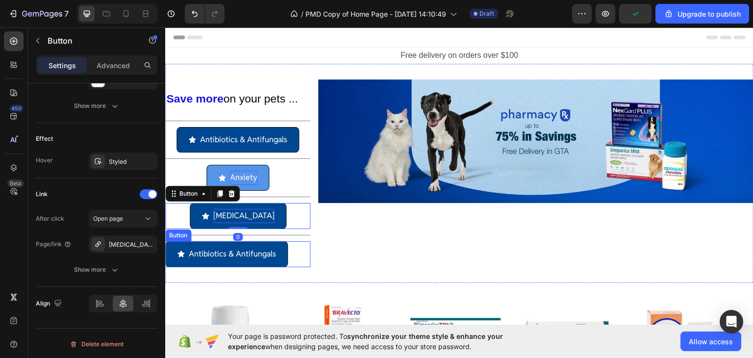
click at [298, 256] on div "Antibiotics & Antifungals Button" at bounding box center [237, 254] width 145 height 26
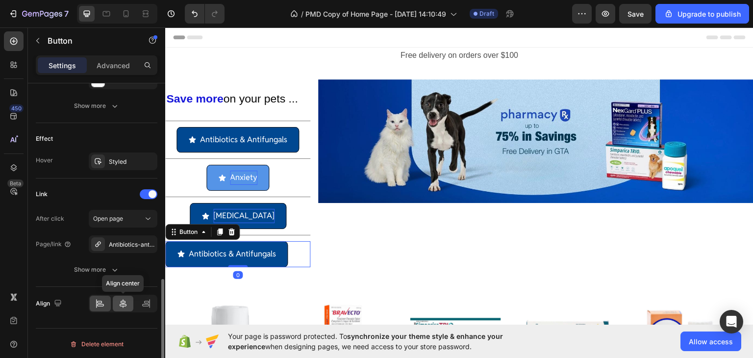
click at [121, 300] on icon at bounding box center [123, 303] width 7 height 9
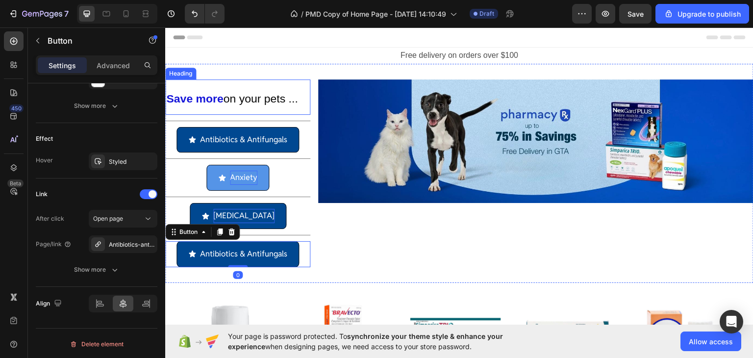
click at [222, 98] on strong "Save more" at bounding box center [194, 98] width 57 height 13
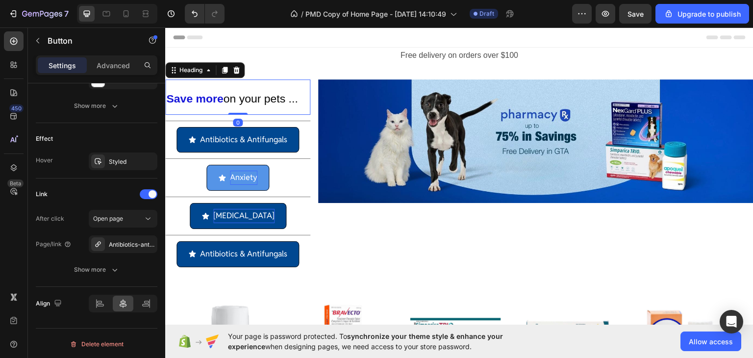
scroll to position [0, 0]
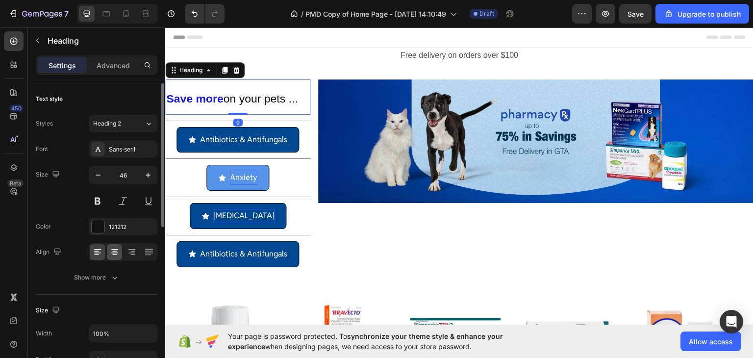
click at [119, 254] on div at bounding box center [114, 252] width 15 height 16
click at [127, 251] on icon at bounding box center [132, 252] width 10 height 10
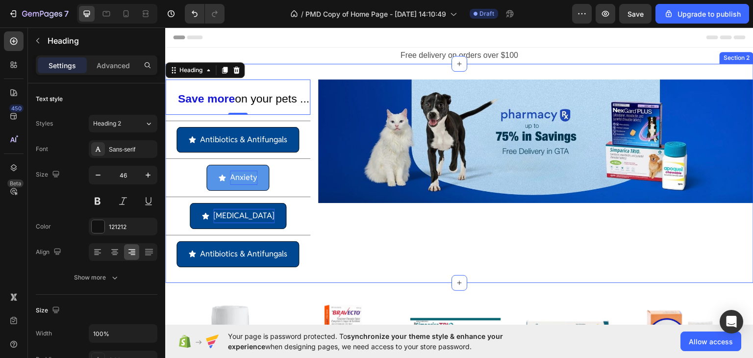
click at [425, 277] on div "⁠⁠⁠⁠⁠⁠⁠ Save more on your pets ... Heading 0 Title Line Antibiotics & Antifunga…" at bounding box center [459, 172] width 588 height 219
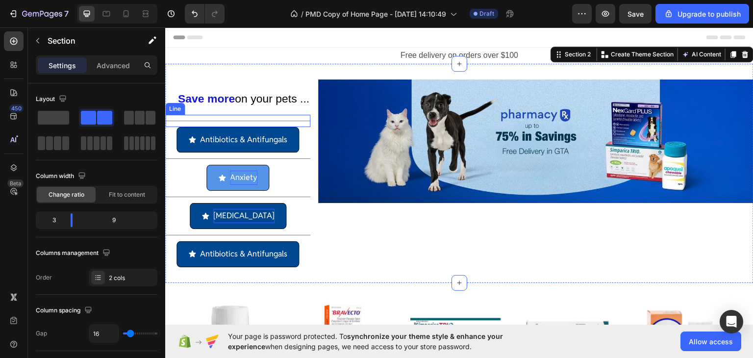
click at [263, 115] on div "Title Line" at bounding box center [237, 120] width 145 height 12
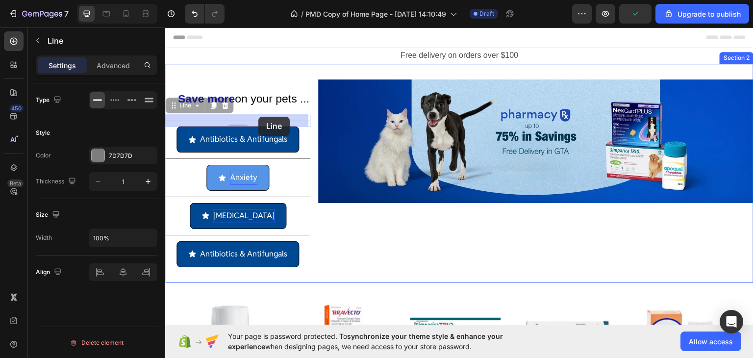
drag, startPoint x: 243, startPoint y: 116, endPoint x: 259, endPoint y: 116, distance: 15.7
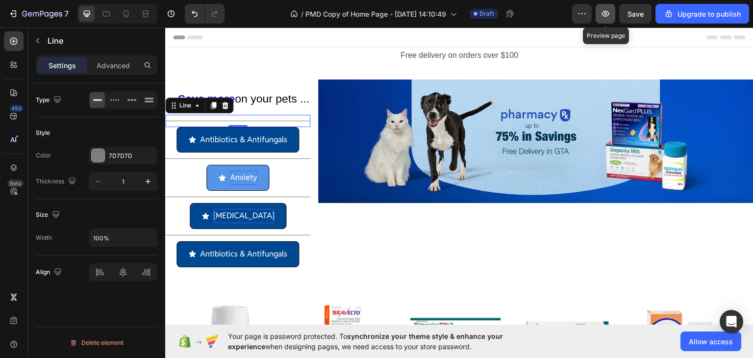
click at [609, 14] on icon "button" at bounding box center [605, 14] width 10 height 10
click at [470, 133] on img at bounding box center [535, 141] width 435 height 124
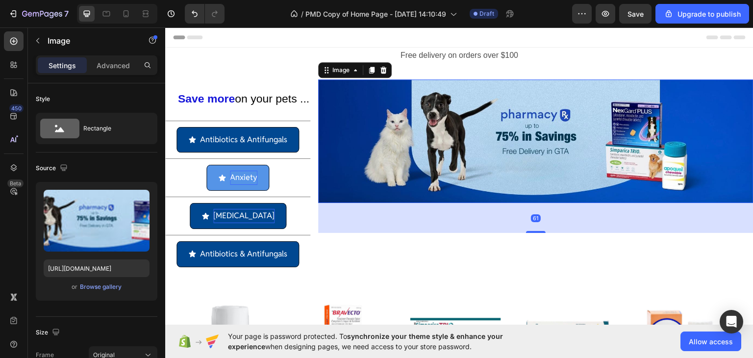
click at [462, 130] on img at bounding box center [535, 141] width 435 height 124
click at [224, 88] on p "⁠⁠⁠⁠⁠⁠⁠ Save more on your pets ..." at bounding box center [237, 96] width 143 height 33
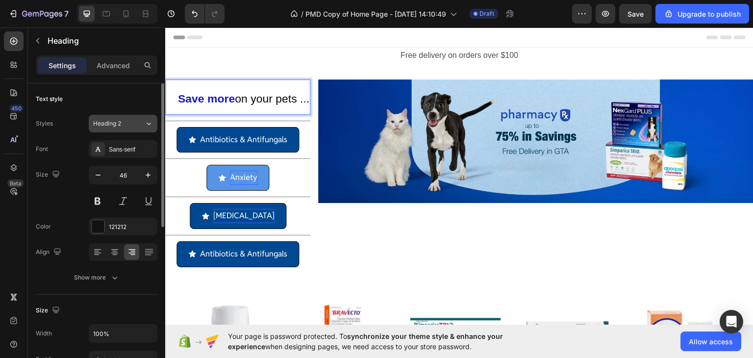
click at [120, 122] on span "Heading 2" at bounding box center [107, 123] width 28 height 9
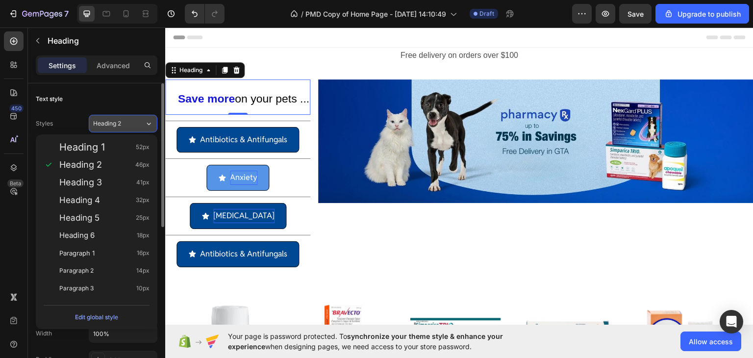
click at [126, 120] on div "Heading 2" at bounding box center [113, 123] width 40 height 9
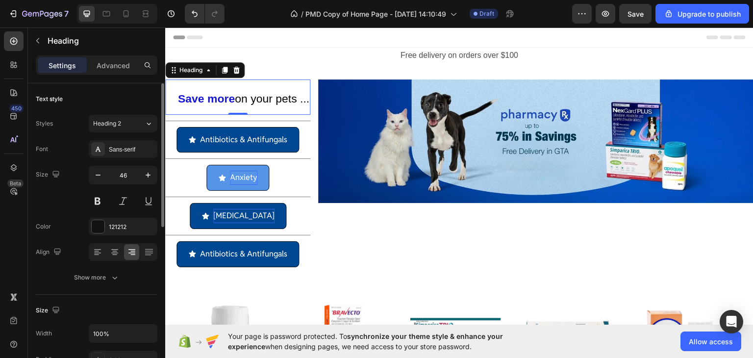
scroll to position [49, 0]
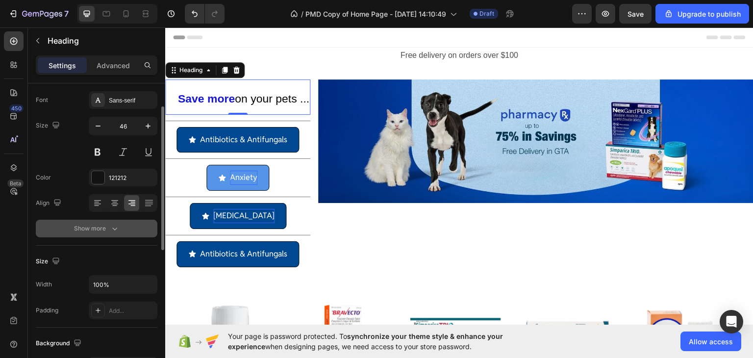
click at [107, 233] on button "Show more" at bounding box center [97, 229] width 122 height 18
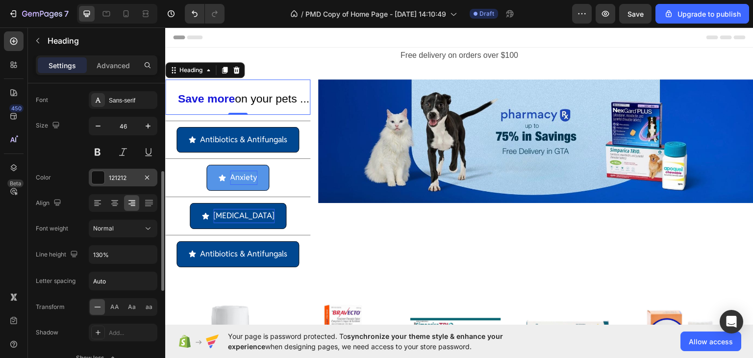
scroll to position [147, 0]
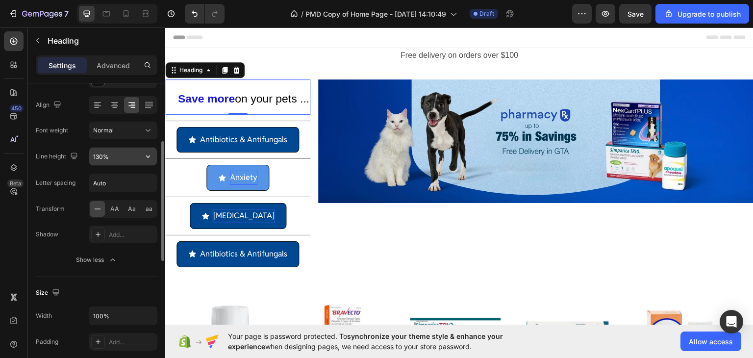
click at [125, 155] on input "130%" at bounding box center [123, 157] width 68 height 18
click at [126, 154] on input "130%" at bounding box center [123, 157] width 68 height 18
click at [100, 154] on input "130%" at bounding box center [123, 157] width 68 height 18
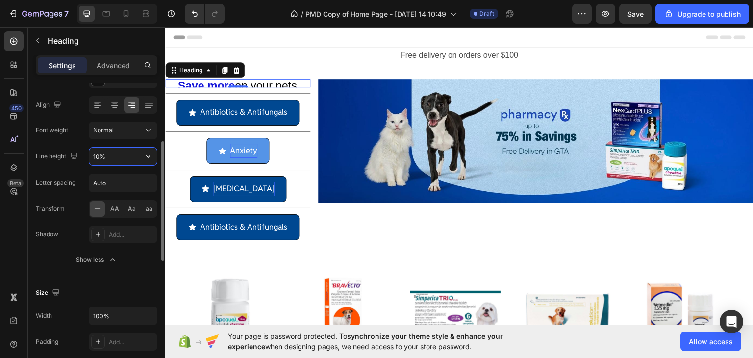
type input "100%"
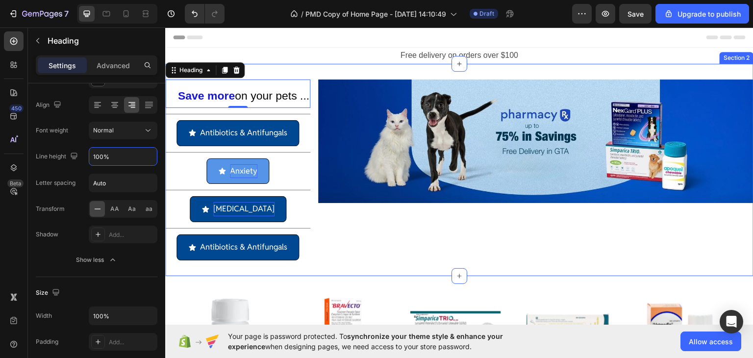
click at [410, 224] on div "Image" at bounding box center [535, 169] width 435 height 181
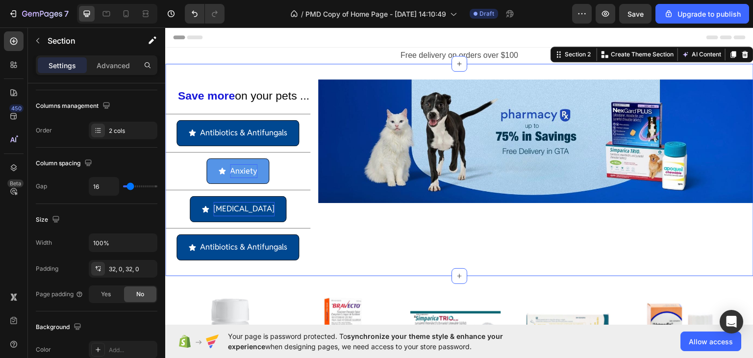
scroll to position [0, 0]
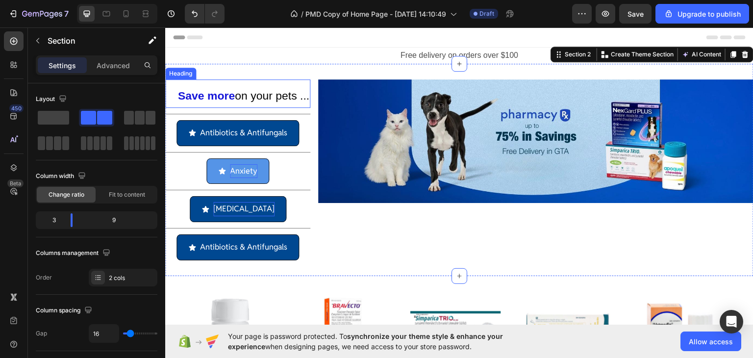
click at [222, 93] on strong "Save more" at bounding box center [206, 95] width 57 height 13
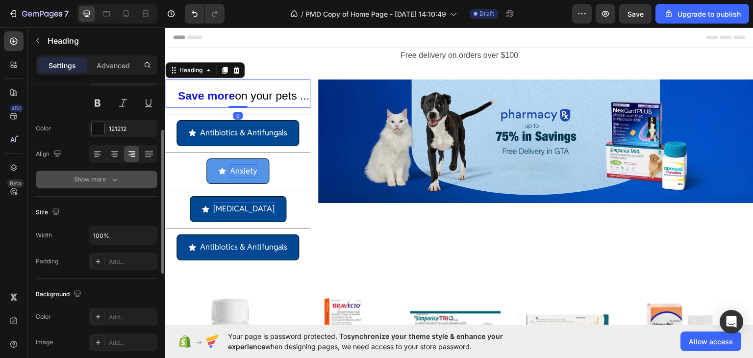
click at [110, 182] on icon "button" at bounding box center [115, 179] width 10 height 10
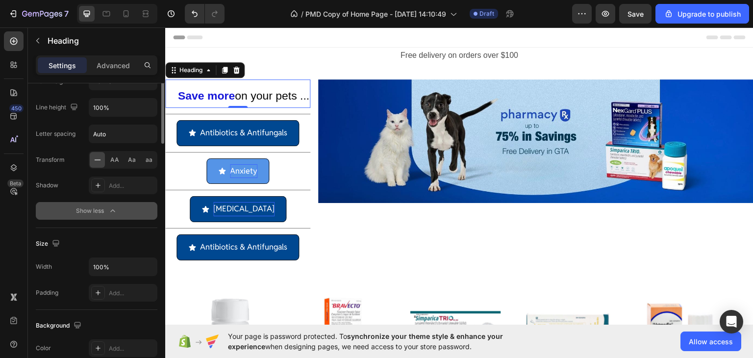
scroll to position [98, 0]
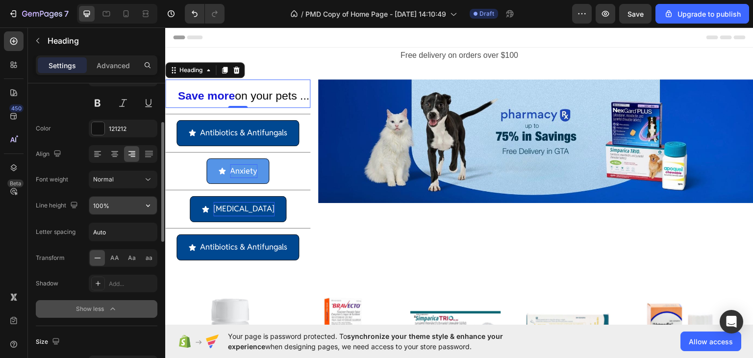
click at [133, 206] on input "100%" at bounding box center [123, 206] width 68 height 18
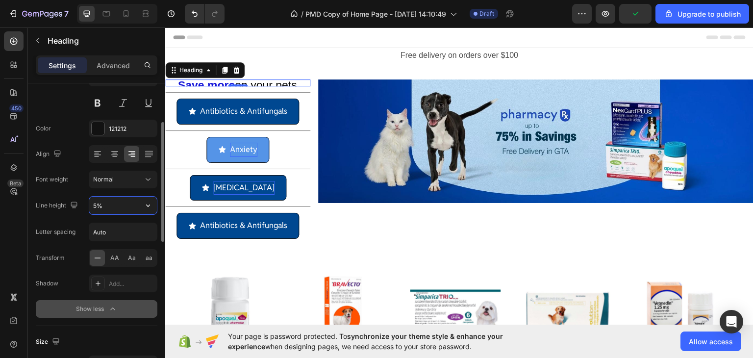
type input "50%"
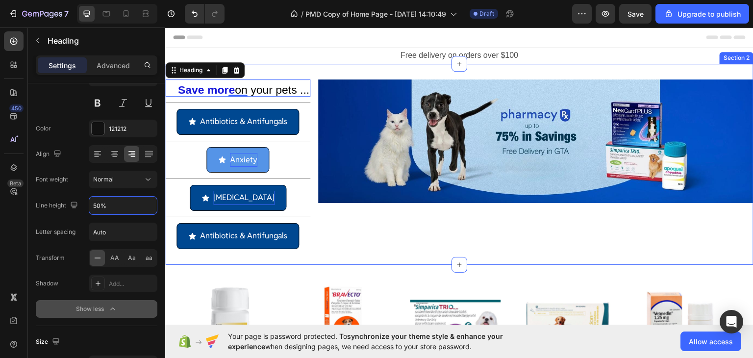
drag, startPoint x: 425, startPoint y: 229, endPoint x: 442, endPoint y: 232, distance: 16.9
click at [425, 229] on div "Image" at bounding box center [535, 164] width 435 height 170
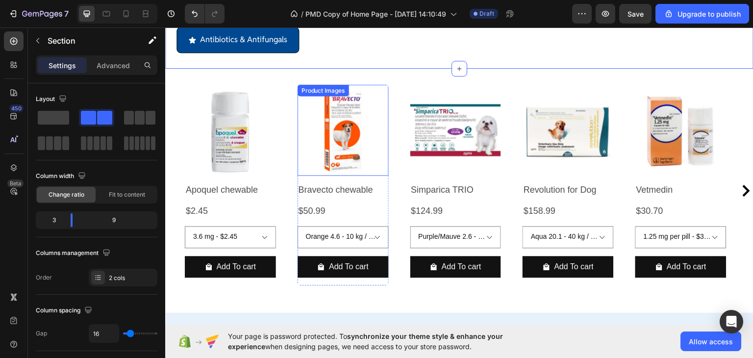
scroll to position [0, 0]
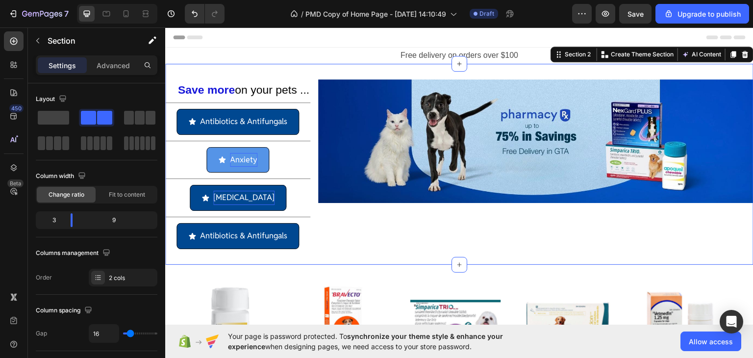
click at [424, 229] on div "Image" at bounding box center [535, 164] width 435 height 170
click at [301, 140] on div "Title Line" at bounding box center [237, 140] width 145 height 12
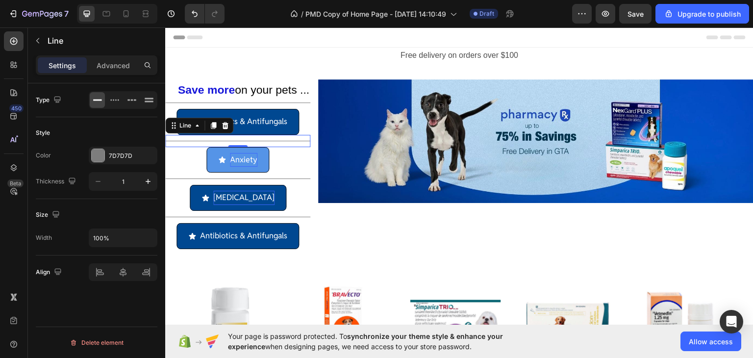
click at [302, 139] on div "Title Line 0" at bounding box center [237, 140] width 145 height 12
click at [224, 125] on icon at bounding box center [225, 124] width 6 height 7
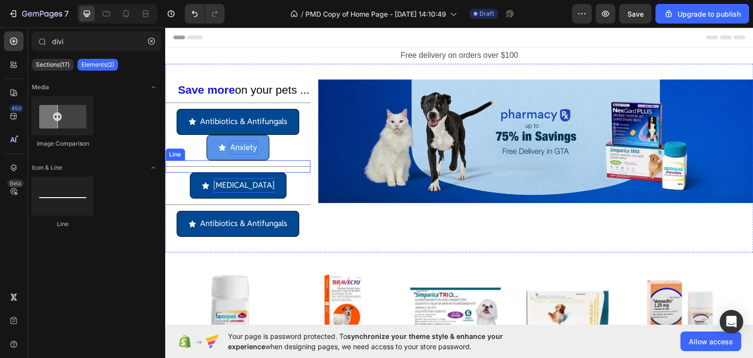
click at [308, 165] on div "Title Line" at bounding box center [237, 166] width 145 height 12
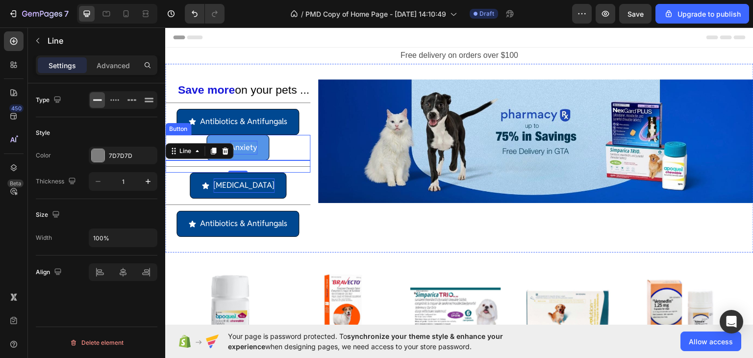
click at [302, 141] on div "Anxiety Button" at bounding box center [237, 147] width 145 height 26
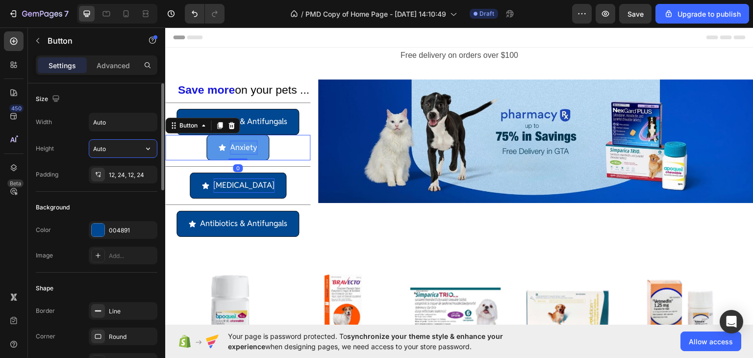
click at [136, 149] on input "Auto" at bounding box center [123, 149] width 68 height 18
click at [147, 149] on icon "button" at bounding box center [148, 149] width 10 height 10
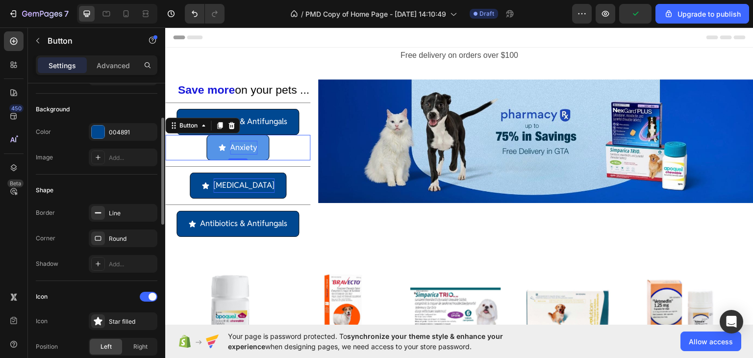
scroll to position [245, 0]
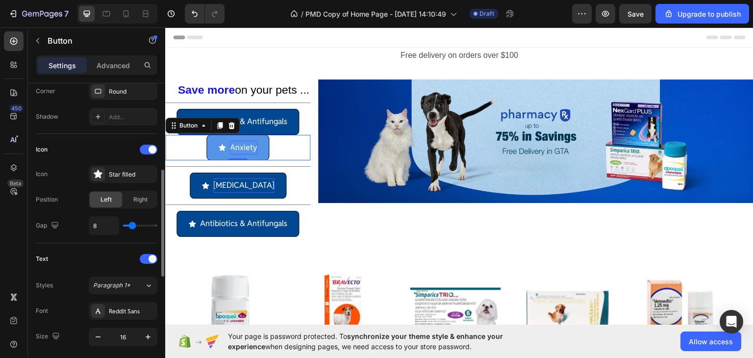
type input "5"
type input "4"
type input "3"
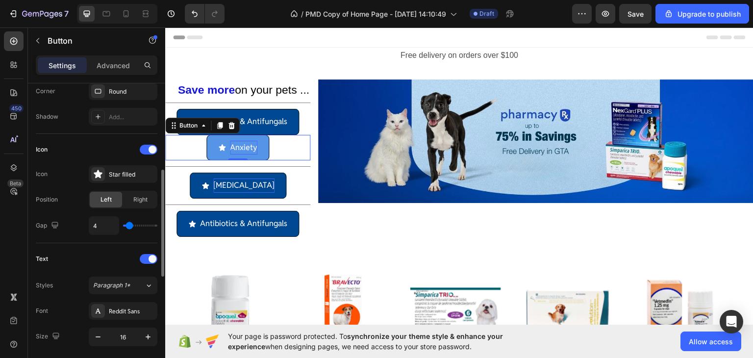
type input "3"
type input "2"
type input "1"
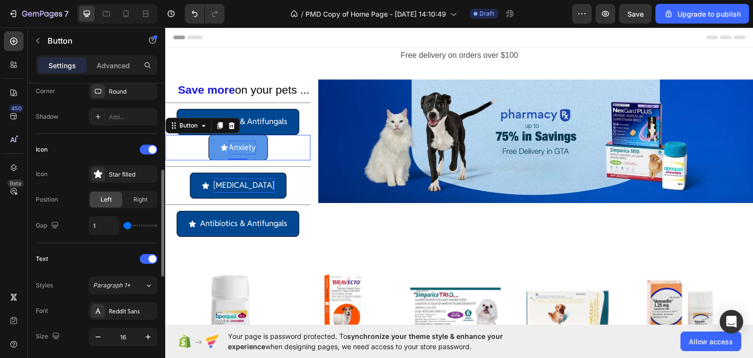
type input "2"
type input "4"
type input "5"
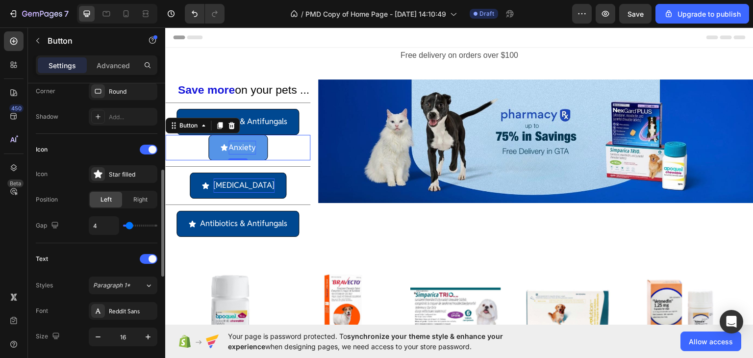
type input "5"
type input "6"
type input "7"
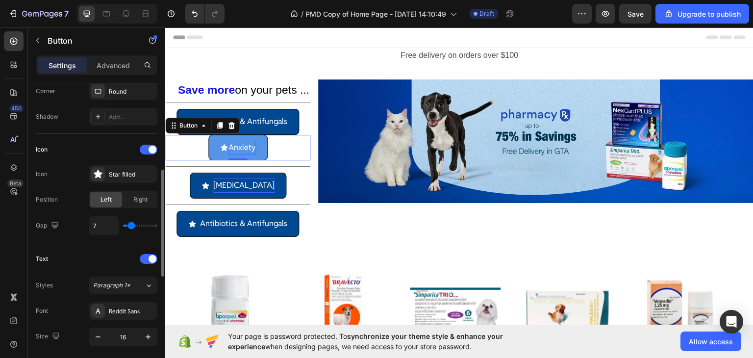
type input "8"
type input "9"
type input "10"
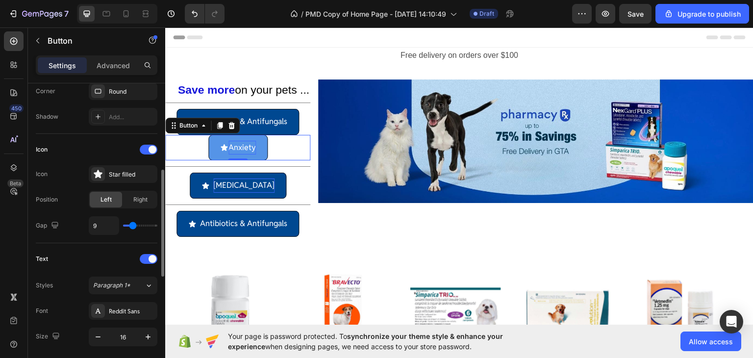
type input "10"
type input "11"
type input "12"
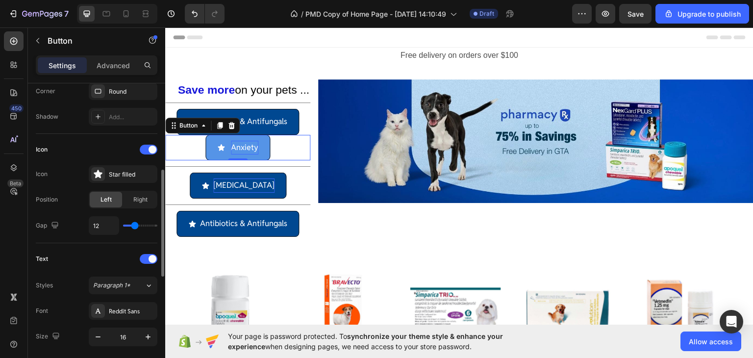
type input "11"
type input "10"
click at [133, 226] on input "range" at bounding box center [140, 225] width 34 height 2
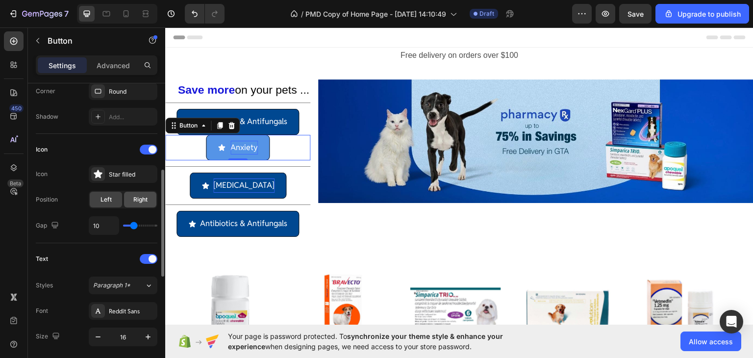
click at [138, 198] on span "Right" at bounding box center [140, 199] width 14 height 9
click at [115, 197] on div "Left" at bounding box center [106, 200] width 32 height 16
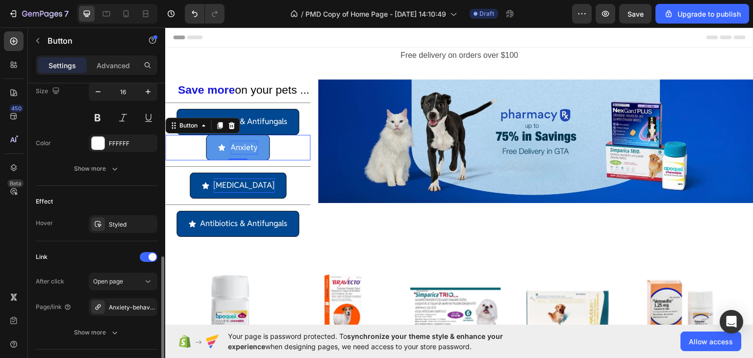
scroll to position [553, 0]
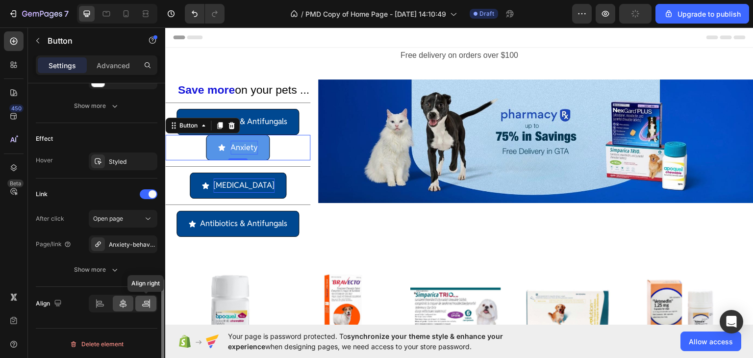
click at [140, 303] on div at bounding box center [145, 304] width 21 height 16
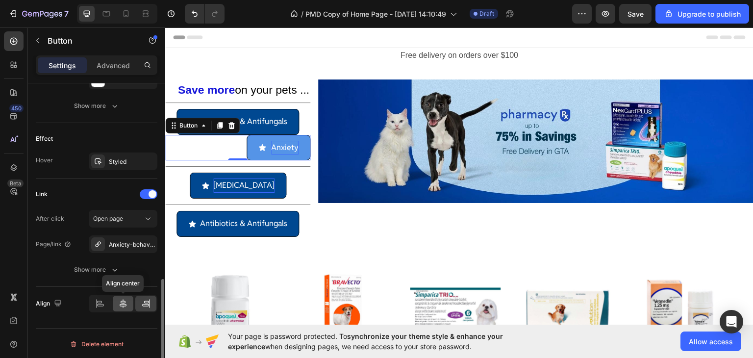
click at [127, 298] on icon at bounding box center [123, 303] width 10 height 10
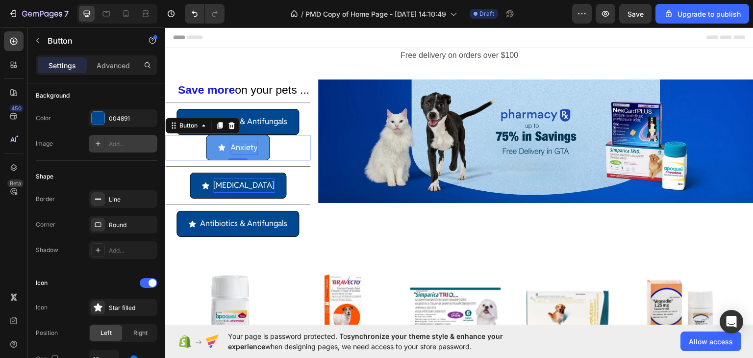
scroll to position [0, 0]
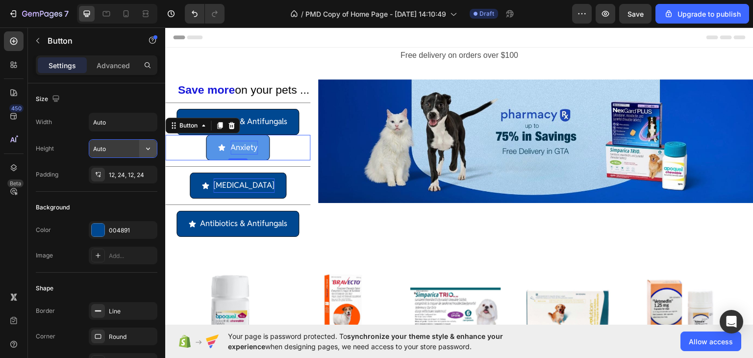
click at [154, 151] on button "button" at bounding box center [148, 149] width 18 height 18
click at [143, 177] on span "Auto" at bounding box center [142, 173] width 13 height 9
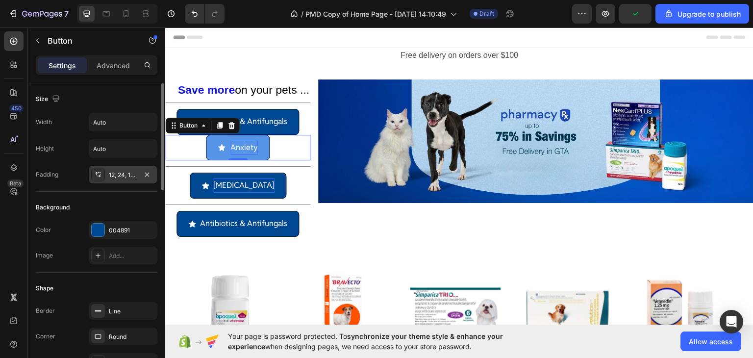
click at [124, 177] on div "12, 24, 12, 24" at bounding box center [123, 175] width 28 height 9
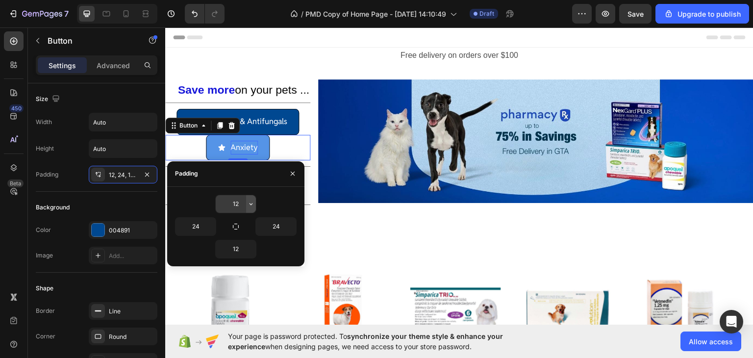
click at [249, 205] on icon "button" at bounding box center [251, 204] width 8 height 8
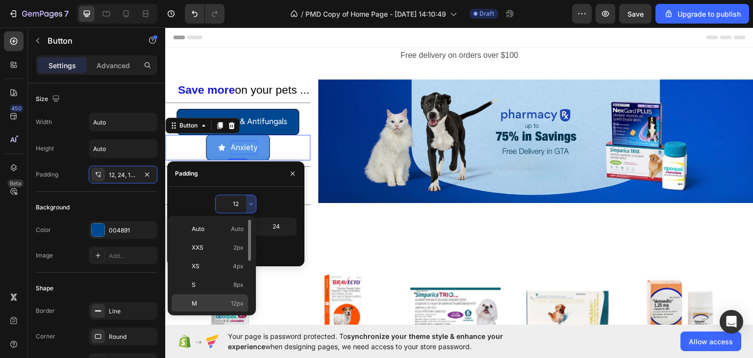
click at [236, 303] on span "12px" at bounding box center [237, 303] width 13 height 9
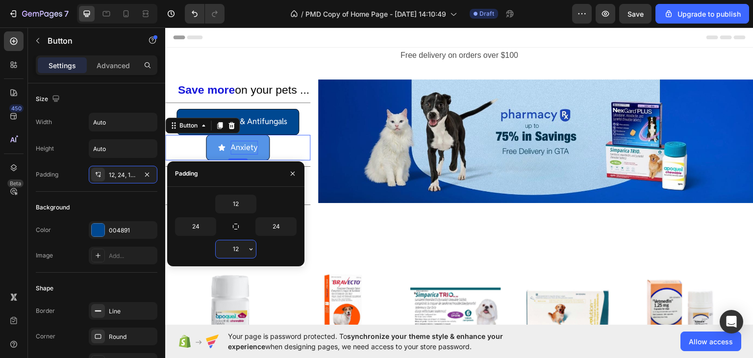
click at [240, 255] on input "12" at bounding box center [236, 249] width 40 height 18
click at [250, 250] on icon "button" at bounding box center [251, 249] width 8 height 8
click at [252, 201] on icon "button" at bounding box center [251, 204] width 8 height 8
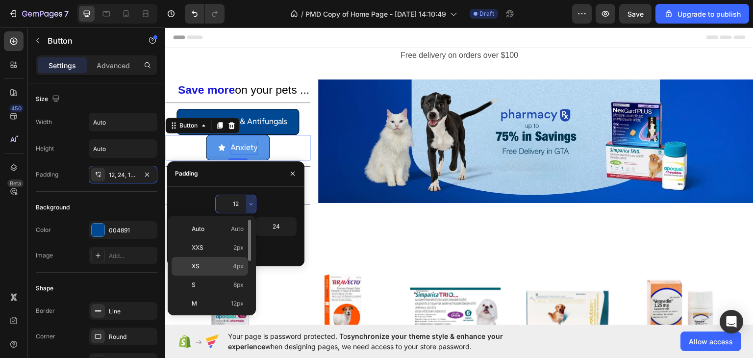
click at [212, 264] on p "XS 4px" at bounding box center [218, 266] width 52 height 9
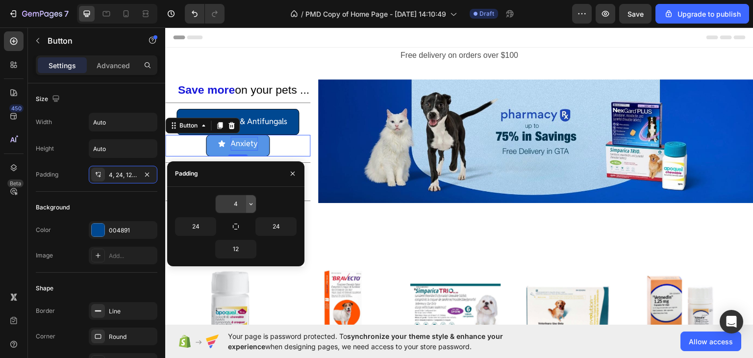
click at [246, 203] on button "button" at bounding box center [251, 204] width 10 height 18
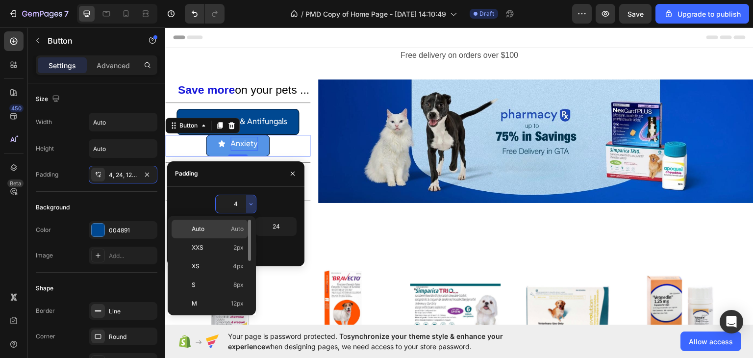
click at [233, 226] on span "Auto" at bounding box center [237, 228] width 13 height 9
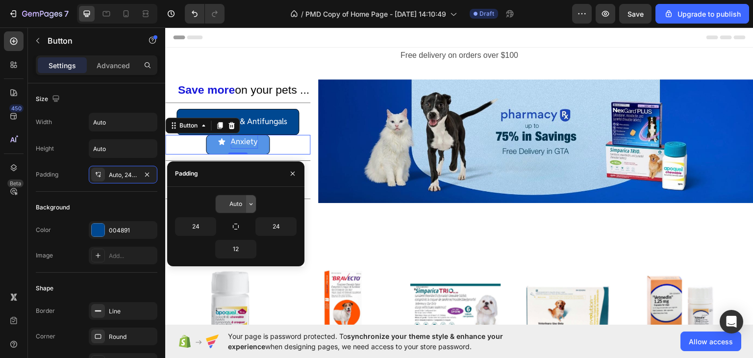
click at [250, 207] on icon "button" at bounding box center [251, 204] width 8 height 8
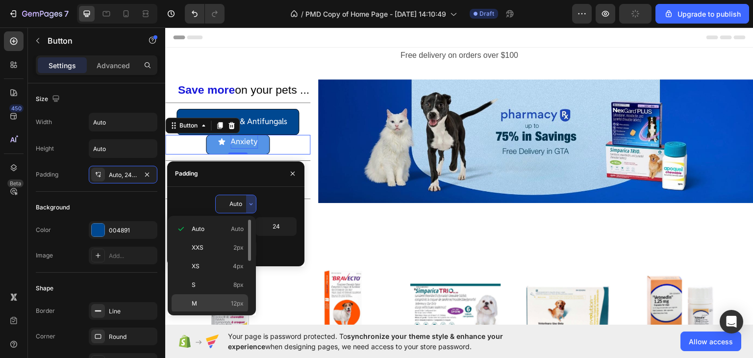
click at [220, 300] on p "M 12px" at bounding box center [218, 303] width 52 height 9
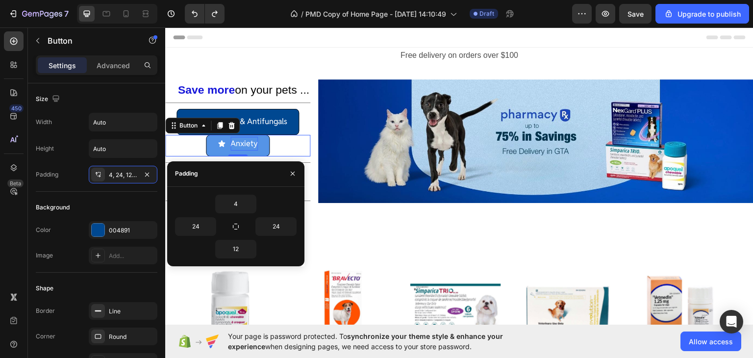
type input "12"
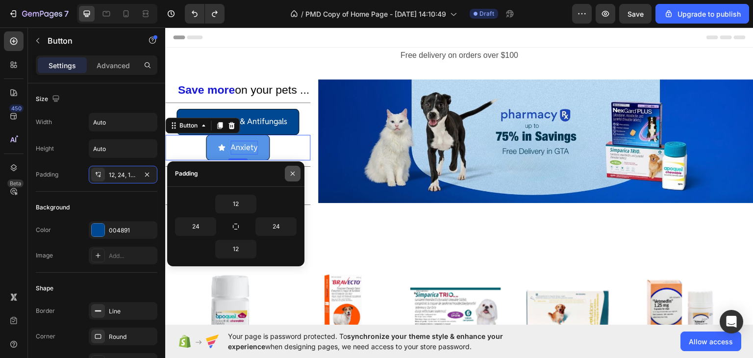
click at [293, 173] on icon "button" at bounding box center [293, 174] width 4 height 4
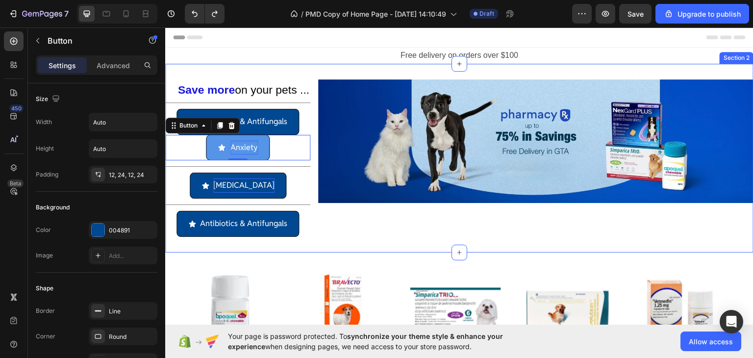
click at [359, 225] on div "Image" at bounding box center [535, 157] width 435 height 157
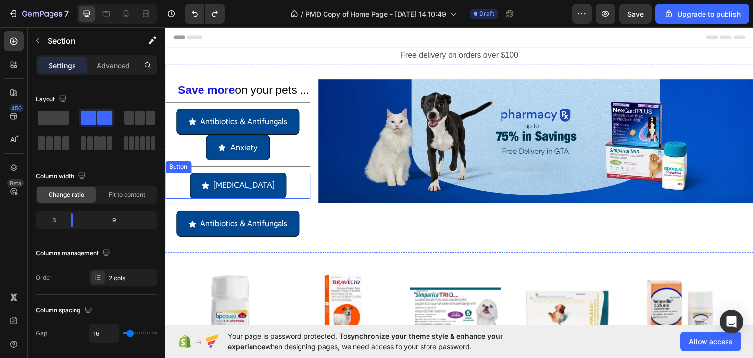
click at [277, 180] on div "[MEDICAL_DATA] Button" at bounding box center [237, 185] width 145 height 26
